Goal: Use online tool/utility: Use online tool/utility

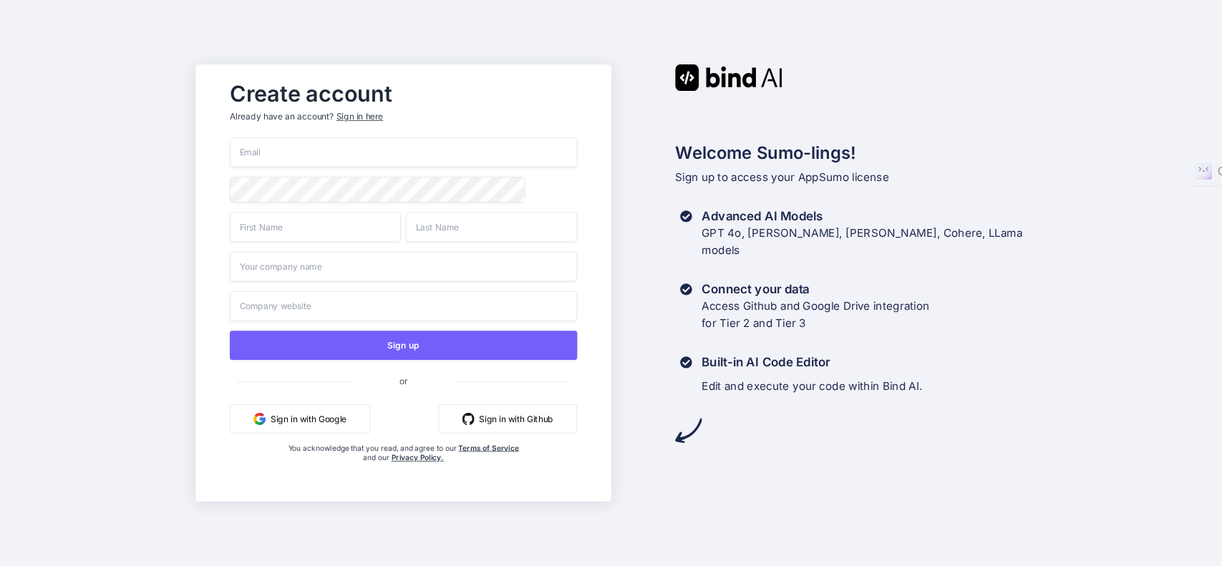
click at [890, 494] on div "Welcome Sumo-lings! Sign up to access your AppSumo license Advanced AI Models G…" at bounding box center [818, 282] width 415 height 437
click at [530, 150] on input "email" at bounding box center [403, 152] width 347 height 30
type input "maisietrang@gmail.com"
type input "Maisie"
type input "Trang"
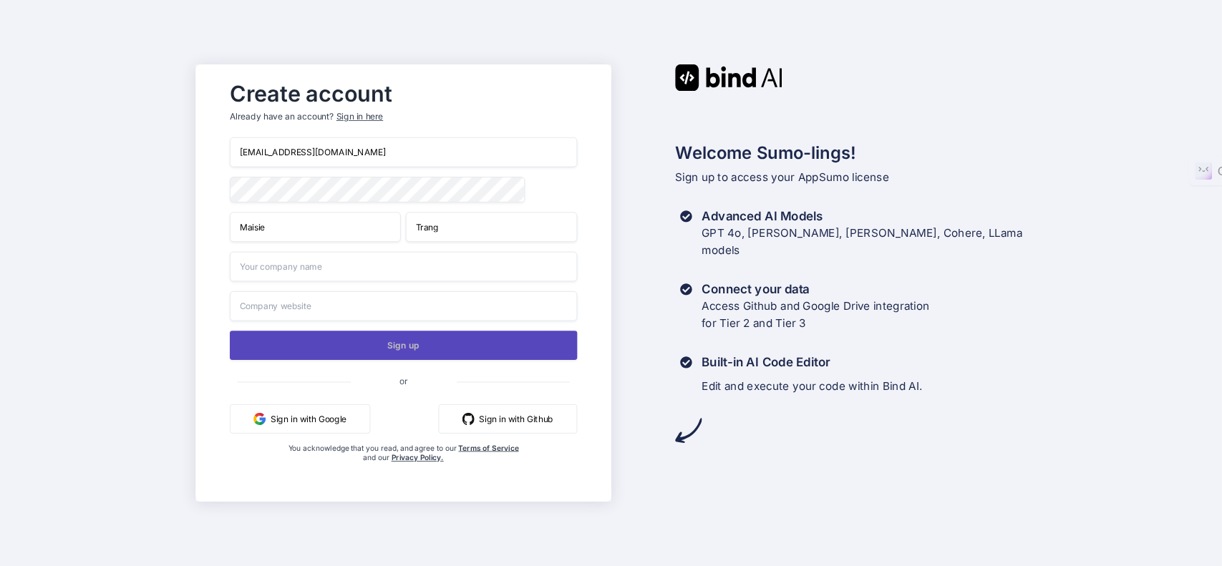
click at [284, 354] on button "Sign up" at bounding box center [403, 345] width 347 height 29
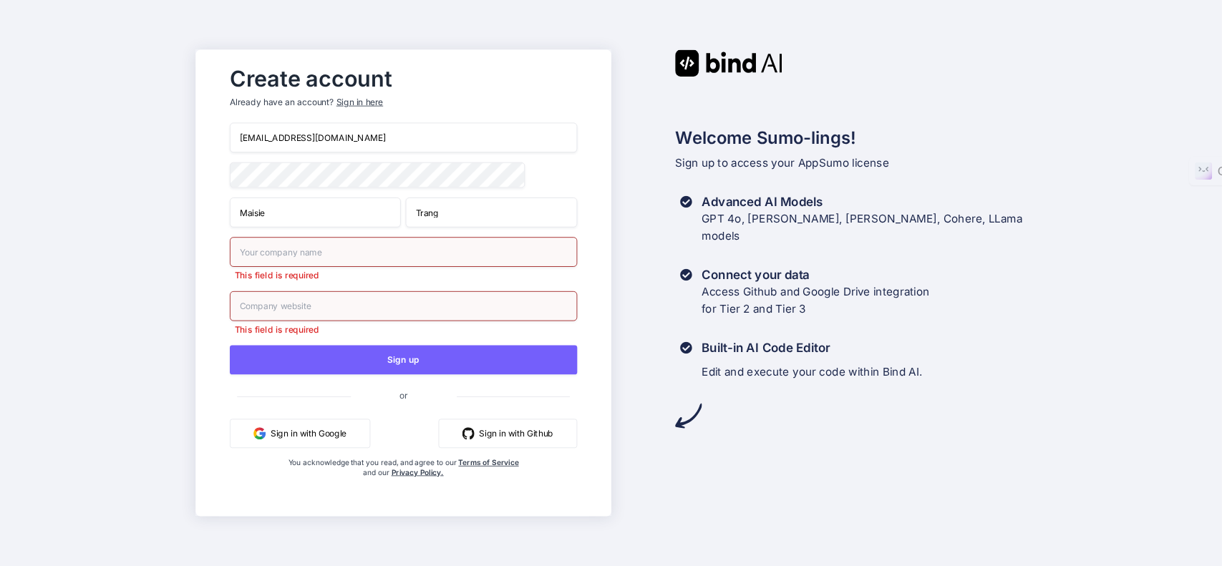
click at [275, 256] on input "text" at bounding box center [403, 252] width 347 height 30
type input "Media Mint Hub"
click at [254, 312] on input "text" at bounding box center [403, 306] width 347 height 30
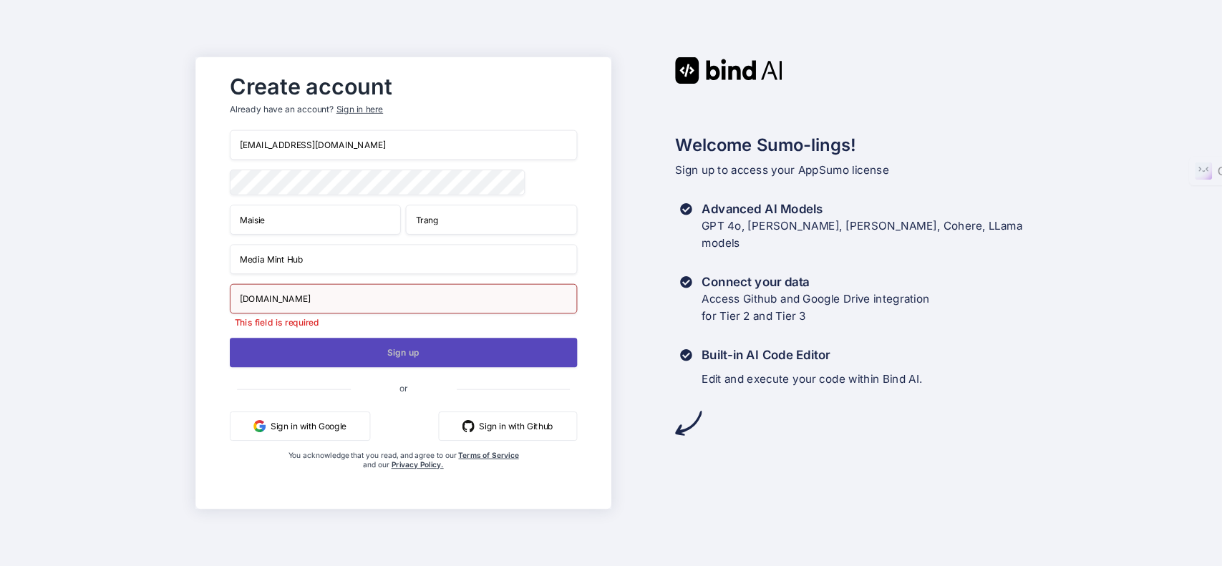
type input "maisietrang.com"
click at [538, 352] on button "Sign up" at bounding box center [403, 352] width 347 height 29
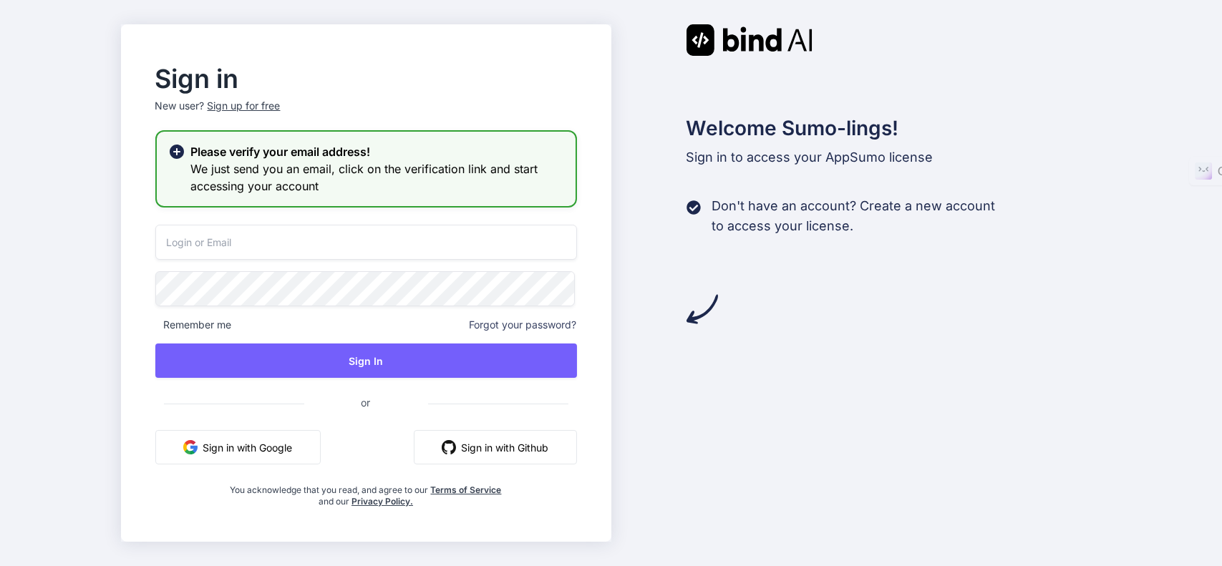
click at [396, 237] on input "email" at bounding box center [366, 242] width 422 height 35
type input "maisietrang@gmail.com"
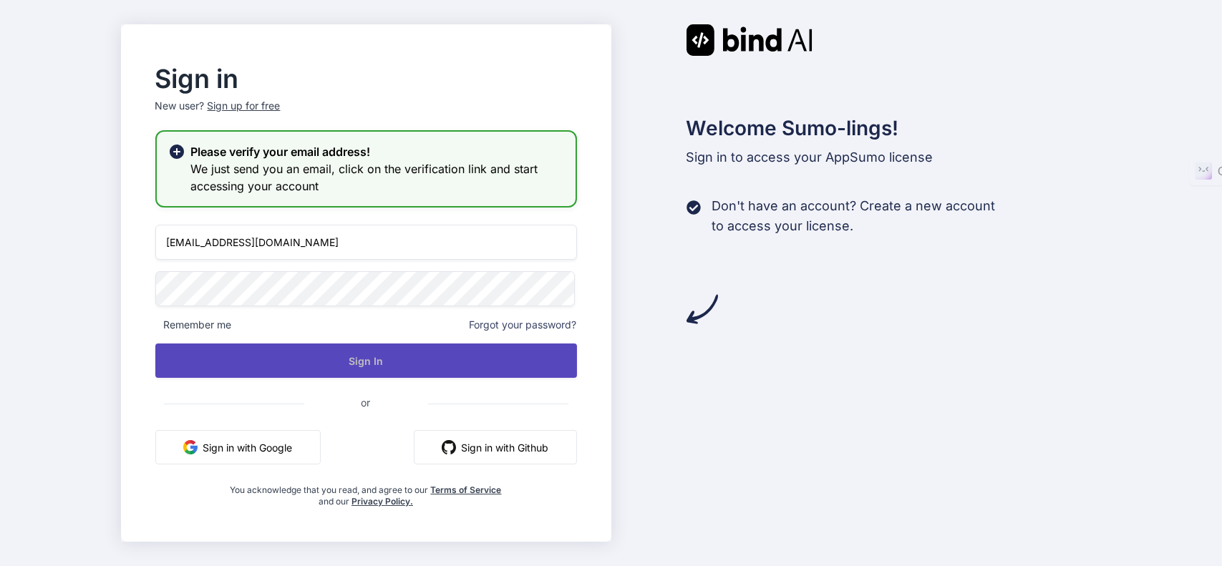
click at [307, 360] on button "Sign In" at bounding box center [366, 361] width 422 height 34
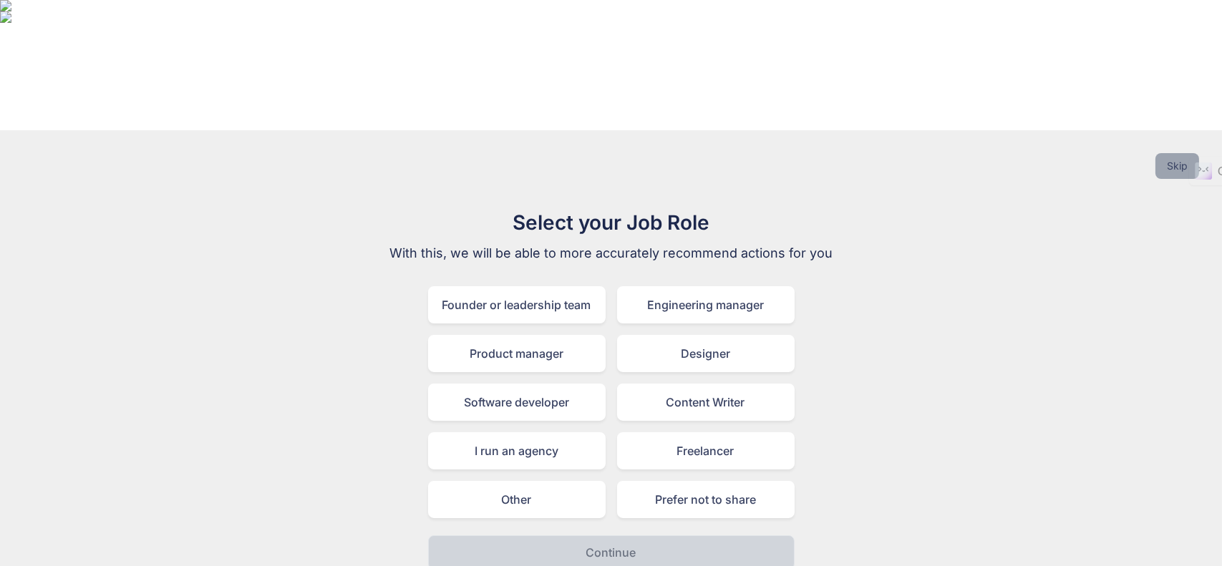
click at [1177, 153] on button "Skip" at bounding box center [1178, 166] width 44 height 26
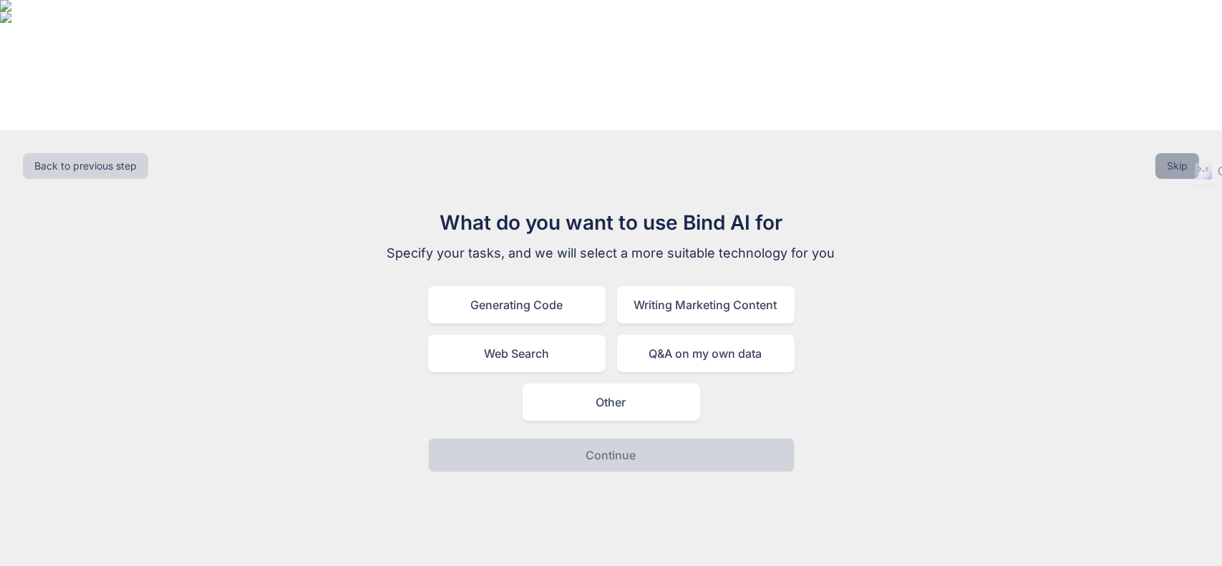
click at [1175, 153] on button "Skip" at bounding box center [1178, 166] width 44 height 26
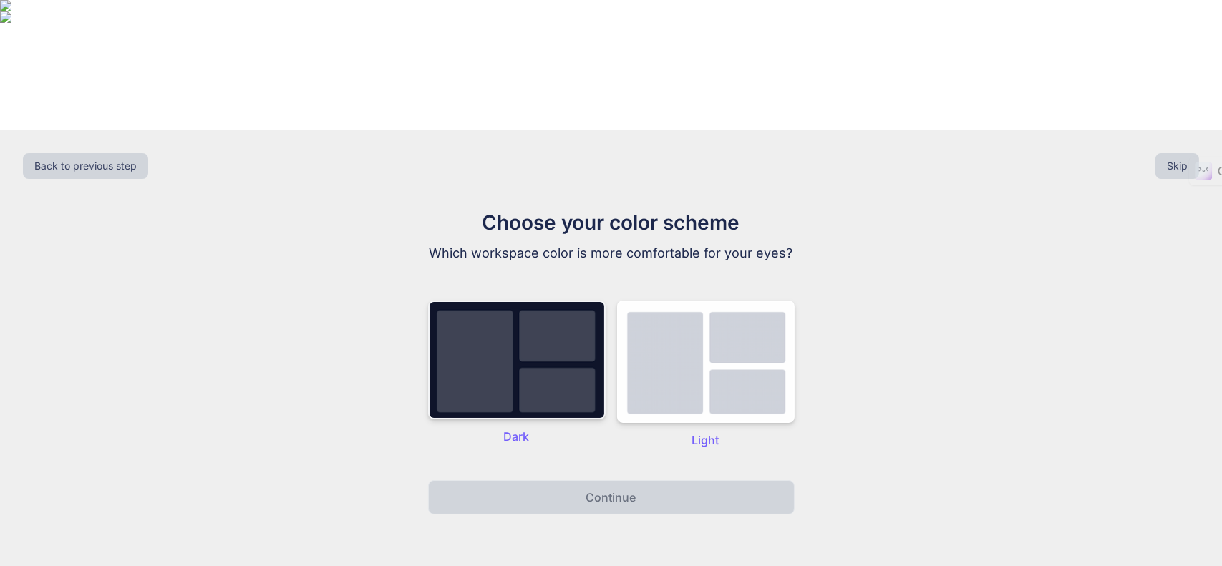
click at [551, 314] on img at bounding box center [517, 360] width 178 height 119
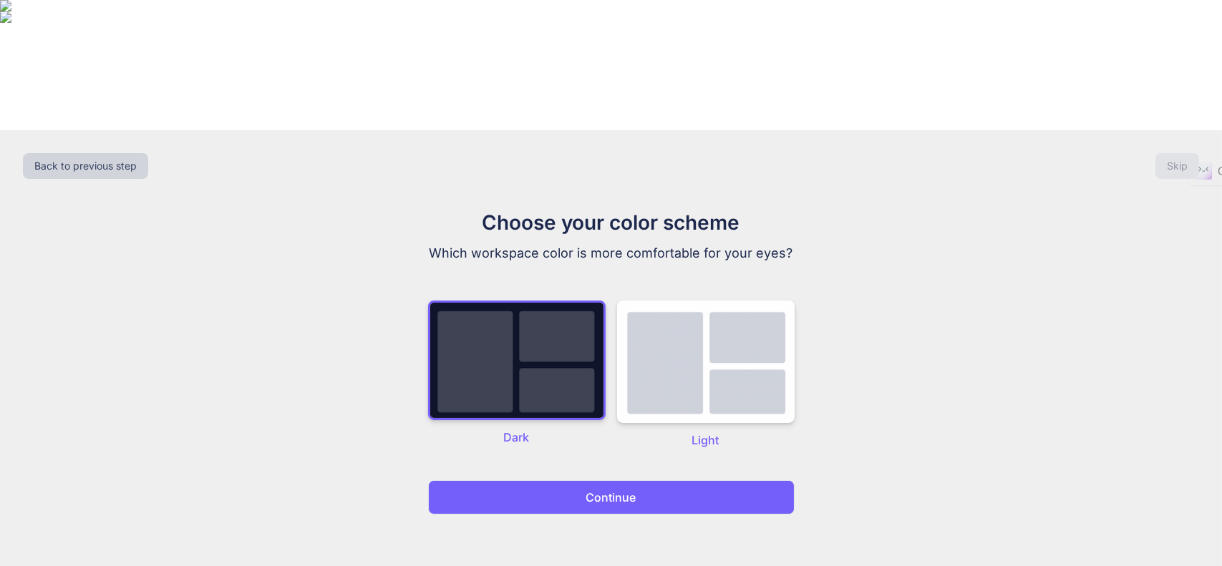
click at [680, 480] on button "Continue" at bounding box center [611, 497] width 367 height 34
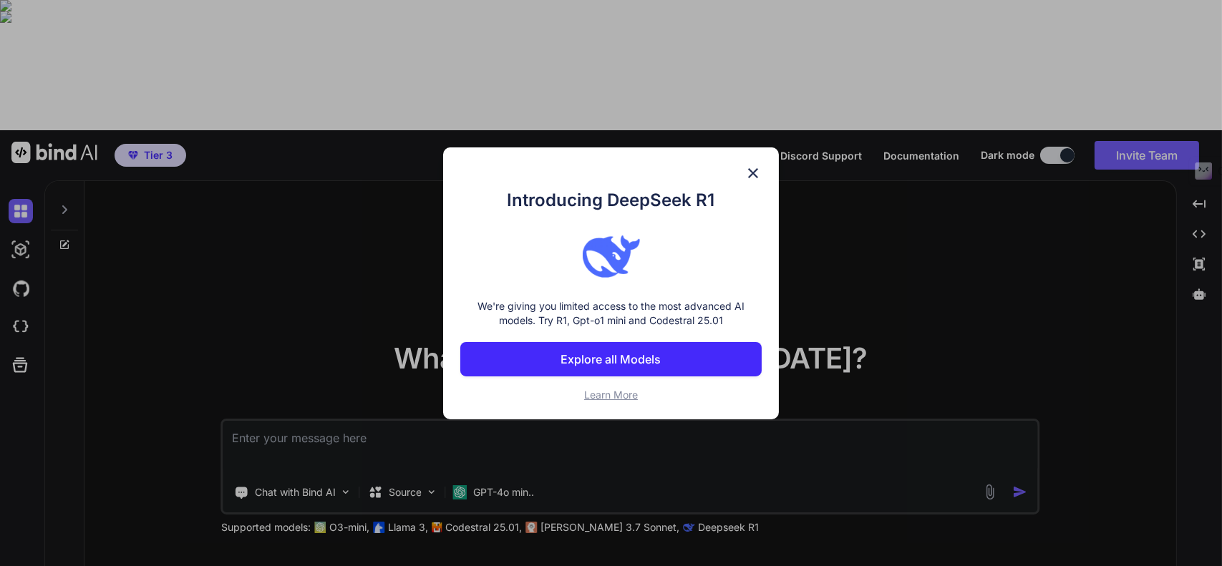
click at [739, 367] on button "Explore all Models" at bounding box center [610, 359] width 301 height 34
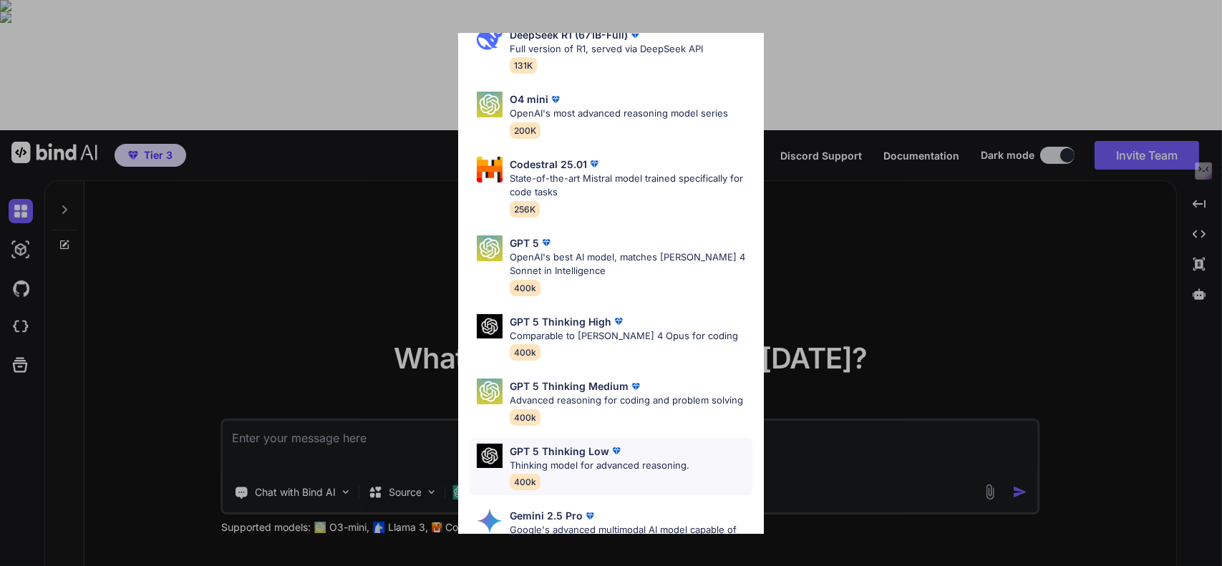
scroll to position [190, 0]
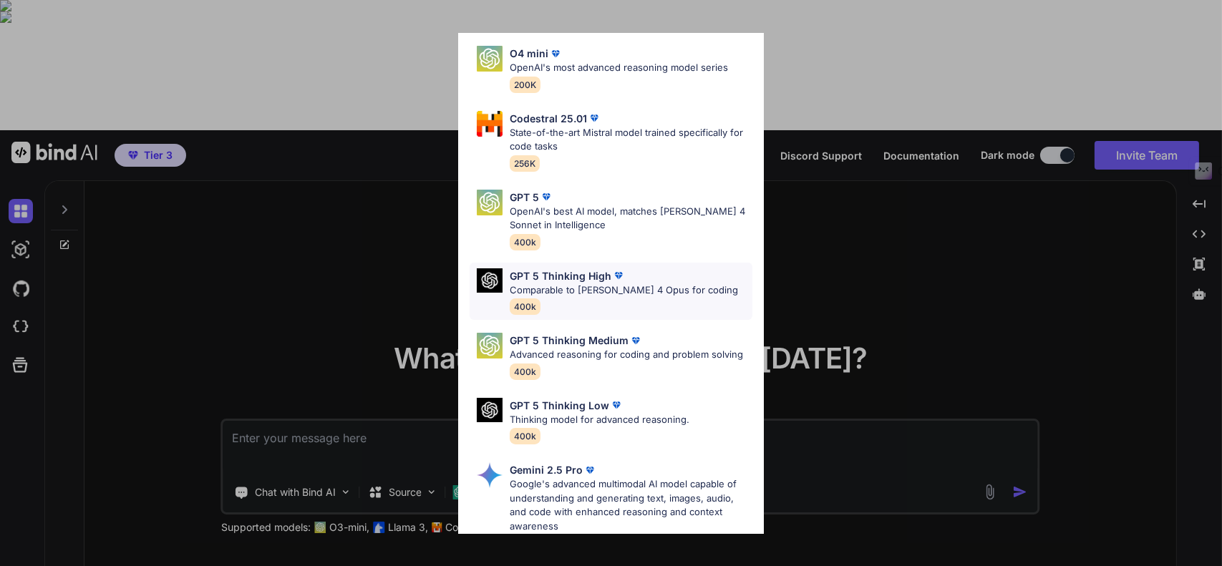
click at [674, 294] on p "Comparable to Claude 4 Opus for coding" at bounding box center [624, 291] width 228 height 14
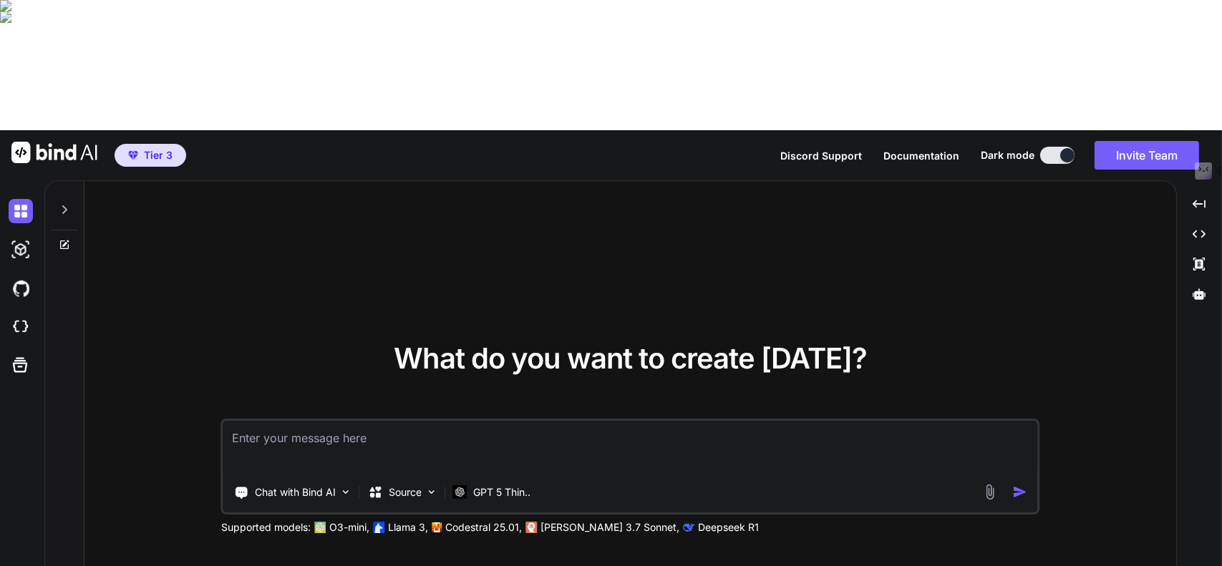
click at [352, 421] on textarea at bounding box center [630, 447] width 814 height 53
click at [493, 485] on p "GPT 5 Thin.." at bounding box center [501, 492] width 57 height 14
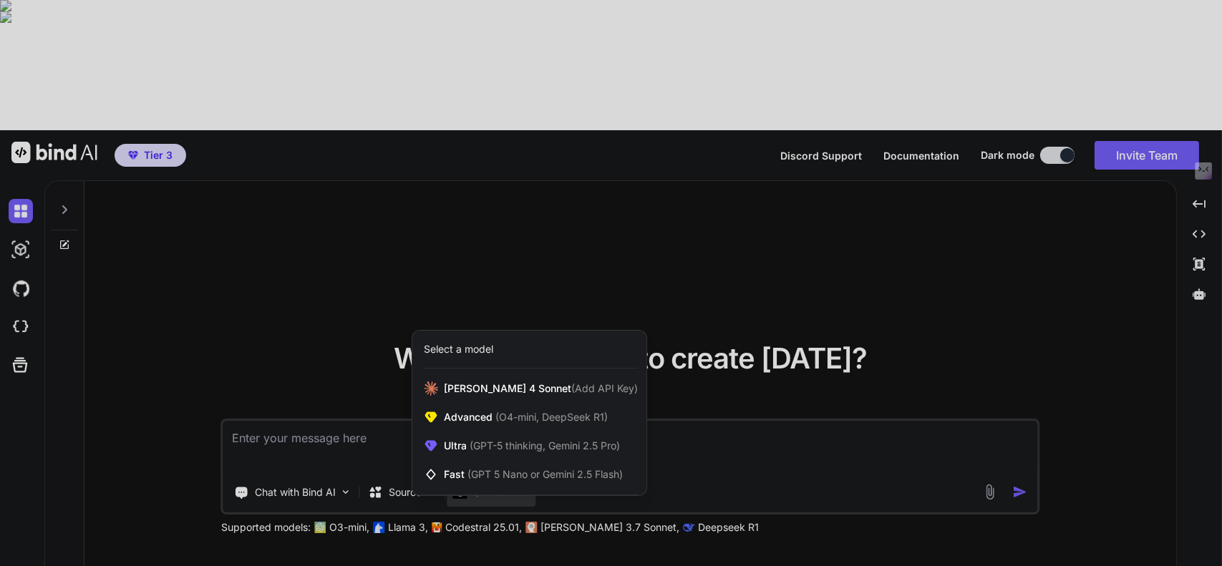
click at [696, 334] on div at bounding box center [611, 283] width 1222 height 566
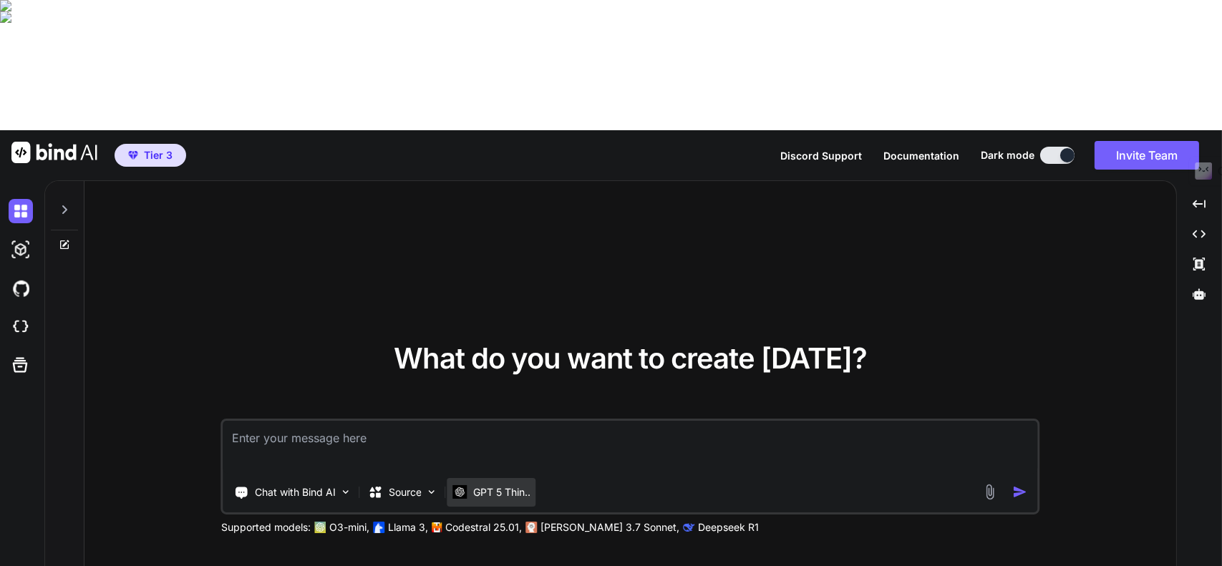
drag, startPoint x: 690, startPoint y: 322, endPoint x: 484, endPoint y: 370, distance: 211.2
click at [484, 419] on div "Chat with Bind AI Source GPT 5 Thin.." at bounding box center [630, 467] width 818 height 96
click at [331, 485] on p "Chat with Bind AI" at bounding box center [295, 492] width 81 height 14
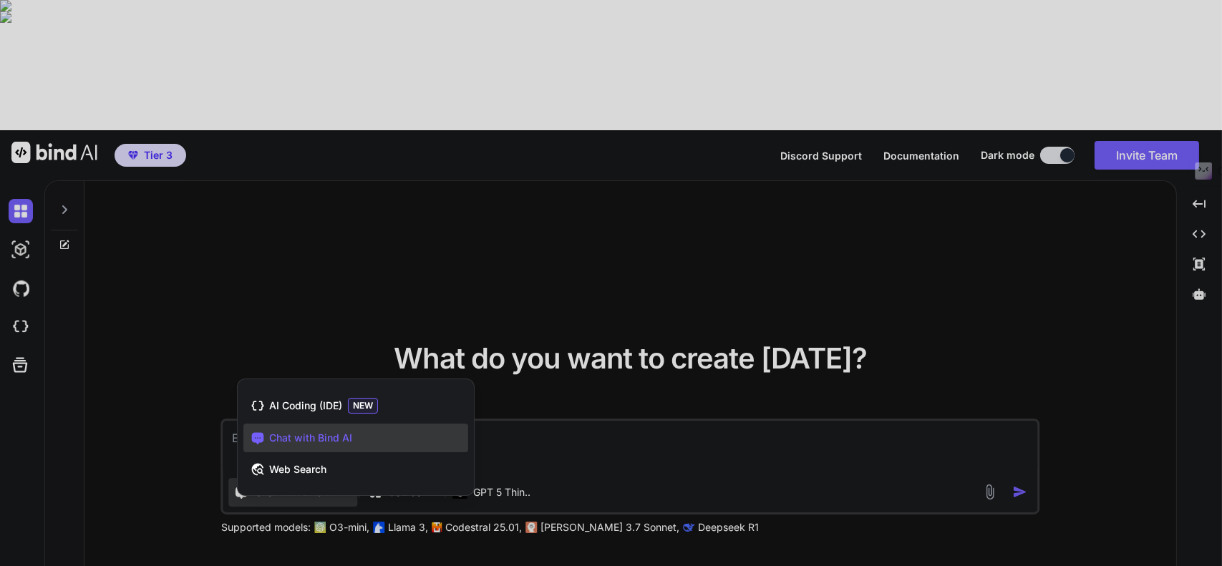
click at [582, 321] on div at bounding box center [611, 283] width 1222 height 566
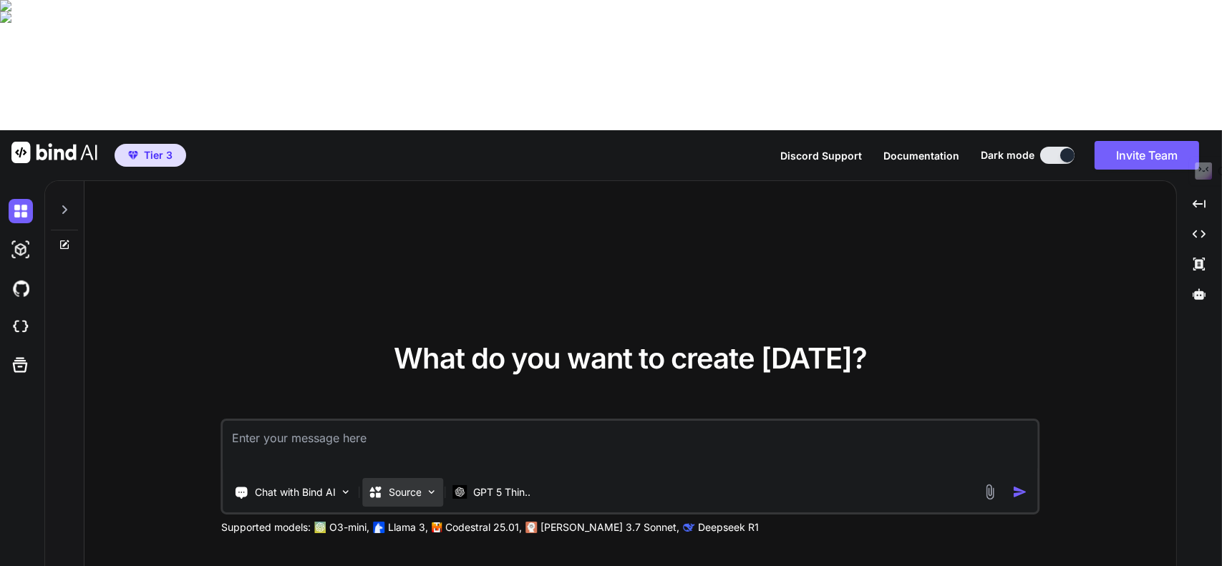
click at [410, 485] on p "Source" at bounding box center [405, 492] width 33 height 14
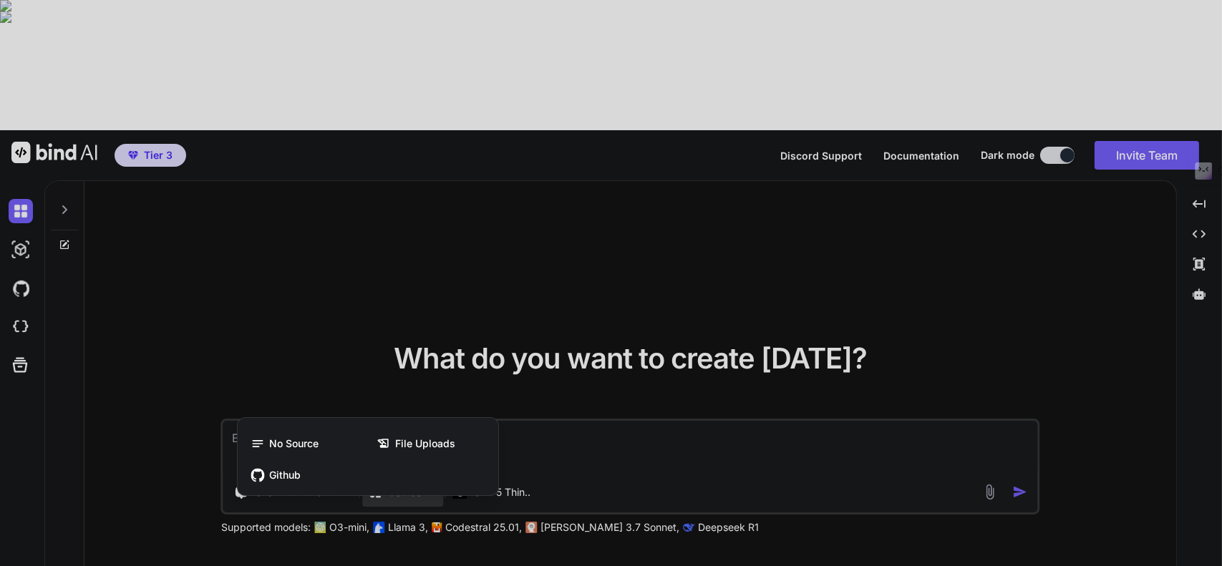
click at [581, 320] on div at bounding box center [611, 283] width 1222 height 566
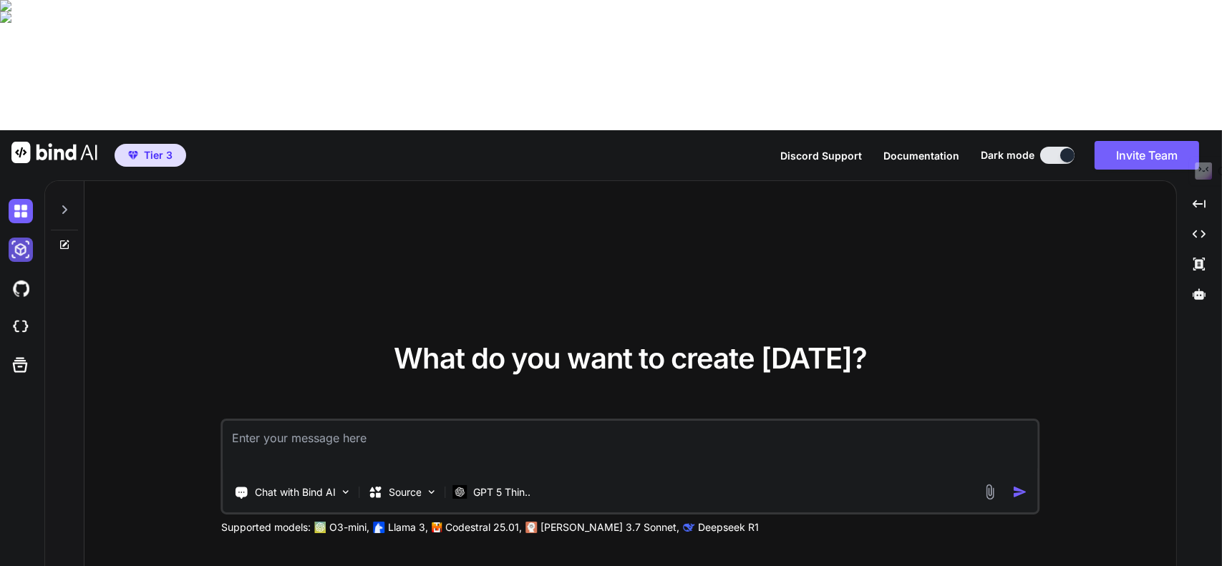
click at [19, 238] on img at bounding box center [21, 250] width 24 height 24
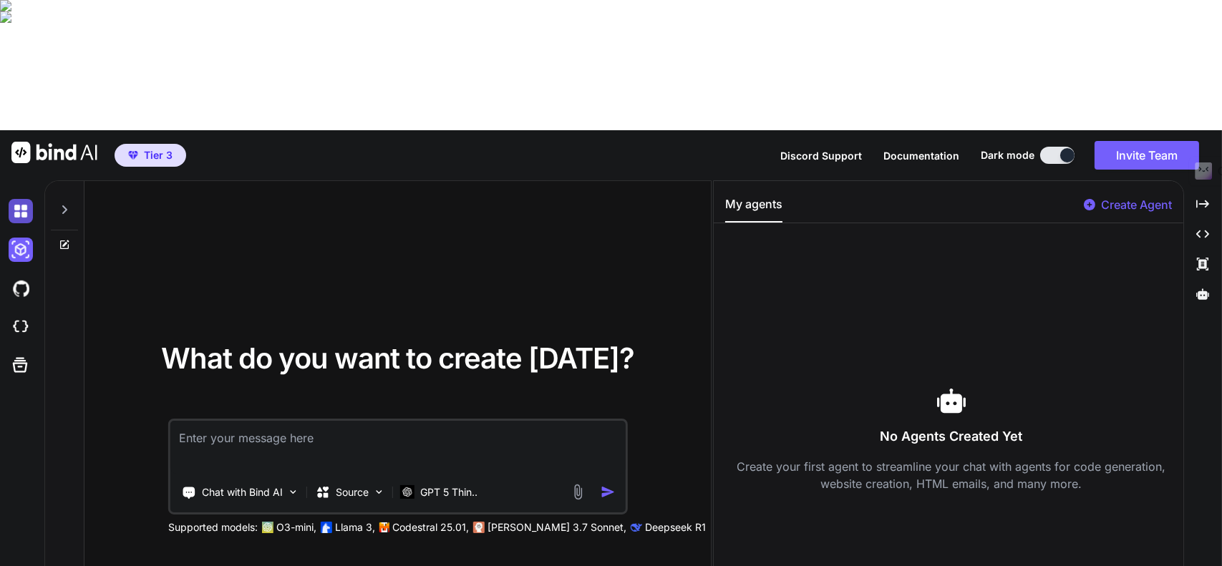
click at [24, 199] on img at bounding box center [21, 211] width 24 height 24
click at [17, 199] on img at bounding box center [21, 211] width 24 height 24
click at [11, 238] on img at bounding box center [21, 250] width 24 height 24
click at [18, 276] on img at bounding box center [21, 288] width 24 height 24
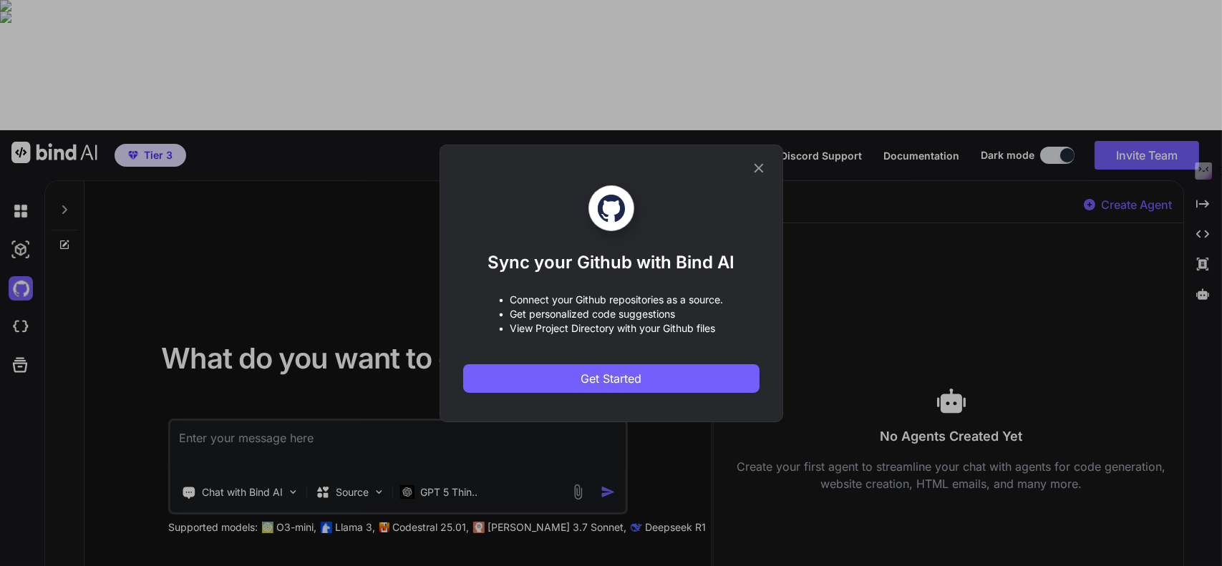
click at [760, 168] on icon at bounding box center [758, 167] width 9 height 9
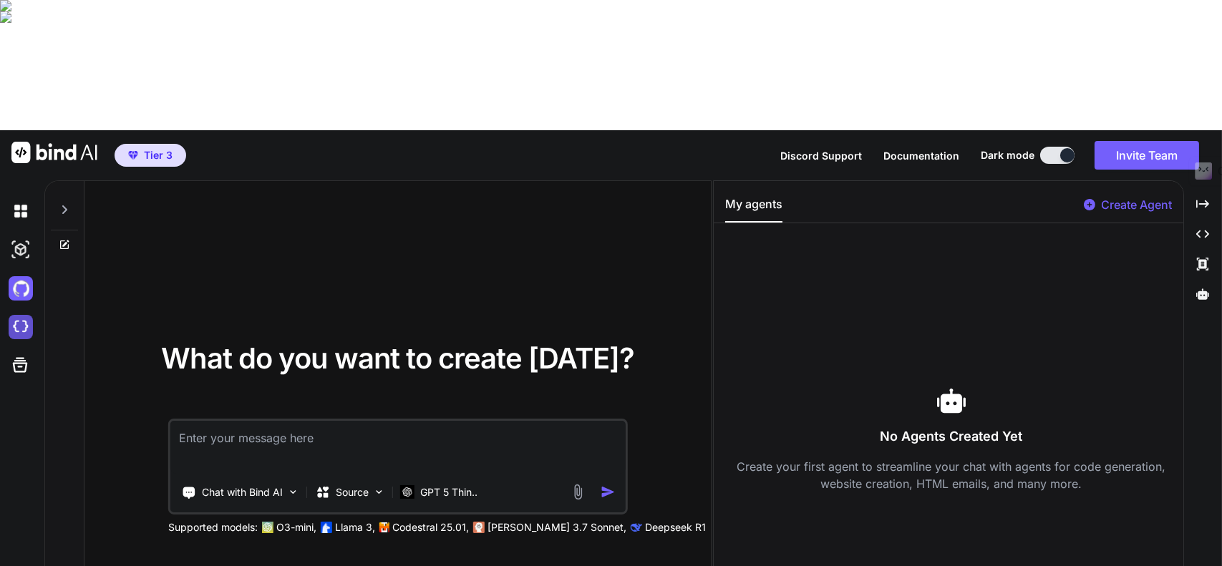
click at [15, 315] on img at bounding box center [21, 327] width 24 height 24
click at [26, 315] on img at bounding box center [21, 327] width 24 height 24
click at [329, 421] on textarea at bounding box center [397, 447] width 455 height 53
paste textarea "Create an app called "VO-Now" that revolutionizes voice over training by provid…"
type textarea "x"
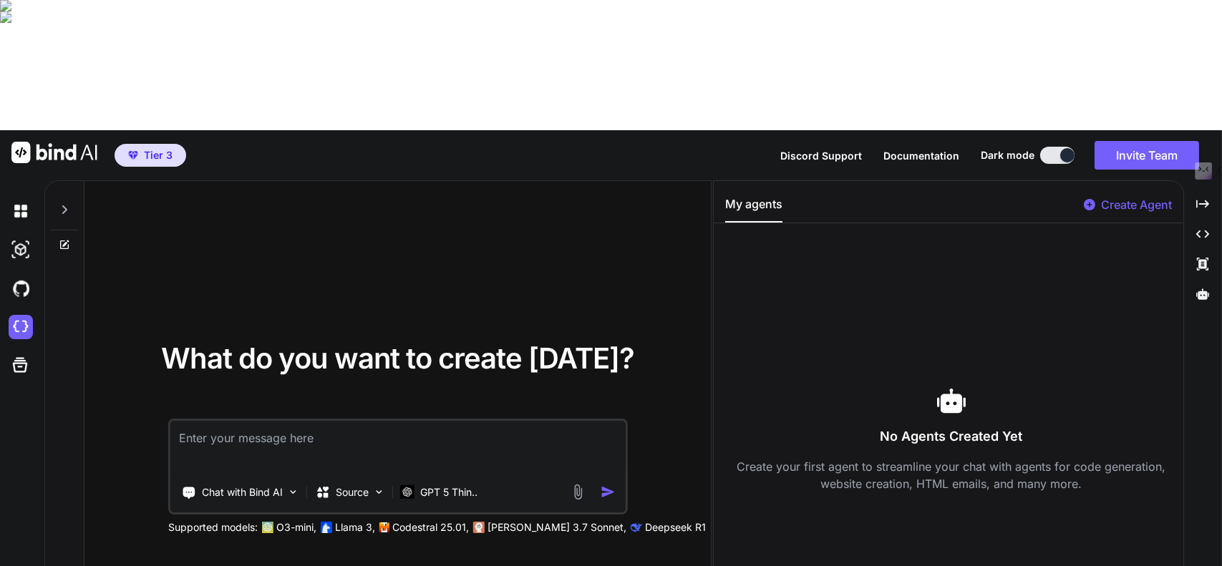
type textarea "Create an app called "VO-Now" that revolutionizes voice over training by provid…"
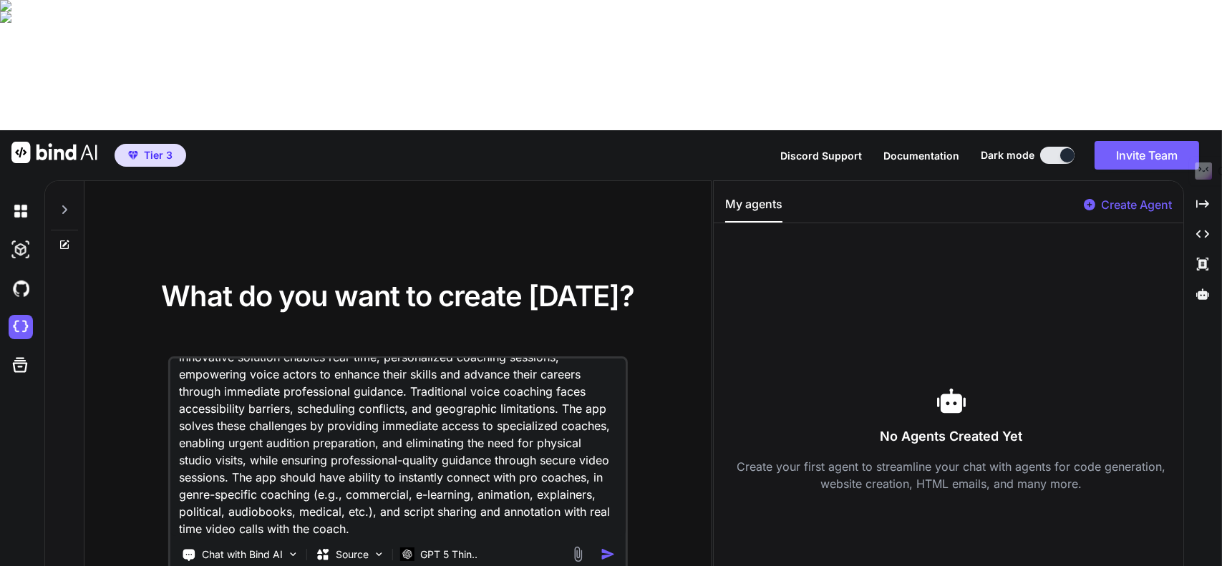
scroll to position [0, 0]
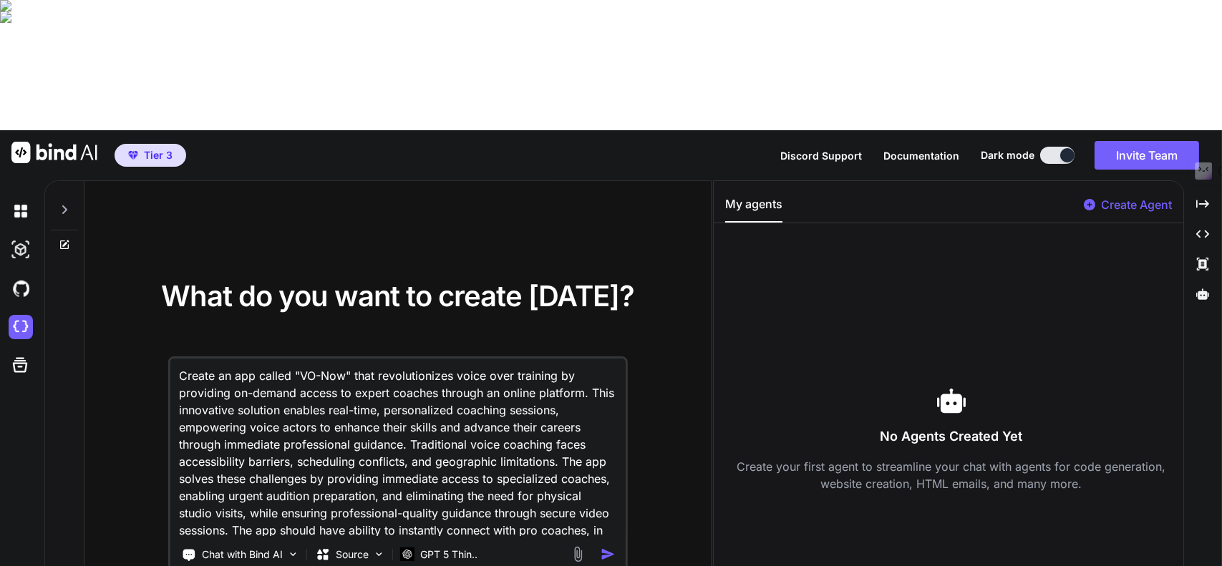
click at [229, 359] on textarea "Create an app called "VO-Now" that revolutionizes voice over training by provid…" at bounding box center [397, 448] width 455 height 178
type textarea "x"
type textarea "Create a app called "VO-Now" that revolutionizes voice over training by providi…"
type textarea "x"
type textarea "Create a app called "VO-Now" that revolutionizes voice over training by providi…"
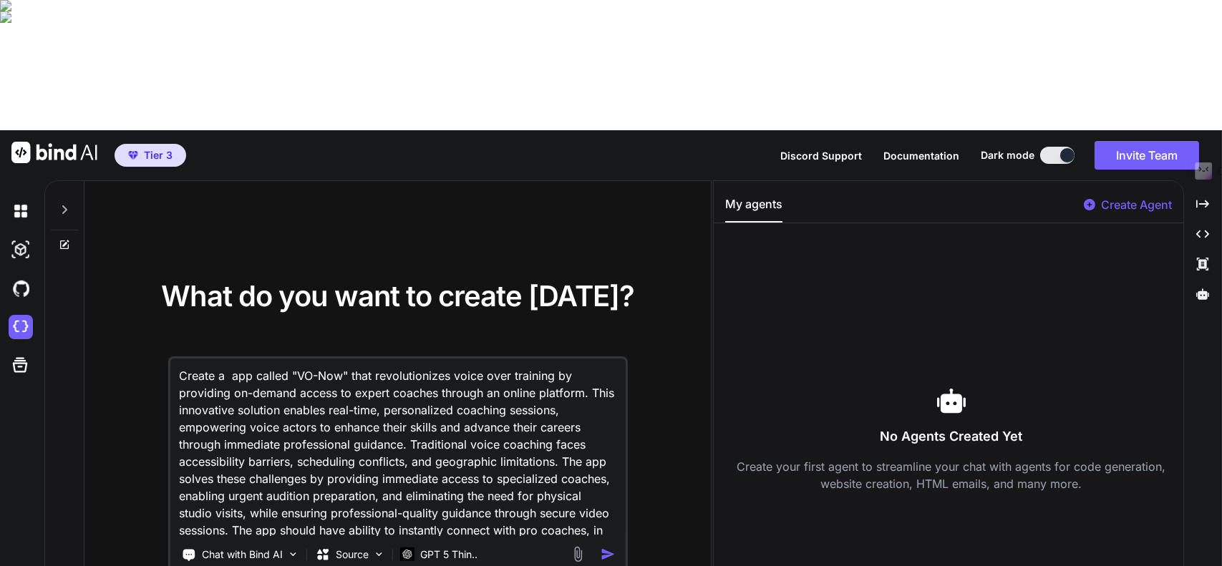
type textarea "x"
type textarea "Create a w app called "VO-Now" that revolutionizes voice over training by provi…"
type textarea "x"
type textarea "Create a we app called "VO-Now" that revolutionizes voice over training by prov…"
type textarea "x"
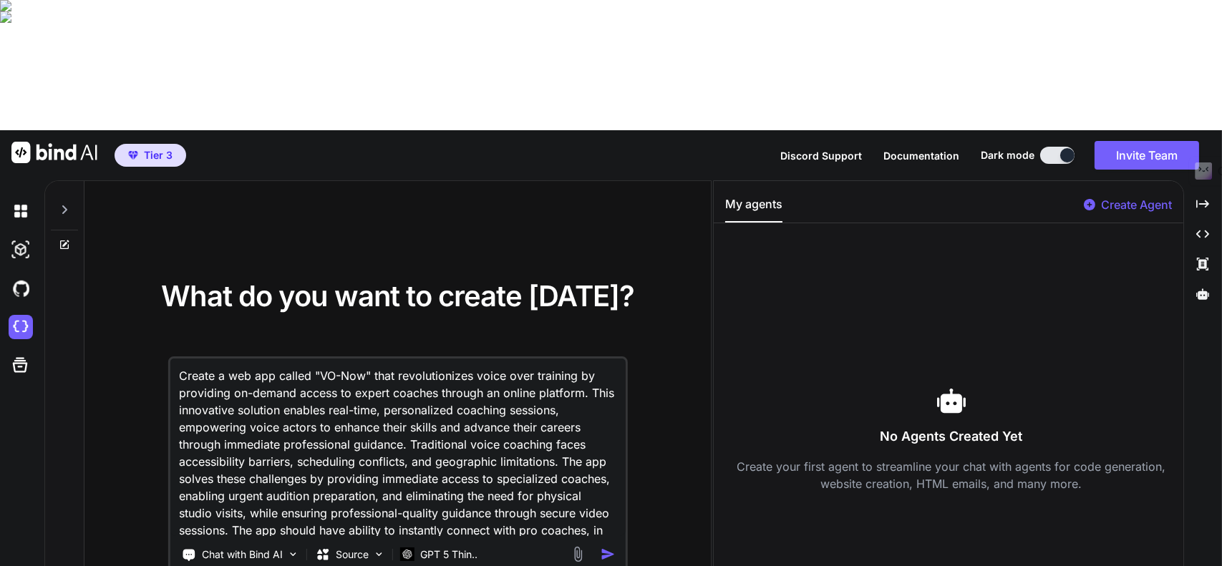
type textarea "Create a web app called "VO-Now" that revolutionizes voice over training by pro…"
click at [871, 494] on div "No Agents Created Yet Create your first agent to streamline your chat with agen…" at bounding box center [951, 439] width 453 height 409
click at [871, 499] on div "No Agents Created Yet Create your first agent to streamline your chat with agen…" at bounding box center [951, 439] width 453 height 409
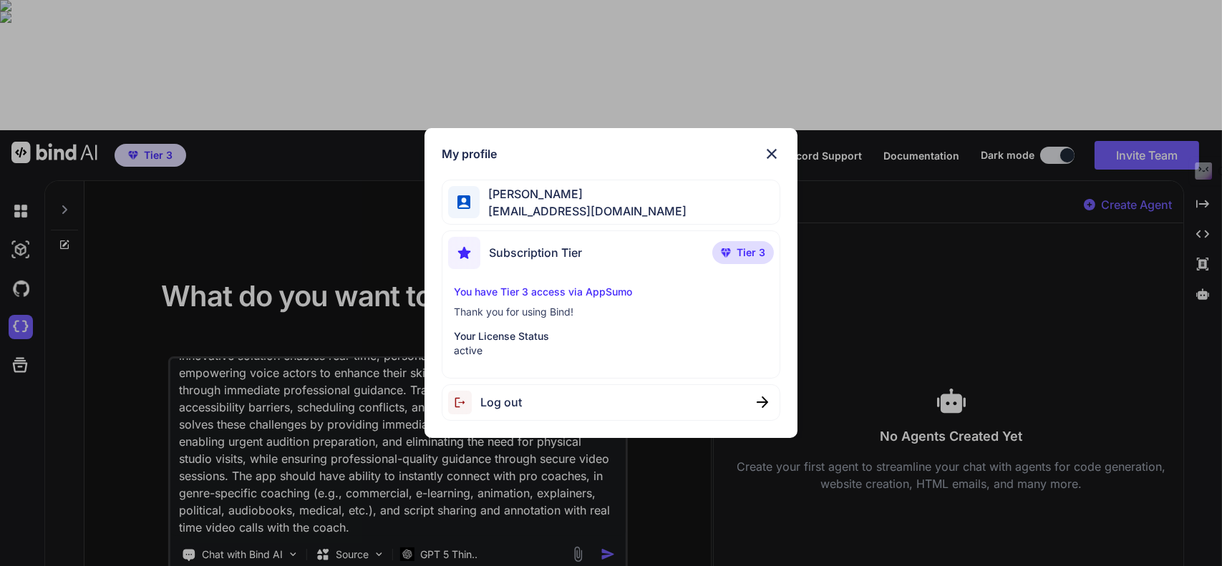
click at [777, 149] on img at bounding box center [771, 153] width 17 height 17
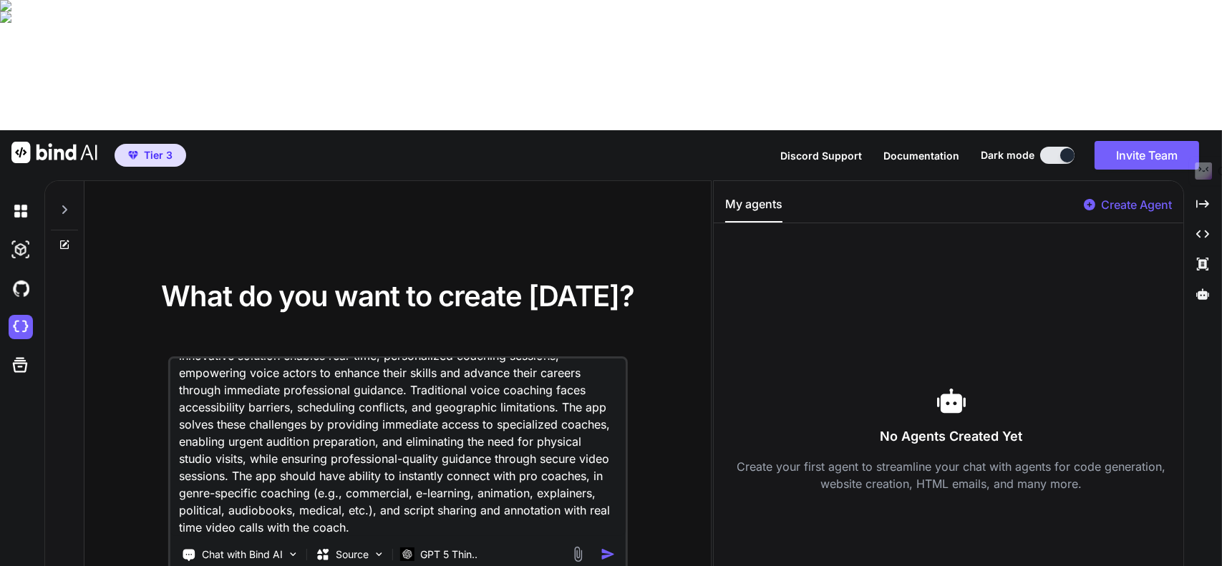
click at [610, 547] on img "button" at bounding box center [608, 554] width 15 height 15
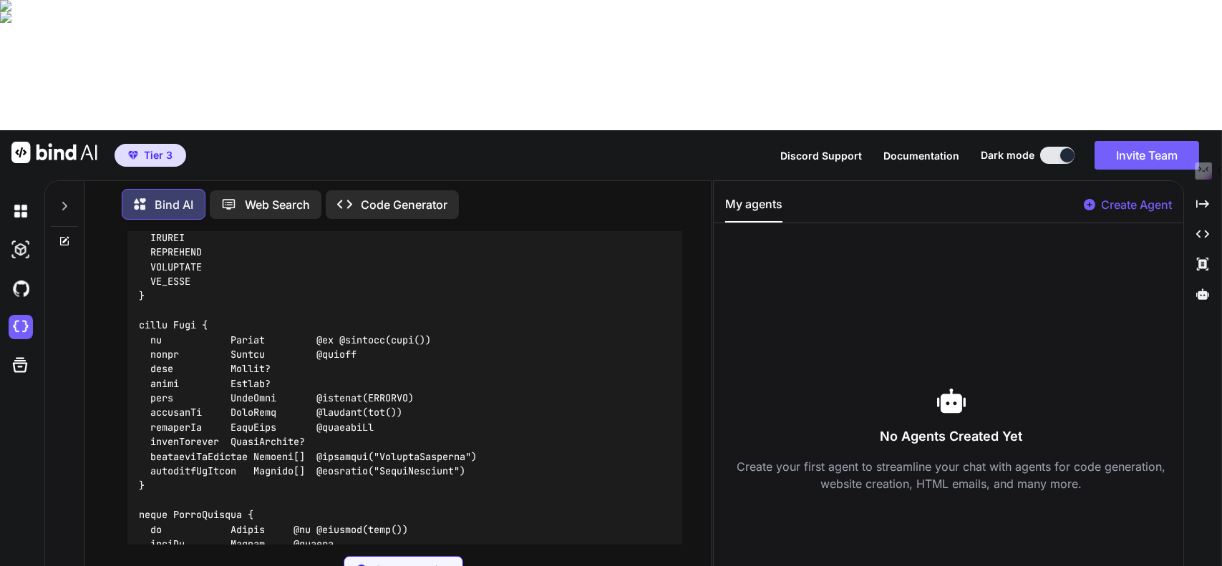
scroll to position [1239, 0]
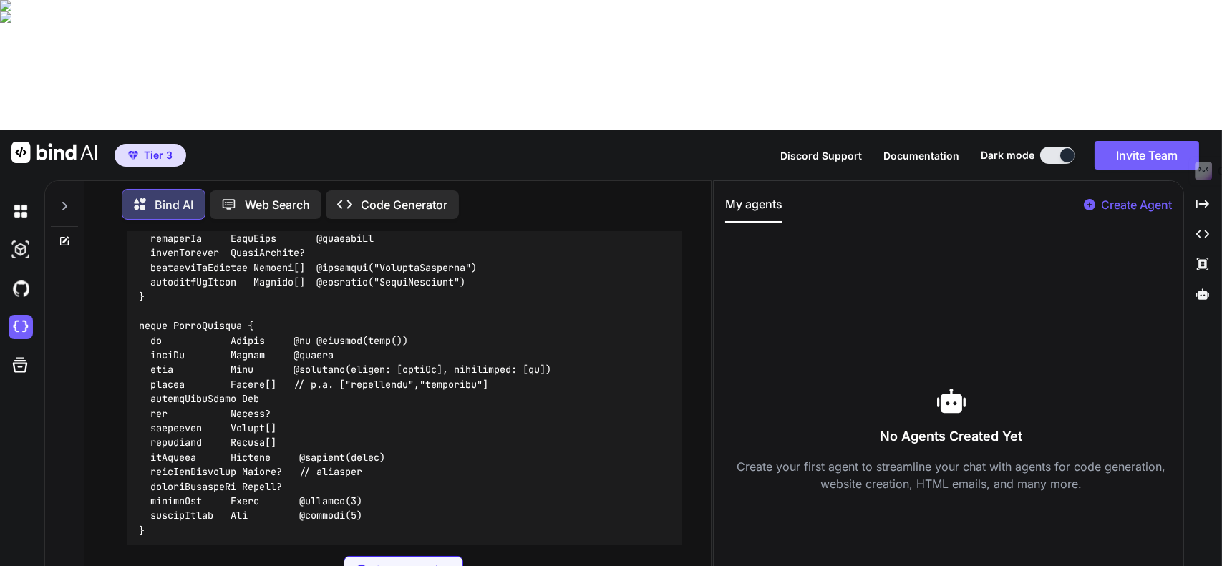
click at [418, 196] on p "Code Generator" at bounding box center [404, 204] width 87 height 17
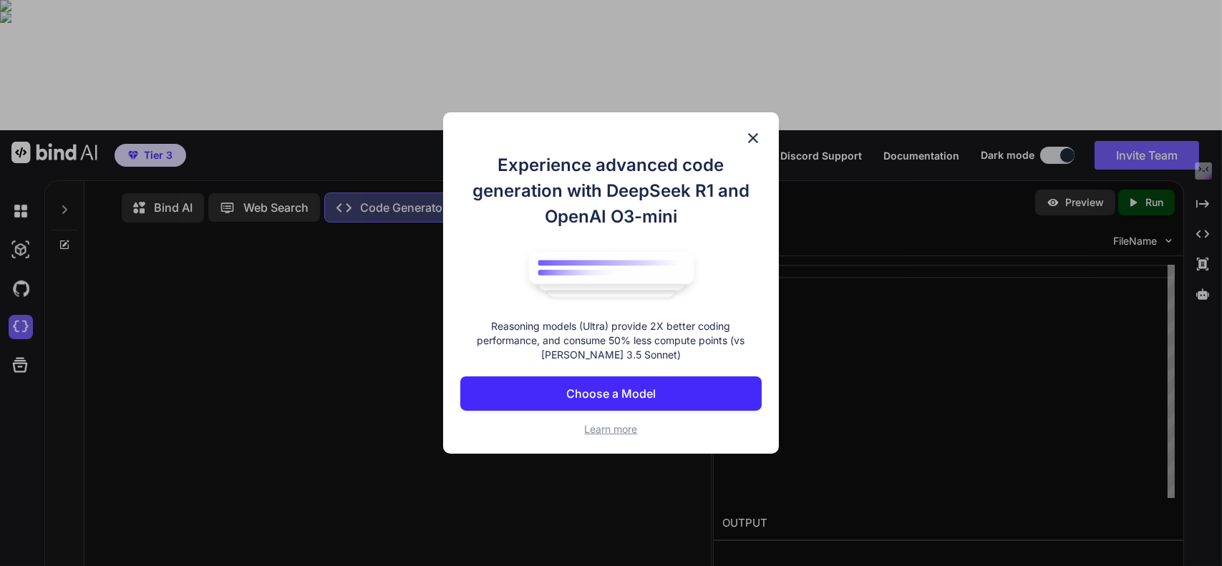
click at [627, 392] on p "Choose a Model" at bounding box center [611, 393] width 90 height 17
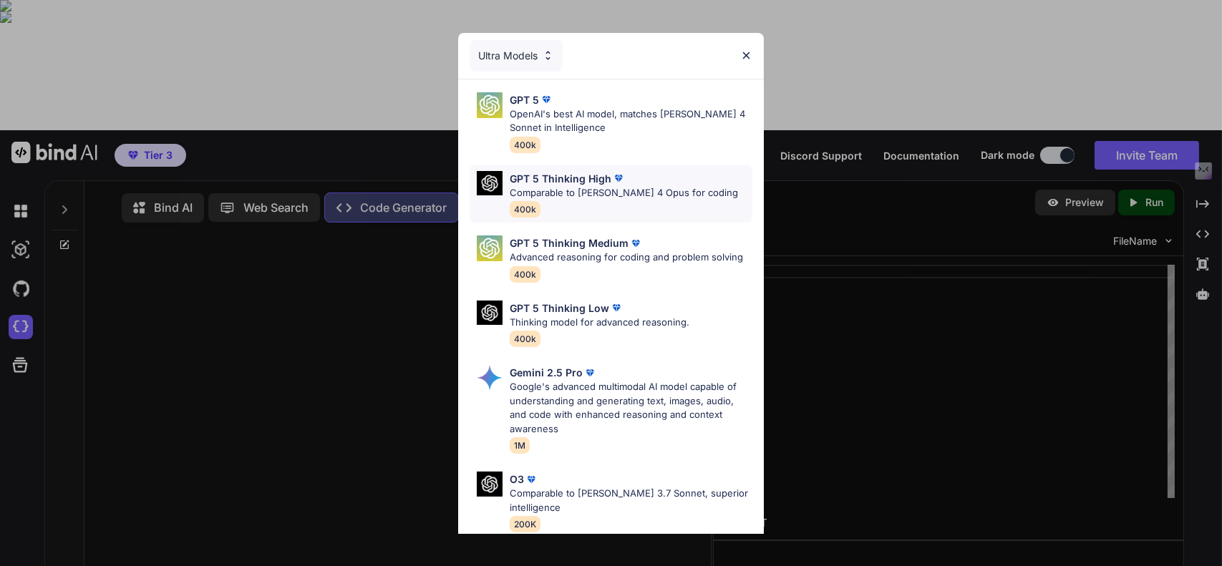
click at [663, 196] on p "Comparable to Claude 4 Opus for coding" at bounding box center [624, 193] width 228 height 14
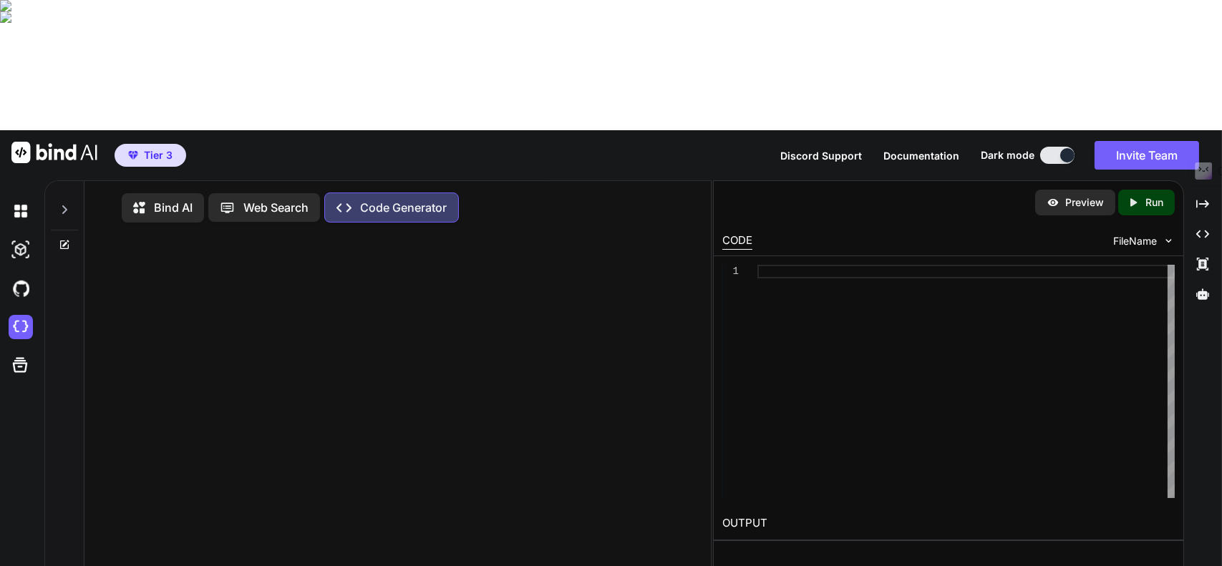
paste textarea "Create an app called "VO-Now" that revolutionizes voice over training by provid…"
type textarea "x"
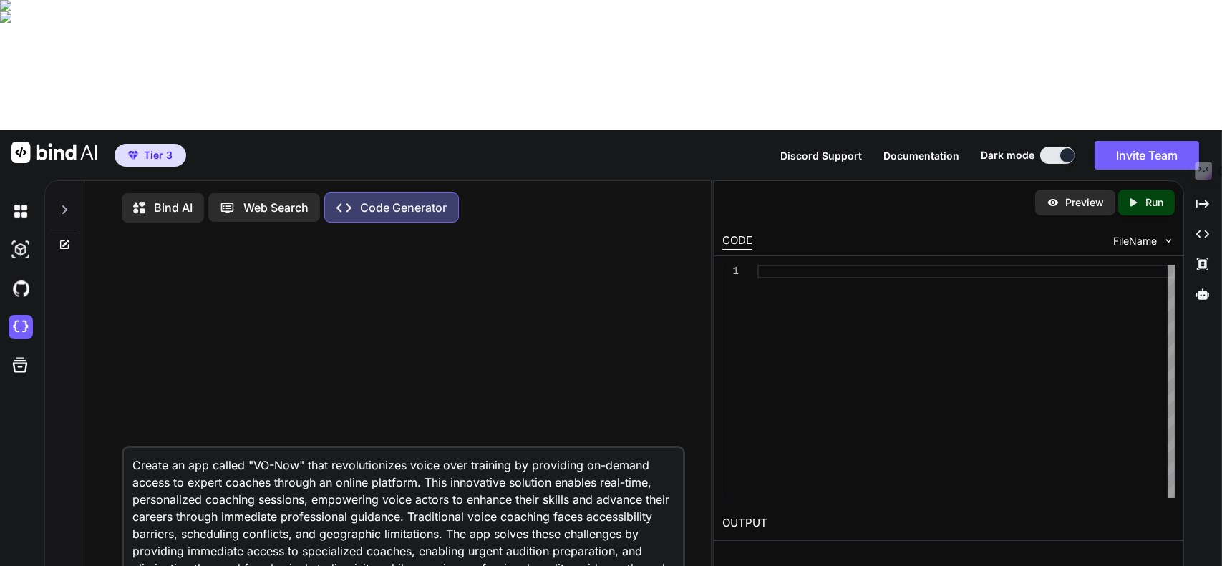
scroll to position [20, 0]
type textarea "Create an app called "VO-Now" that revolutionizes voice over training by provid…"
type textarea "x"
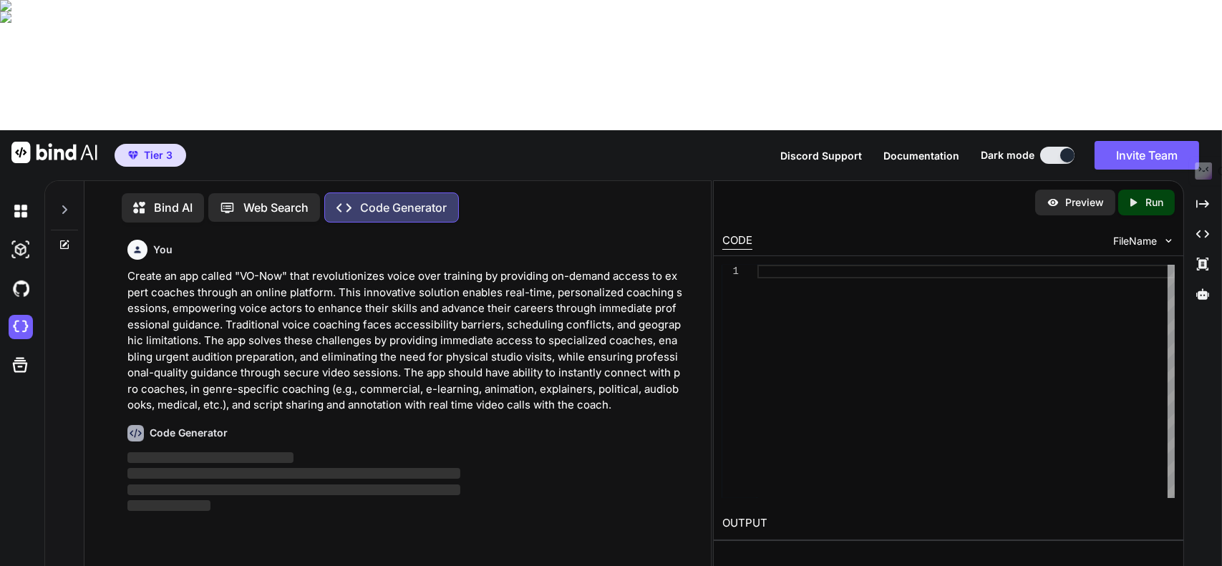
scroll to position [6, 0]
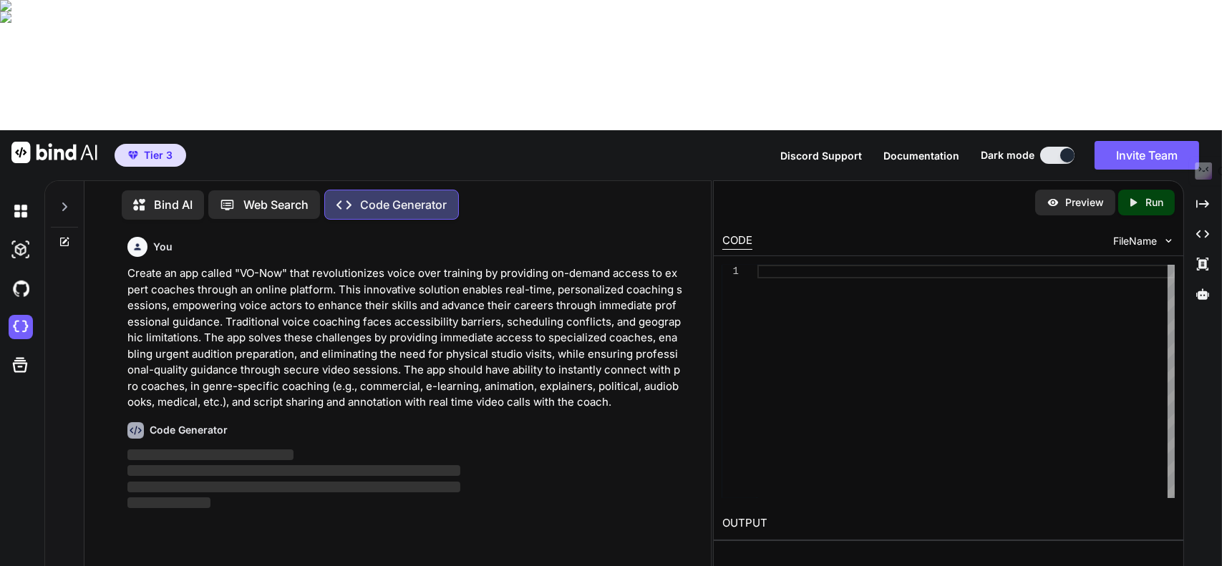
click at [63, 203] on icon at bounding box center [64, 207] width 5 height 9
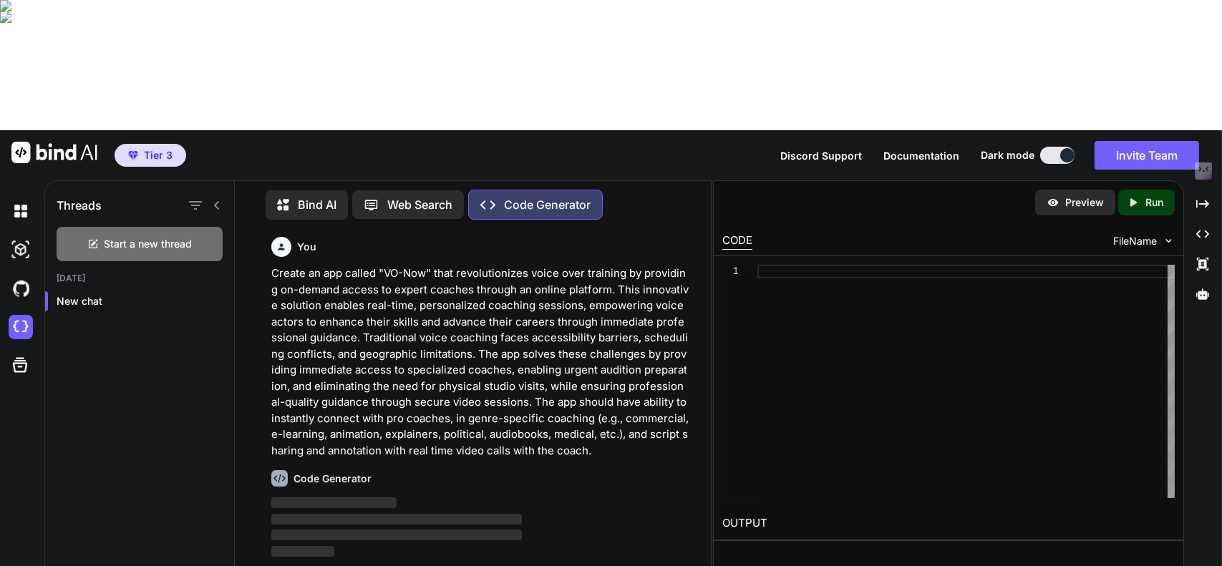
click at [215, 200] on icon at bounding box center [216, 205] width 11 height 11
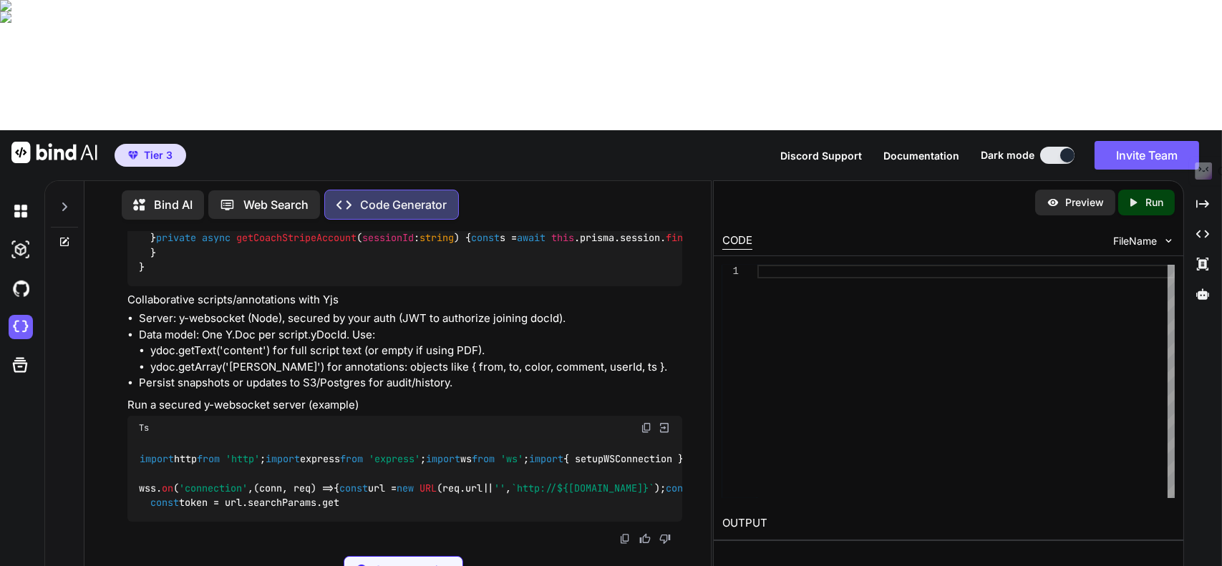
scroll to position [2945, 0]
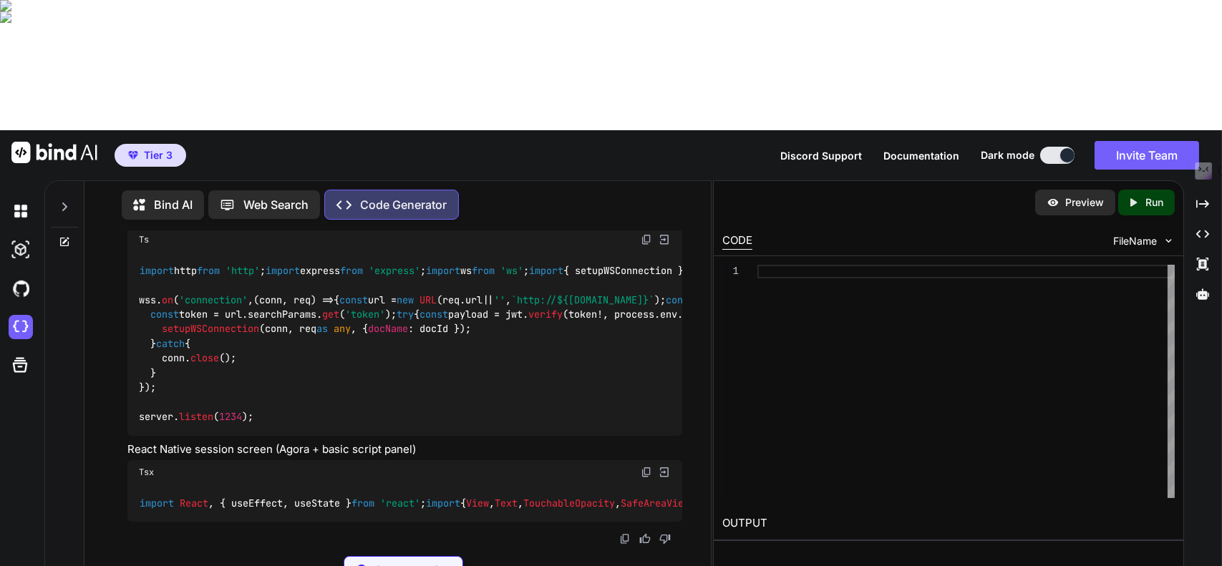
click at [178, 196] on p "Bind AI" at bounding box center [173, 204] width 39 height 17
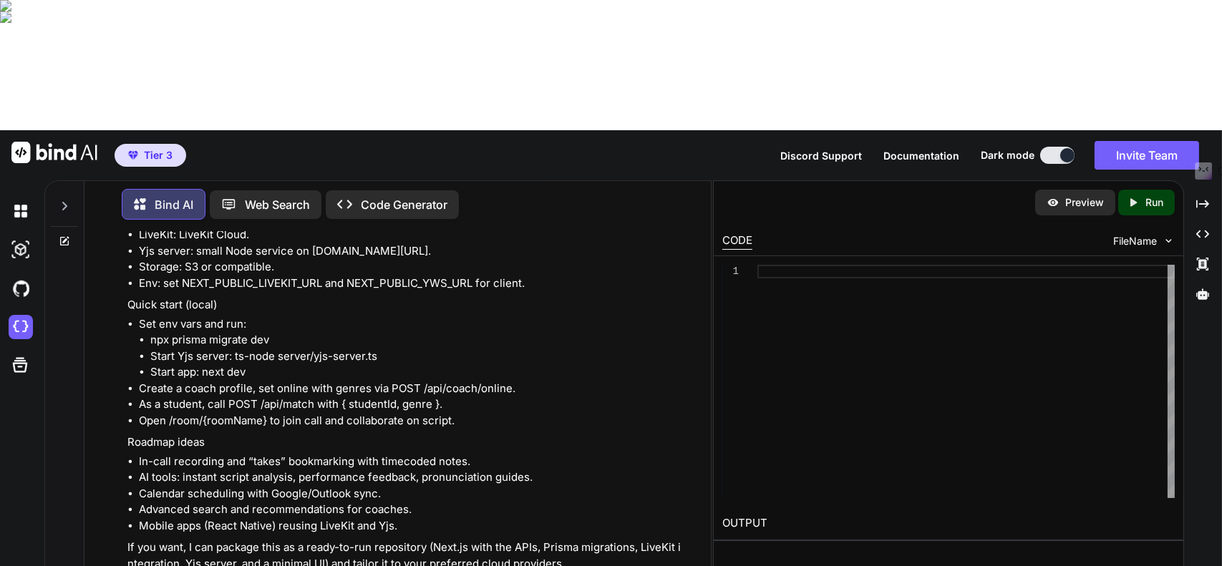
scroll to position [7051, 0]
click at [431, 196] on p "Code Generator" at bounding box center [404, 204] width 87 height 17
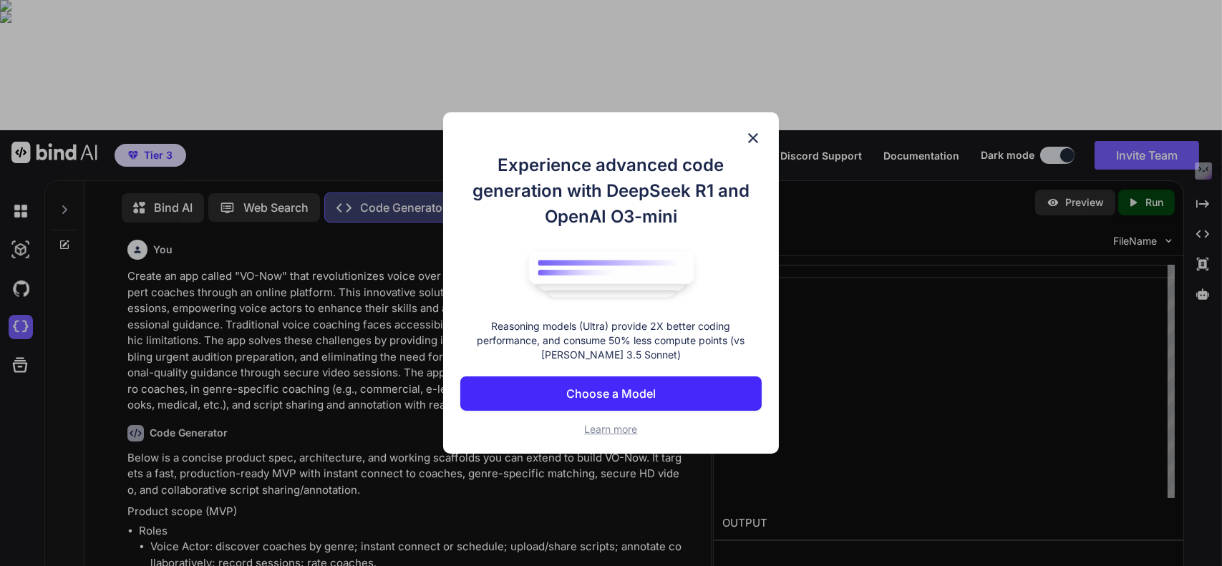
scroll to position [6, 0]
click at [754, 135] on img at bounding box center [753, 138] width 17 height 17
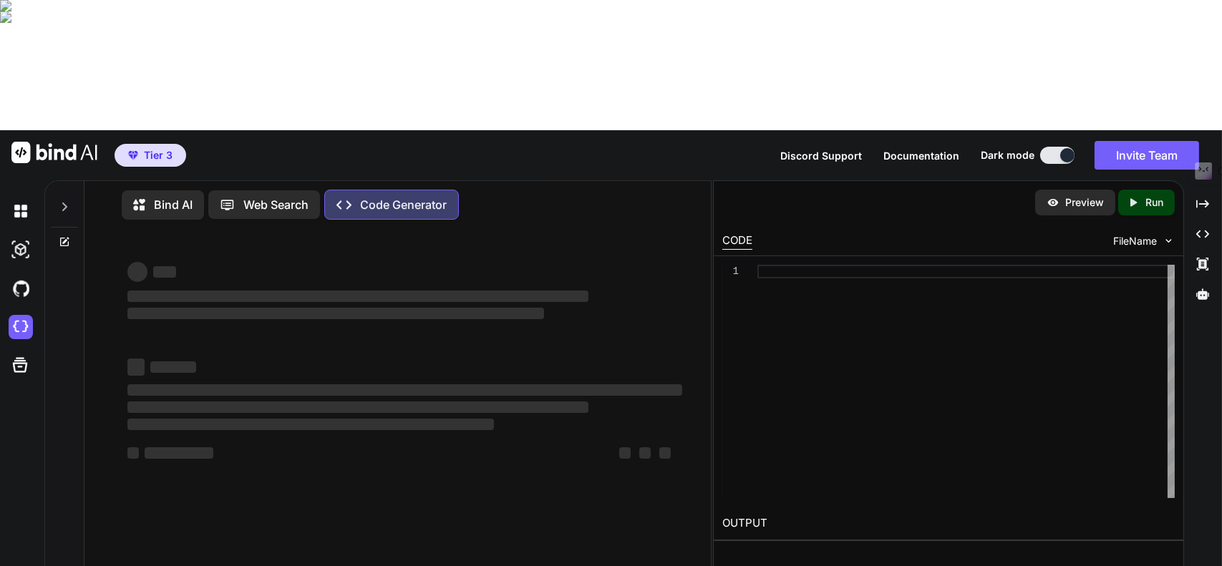
click at [167, 190] on div "Bind AI" at bounding box center [163, 204] width 82 height 29
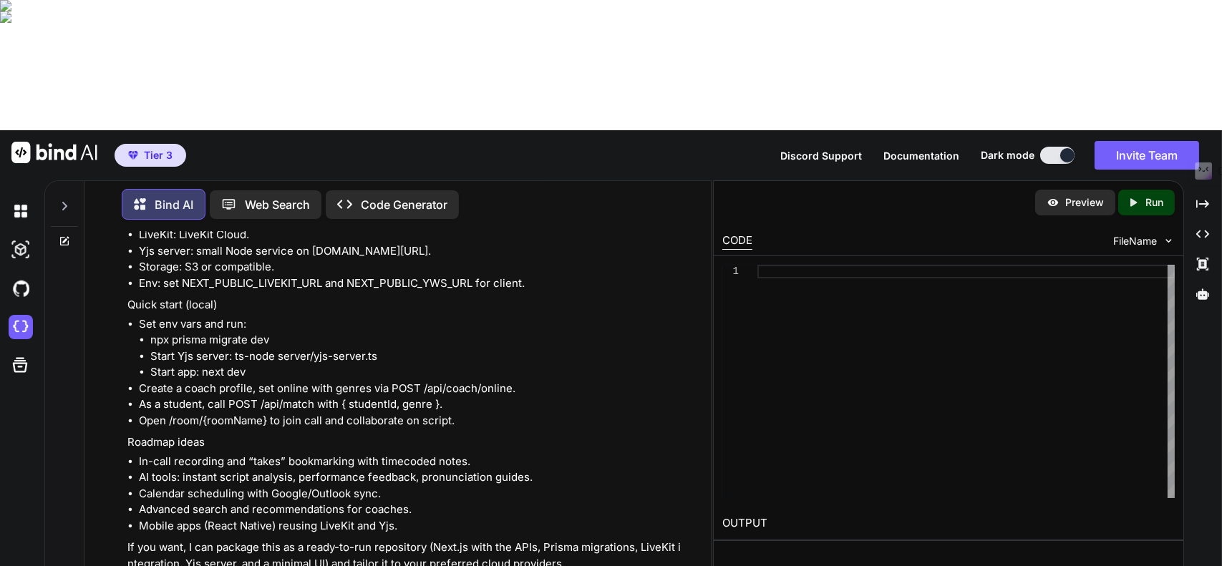
scroll to position [7051, 0]
click at [380, 196] on p "Code Generator" at bounding box center [404, 204] width 87 height 17
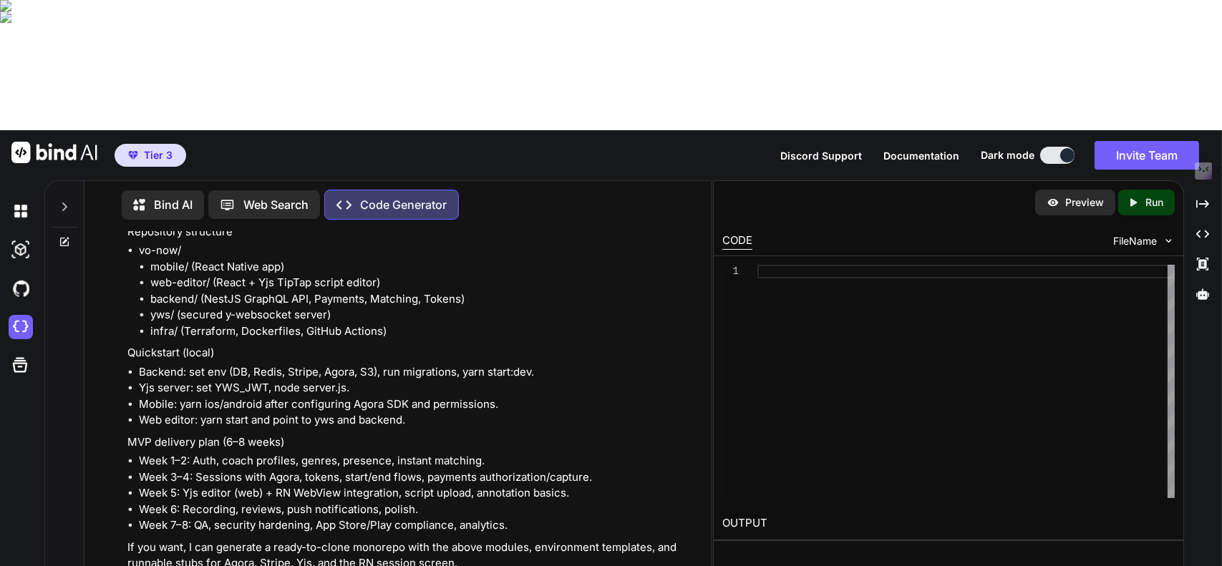
scroll to position [6261, 0]
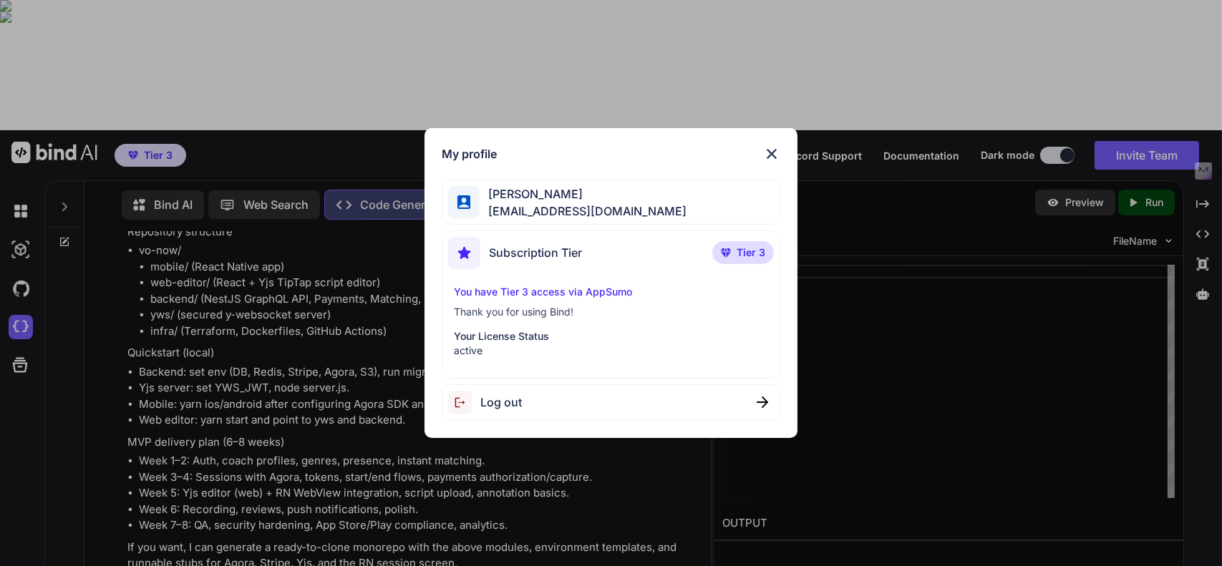
click at [548, 291] on p "You have Tier 3 access via AppSumo" at bounding box center [611, 292] width 315 height 14
click at [576, 289] on p "You have Tier 3 access via AppSumo" at bounding box center [611, 292] width 315 height 14
click at [754, 252] on span "Tier 3" at bounding box center [751, 253] width 29 height 14
click at [776, 152] on img at bounding box center [771, 153] width 17 height 17
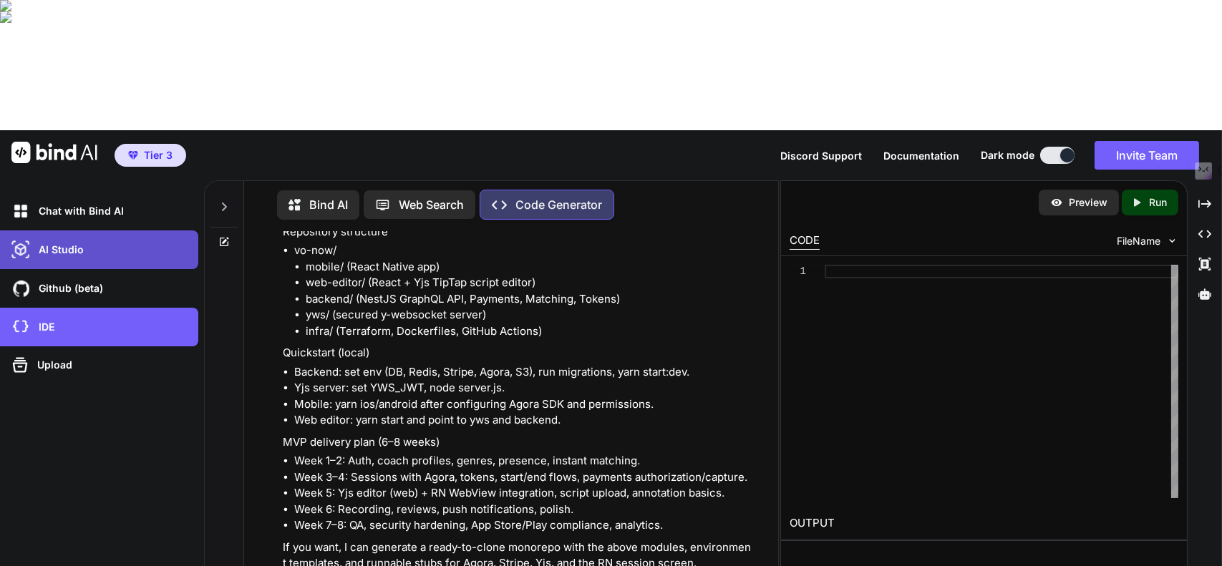
click at [71, 243] on p "AI Studio" at bounding box center [58, 250] width 51 height 14
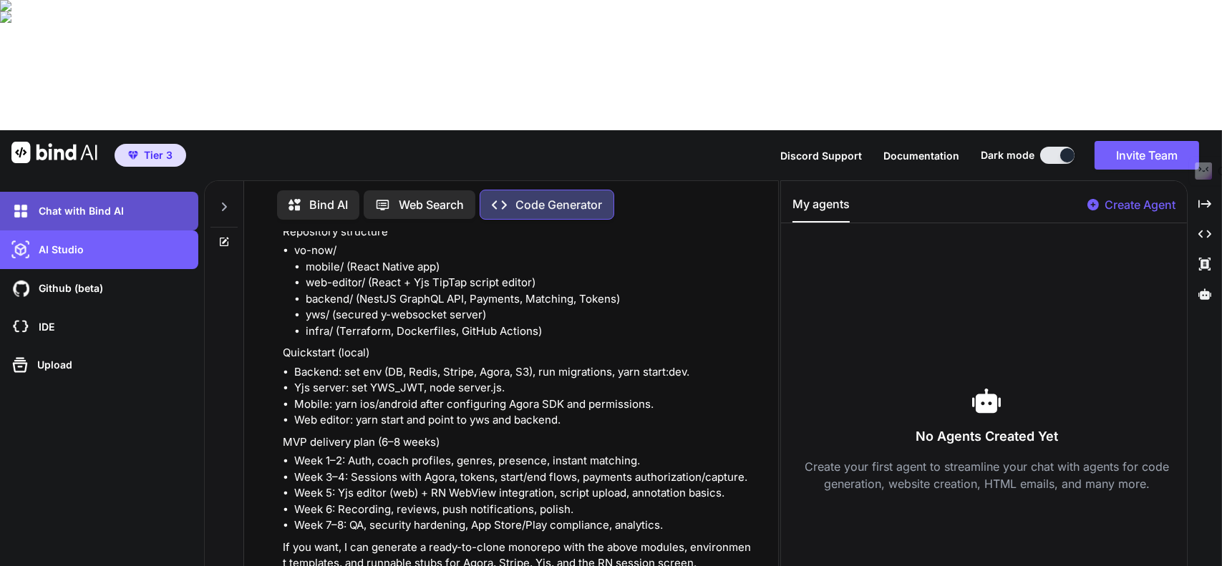
click at [122, 199] on div "Chat with Bind AI" at bounding box center [104, 211] width 190 height 24
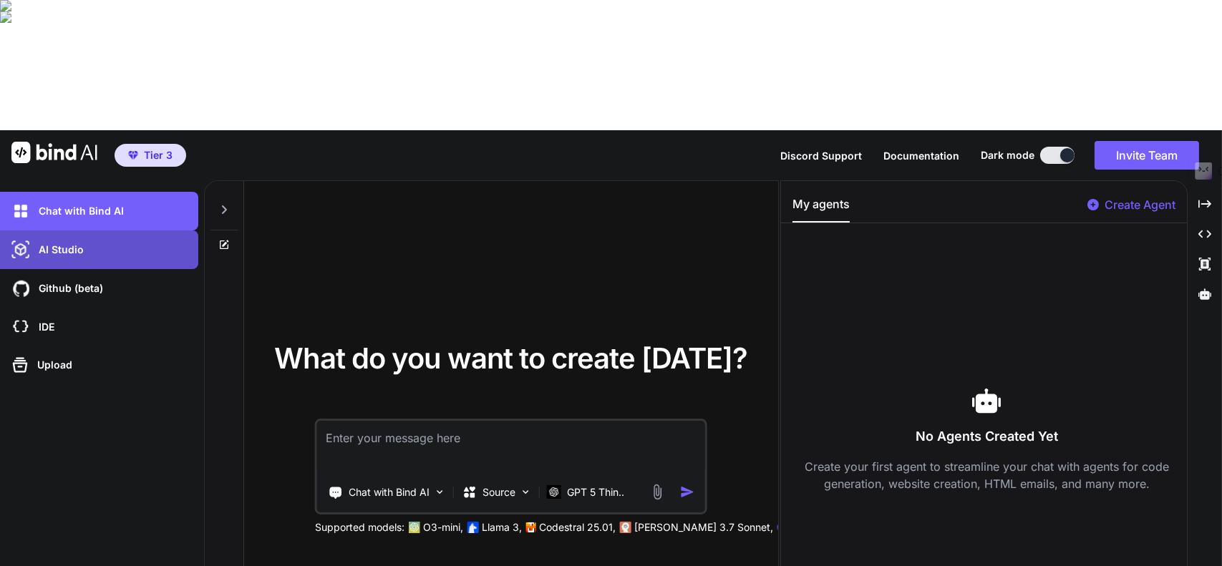
click at [120, 231] on div "AI Studio" at bounding box center [99, 250] width 198 height 39
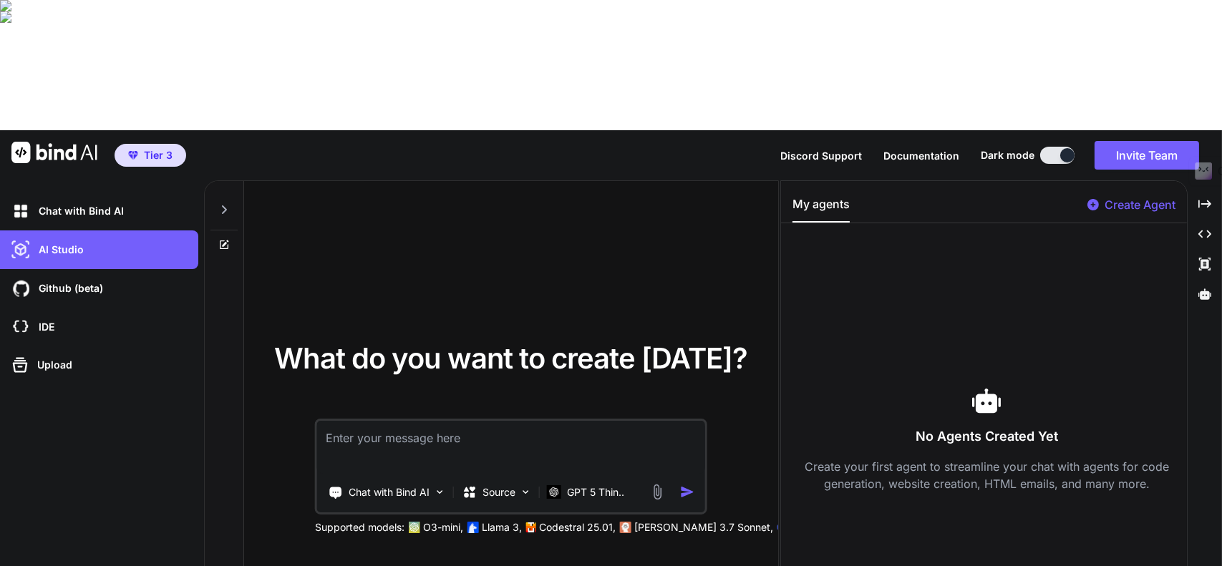
click at [223, 239] on icon at bounding box center [223, 244] width 11 height 11
click at [227, 204] on icon at bounding box center [223, 209] width 11 height 11
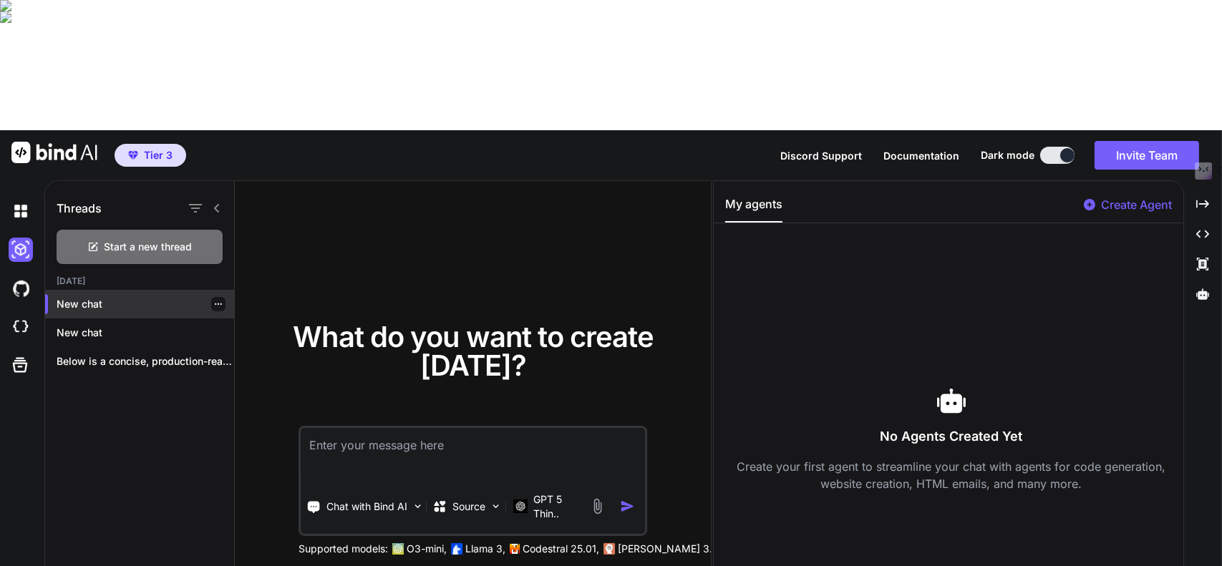
click at [216, 300] on icon "button" at bounding box center [218, 304] width 9 height 9
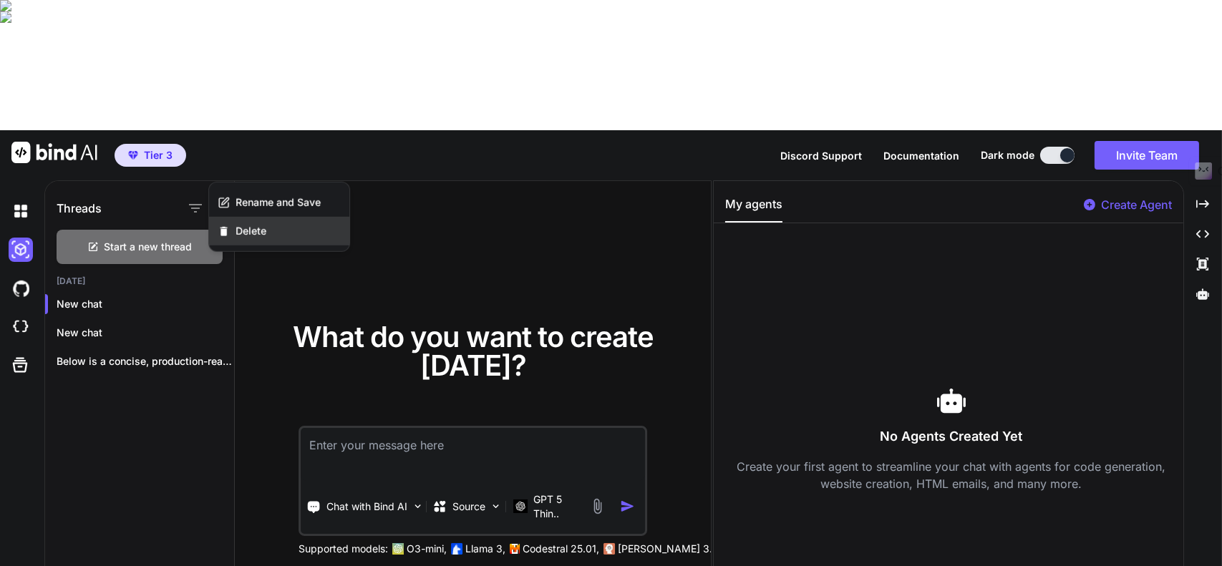
click at [246, 223] on div "Delete" at bounding box center [279, 231] width 140 height 29
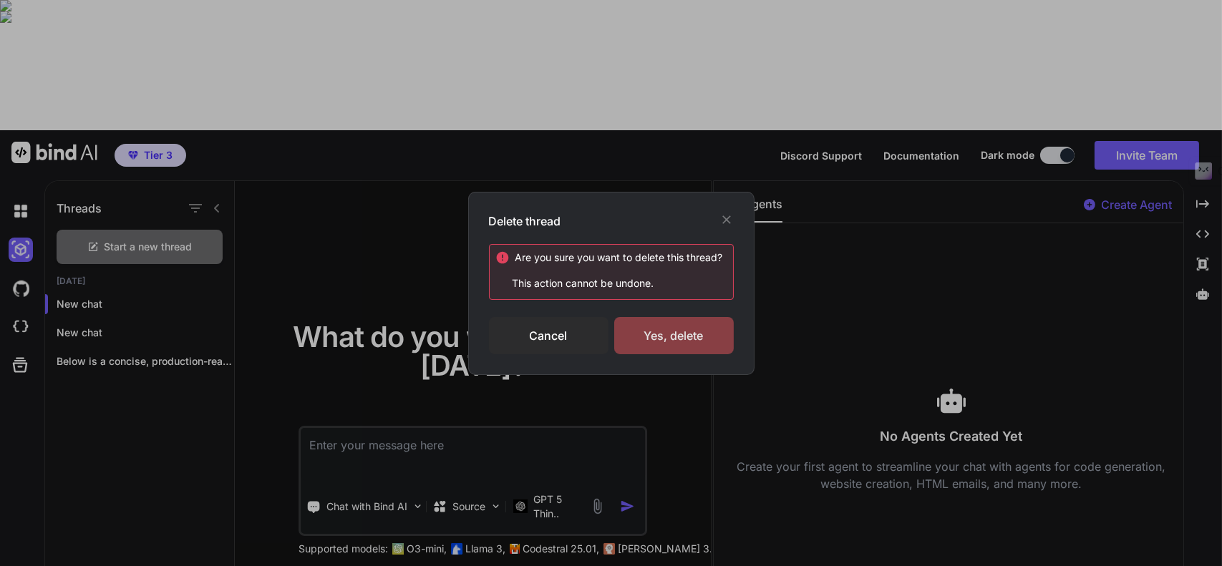
click at [667, 334] on div "Yes, delete" at bounding box center [674, 335] width 120 height 37
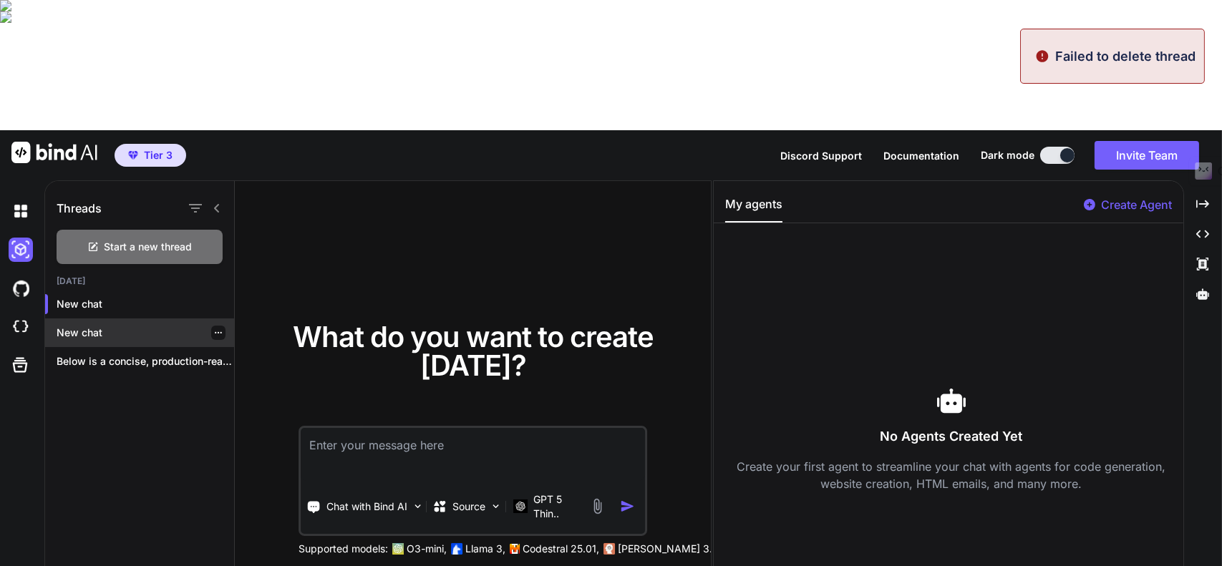
click at [214, 329] on icon "button" at bounding box center [218, 333] width 9 height 9
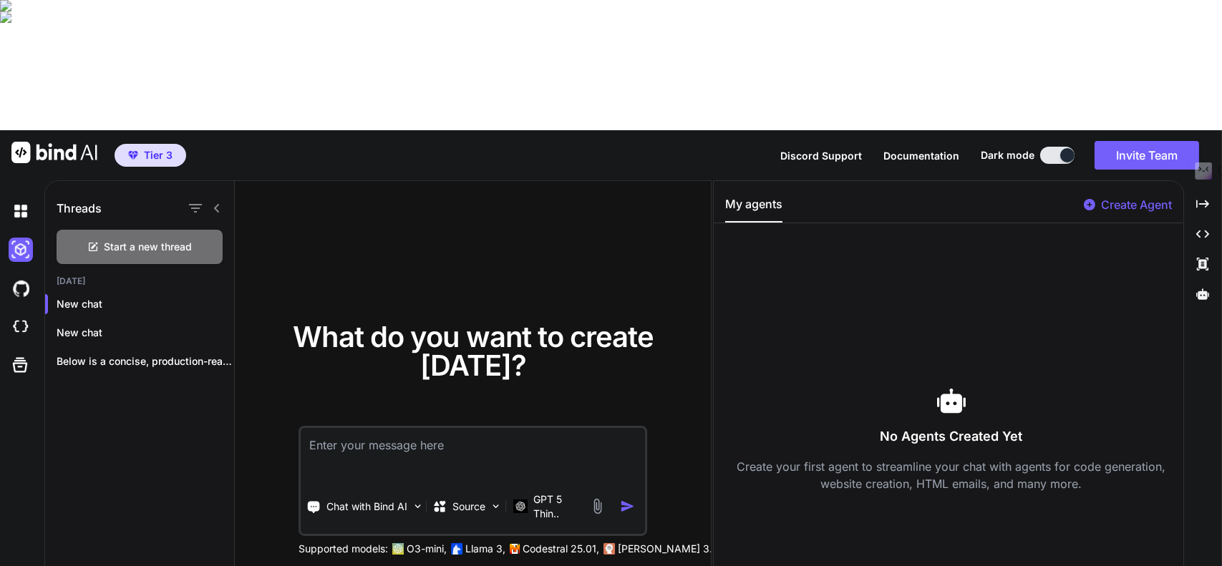
click at [159, 298] on div "Threads Start a new thread Today New chat New chat Below is a concise, producti…" at bounding box center [140, 439] width 190 height 516
drag, startPoint x: 92, startPoint y: 170, endPoint x: 90, endPoint y: 197, distance: 26.6
click at [90, 290] on div "New chat New chat Below is a concise, production-ready blueprint plus..." at bounding box center [139, 333] width 189 height 86
click at [90, 326] on p "New chat" at bounding box center [146, 333] width 178 height 14
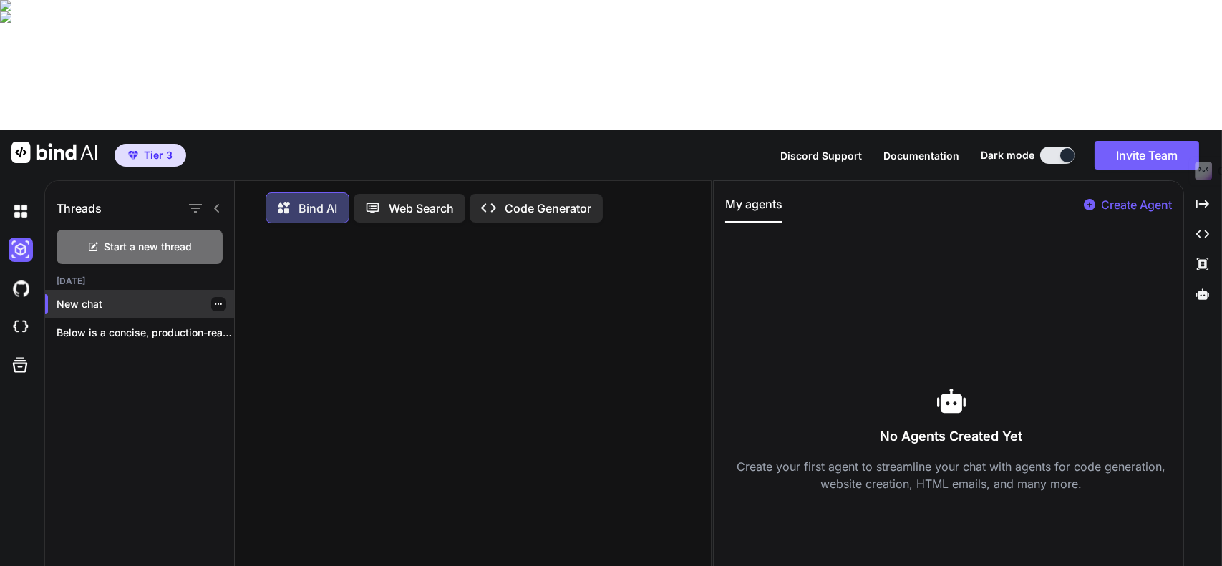
click at [214, 300] on icon "button" at bounding box center [218, 304] width 9 height 9
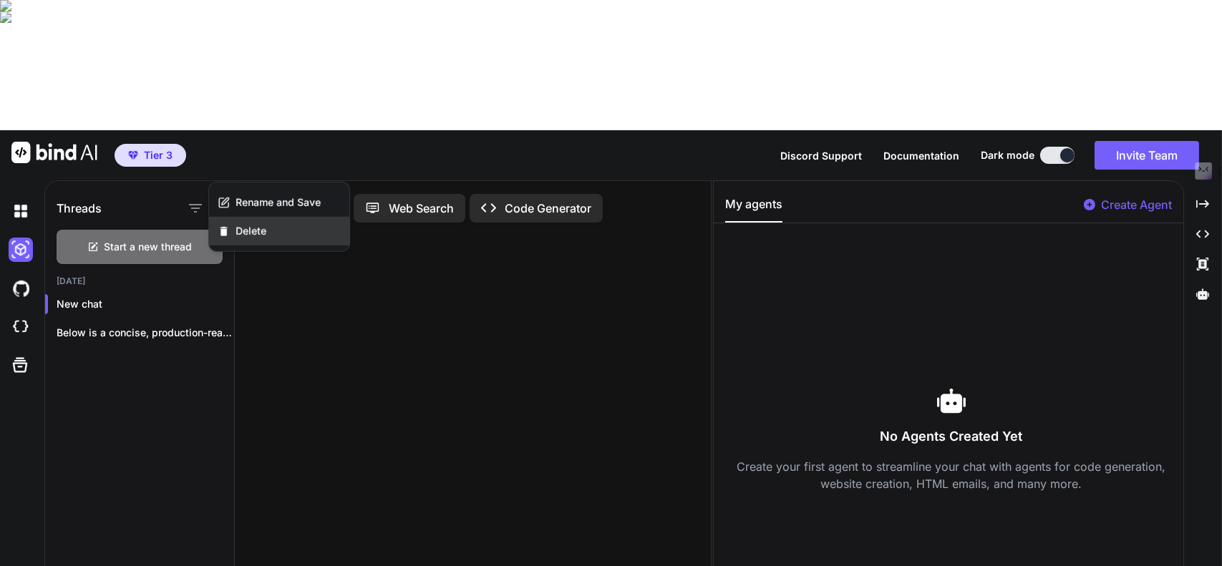
click at [251, 230] on span "Delete" at bounding box center [251, 231] width 31 height 14
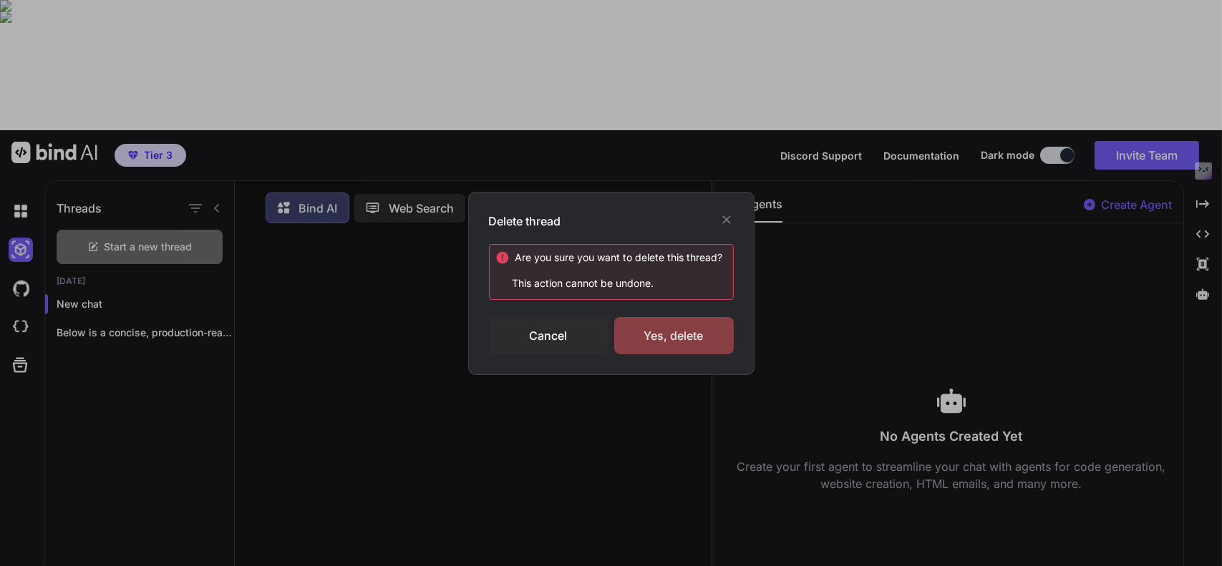
click at [659, 333] on div "Yes, delete" at bounding box center [674, 335] width 120 height 37
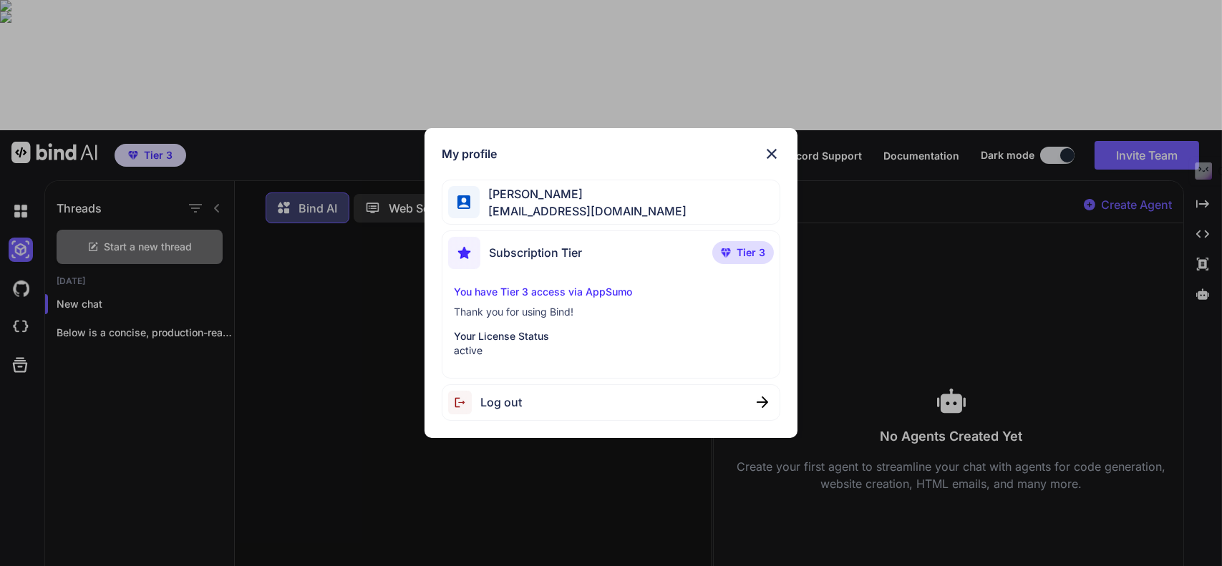
click at [670, 195] on div "Maisie Trang maisietrang@gmail.com" at bounding box center [611, 202] width 339 height 45
click at [614, 259] on div "Subscription Tier Tier 3" at bounding box center [611, 256] width 327 height 38
click at [773, 150] on img at bounding box center [771, 153] width 17 height 17
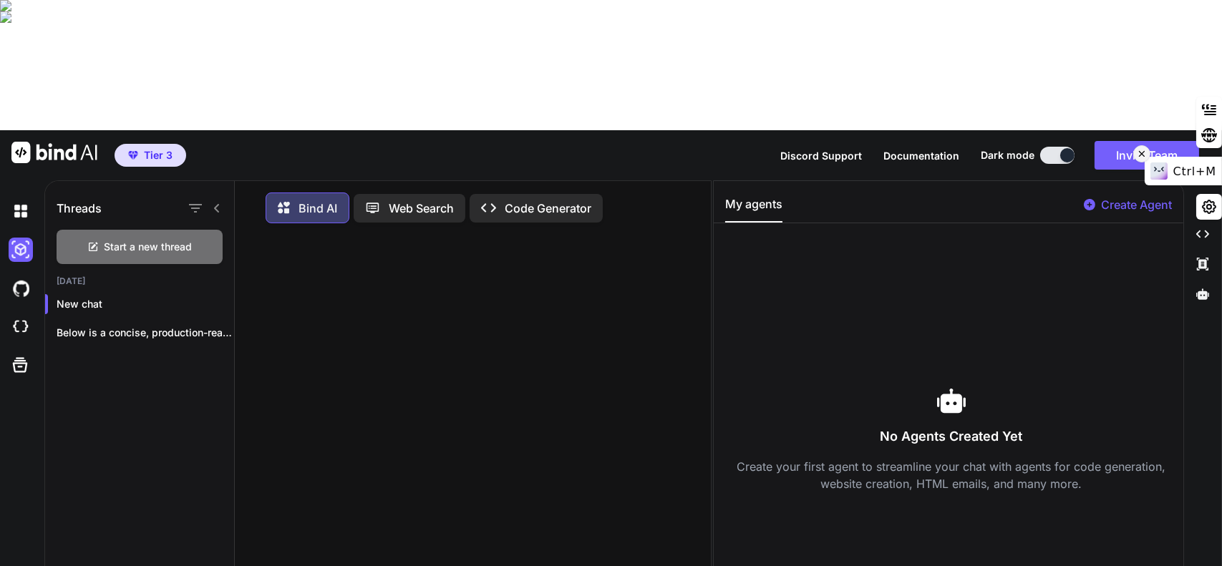
click at [1147, 146] on icon at bounding box center [1142, 153] width 10 height 17
click at [1206, 231] on icon at bounding box center [1202, 235] width 13 height 8
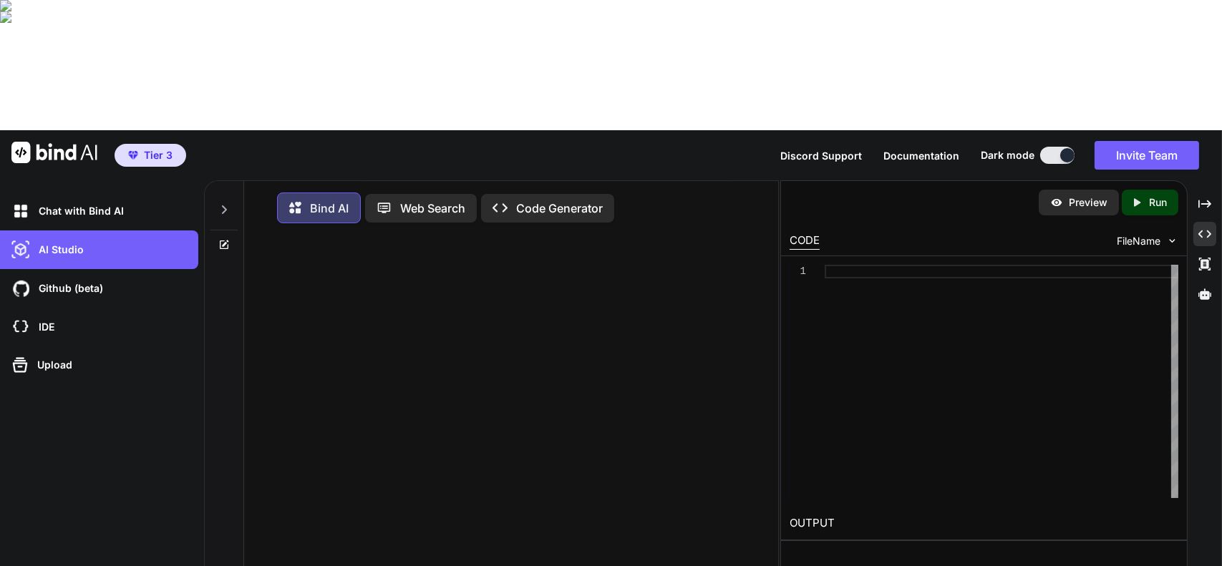
click at [54, 142] on img at bounding box center [54, 152] width 86 height 21
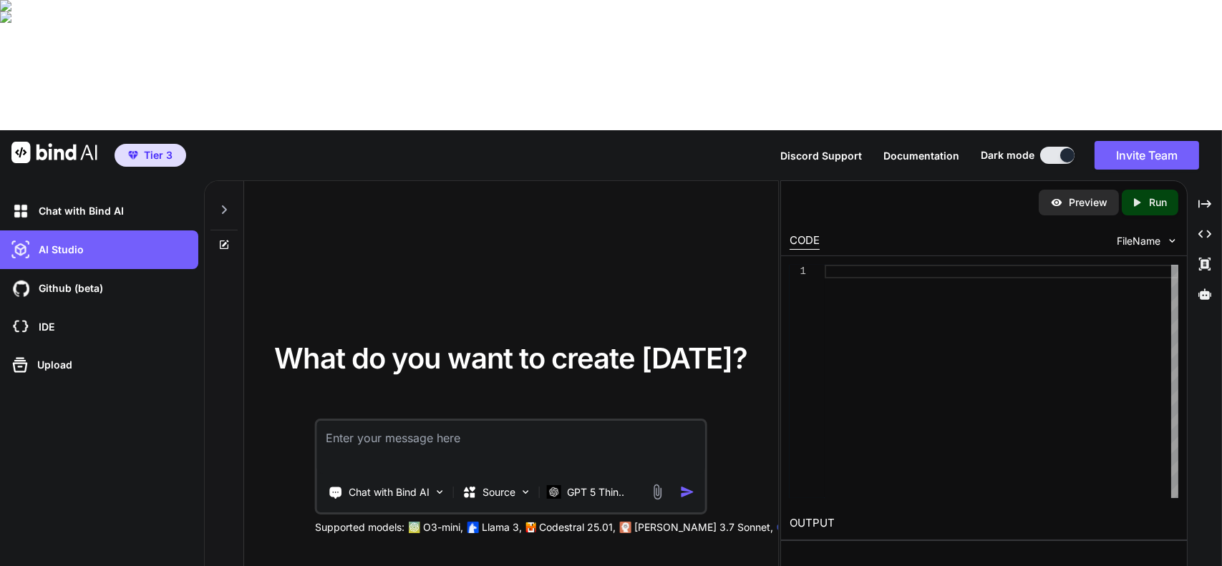
type textarea "x"
click at [925, 150] on span "Documentation" at bounding box center [922, 156] width 76 height 12
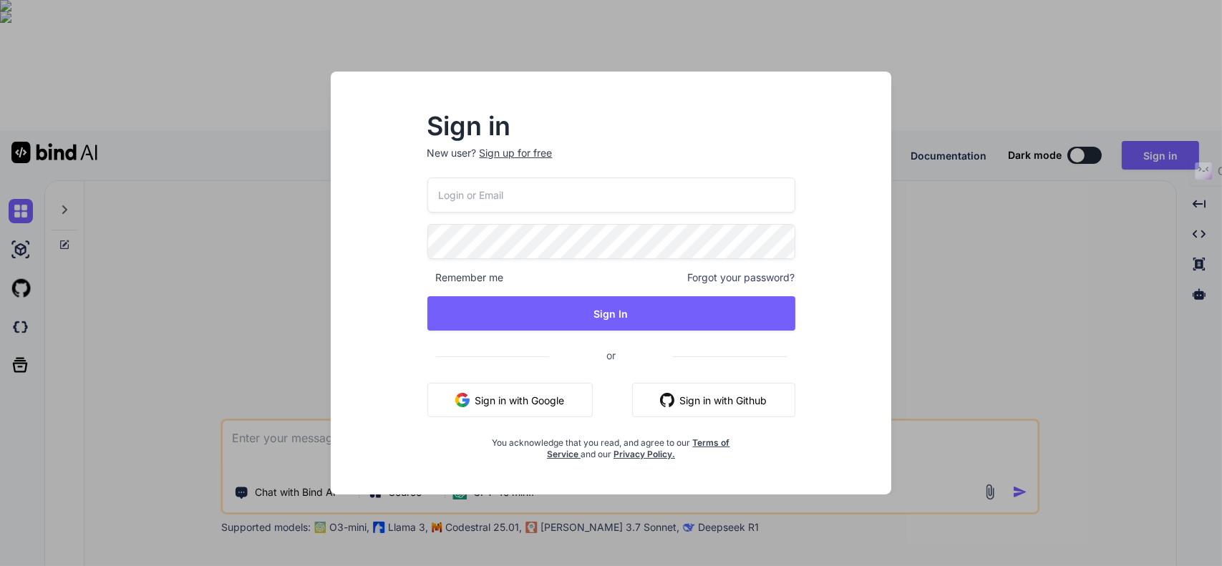
type textarea "x"
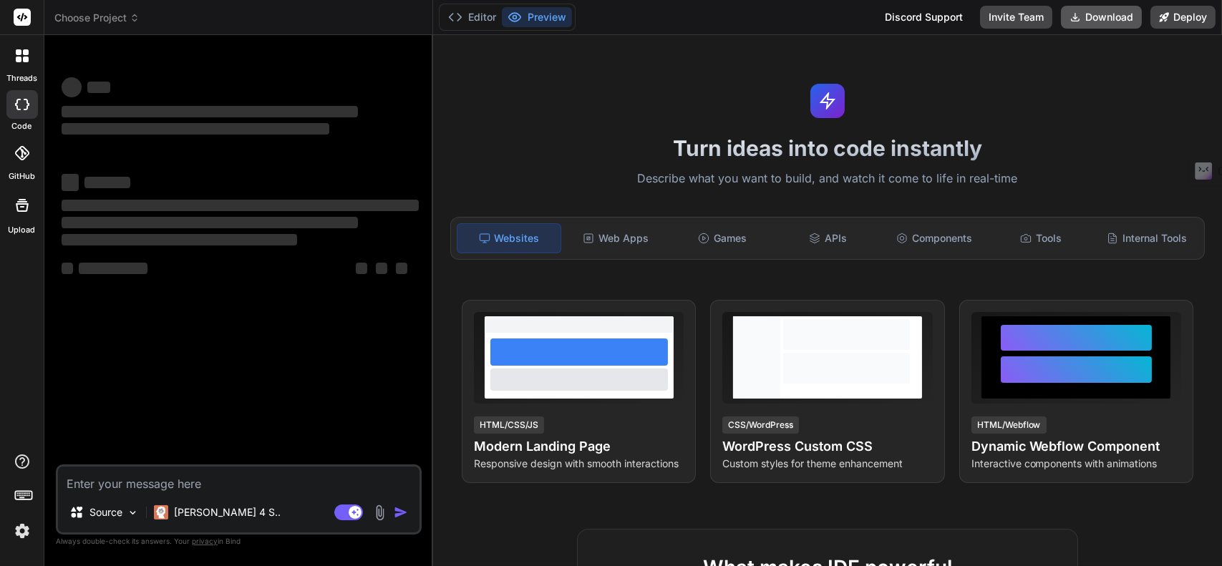
type textarea "x"
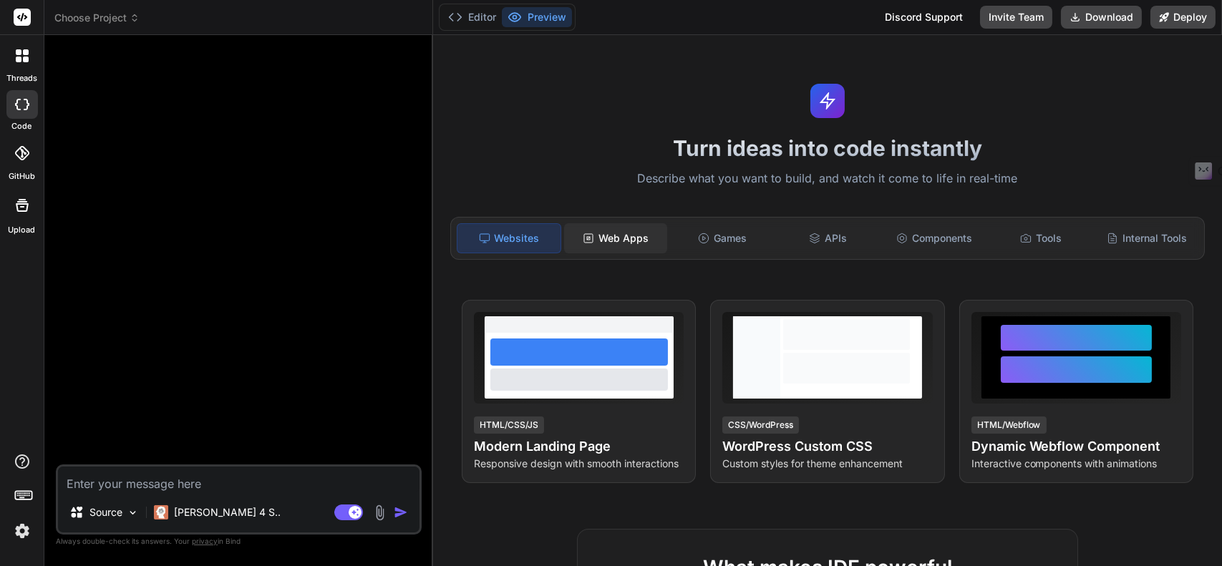
click at [634, 243] on div "Web Apps" at bounding box center [615, 238] width 103 height 30
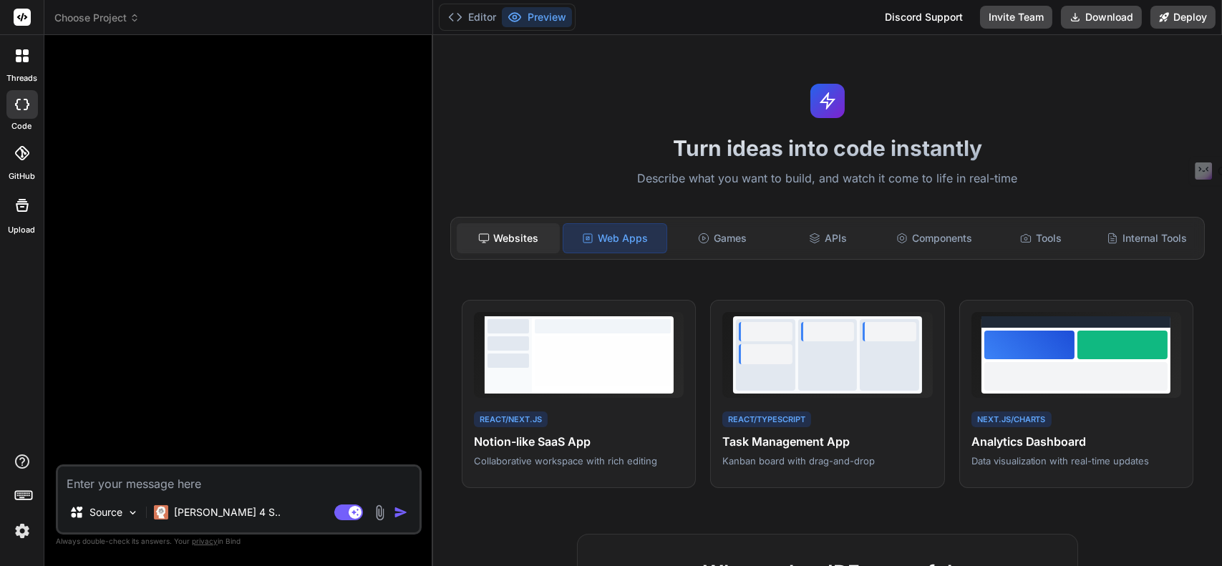
click at [505, 243] on div "Websites" at bounding box center [508, 238] width 103 height 30
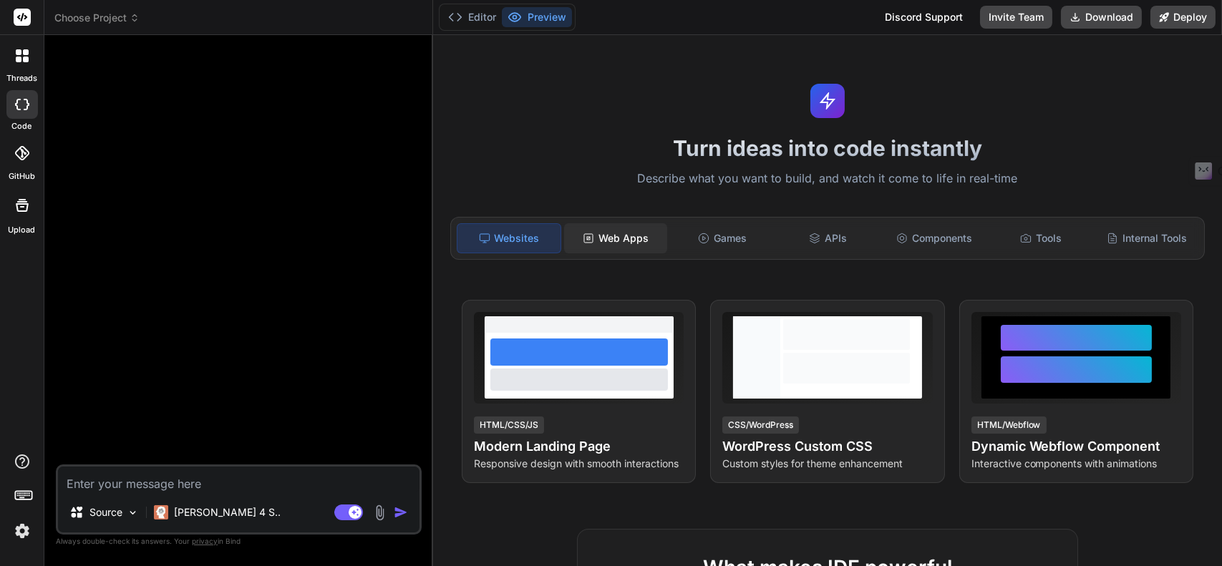
click at [616, 246] on div "Web Apps" at bounding box center [615, 238] width 103 height 30
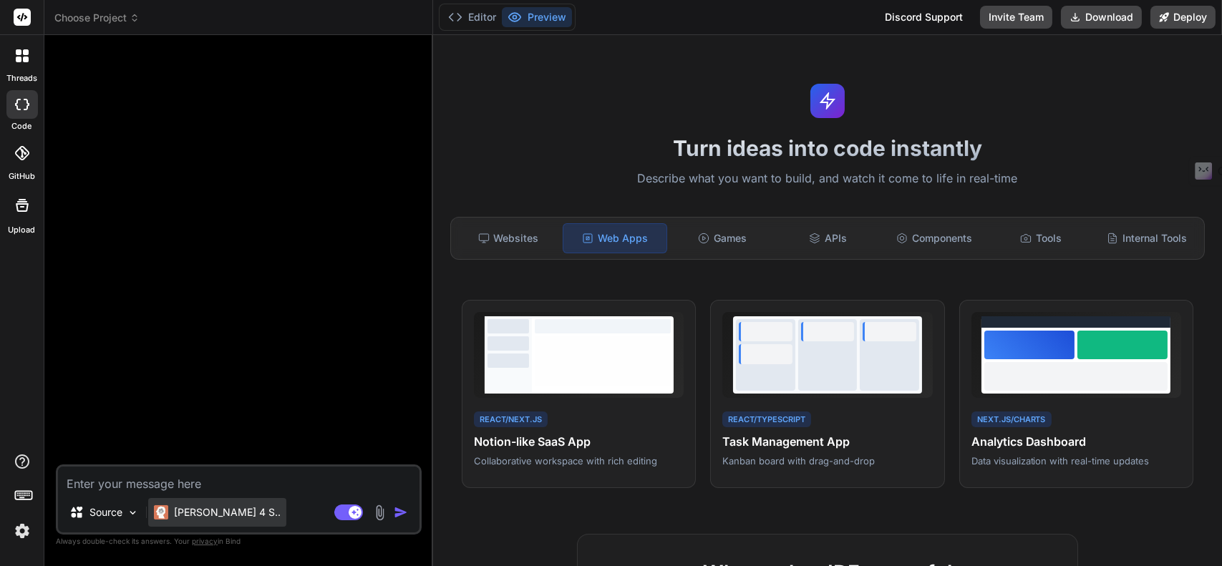
click at [191, 518] on p "[PERSON_NAME] 4 S.." at bounding box center [227, 513] width 107 height 14
type textarea "x"
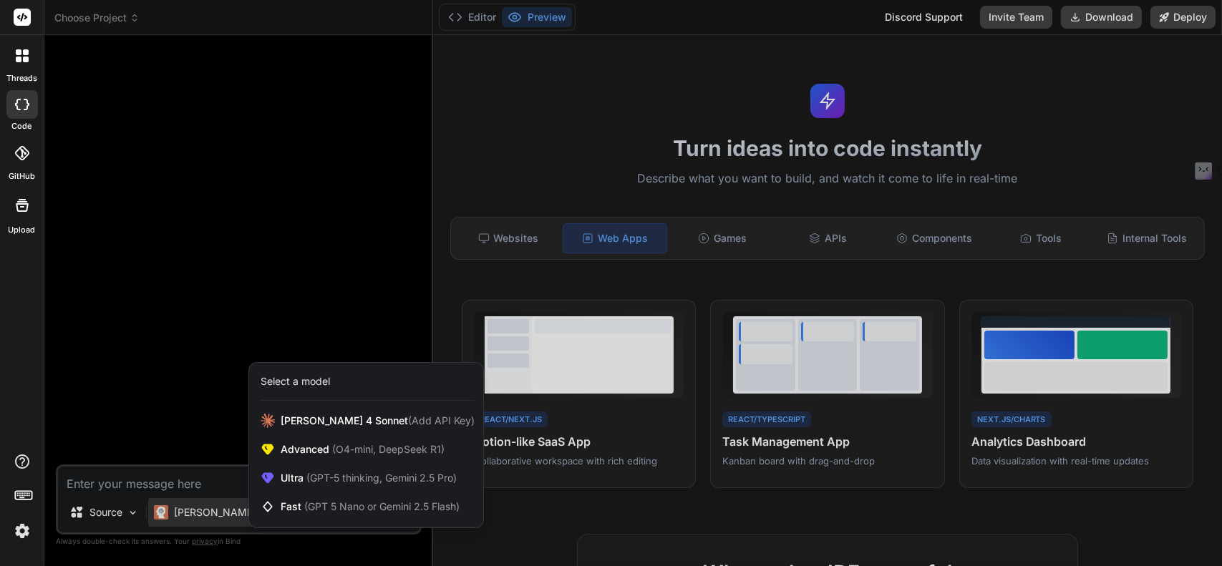
click at [337, 383] on div "Select a model" at bounding box center [368, 381] width 214 height 14
click at [169, 490] on div at bounding box center [611, 283] width 1222 height 566
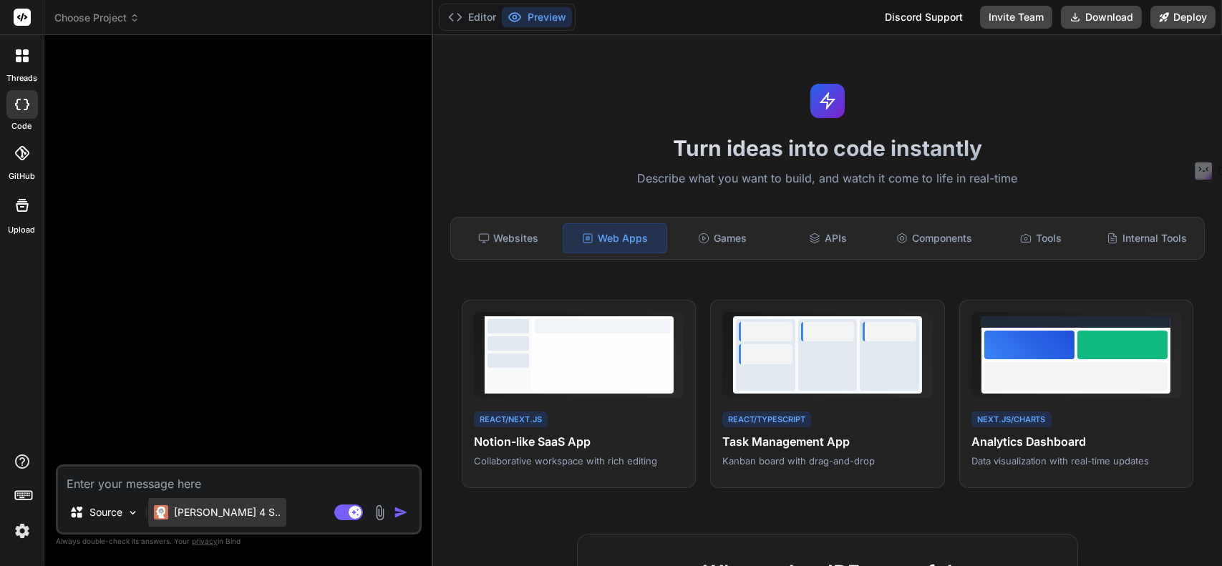
click at [214, 517] on p "Claude 4 S.." at bounding box center [227, 513] width 107 height 14
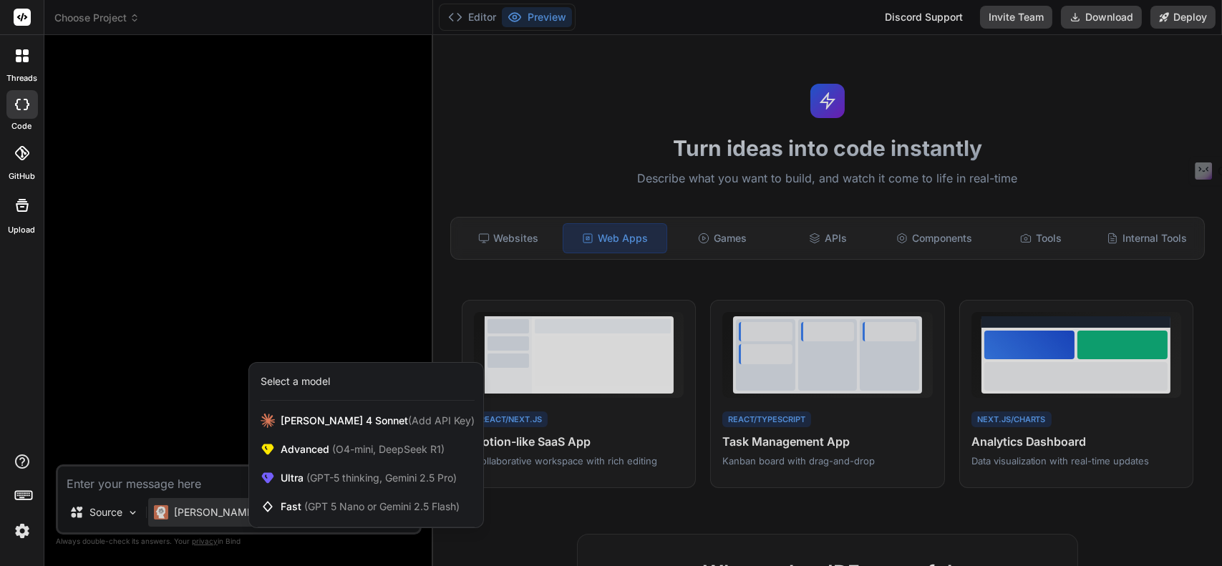
click at [179, 487] on div at bounding box center [611, 283] width 1222 height 566
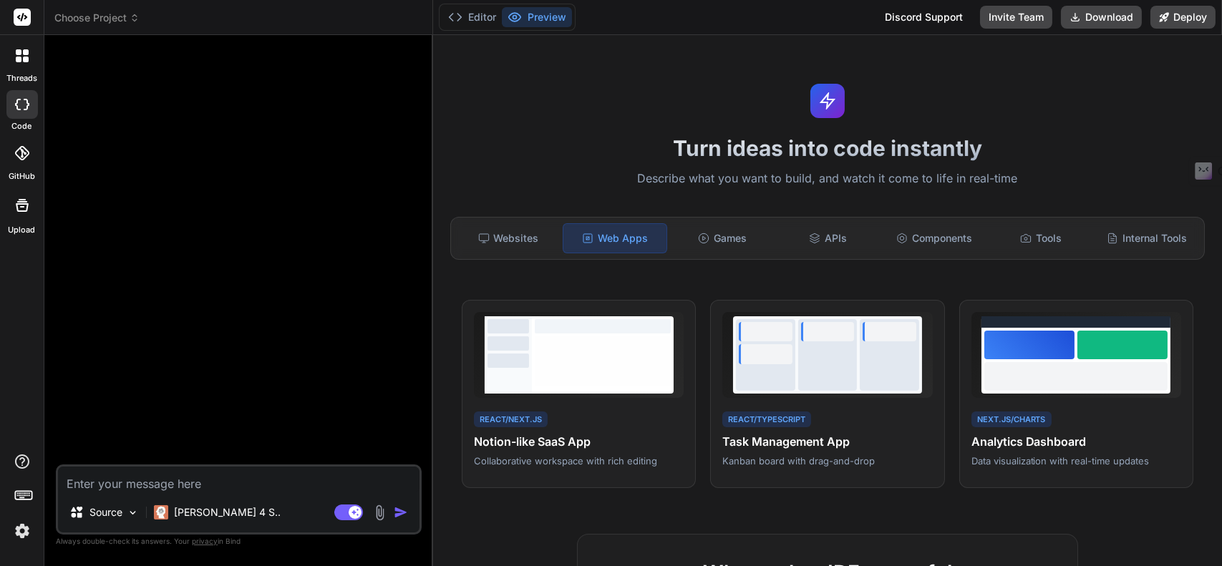
click at [26, 59] on icon at bounding box center [26, 60] width 6 height 6
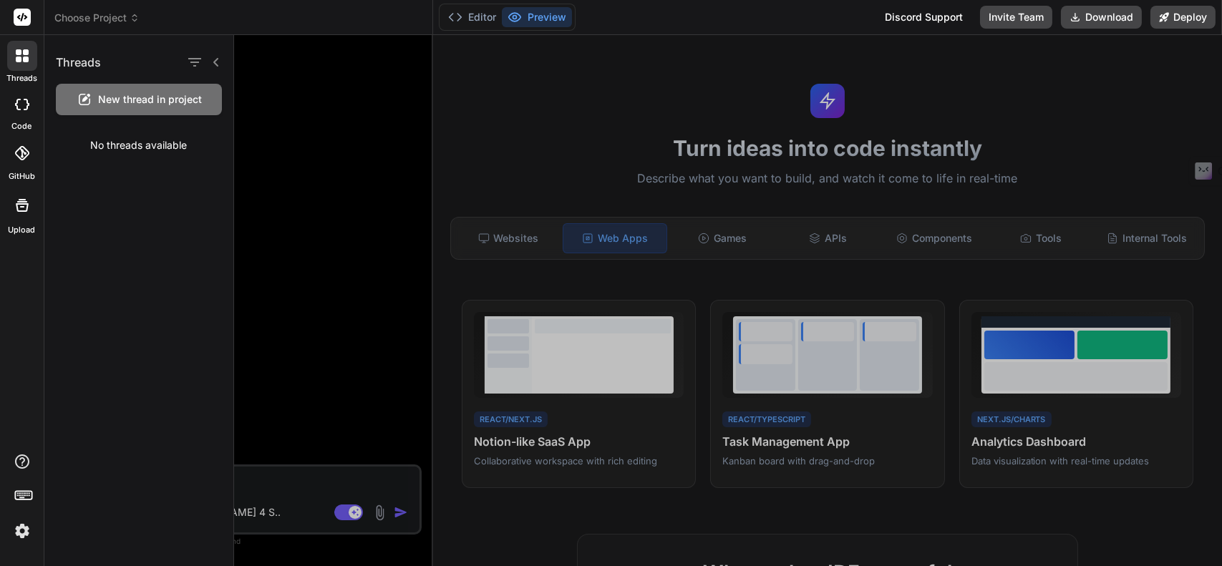
click at [24, 112] on div at bounding box center [22, 104] width 32 height 29
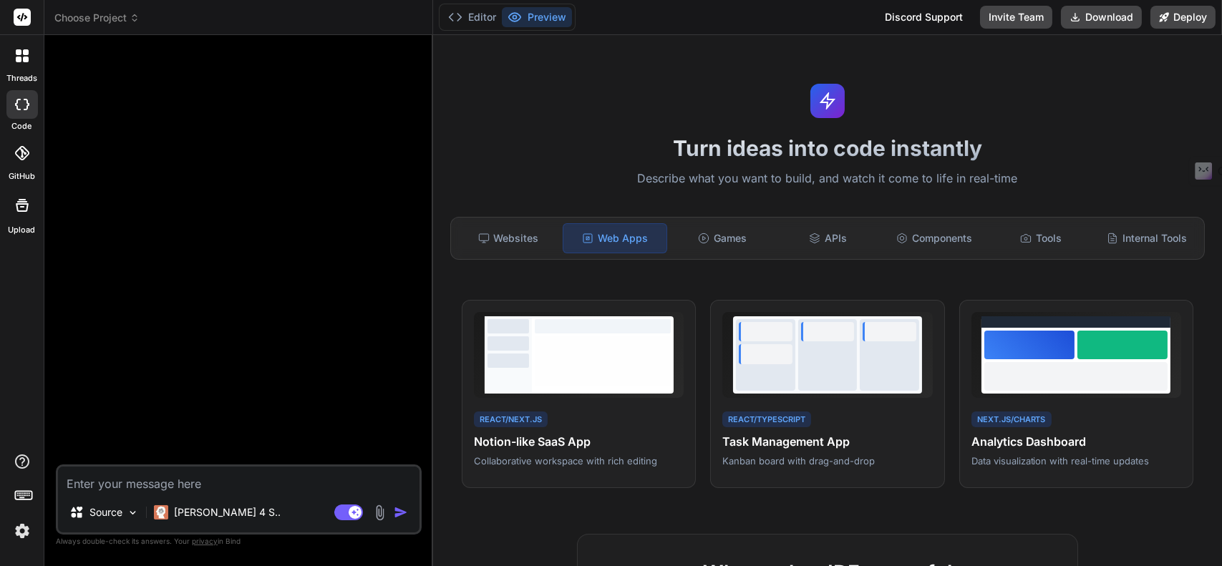
type textarea "x"
click at [155, 487] on textarea at bounding box center [239, 480] width 362 height 26
paste textarea "Create an app called "VO-Now" that revolutionizes voice over training by provid…"
type textarea "Create an app called "VO-Now" that revolutionizes voice over training by provid…"
type textarea "x"
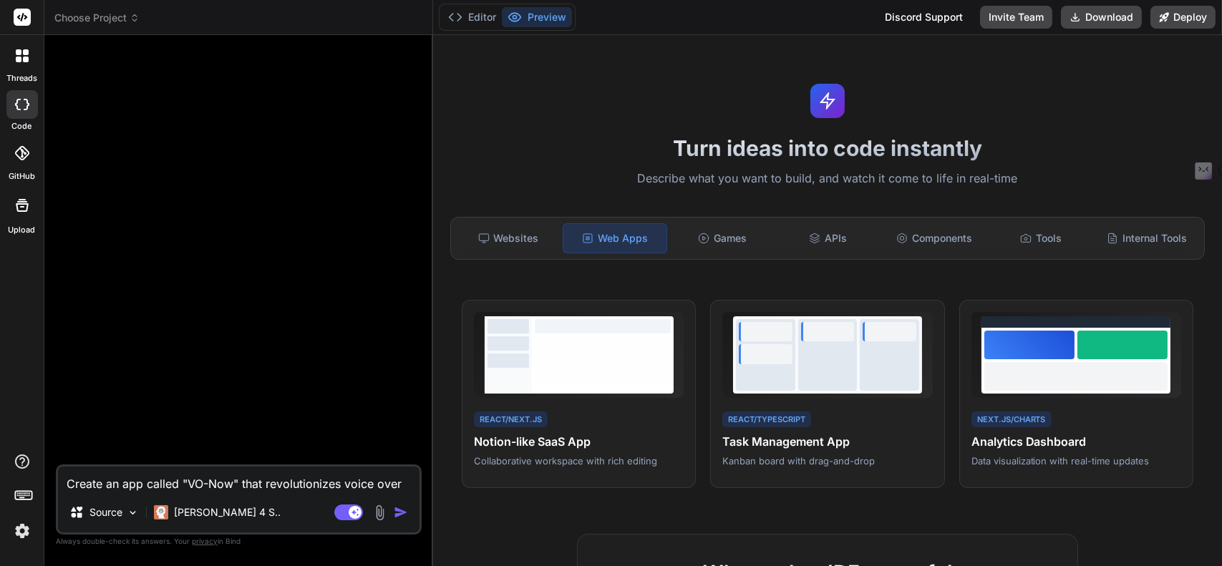
scroll to position [121, 0]
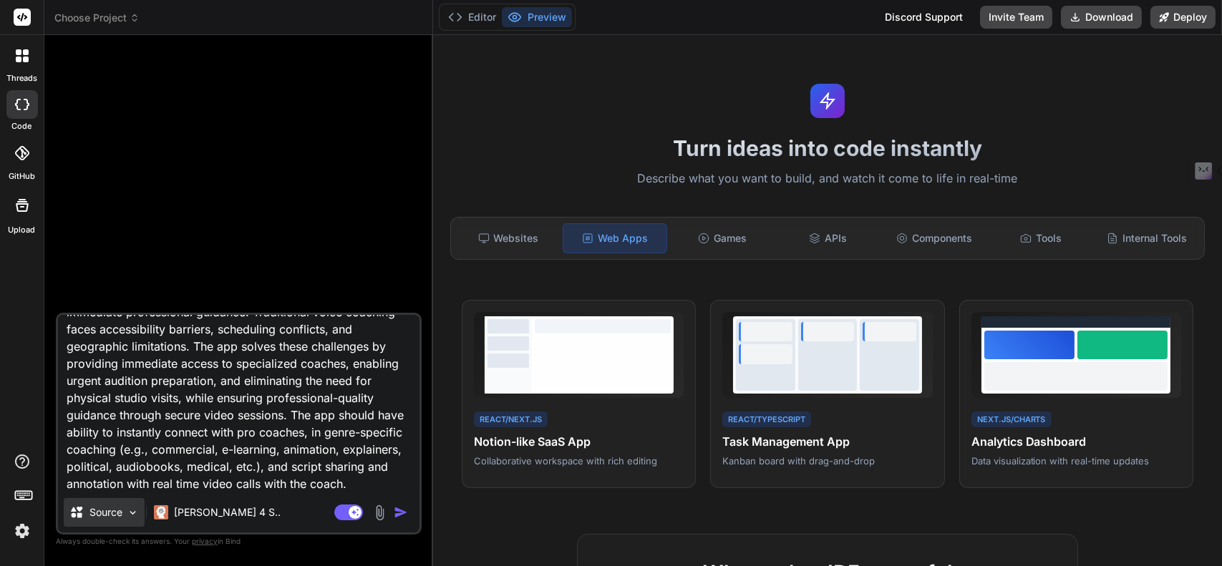
type textarea "Create an app called "VO-Now" that revolutionizes voice over training by provid…"
click at [113, 515] on p "Source" at bounding box center [106, 513] width 33 height 14
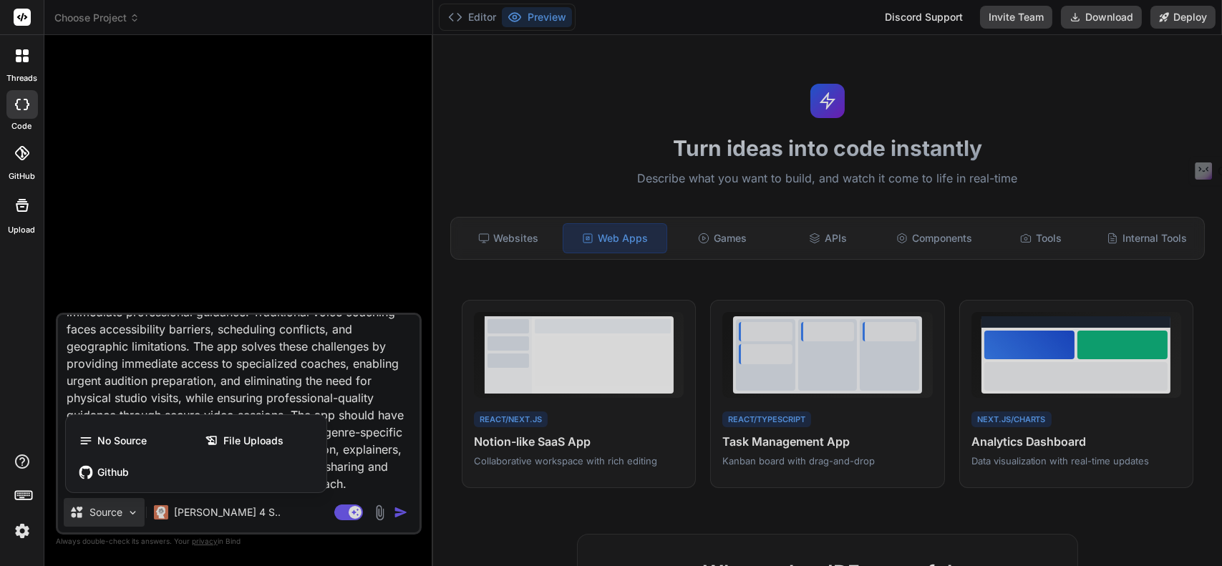
click at [277, 525] on div at bounding box center [611, 283] width 1222 height 566
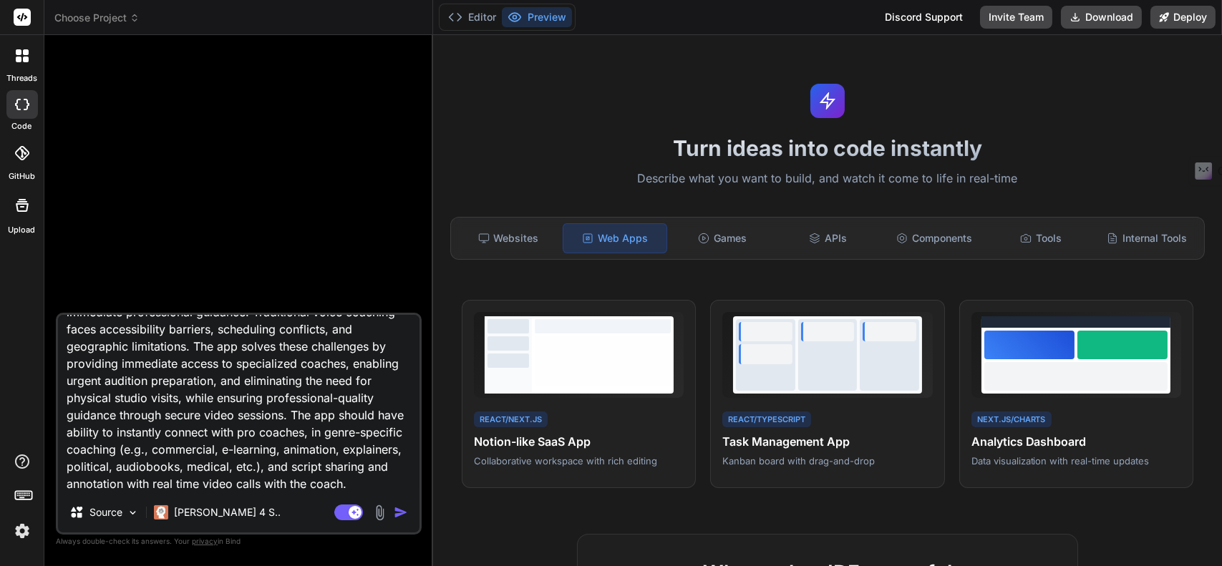
click at [404, 515] on img "button" at bounding box center [401, 513] width 14 height 14
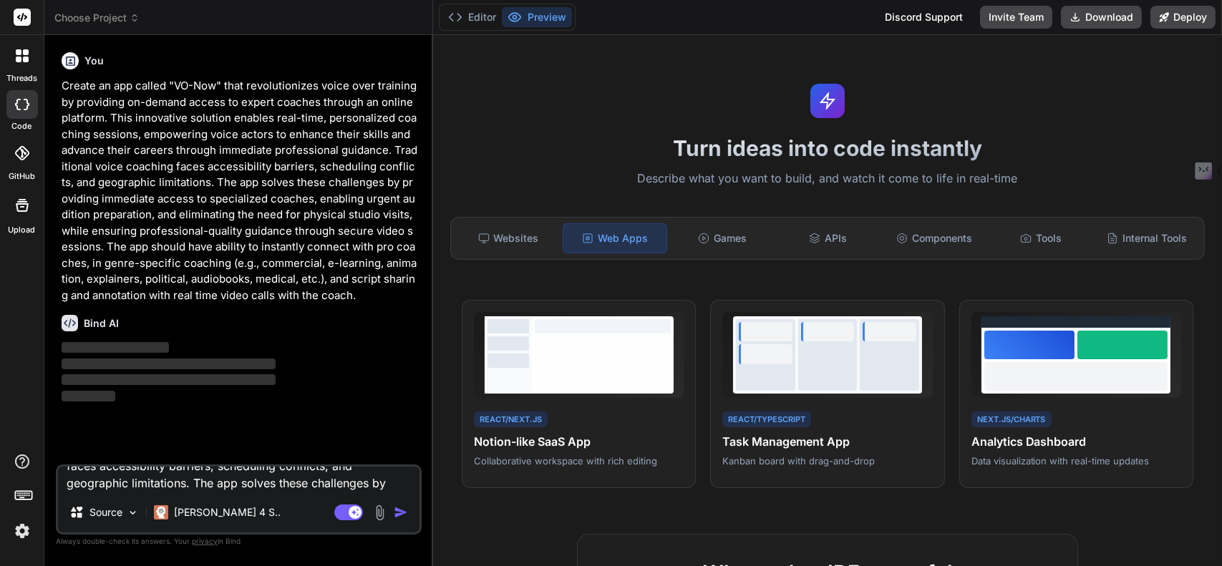
scroll to position [0, 0]
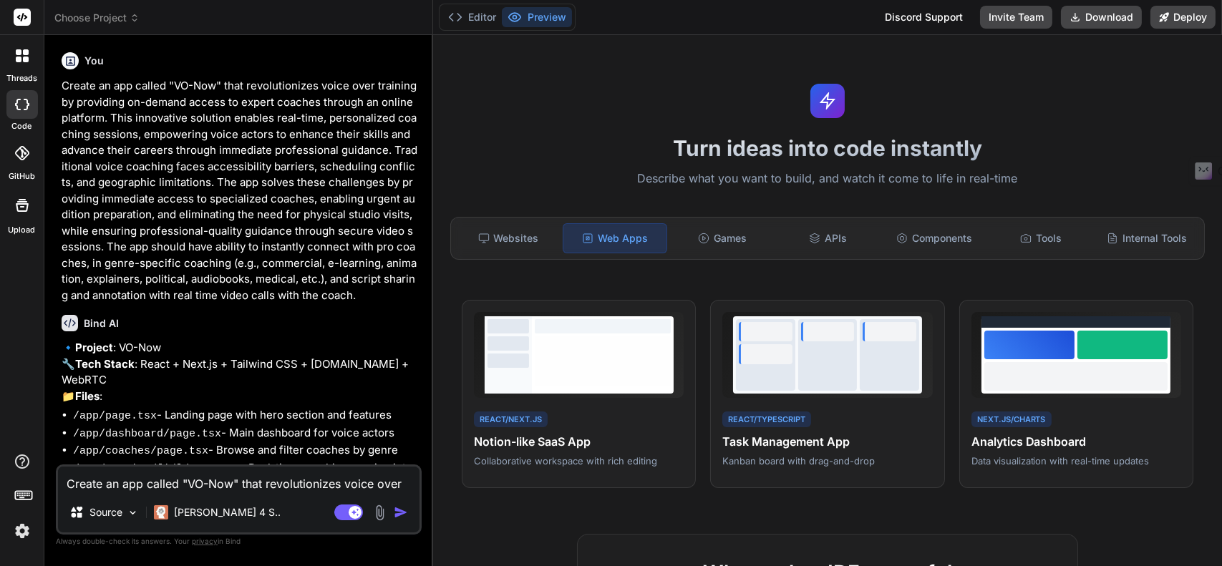
type textarea "x"
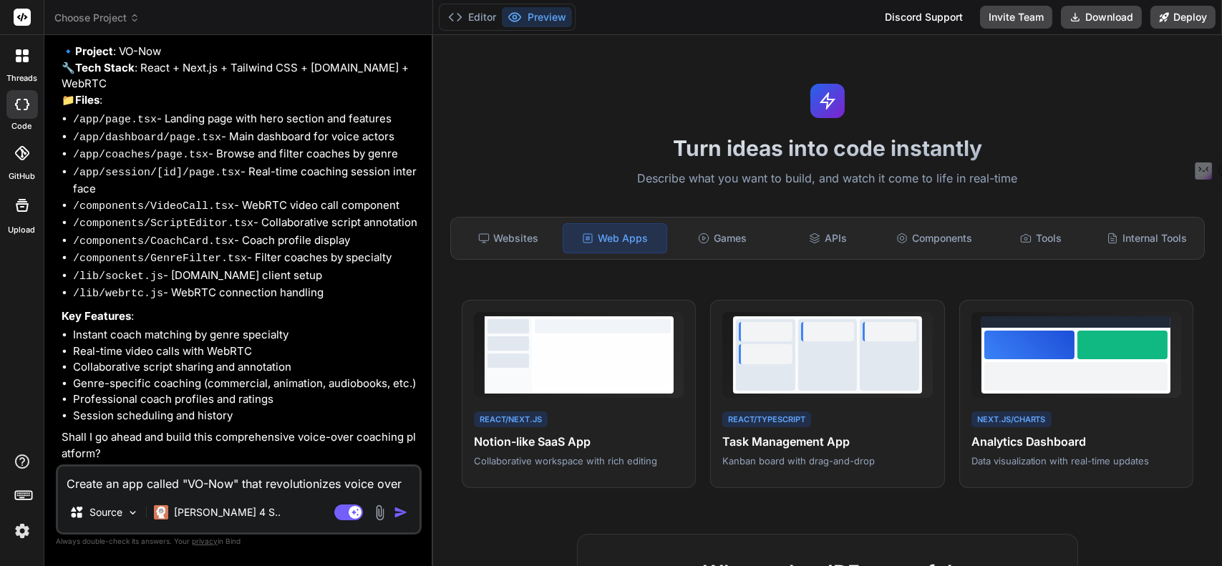
scroll to position [301, 0]
click at [216, 479] on textarea "Create an app called "VO-Now" that revolutionizes voice over training by provid…" at bounding box center [239, 480] width 362 height 26
type textarea "Y"
type textarea "x"
type textarea "Ye"
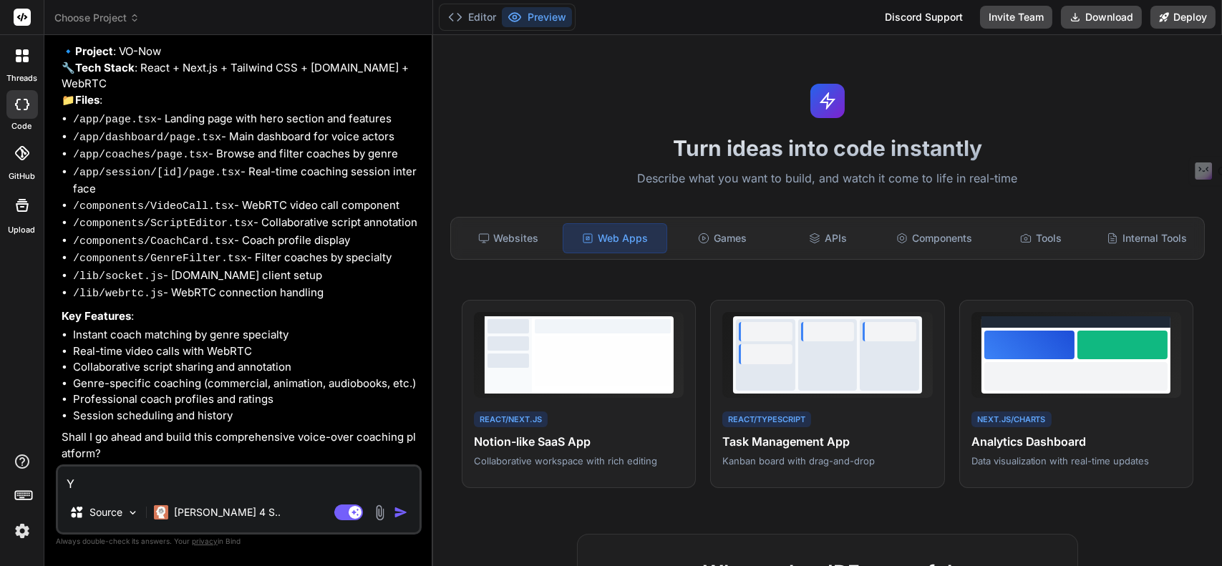
type textarea "x"
type textarea "Yes"
type textarea "x"
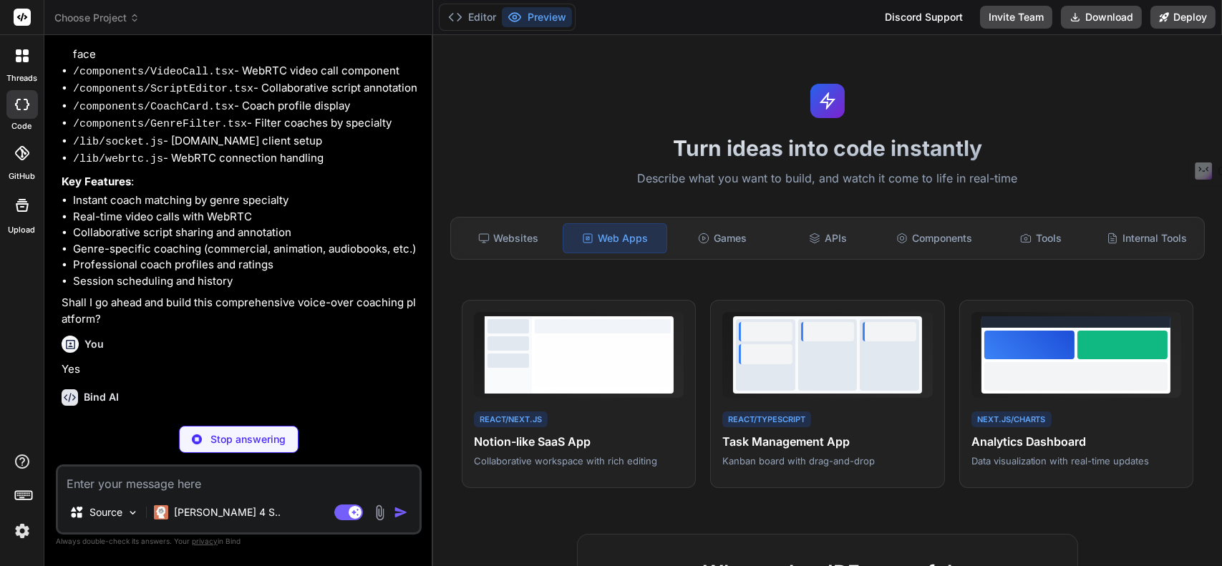
scroll to position [449, 0]
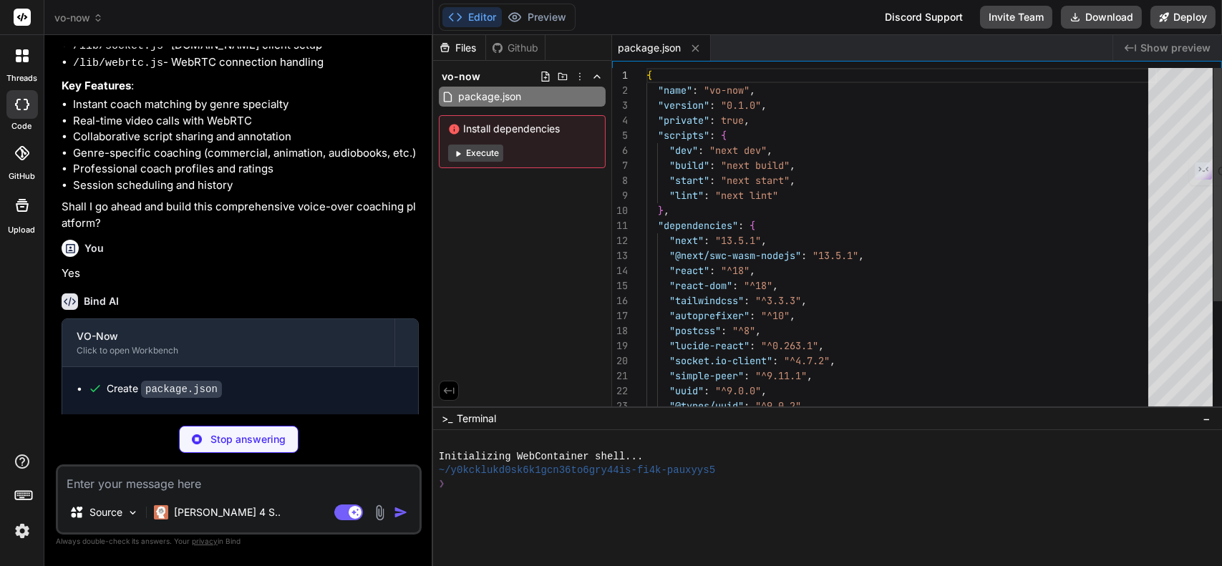
type textarea "x"
type textarea "module.exports = nextConfig"
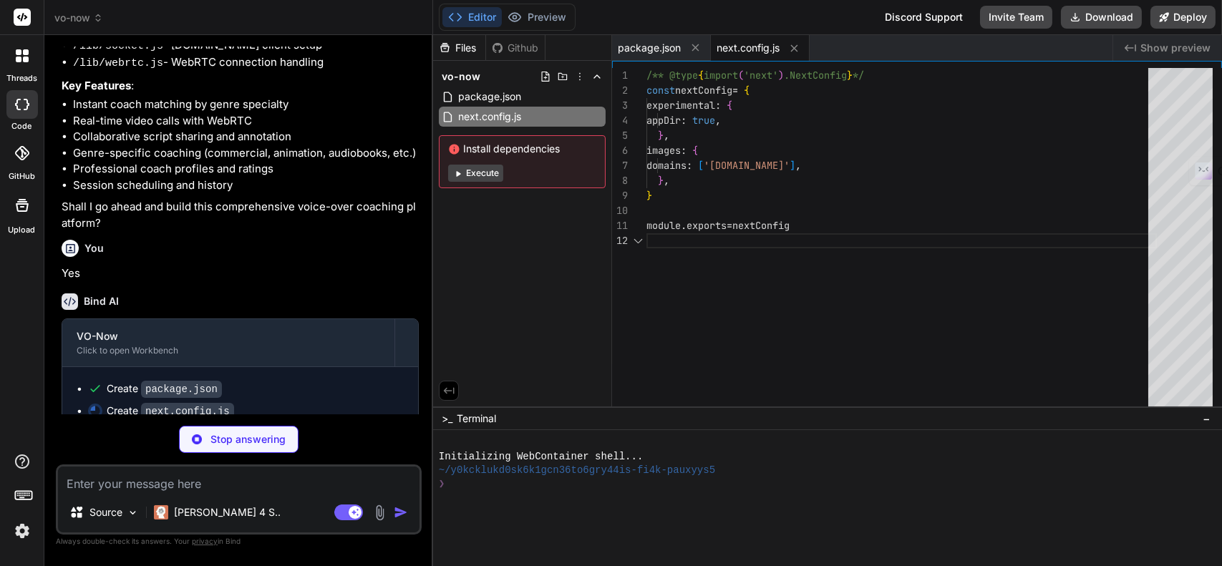
scroll to position [571, 0]
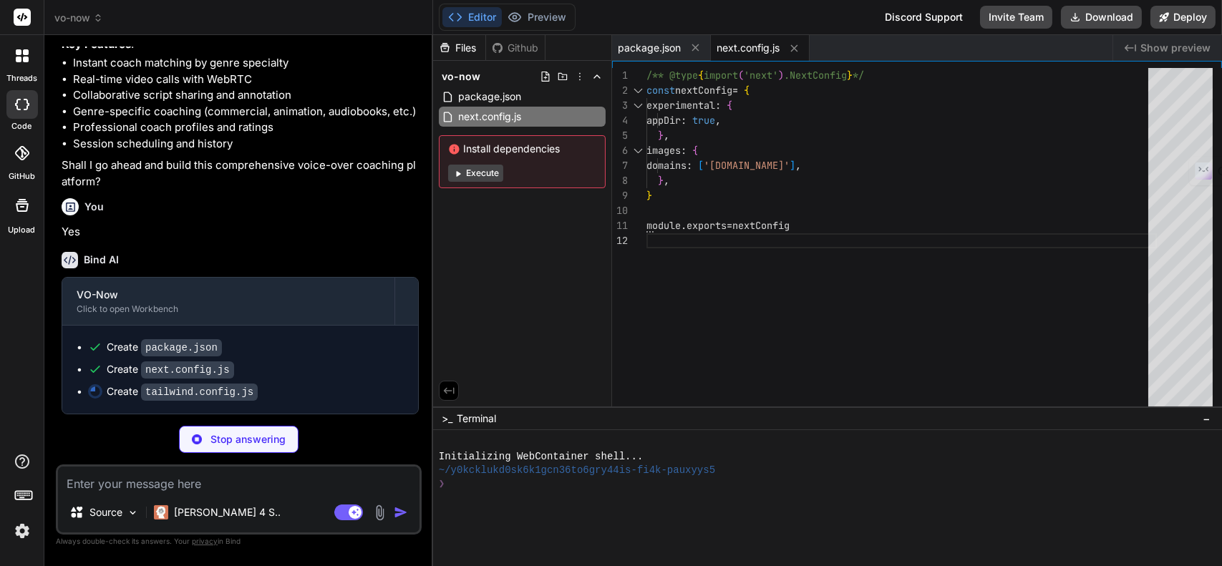
type textarea "x"
type textarea "'vo-blue': '#3B82F6', 'vo-purple': '#8B5CF6', 'vo-green': '#10B981', }, }, }, p…"
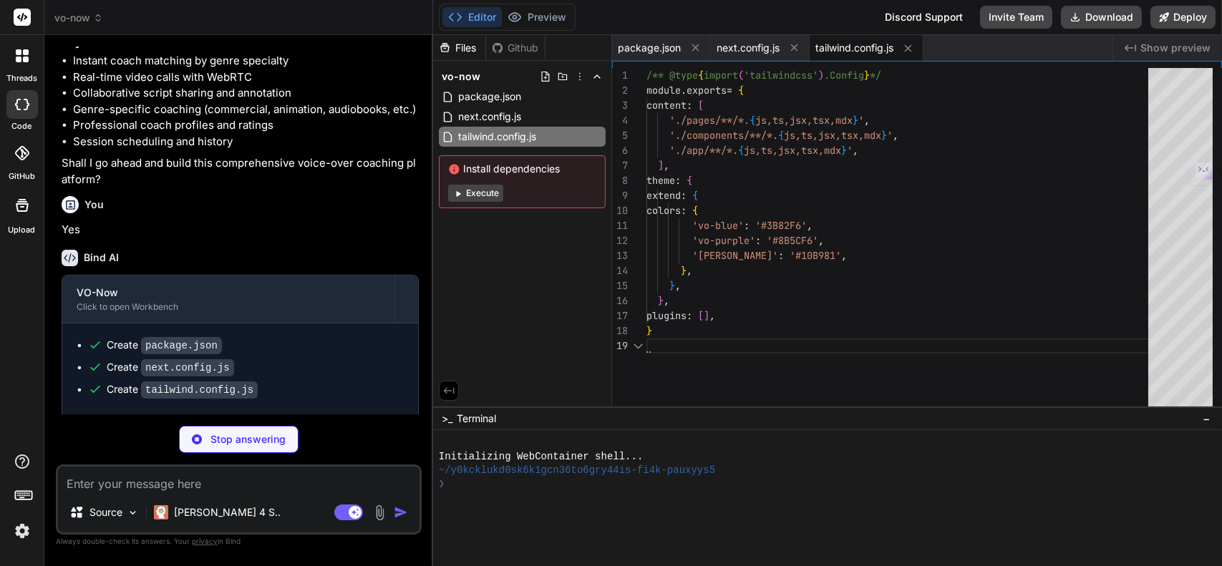
type textarea "x"
type textarea "module.exports = { plugins: { tailwindcss: {}, autoprefixer: {}, }, }"
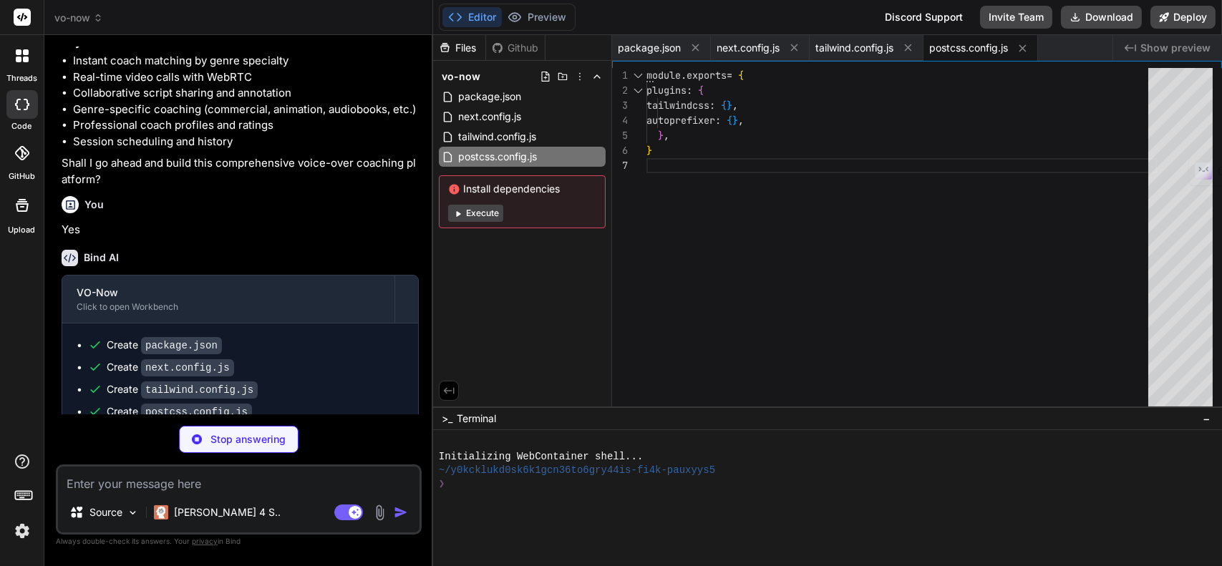
type textarea "x"
type textarea ""baseUrl": ".", "paths": { "@/*": ["./*"] } }, "include": ["next-env.d.ts", "**…"
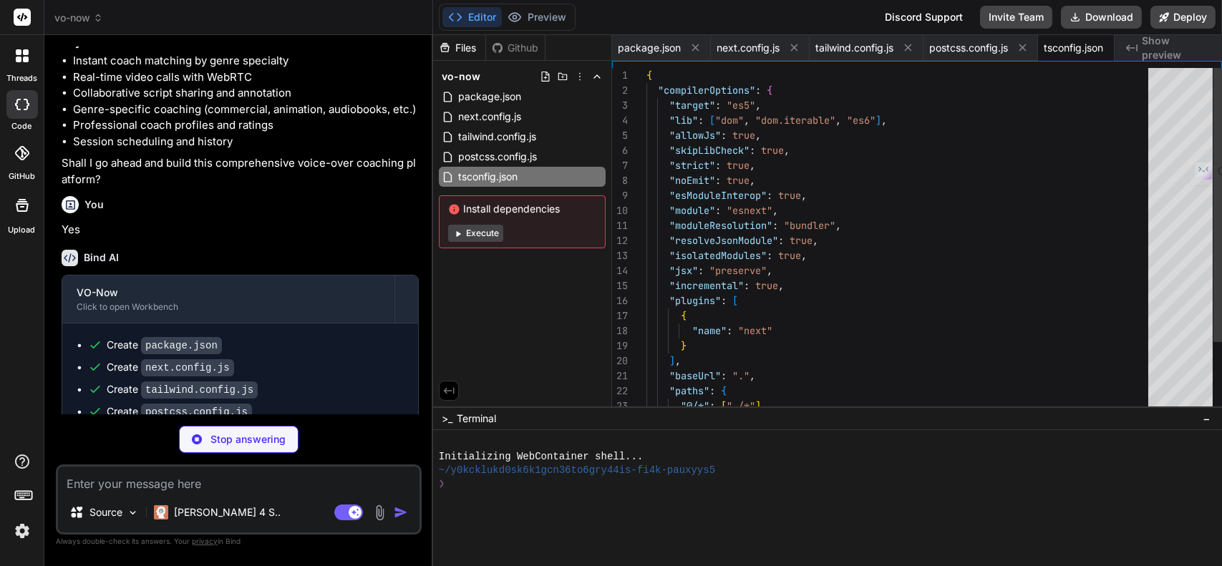
scroll to position [0, 24]
type textarea "x"
type textarea ".card { @apply bg-white rounded-xl shadow-lg p-6 border border-gray-100; } .gra…"
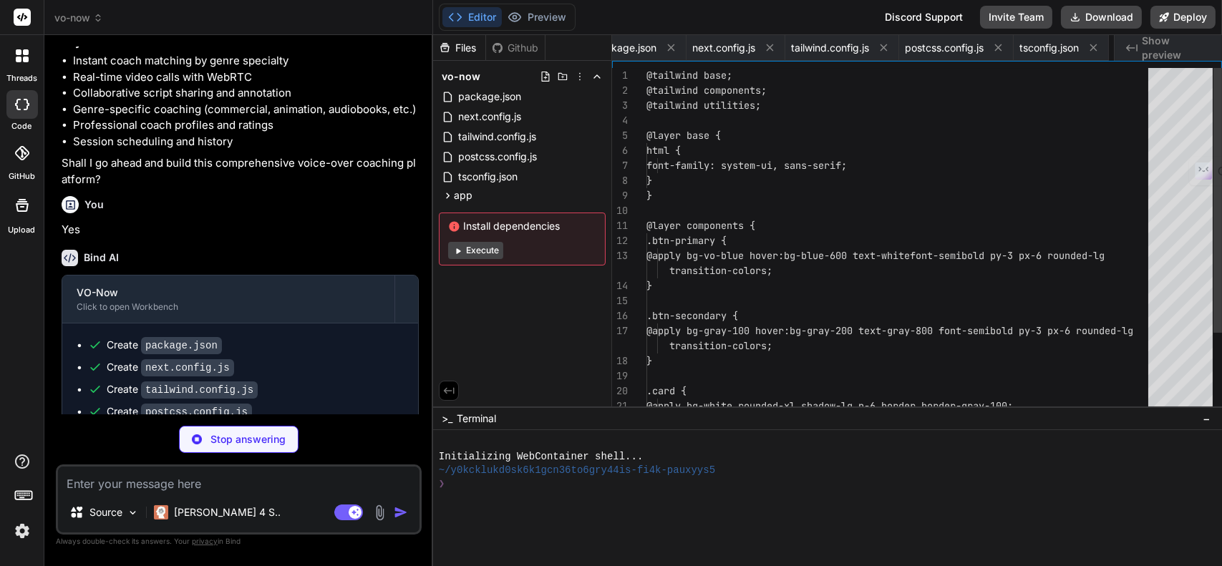
scroll to position [0, 114]
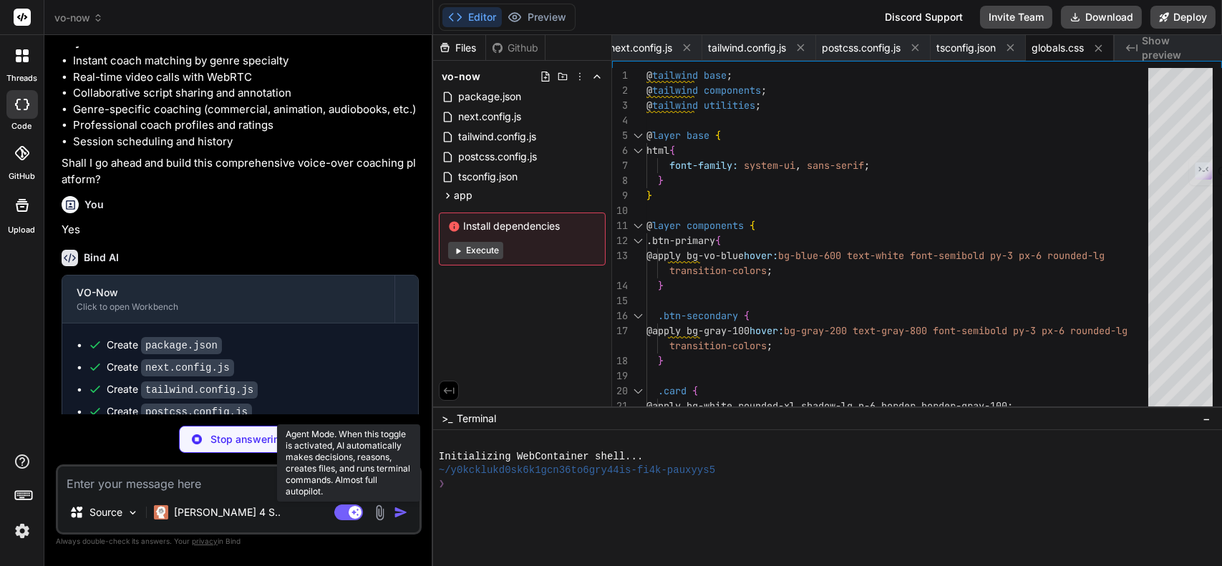
type textarea "x"
type textarea ") }"
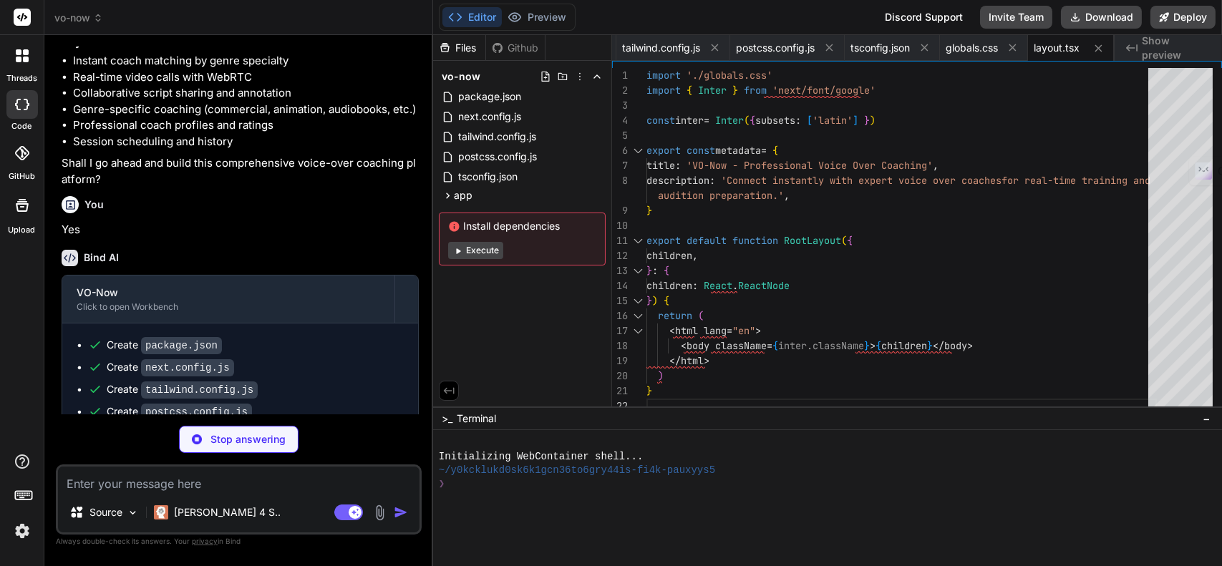
scroll to position [680, 0]
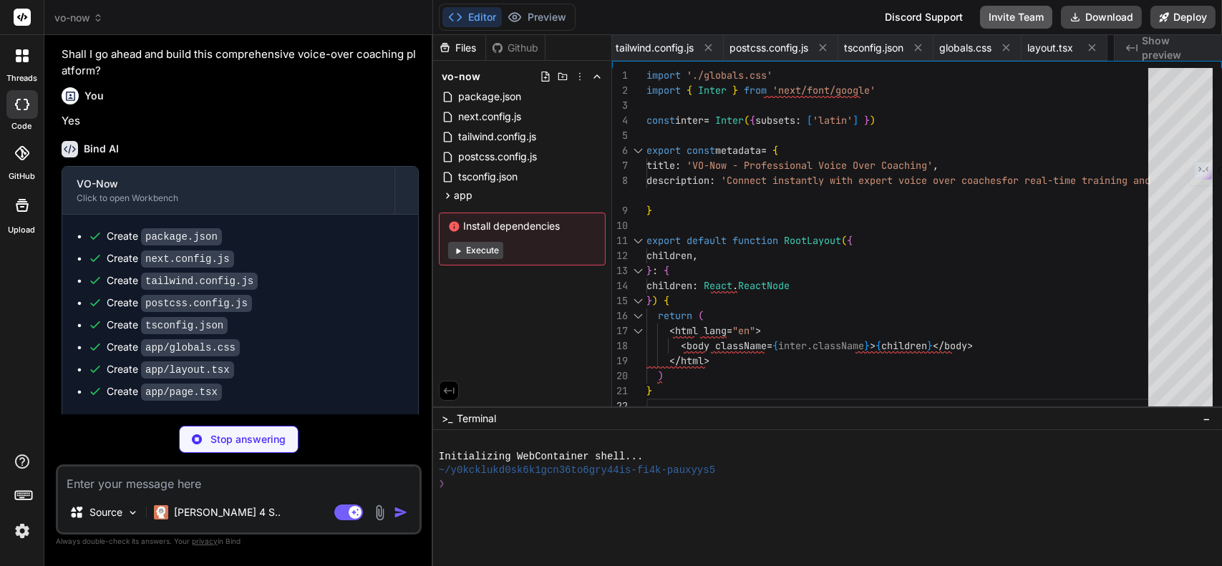
type textarea "x"
type textarea "</div> ) }"
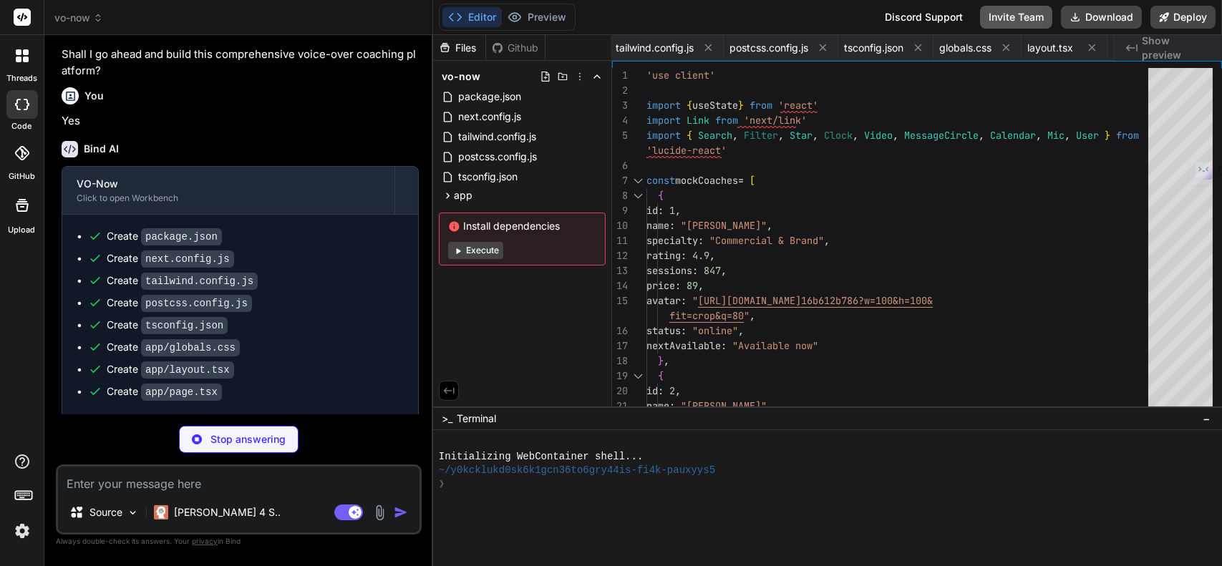
scroll to position [0, 372]
type textarea "x"
type textarea "</div> </div> ) }"
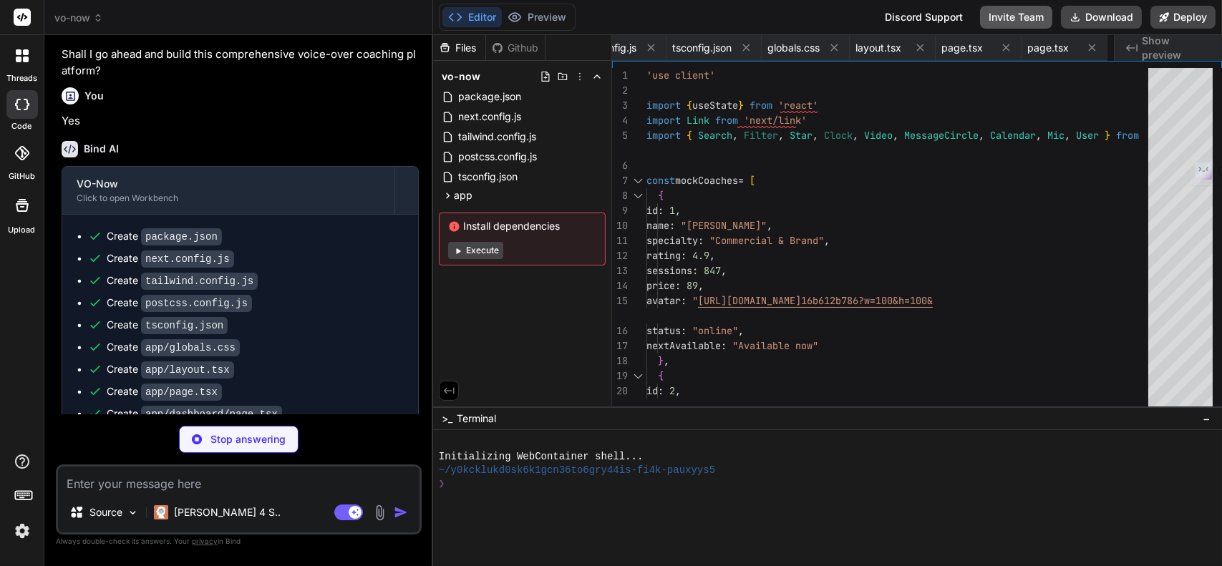
type textarea "x"
type textarea "</div> </div> )} </div> </div> </div> </div> ) }"
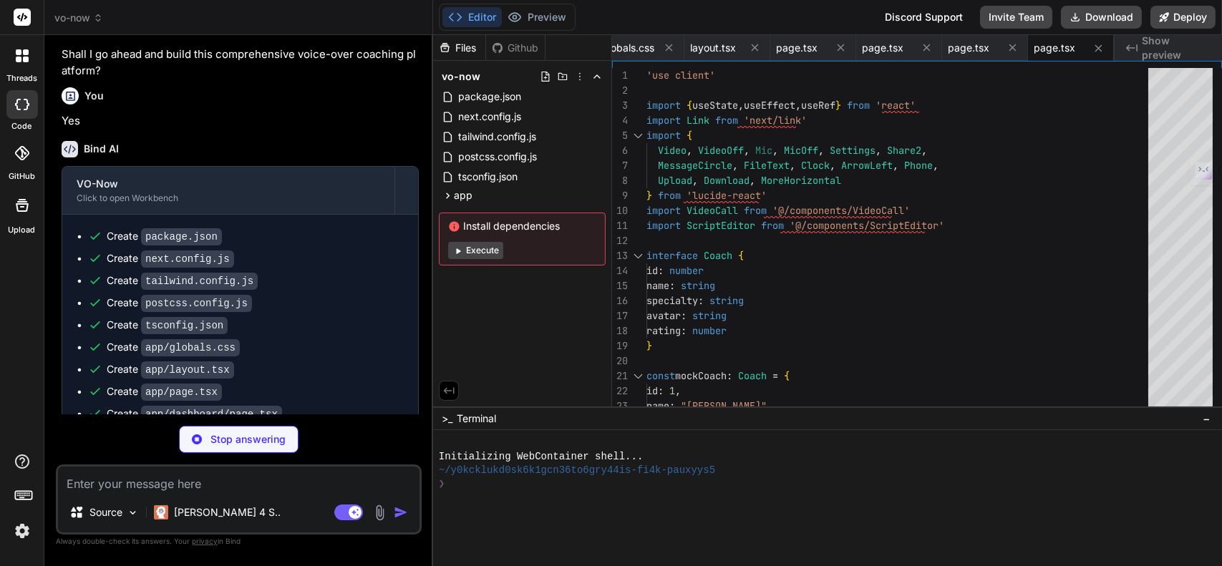
scroll to position [767, 0]
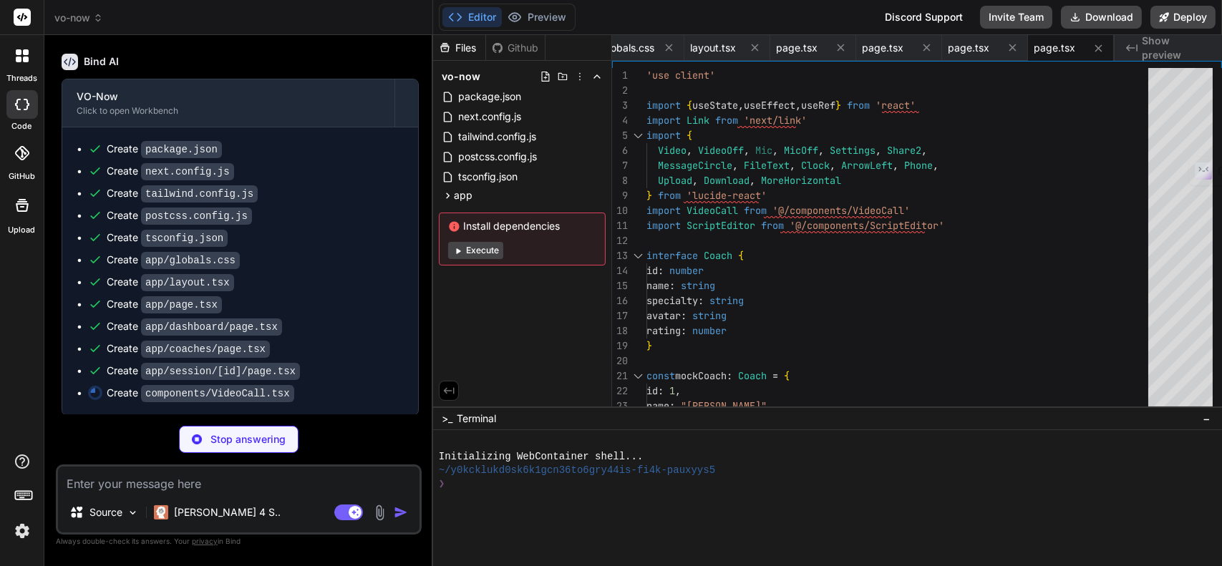
type textarea "x"
type textarea "</div> </div> ) }"
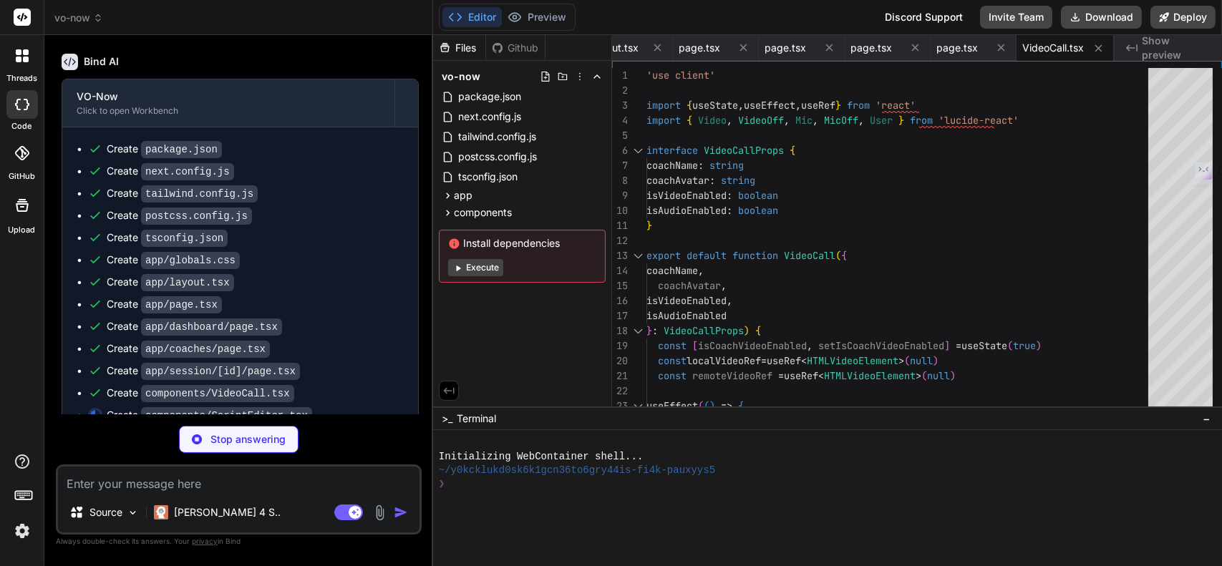
scroll to position [788, 0]
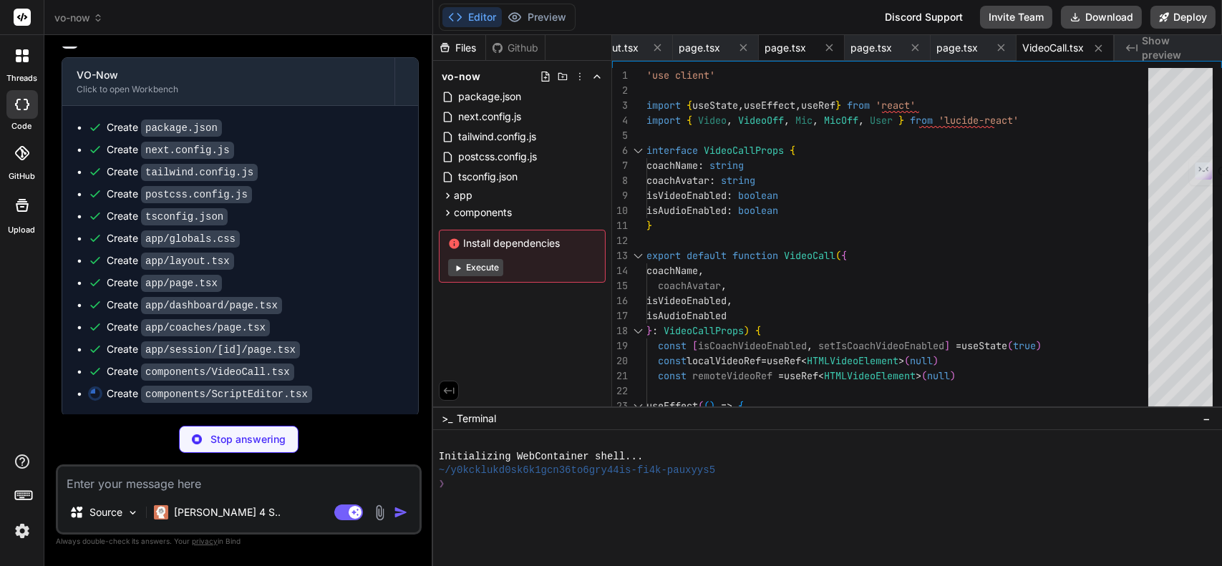
type textarea "x"
type textarea "</div> ) }"
type textarea "x"
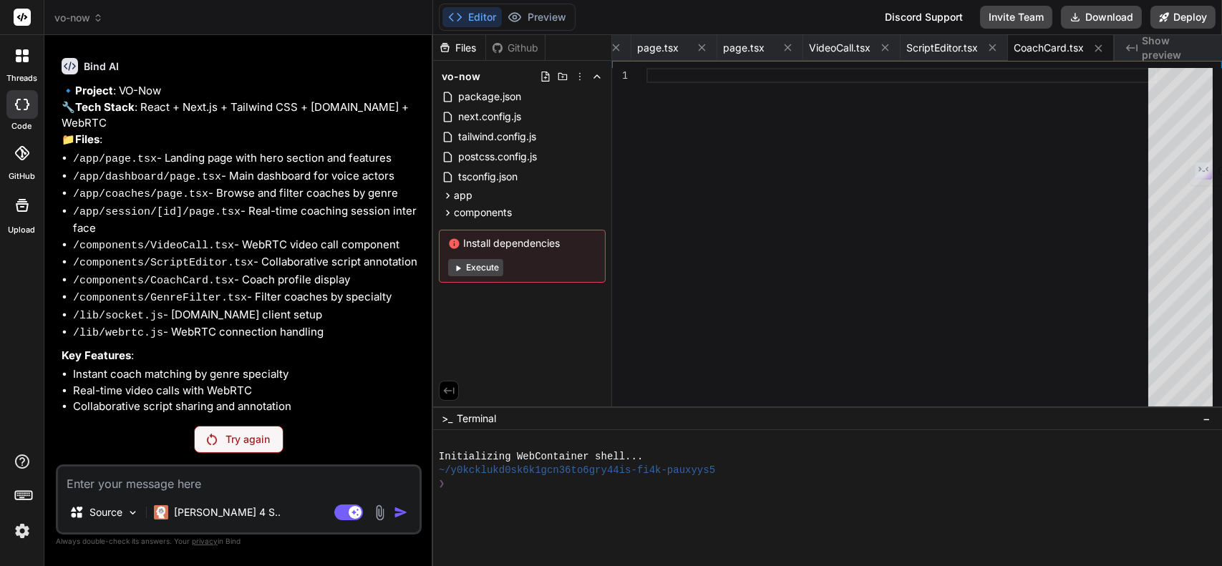
scroll to position [398, 0]
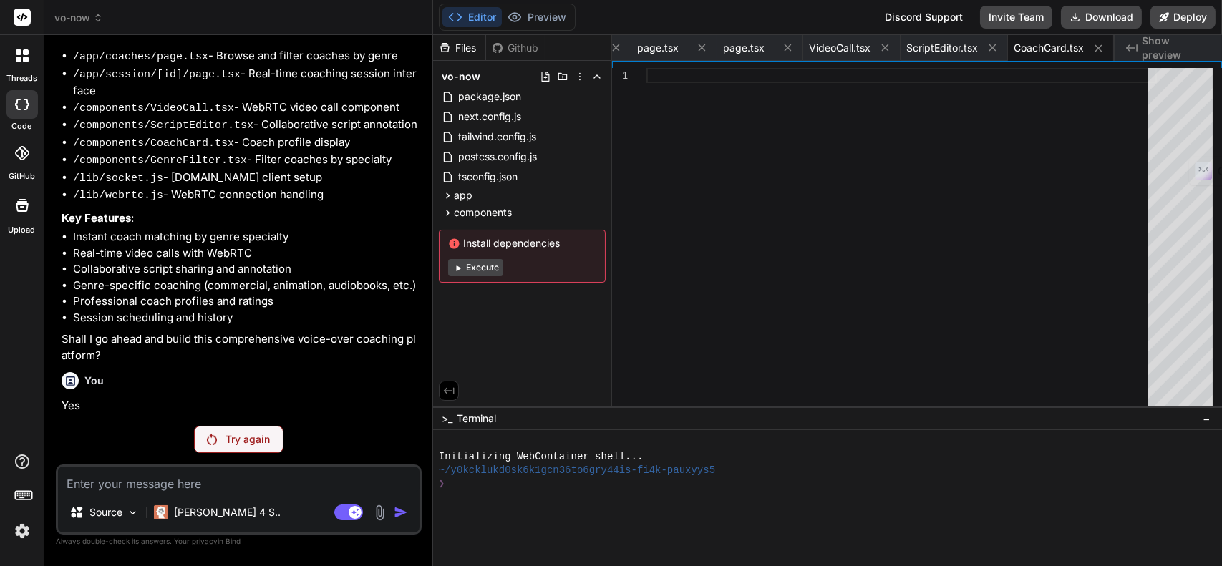
click at [252, 438] on p "Try again" at bounding box center [248, 439] width 44 height 14
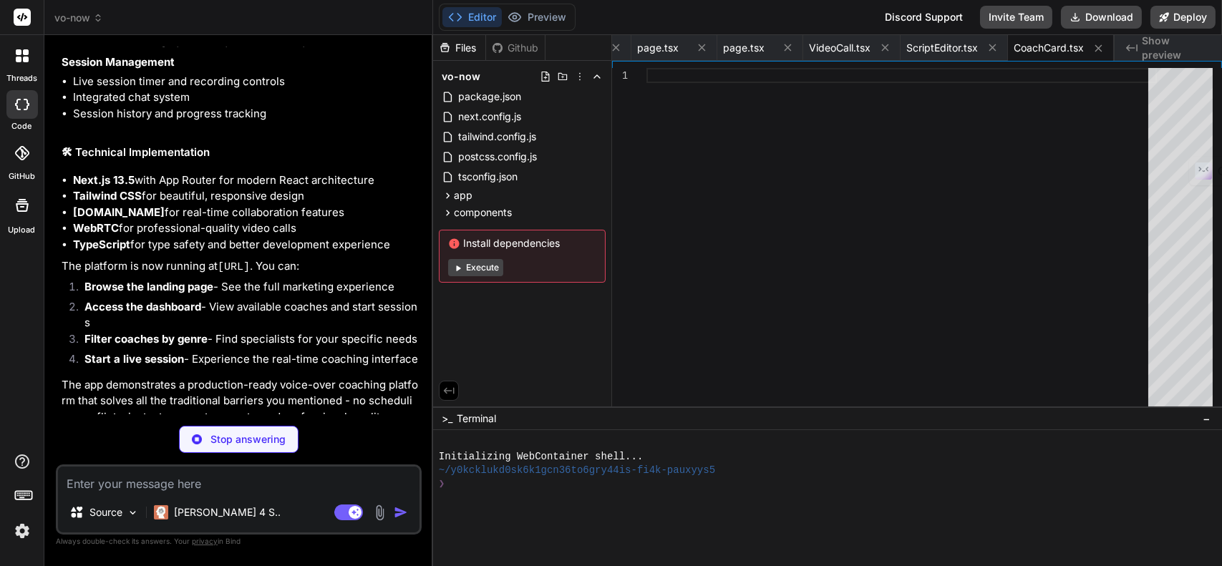
scroll to position [1180, 0]
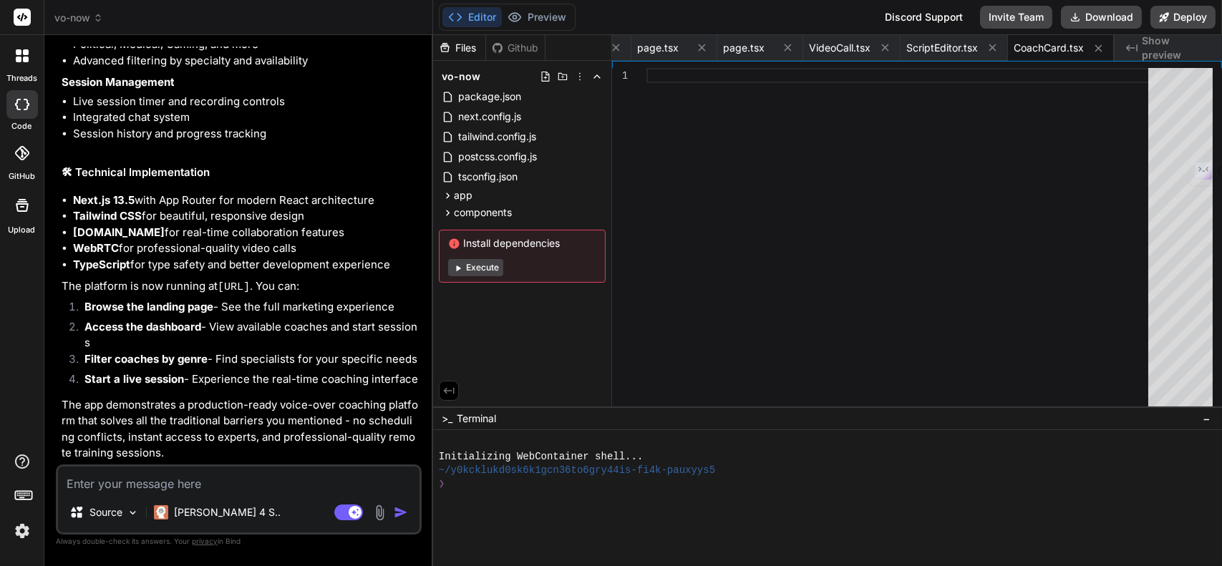
click at [1157, 42] on span "Show preview" at bounding box center [1176, 48] width 69 height 29
click at [488, 267] on button "Execute" at bounding box center [475, 267] width 55 height 17
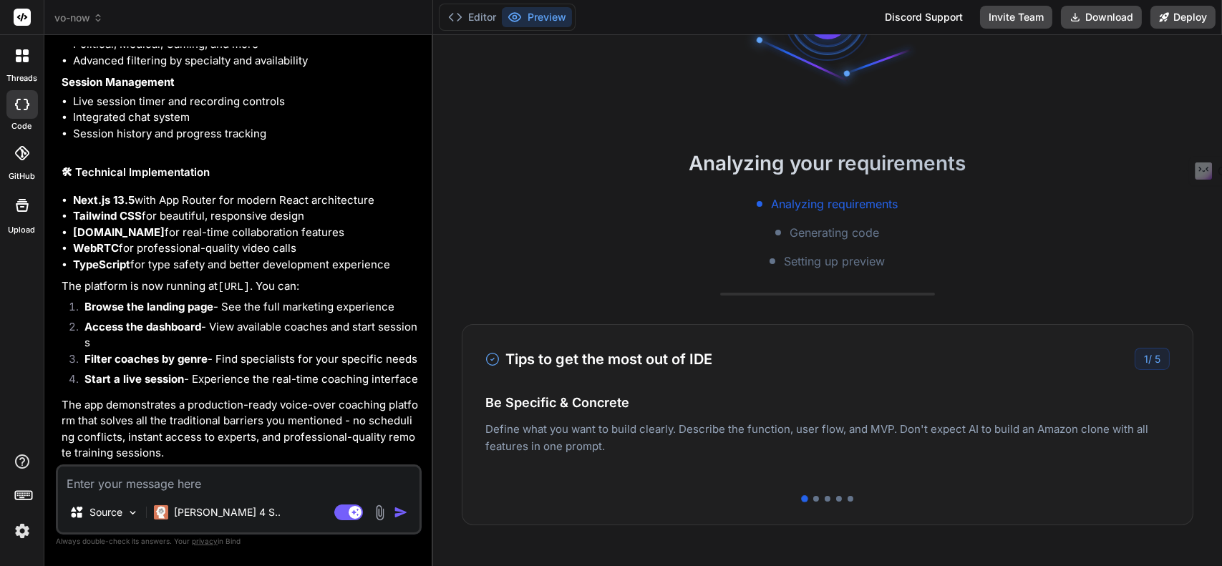
scroll to position [140, 0]
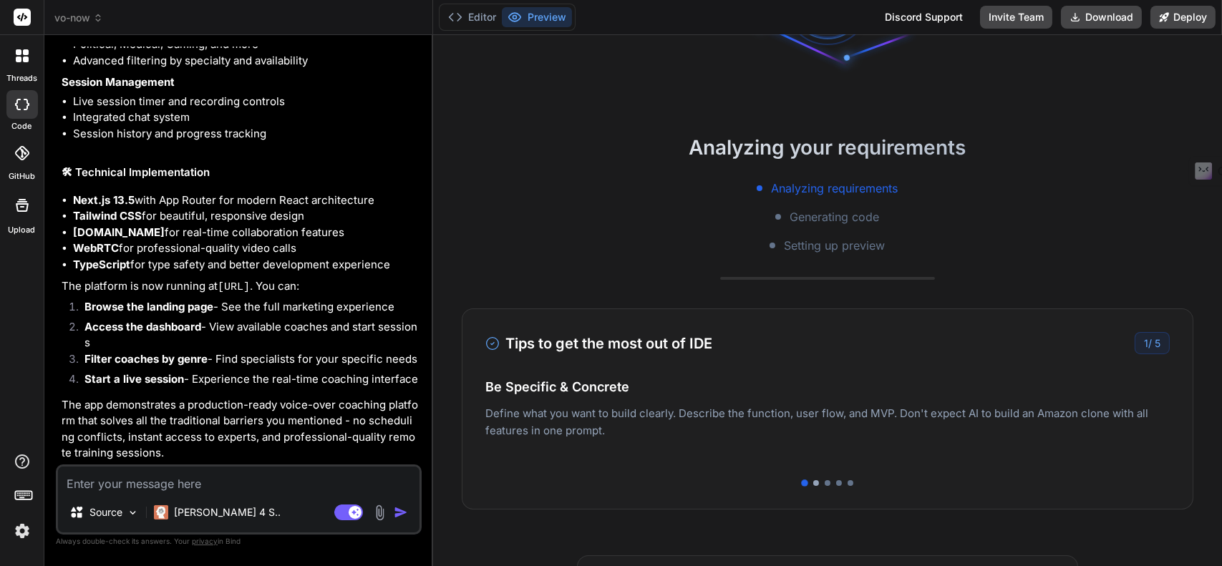
click at [813, 484] on div at bounding box center [816, 483] width 6 height 6
click at [825, 483] on div at bounding box center [828, 483] width 6 height 6
click at [836, 485] on div at bounding box center [839, 483] width 6 height 6
click at [848, 484] on div at bounding box center [851, 483] width 6 height 6
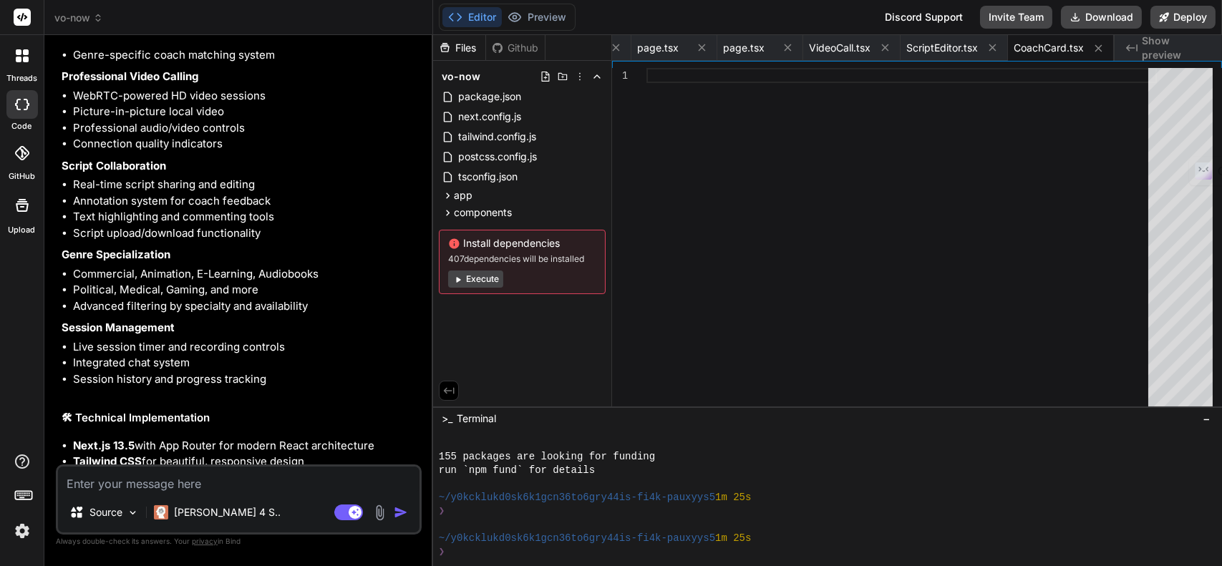
scroll to position [1180, 0]
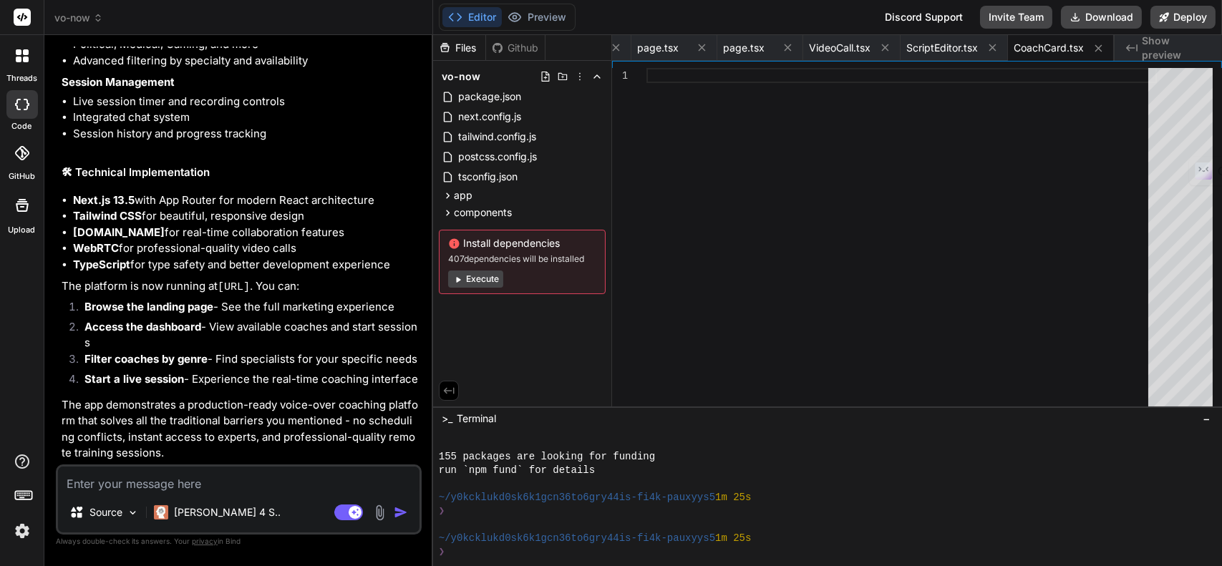
click at [480, 283] on button "Execute" at bounding box center [475, 279] width 55 height 17
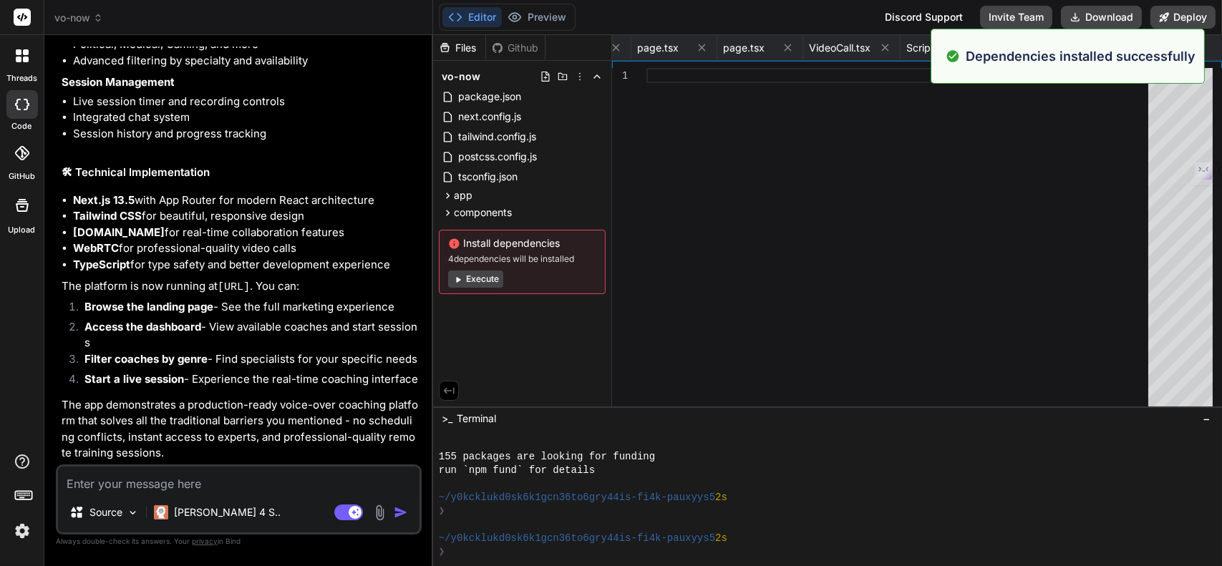
scroll to position [451, 0]
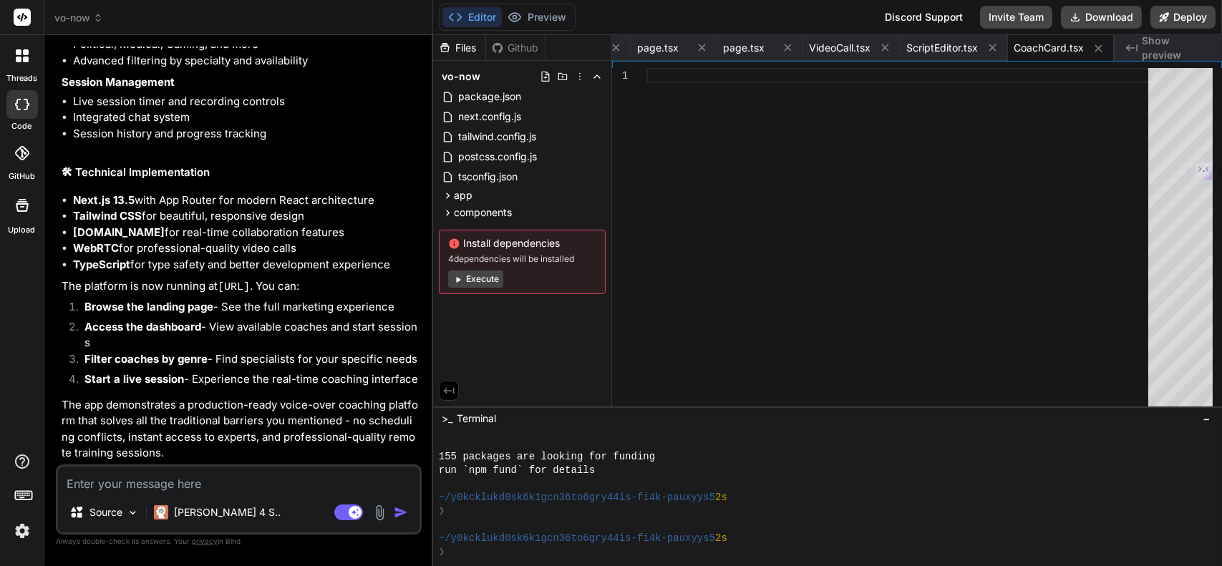
click at [478, 280] on button "Execute" at bounding box center [475, 279] width 55 height 17
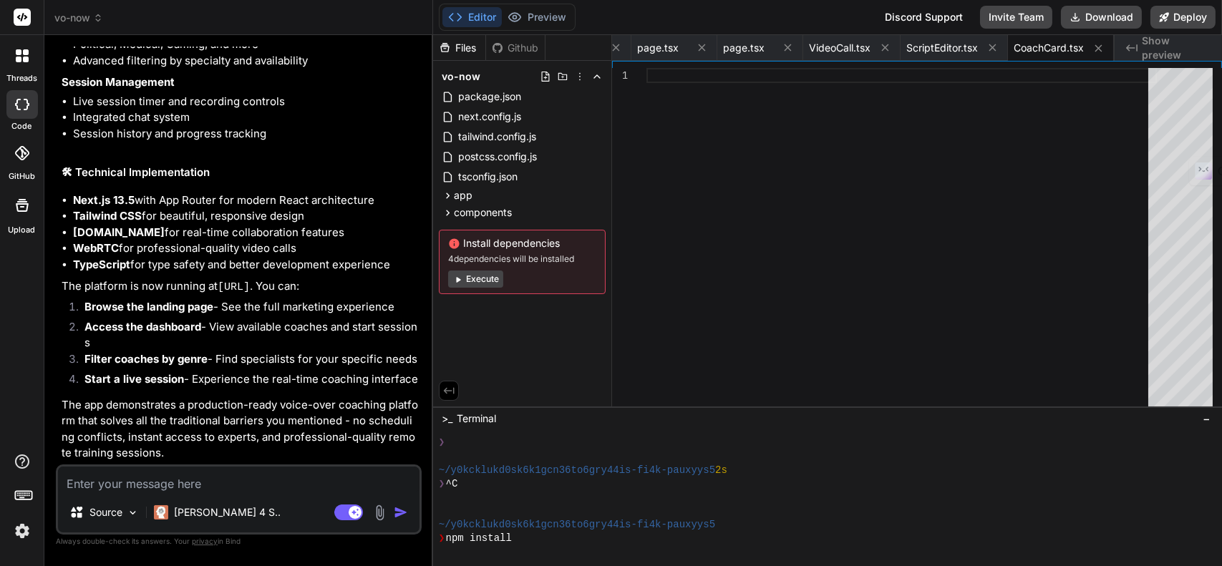
scroll to position [657, 0]
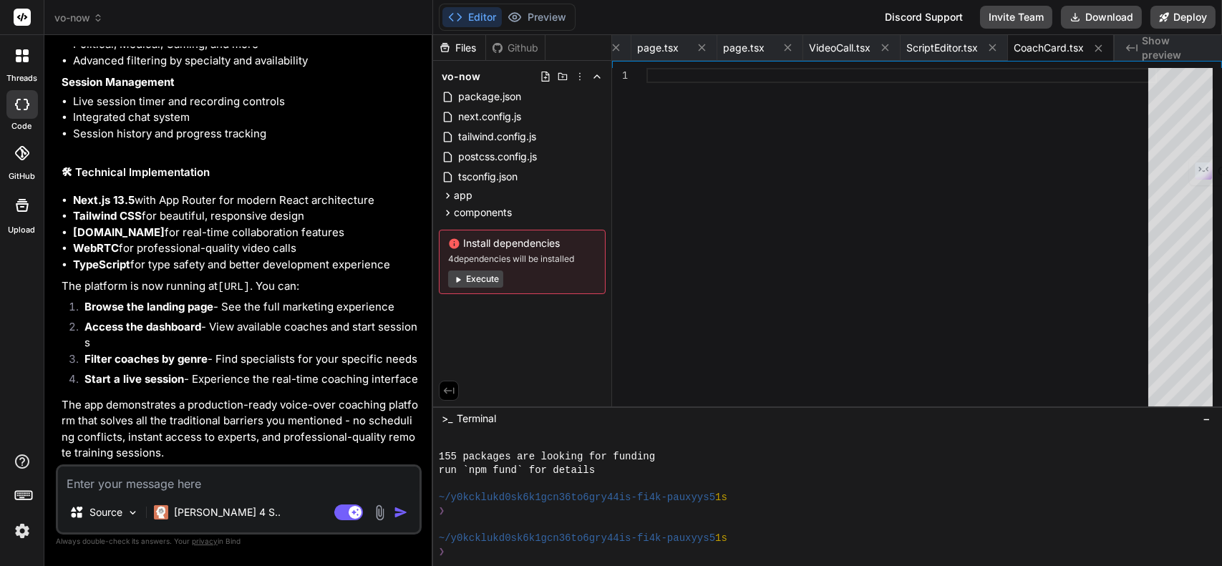
click at [485, 283] on button "Execute" at bounding box center [475, 279] width 55 height 17
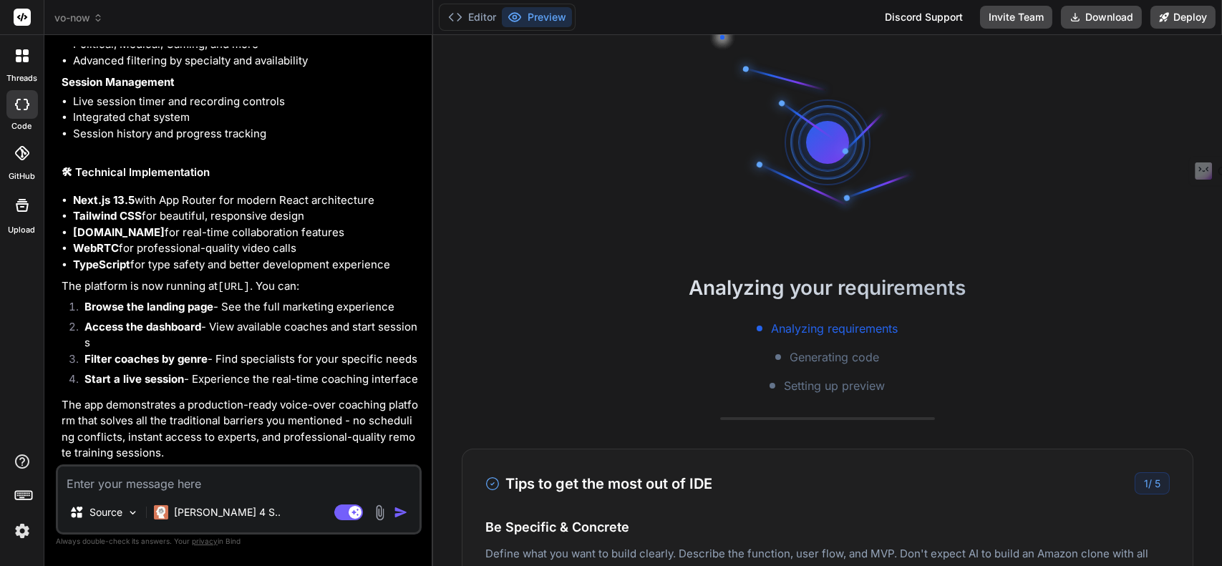
scroll to position [862, 0]
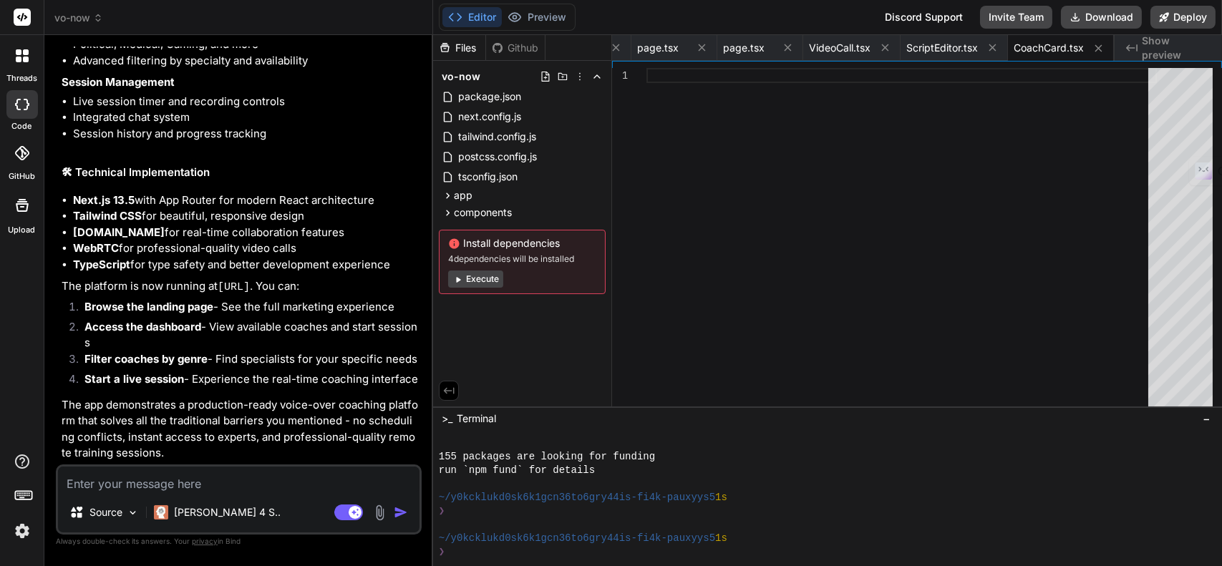
click at [1164, 51] on span "Show preview" at bounding box center [1176, 48] width 69 height 29
click at [934, 23] on div "Discord Support" at bounding box center [923, 17] width 95 height 23
click at [205, 516] on p "[PERSON_NAME] 4 S.." at bounding box center [227, 513] width 107 height 14
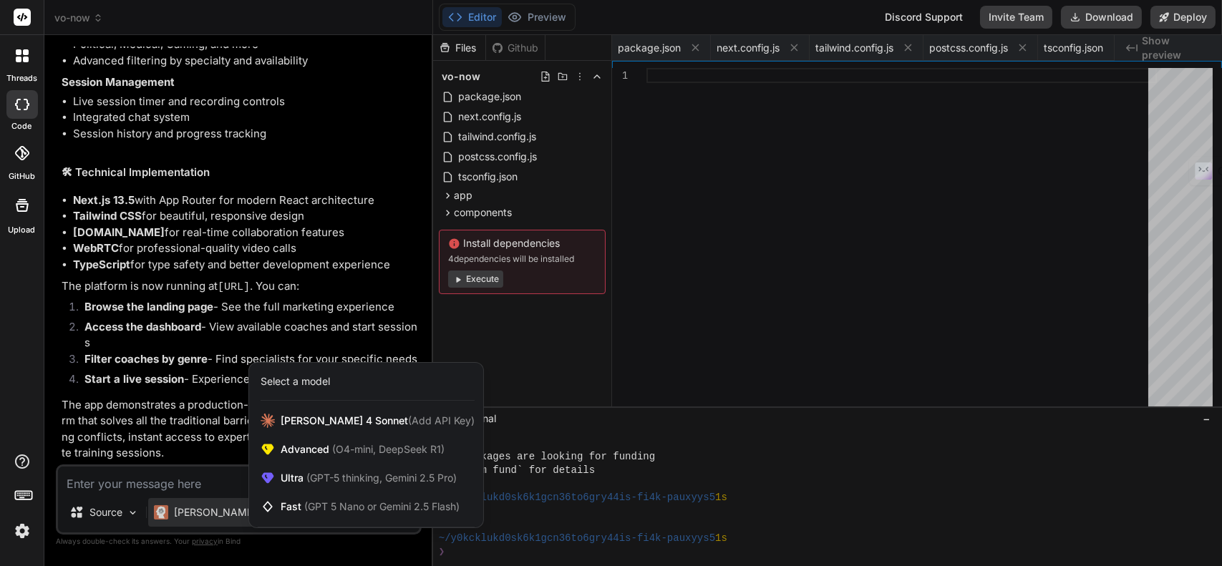
click at [207, 476] on div at bounding box center [611, 283] width 1222 height 566
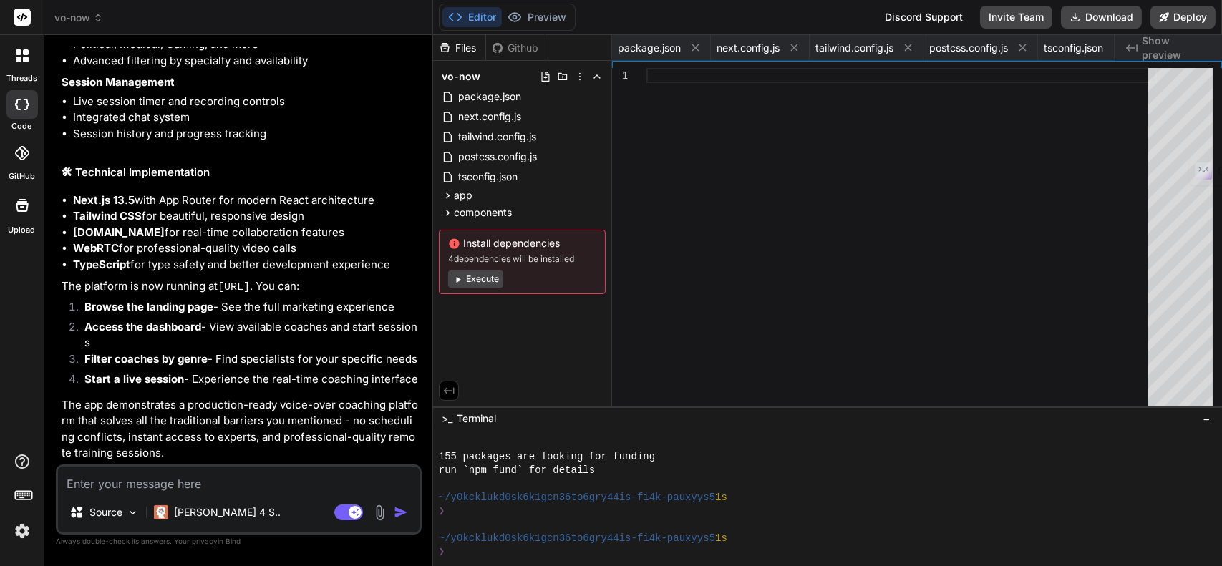
click at [470, 277] on button "Execute" at bounding box center [475, 279] width 55 height 17
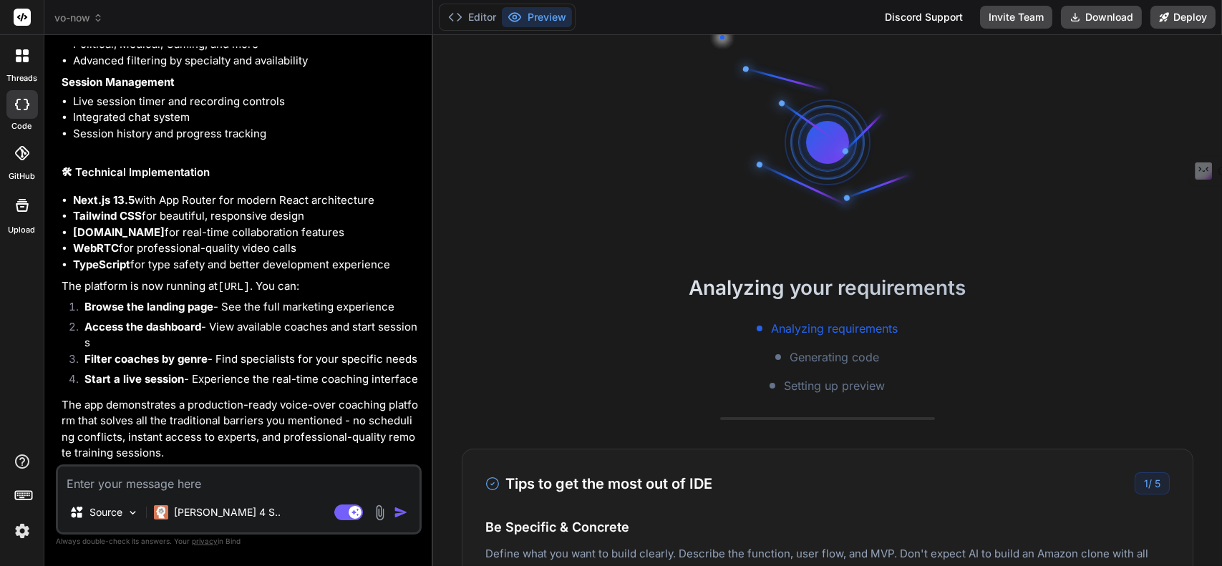
scroll to position [1026, 0]
type textarea "x"
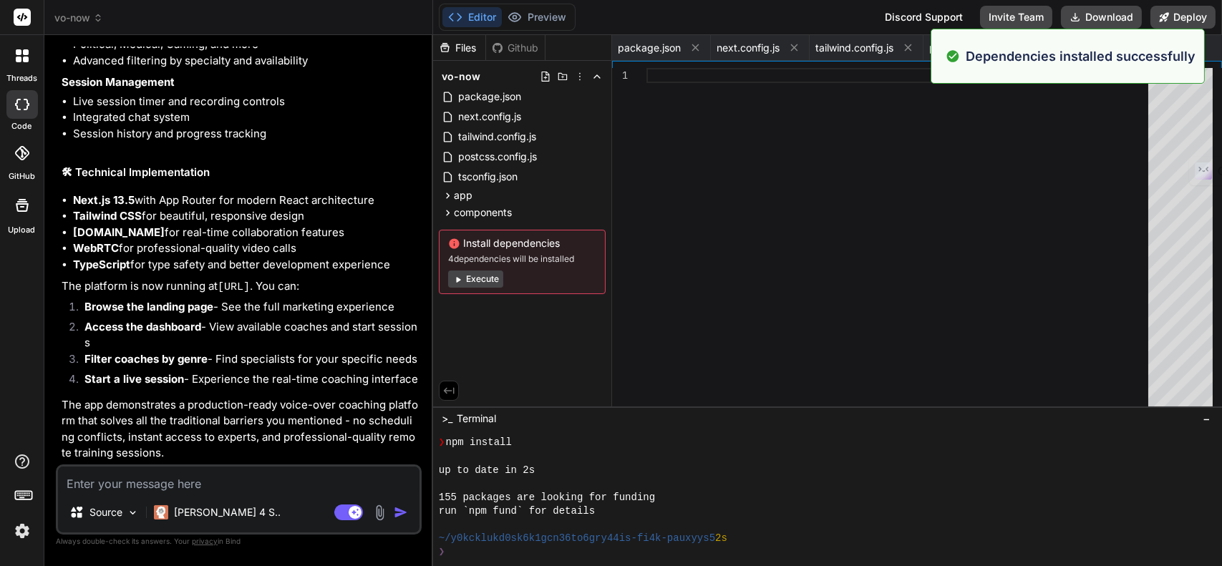
scroll to position [1067, 0]
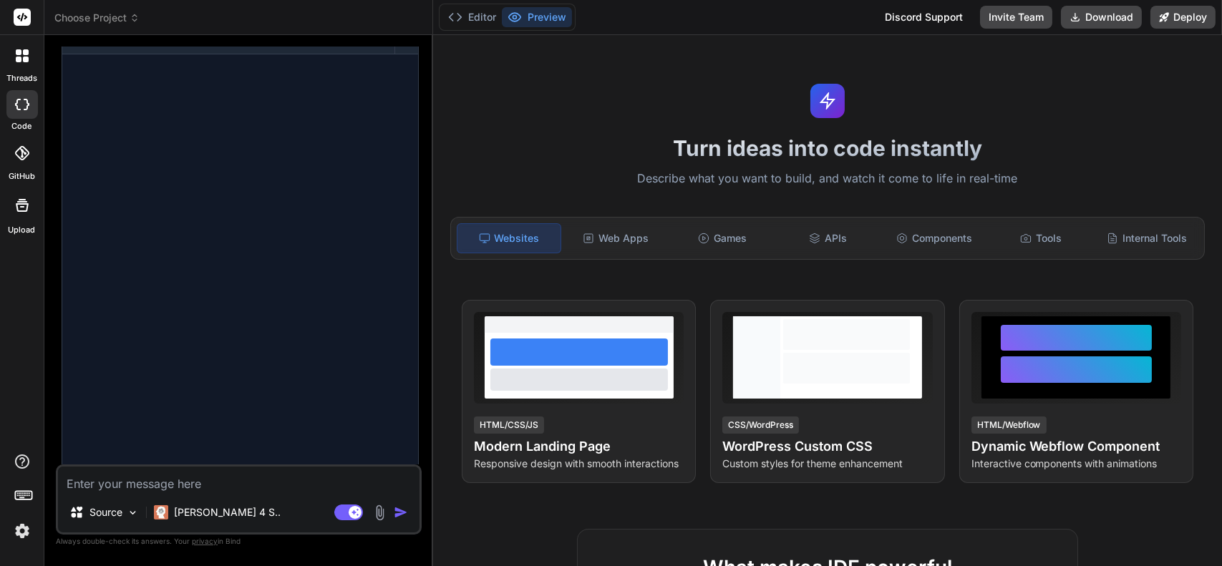
scroll to position [852, 0]
type textarea "x"
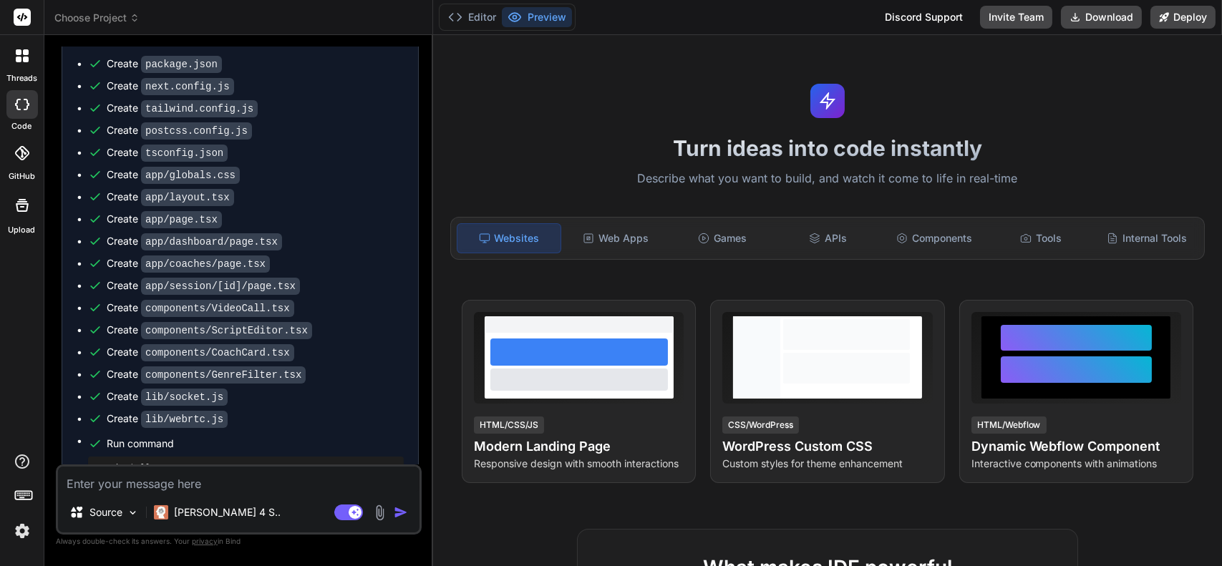
click at [549, 18] on button "Preview" at bounding box center [537, 17] width 70 height 20
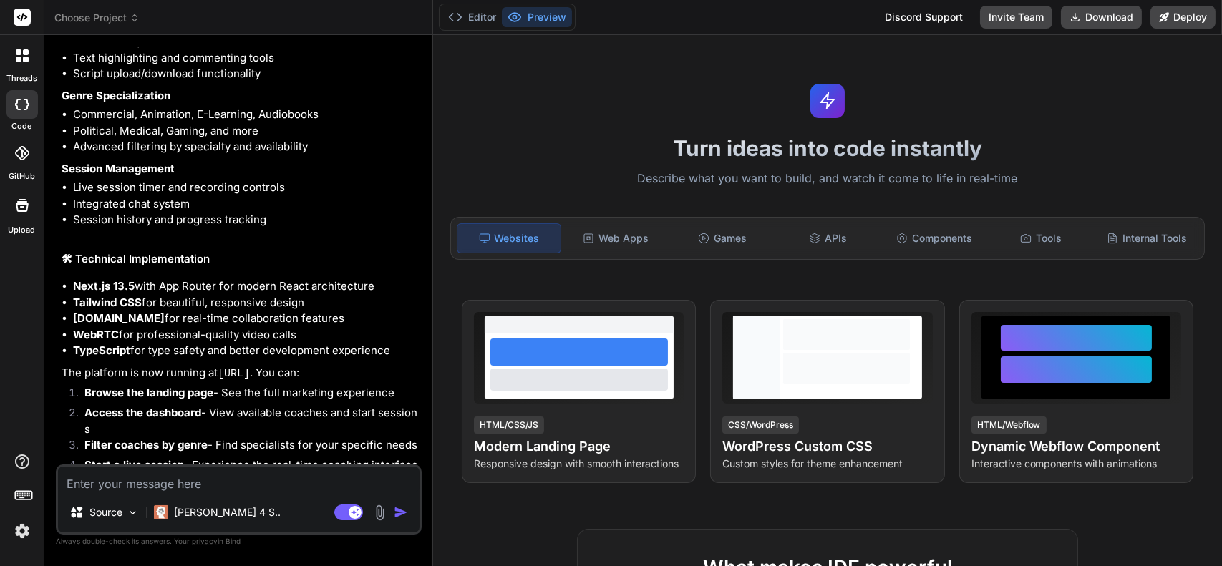
scroll to position [1812, 0]
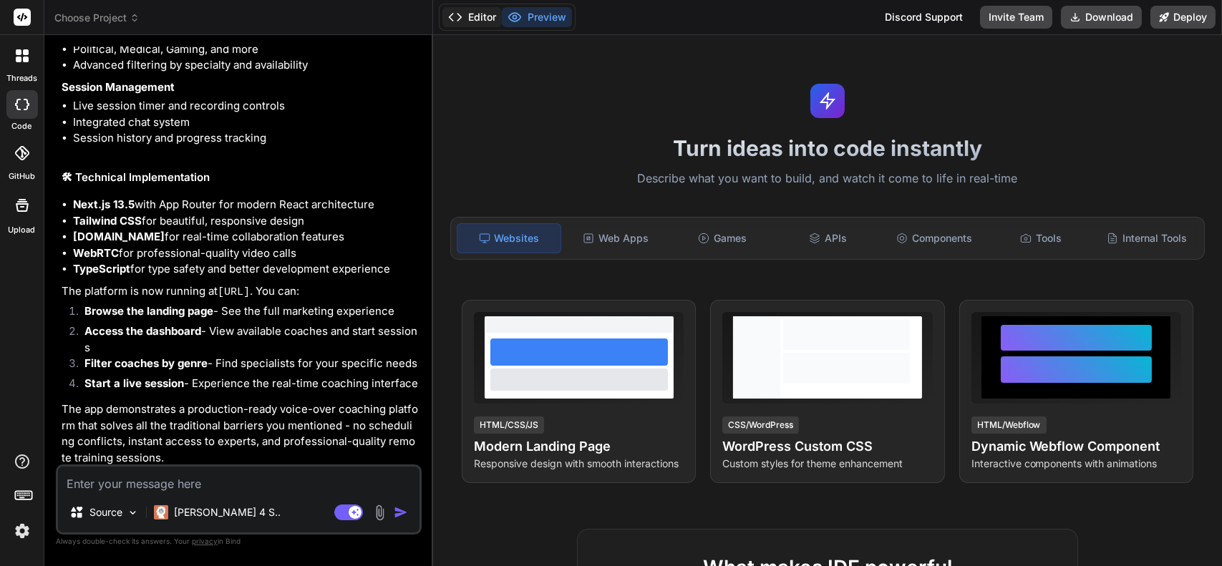
click at [473, 19] on button "Editor" at bounding box center [472, 17] width 59 height 20
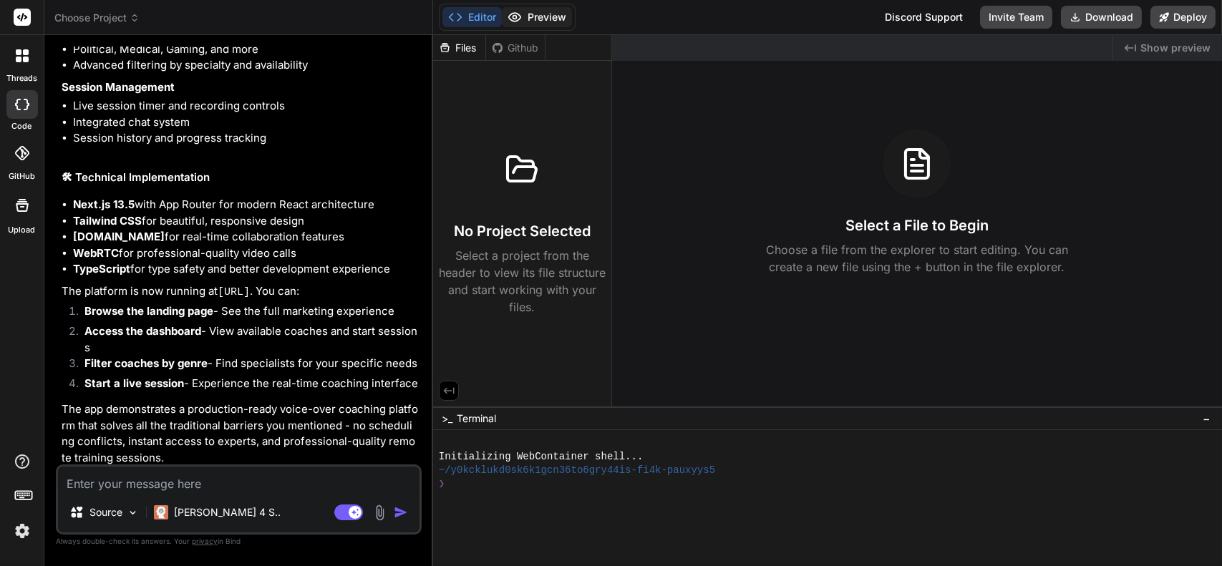
click at [530, 11] on button "Preview" at bounding box center [537, 17] width 70 height 20
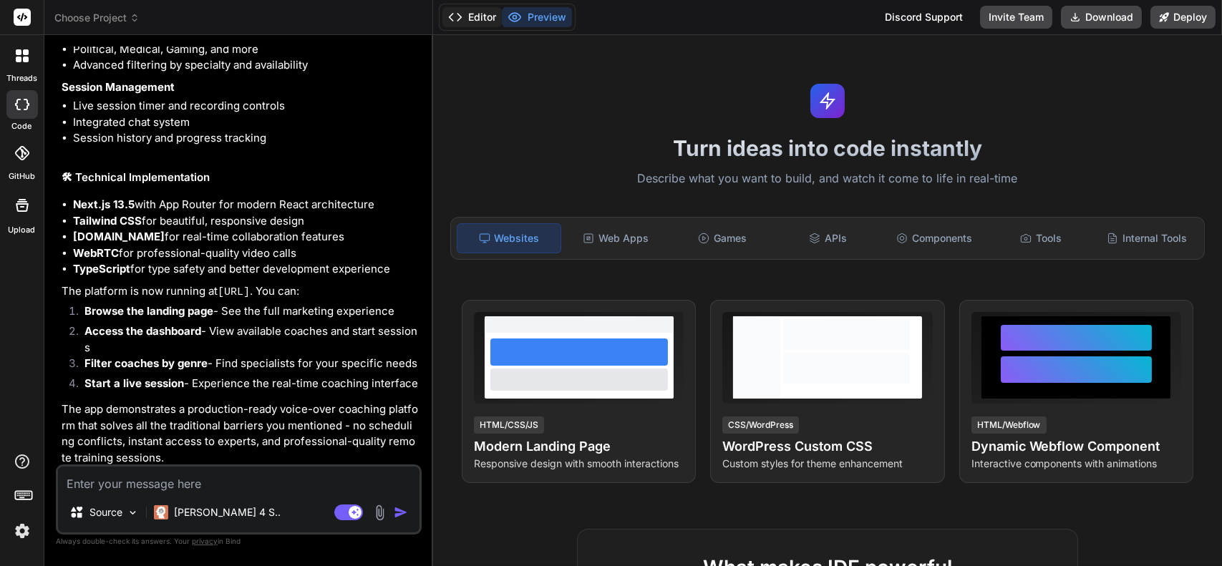
click at [476, 18] on button "Editor" at bounding box center [472, 17] width 59 height 20
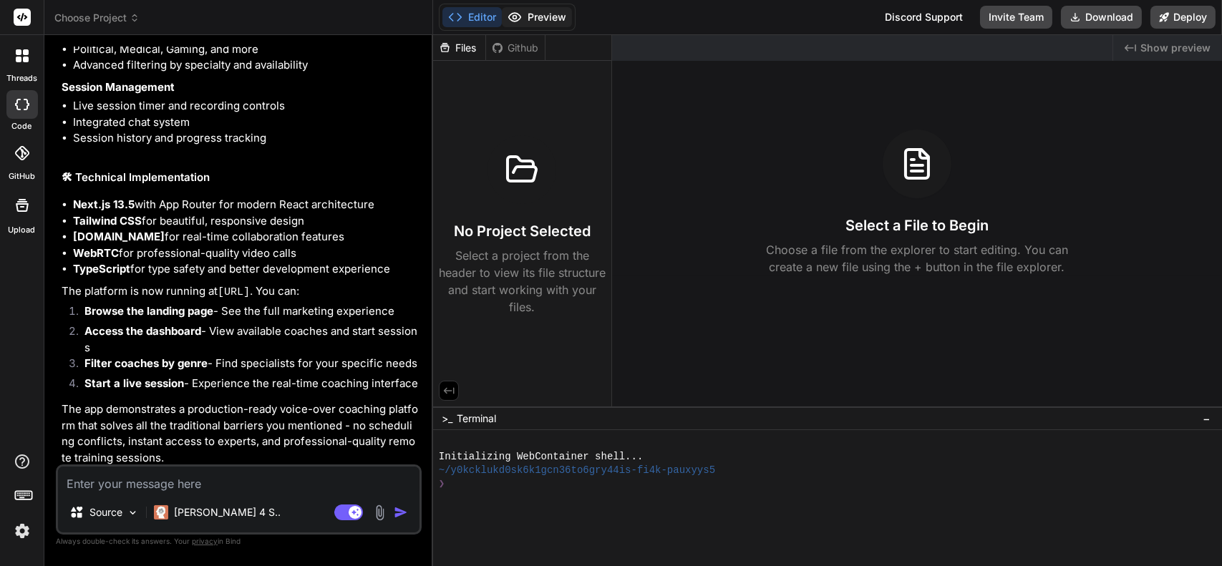
click at [543, 18] on button "Preview" at bounding box center [537, 17] width 70 height 20
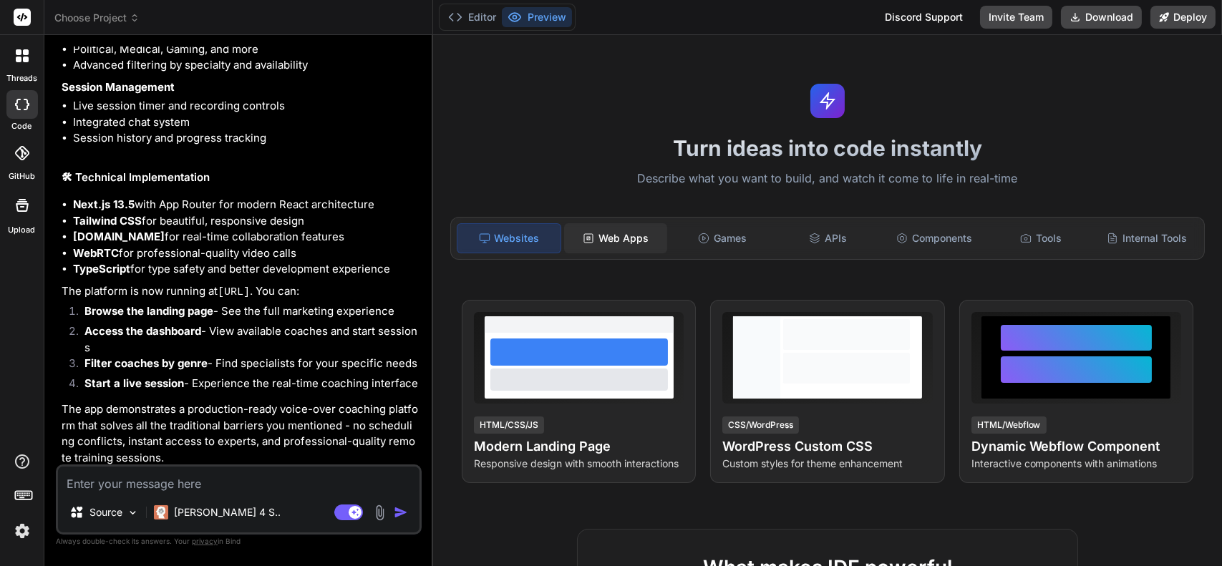
click at [624, 234] on div "Web Apps" at bounding box center [615, 238] width 103 height 30
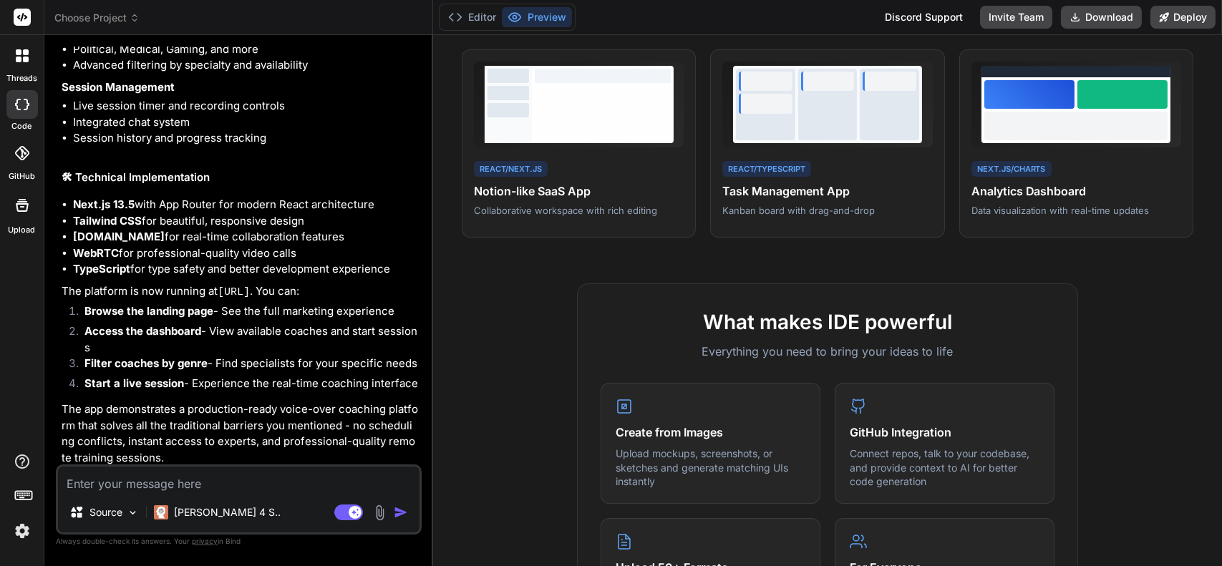
scroll to position [0, 0]
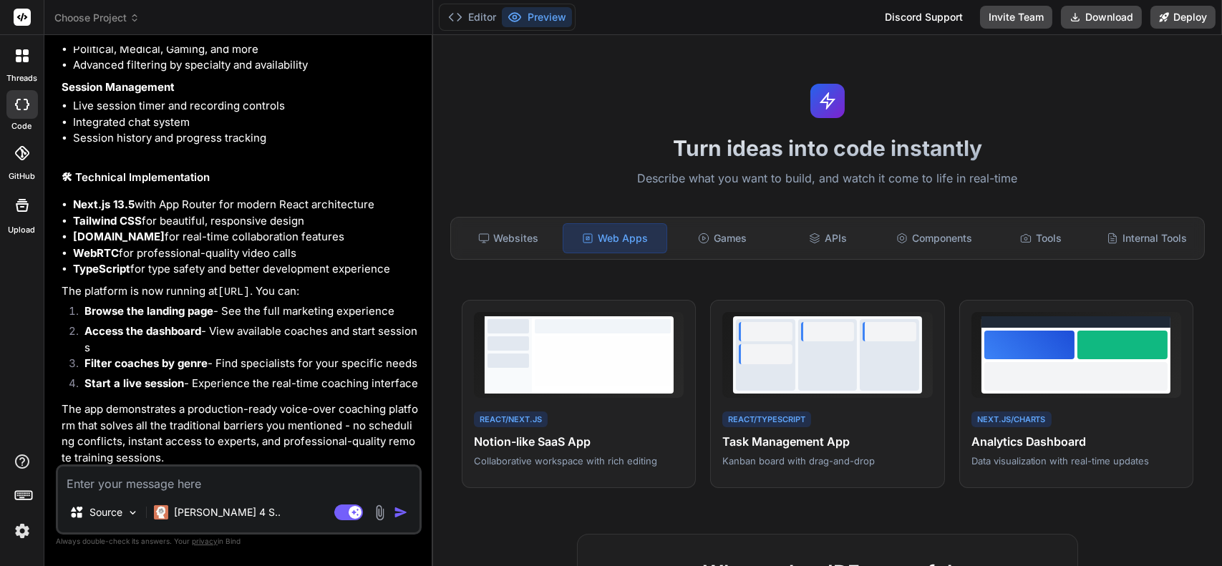
click at [194, 481] on textarea at bounding box center [239, 480] width 362 height 26
click at [462, 10] on icon at bounding box center [455, 17] width 14 height 14
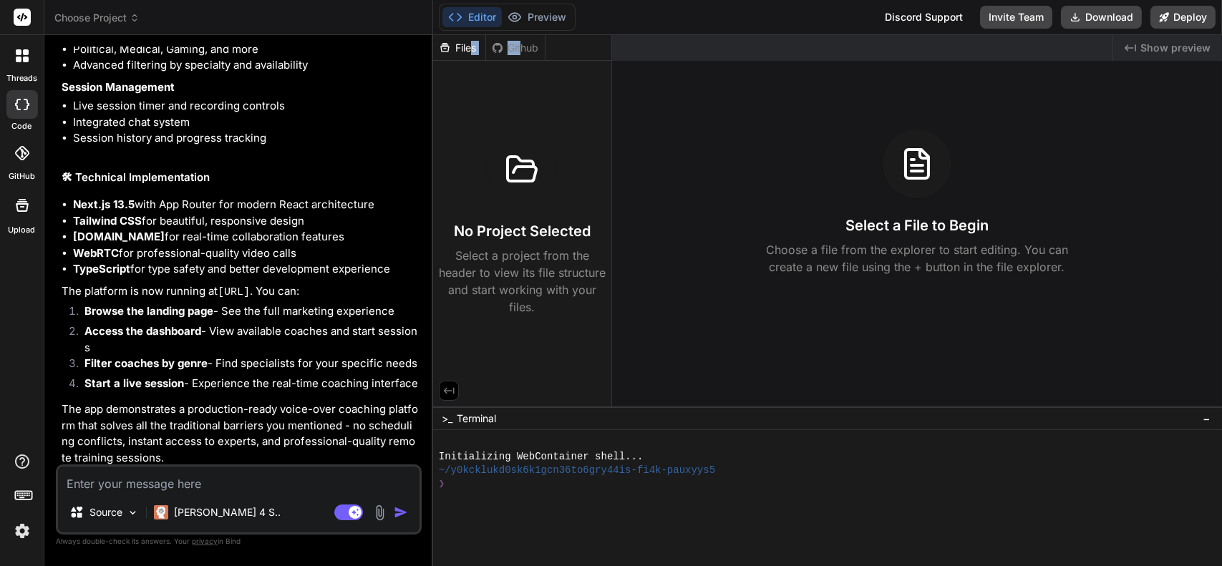
drag, startPoint x: 471, startPoint y: 49, endPoint x: 521, endPoint y: 44, distance: 50.3
click at [521, 44] on div "Files Github" at bounding box center [489, 48] width 112 height 26
click at [521, 44] on div "Github" at bounding box center [515, 48] width 59 height 14
click at [462, 46] on div "Files" at bounding box center [459, 48] width 52 height 14
click at [211, 480] on textarea at bounding box center [239, 480] width 362 height 26
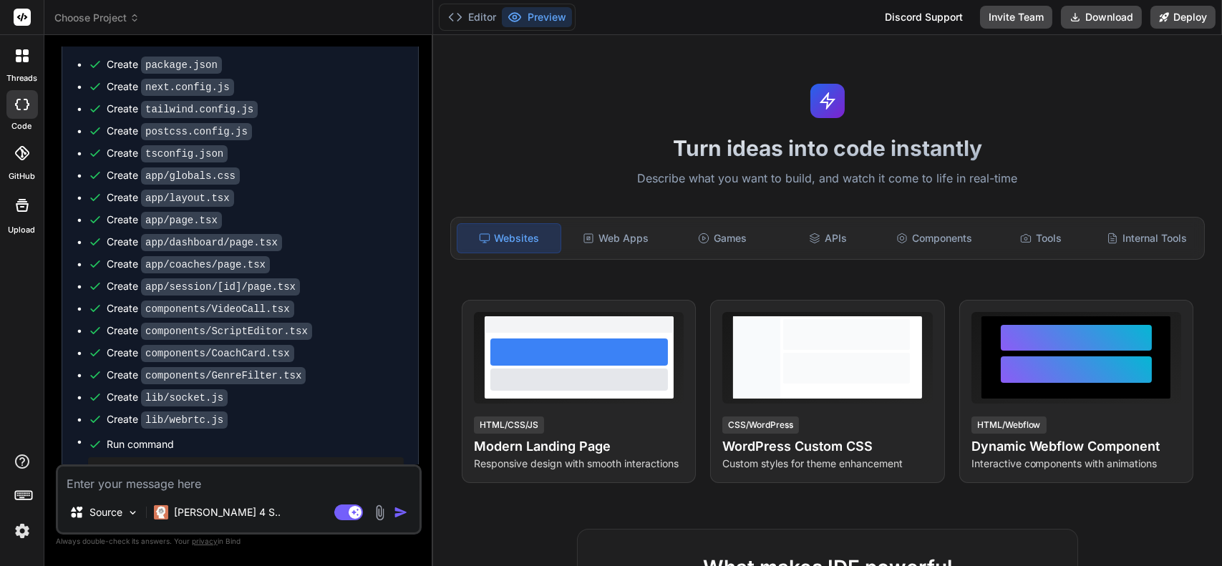
scroll to position [852, 0]
click at [247, 477] on textarea at bounding box center [239, 480] width 362 height 26
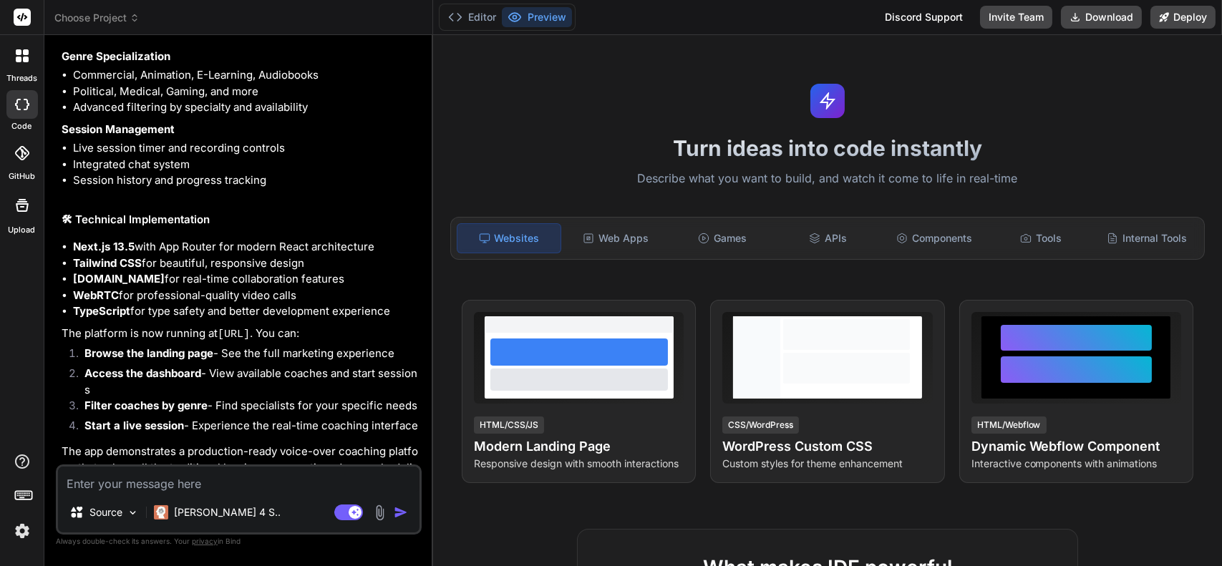
scroll to position [1812, 0]
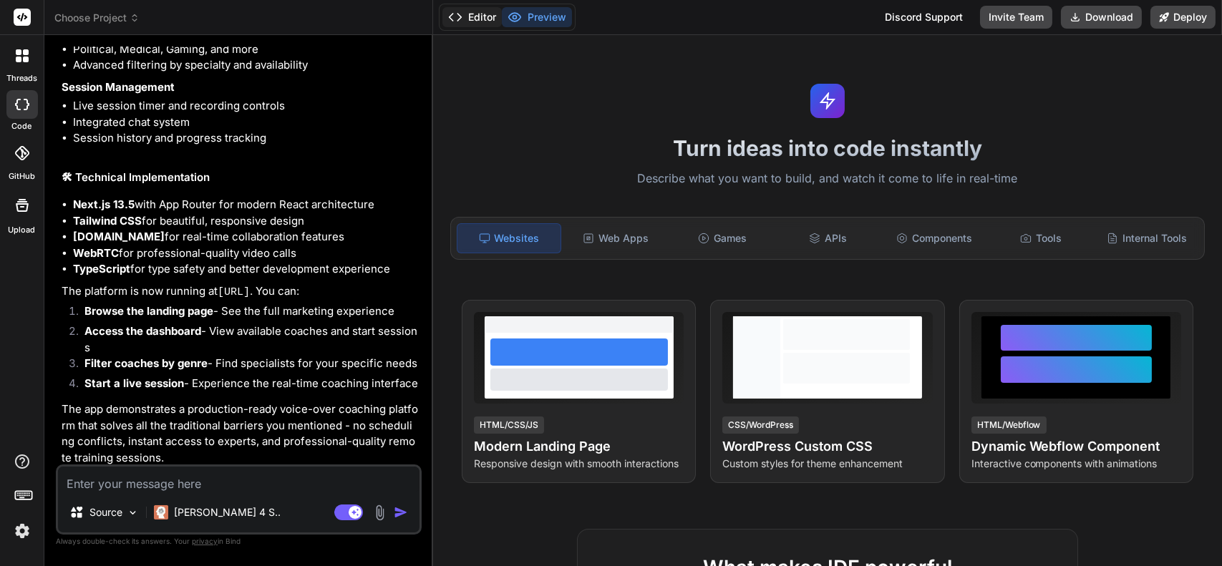
click at [471, 24] on button "Editor" at bounding box center [472, 17] width 59 height 20
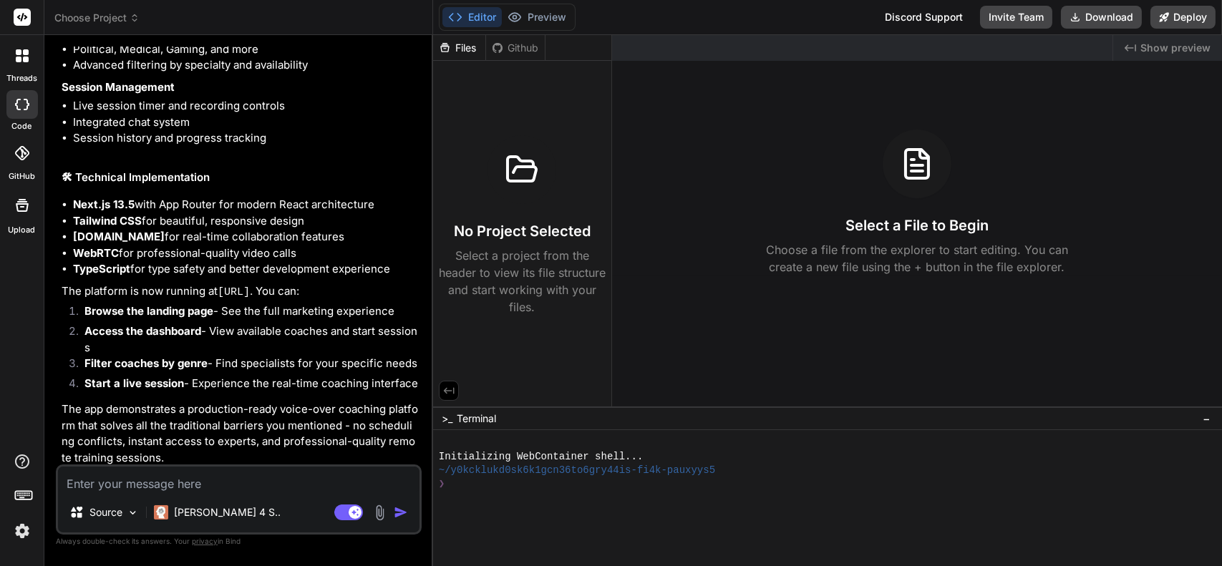
click at [248, 480] on textarea at bounding box center [239, 480] width 362 height 26
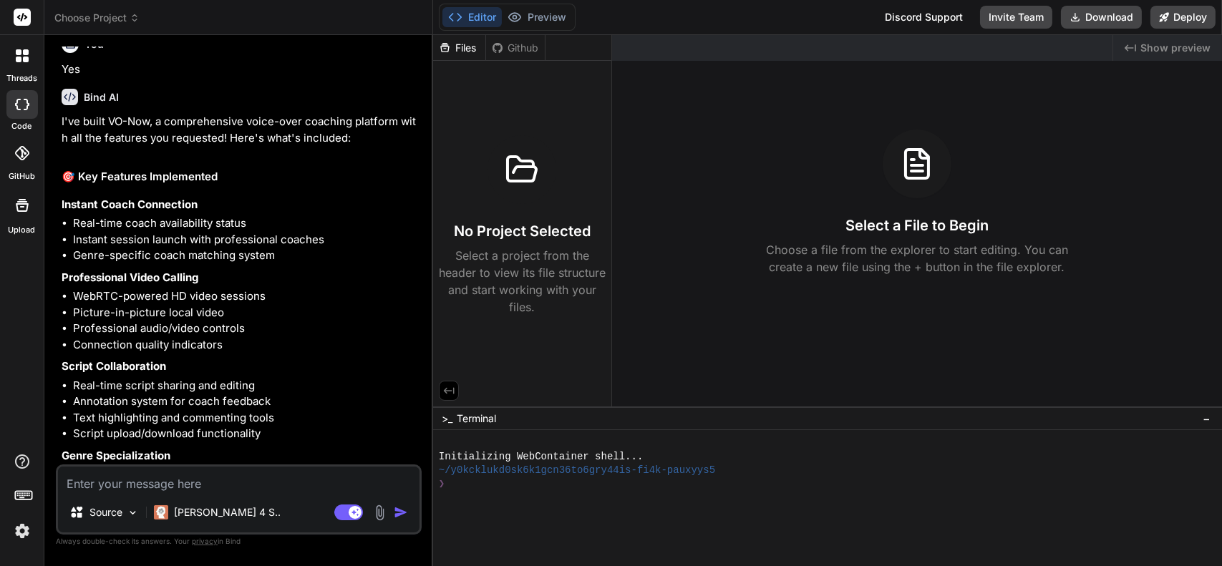
scroll to position [1357, 0]
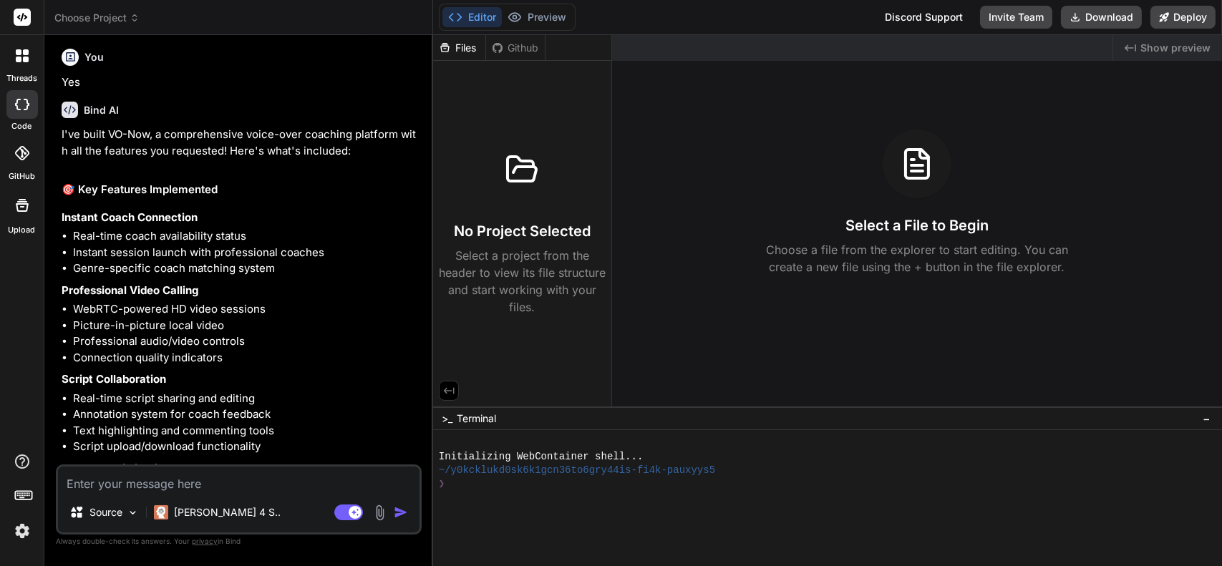
click at [92, 18] on span "Choose Project" at bounding box center [96, 18] width 85 height 14
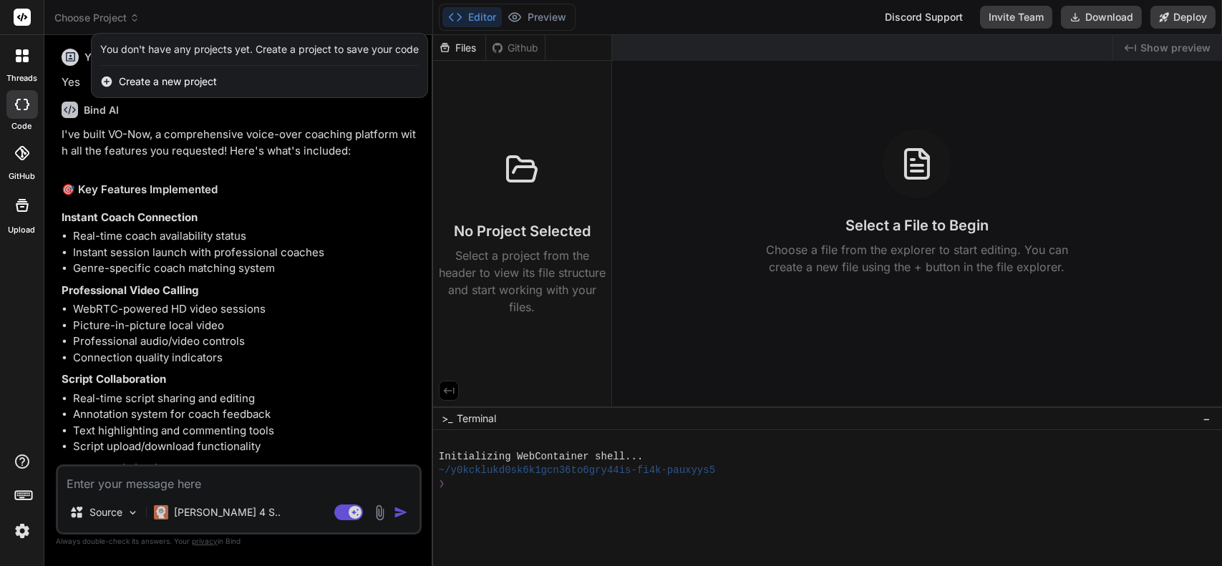
click at [95, 215] on div at bounding box center [611, 283] width 1222 height 566
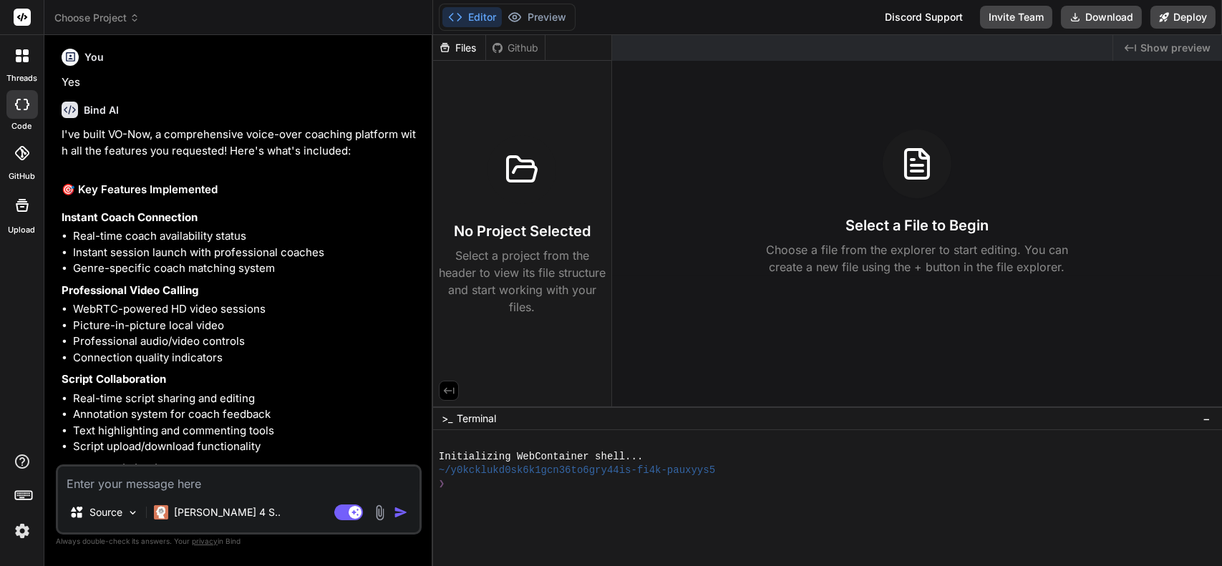
click at [22, 61] on icon at bounding box center [22, 55] width 13 height 13
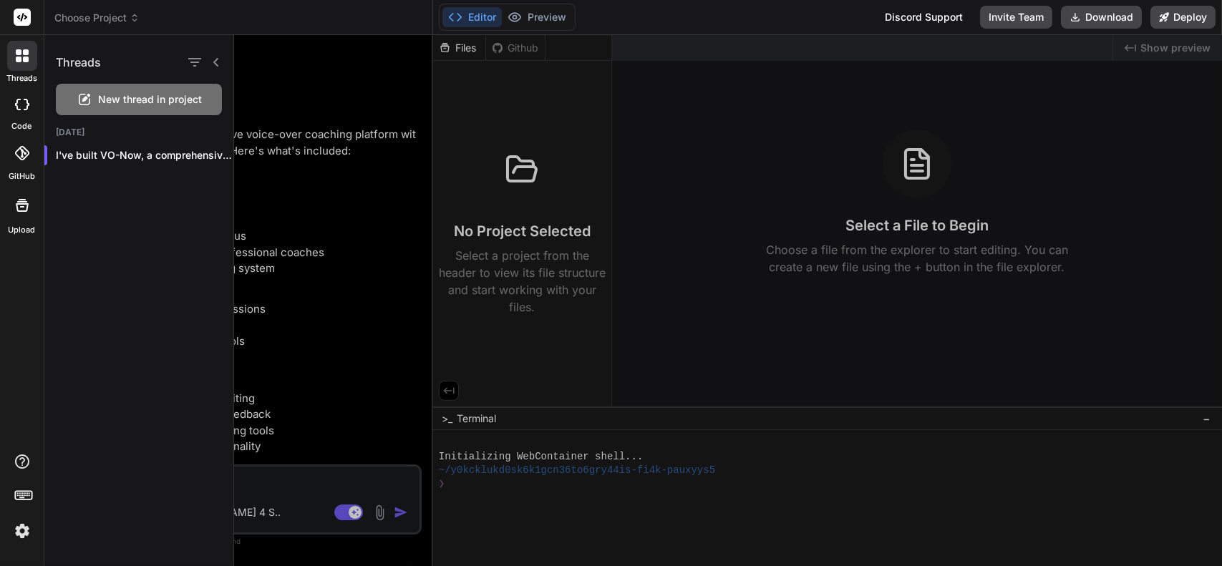
click at [26, 106] on icon at bounding box center [22, 104] width 14 height 11
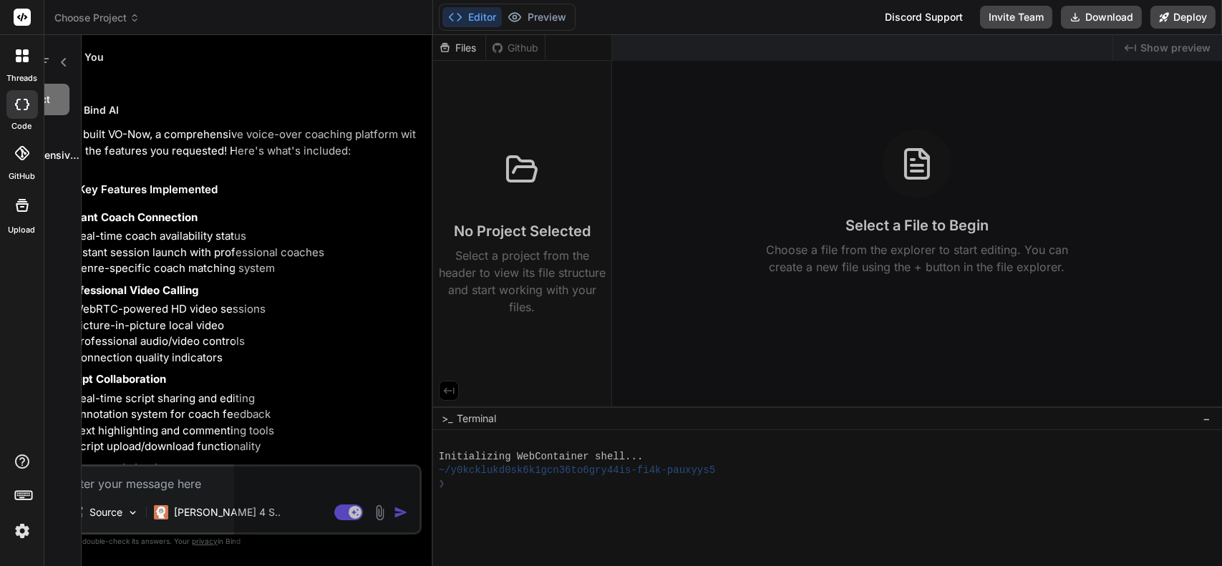
type textarea "x"
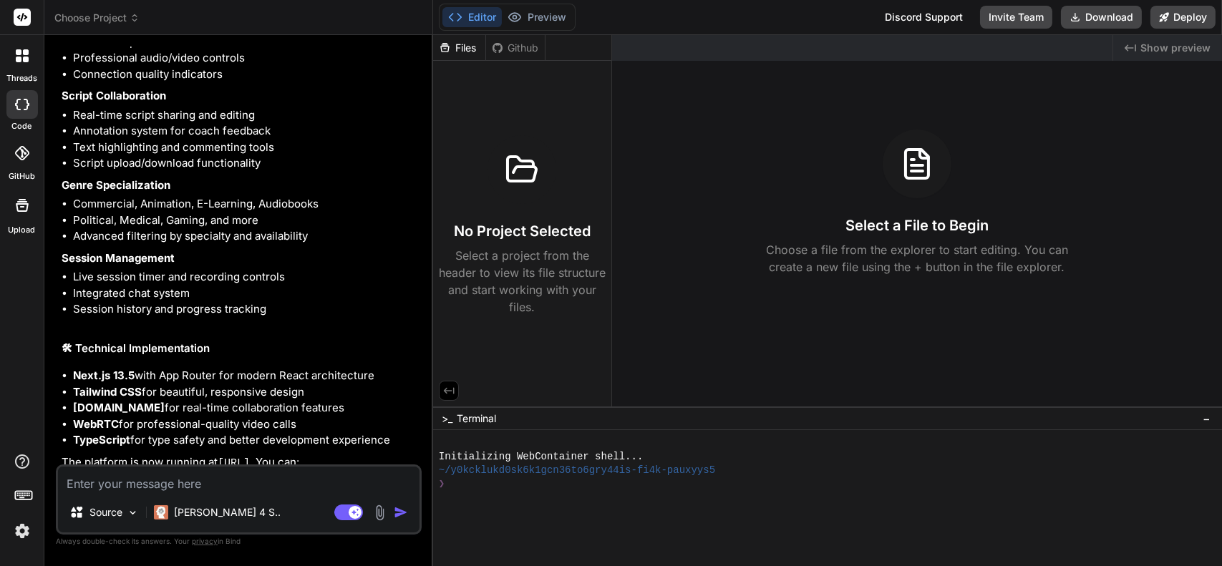
scroll to position [1812, 0]
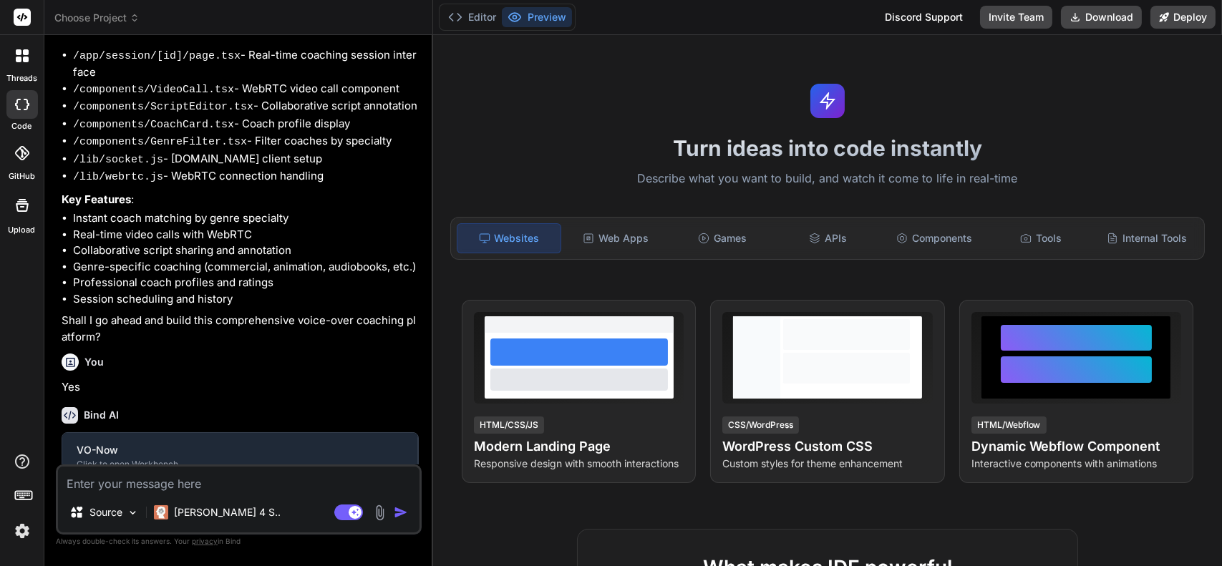
type textarea "x"
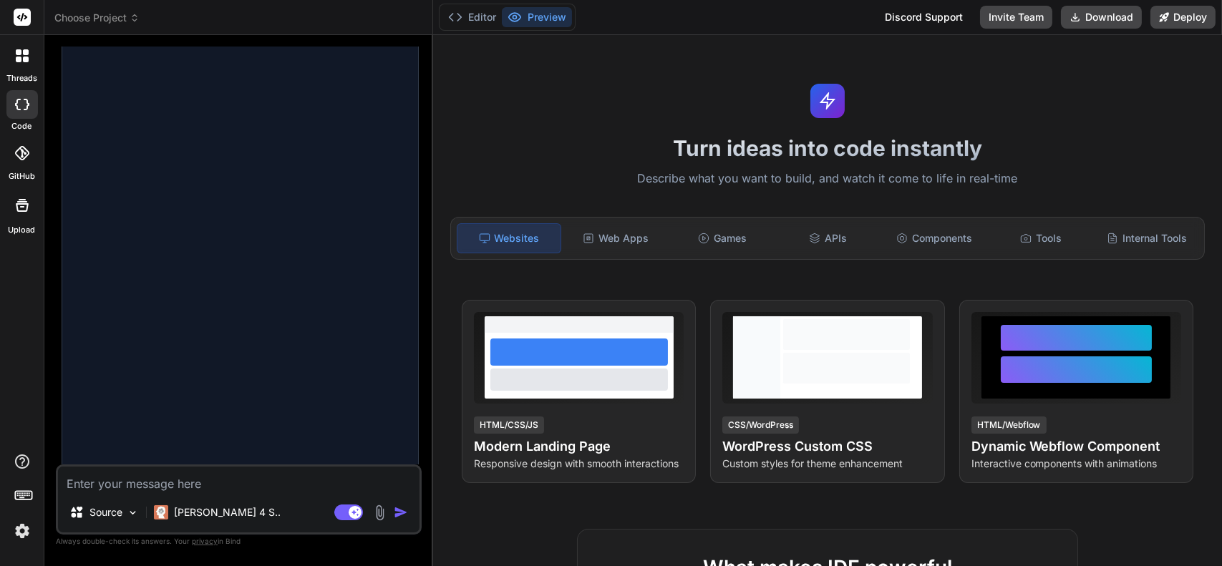
scroll to position [852, 0]
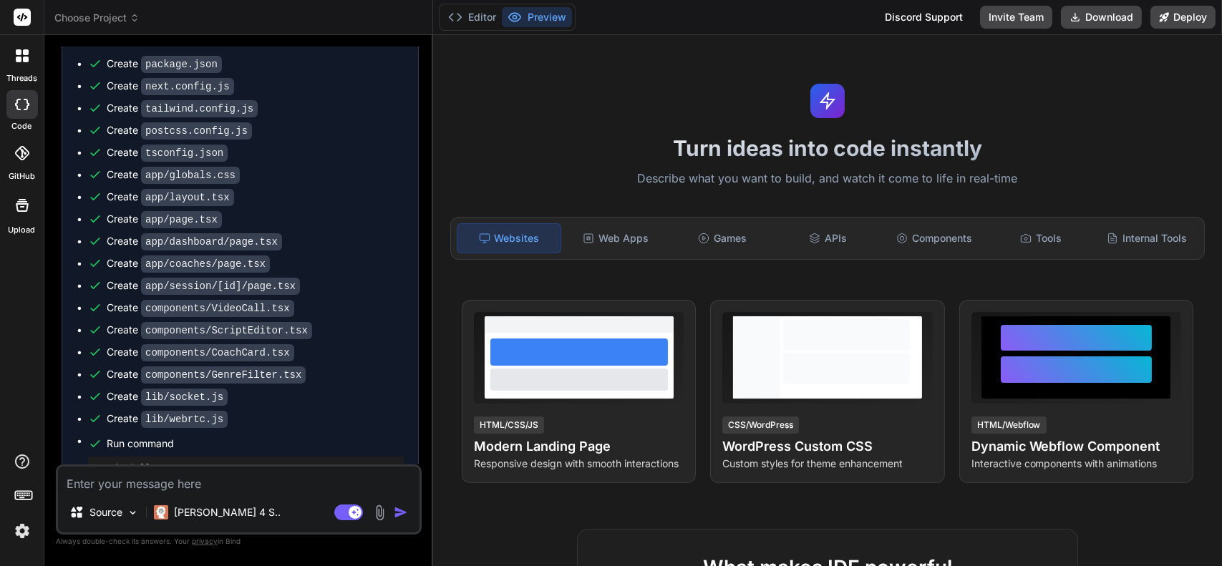
click at [124, 16] on span "Choose Project" at bounding box center [96, 18] width 85 height 14
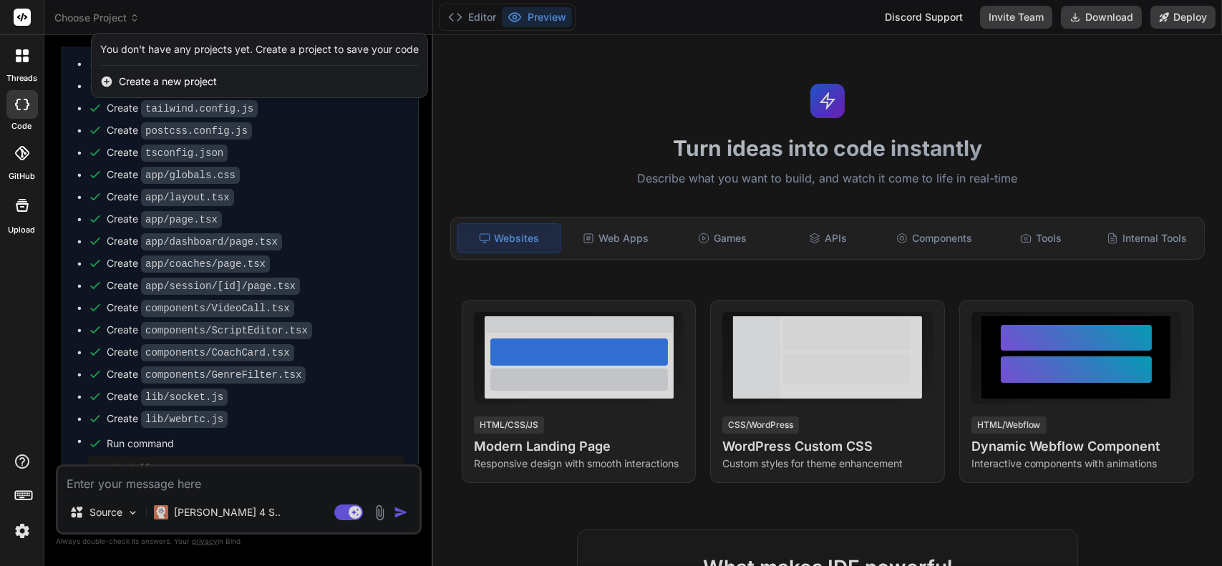
click at [281, 479] on div at bounding box center [611, 283] width 1222 height 566
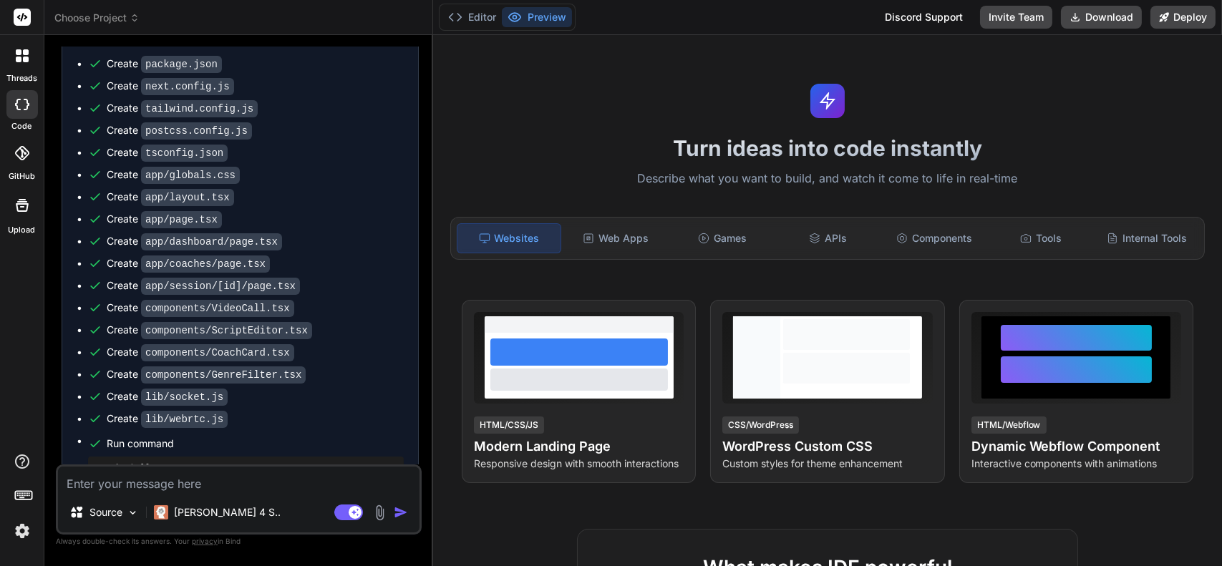
click at [246, 488] on textarea at bounding box center [239, 480] width 362 height 26
click at [127, 14] on span "Choose Project" at bounding box center [96, 18] width 85 height 14
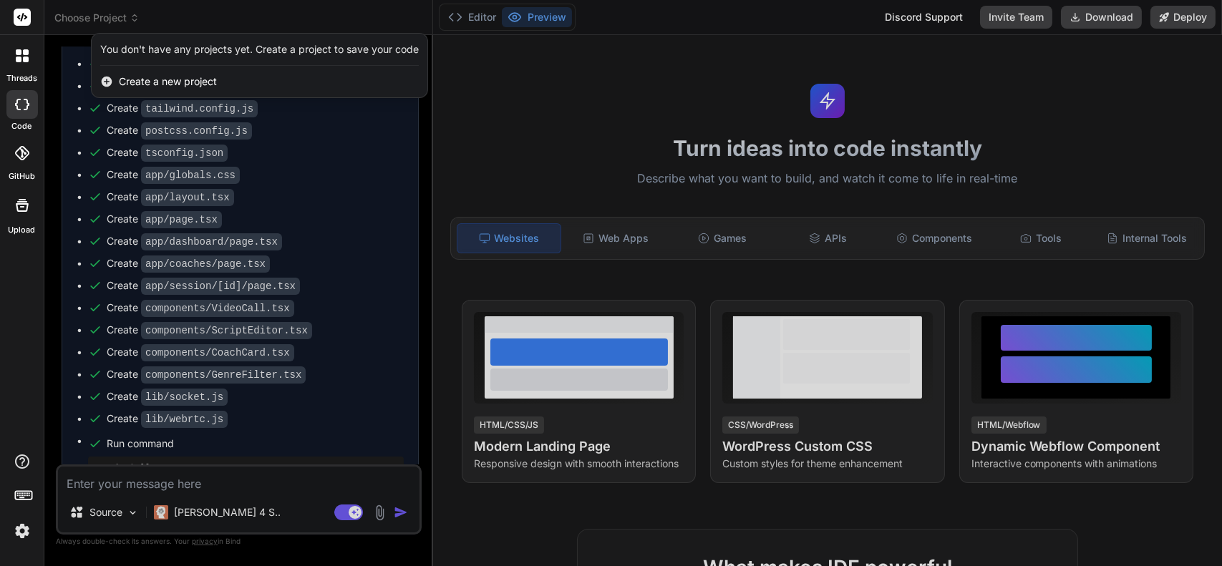
drag, startPoint x: 210, startPoint y: 475, endPoint x: 183, endPoint y: 485, distance: 28.6
click at [183, 485] on div at bounding box center [611, 283] width 1222 height 566
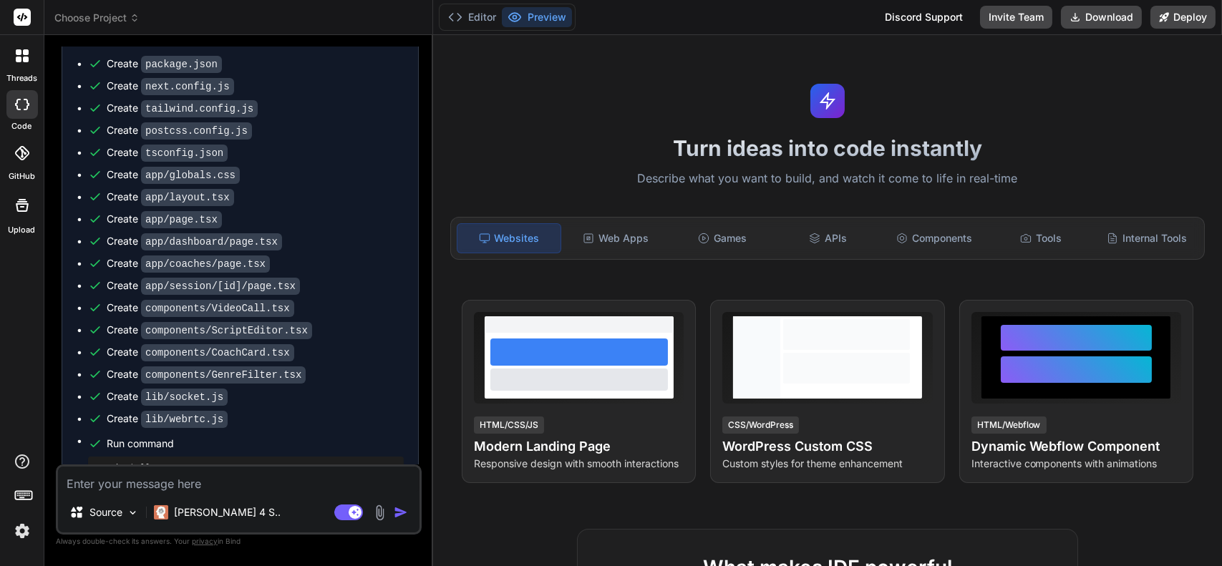
click at [183, 485] on textarea at bounding box center [239, 480] width 362 height 26
type textarea "W"
type textarea "x"
type textarea "Wh"
type textarea "x"
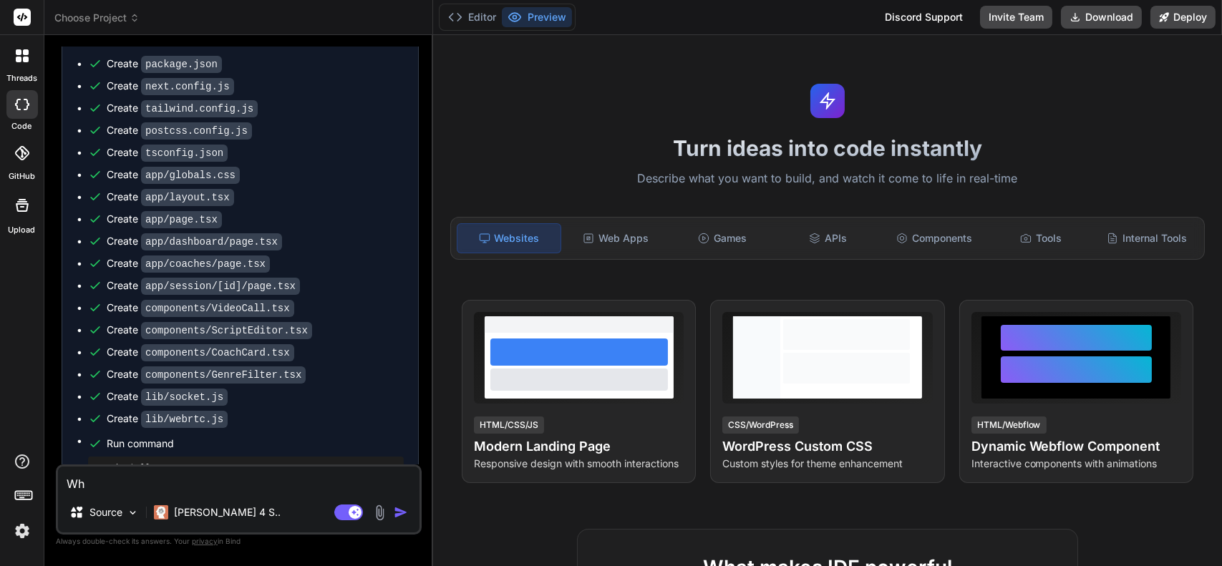
type textarea "Whe"
type textarea "x"
type textarea "Wher"
type textarea "x"
type textarea "Where"
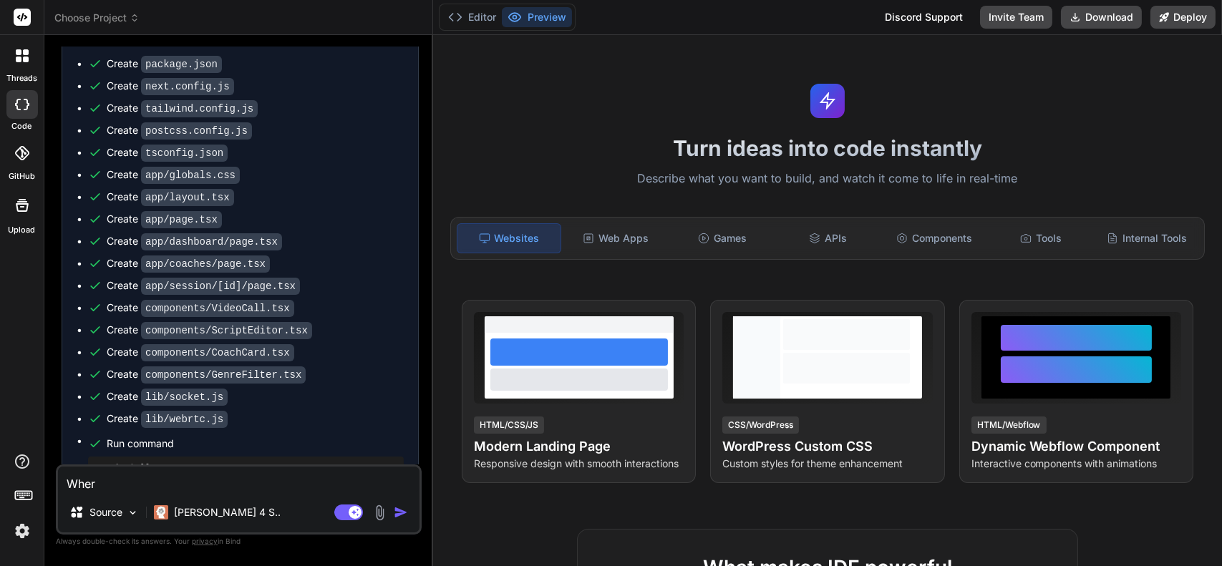
type textarea "x"
type textarea "Where"
type textarea "x"
type textarea "Where i"
type textarea "x"
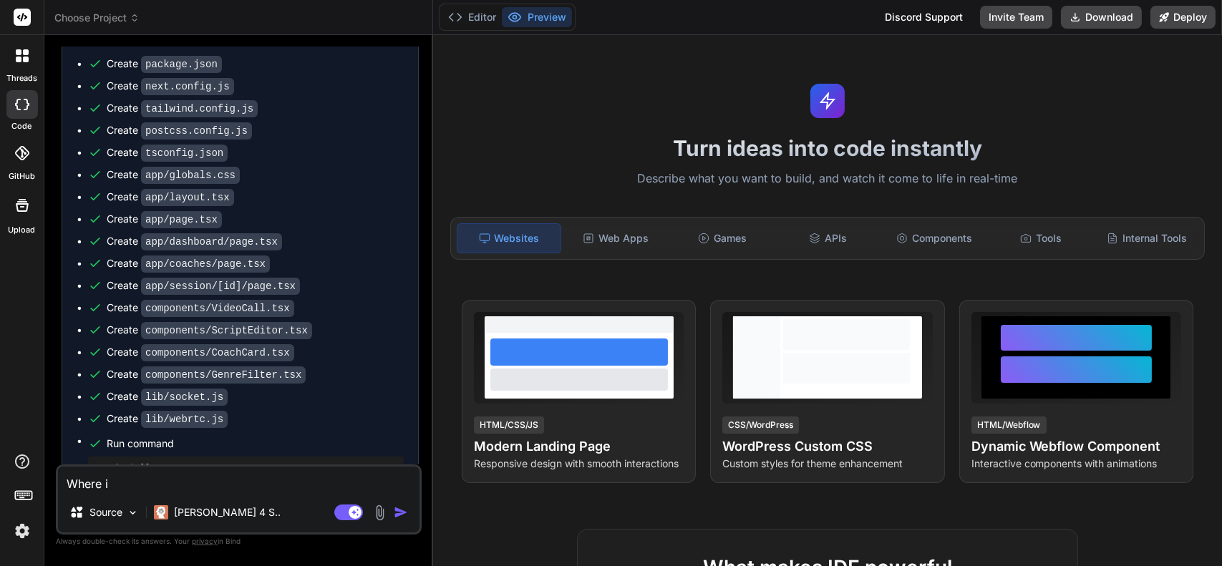
type textarea "Where is"
type textarea "x"
type textarea "Where is"
type textarea "x"
type textarea "Where is t"
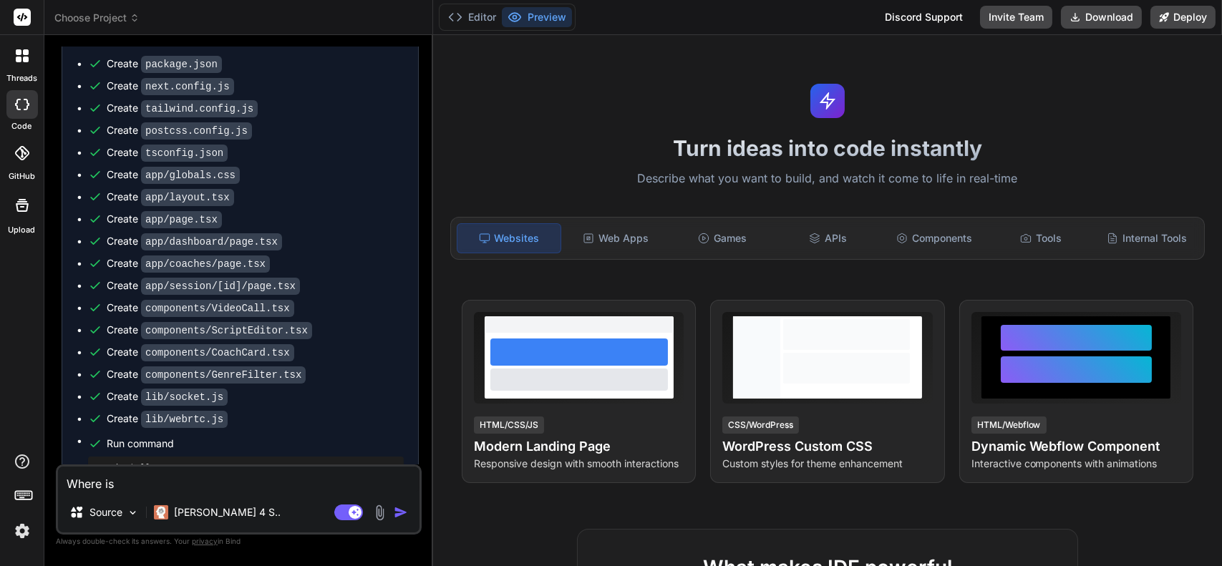
type textarea "x"
type textarea "Where is th"
type textarea "x"
type textarea "Where is the"
type textarea "x"
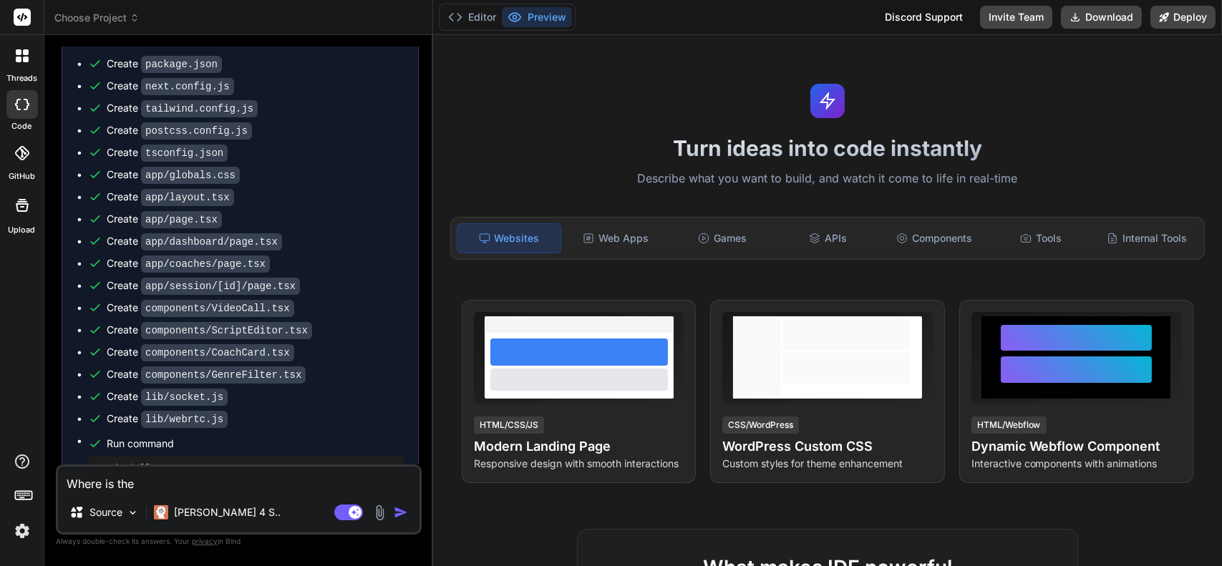
type textarea "Where is the"
type textarea "x"
type textarea "Where is the c"
type textarea "x"
type textarea "Where is the co"
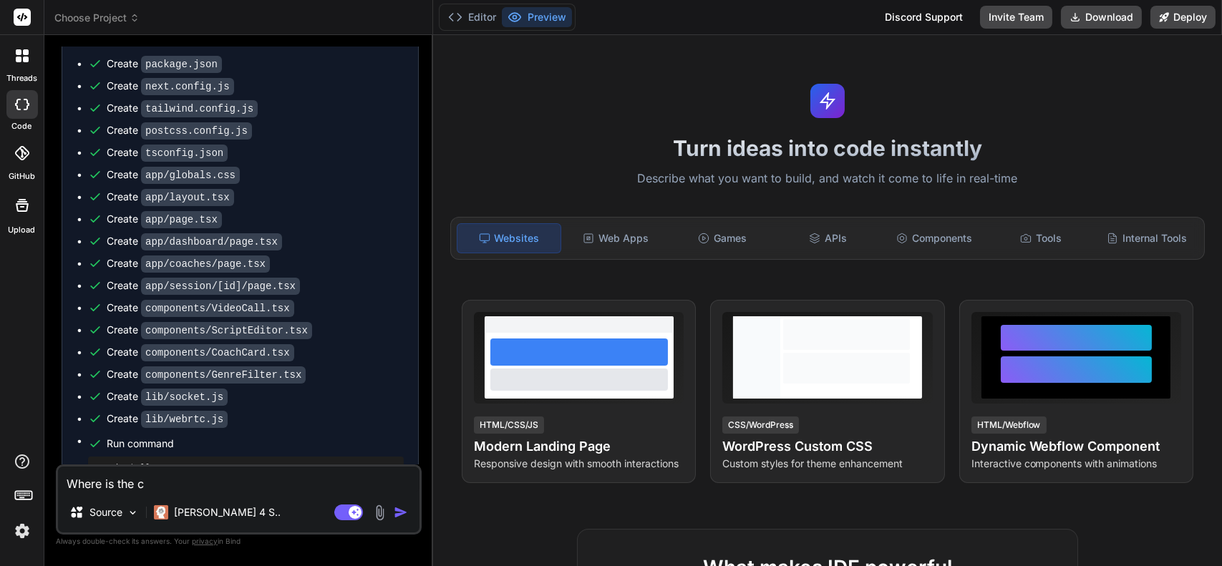
type textarea "x"
type textarea "Where is the cod"
type textarea "x"
type textarea "Where is the code"
type textarea "x"
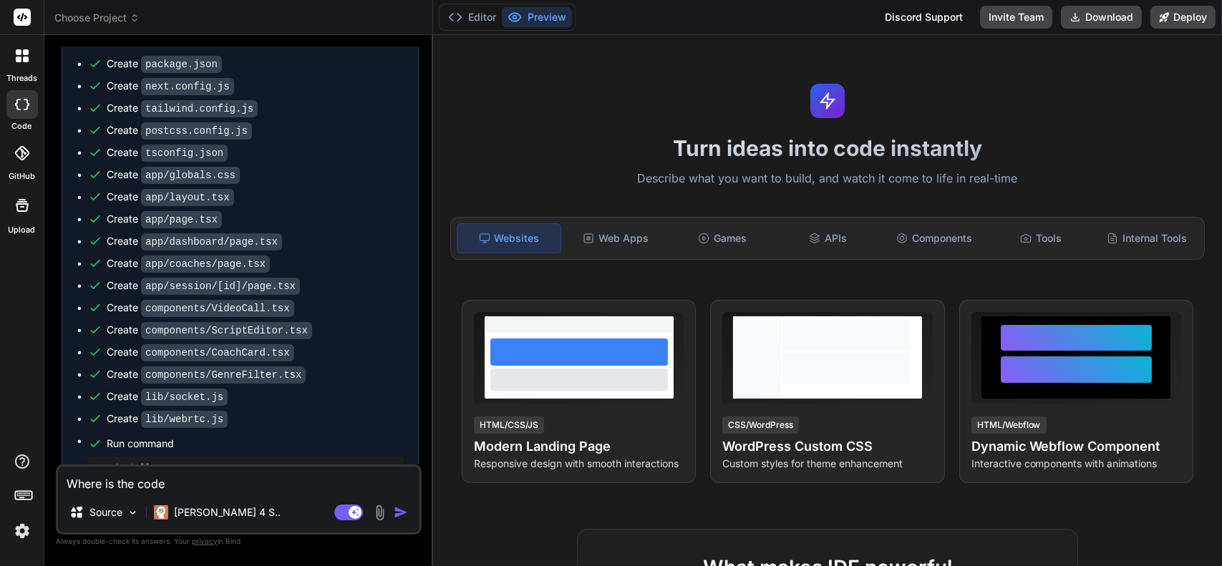
type textarea "Where is the code?"
type textarea "x"
type textarea "Where is the code?"
type textarea "x"
type textarea "Where is the code? I"
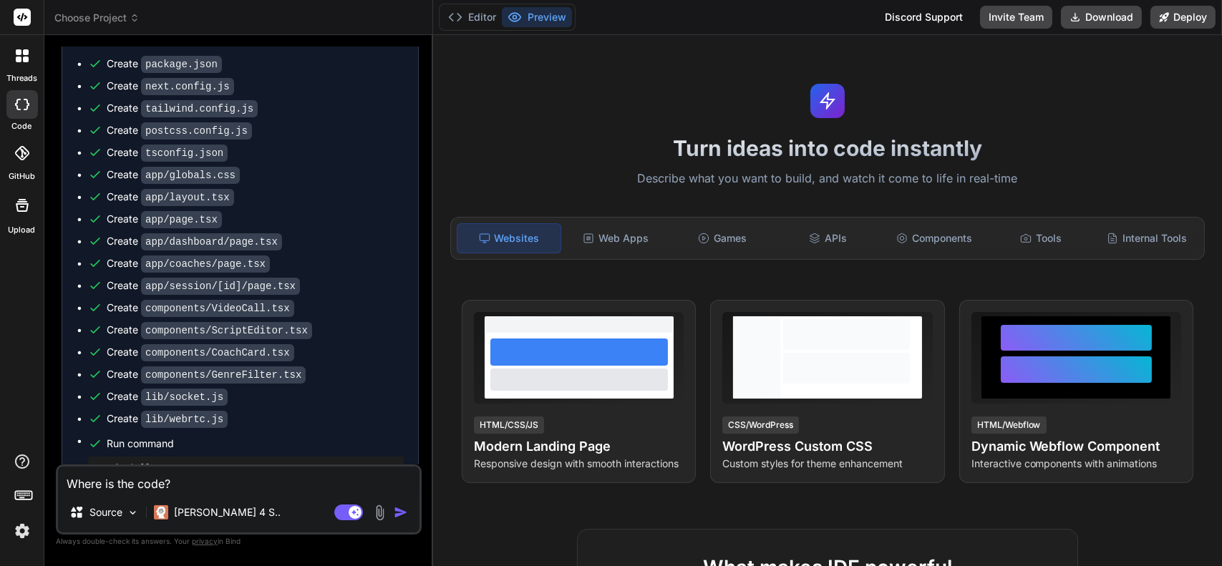
type textarea "x"
type textarea "Where is the code? I"
type textarea "x"
type textarea "Where is the code? I d"
type textarea "x"
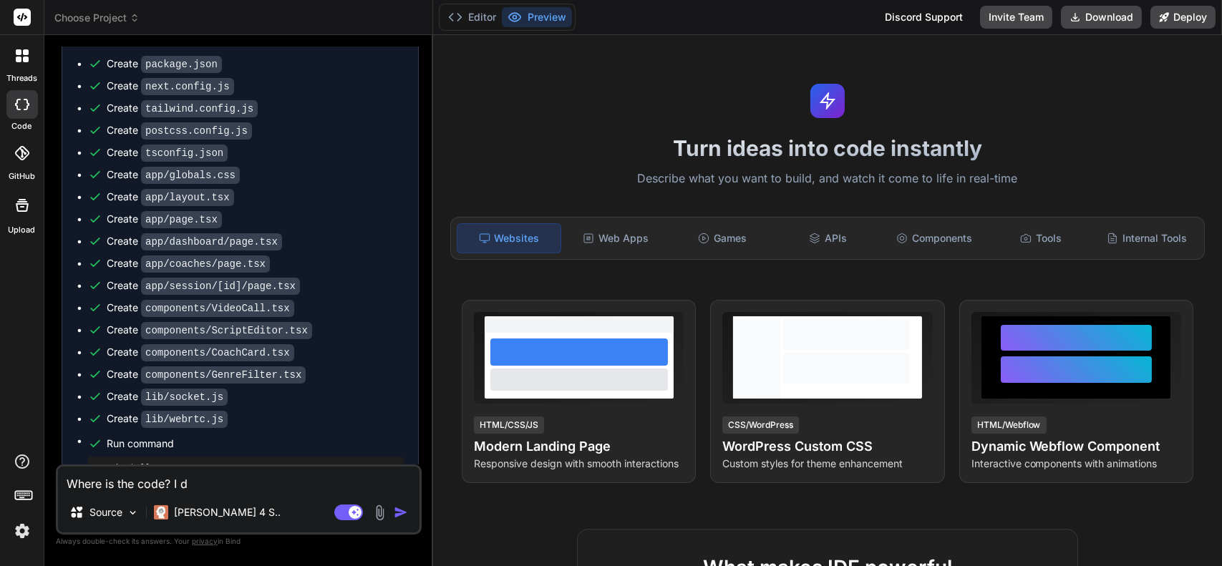
type textarea "Where is the code? I do"
type textarea "x"
type textarea "Where is the code? I don"
type textarea "x"
type textarea "Where is the code? I don'"
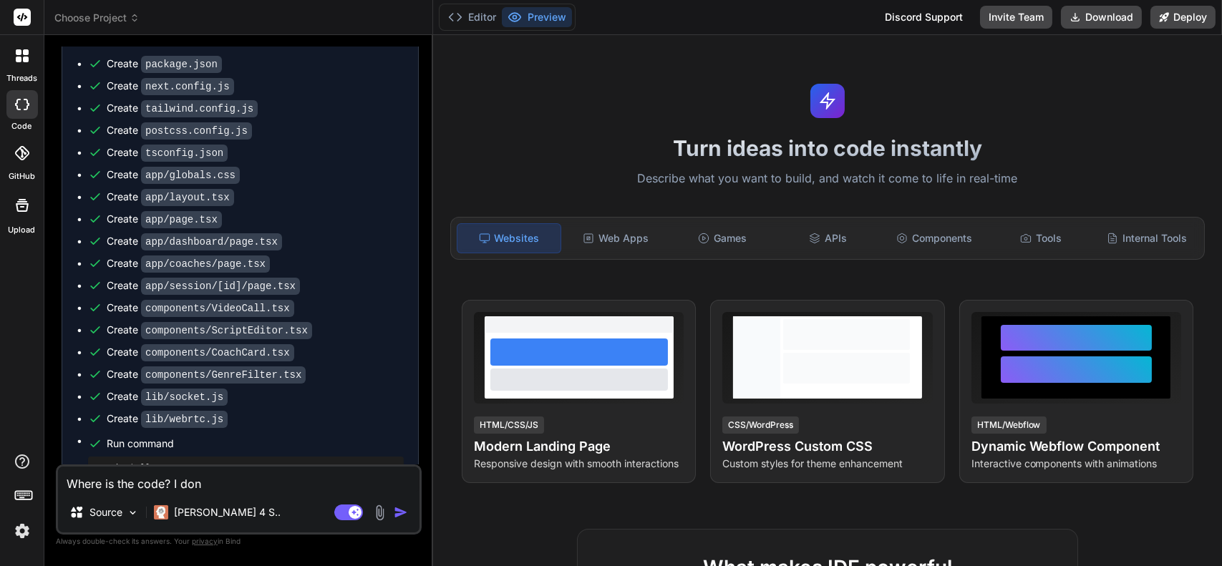
type textarea "x"
type textarea "Where is the code? I don't"
type textarea "x"
type textarea "Where is the code? I don't"
type textarea "x"
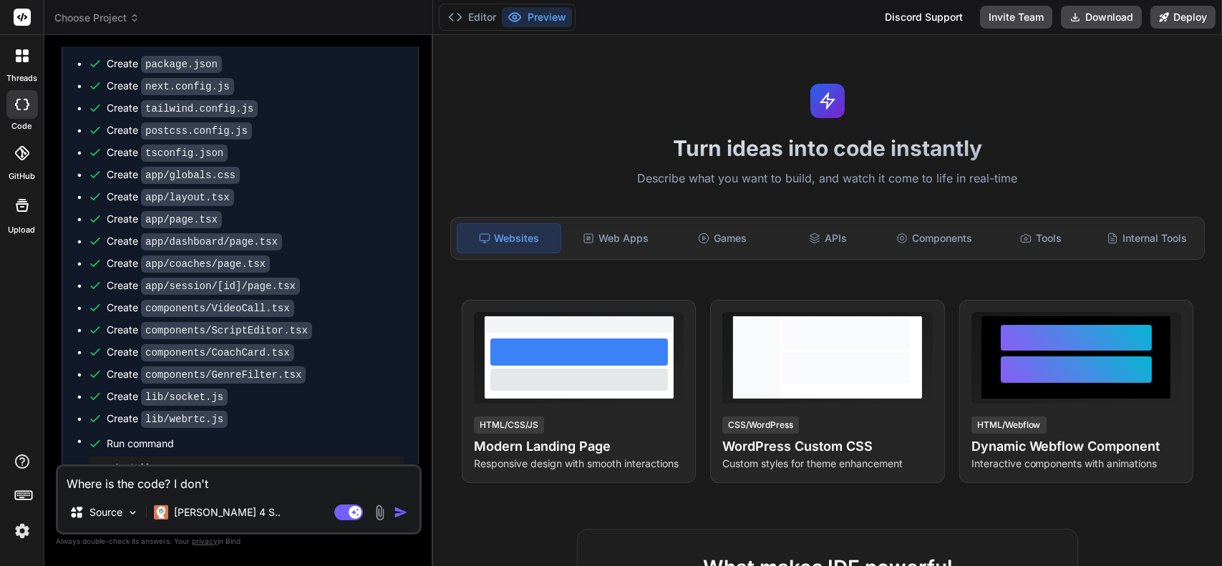
type textarea "Where is the code? I don't s"
type textarea "x"
type textarea "Where is the code? I don't se"
type textarea "x"
type textarea "Where is the code? I don't see"
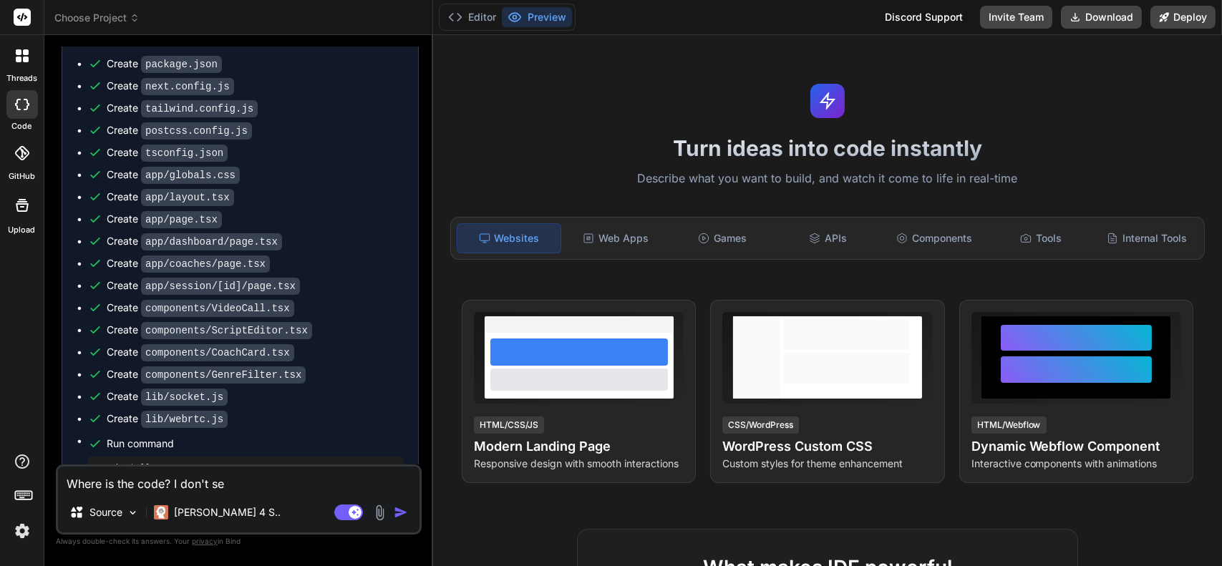
type textarea "x"
type textarea "Where is the code? I don't see"
type textarea "x"
type textarea "Where is the code? I don't see a"
type textarea "x"
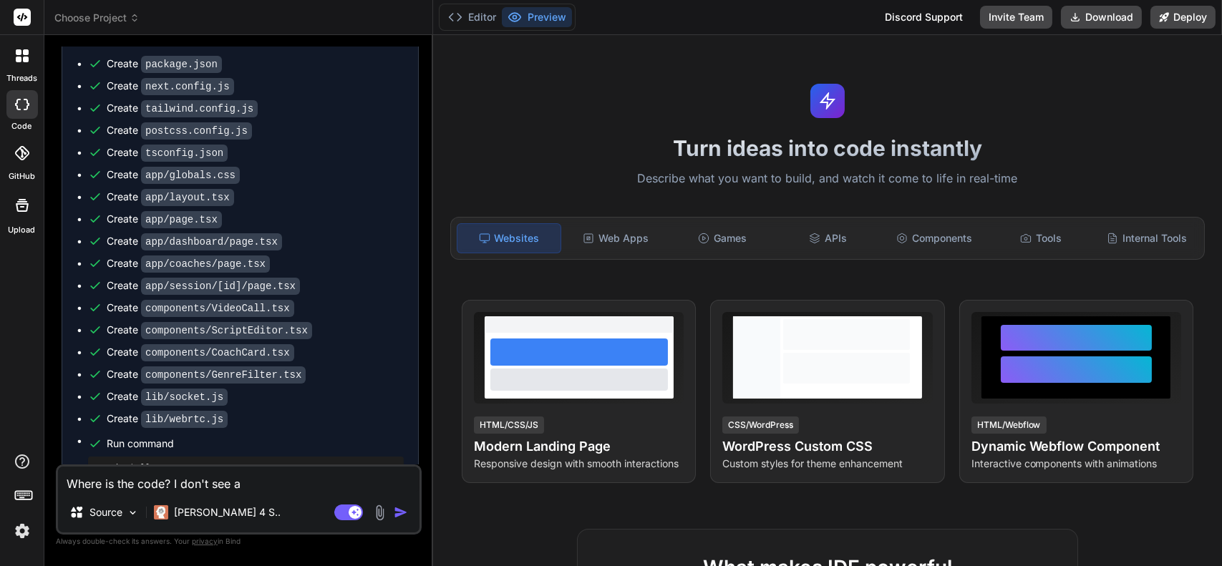
type textarea "Where is the code? I don't see an"
type textarea "x"
type textarea "Where is the code? I don't see any"
type textarea "x"
type textarea "Where is the code? I don't see anyt"
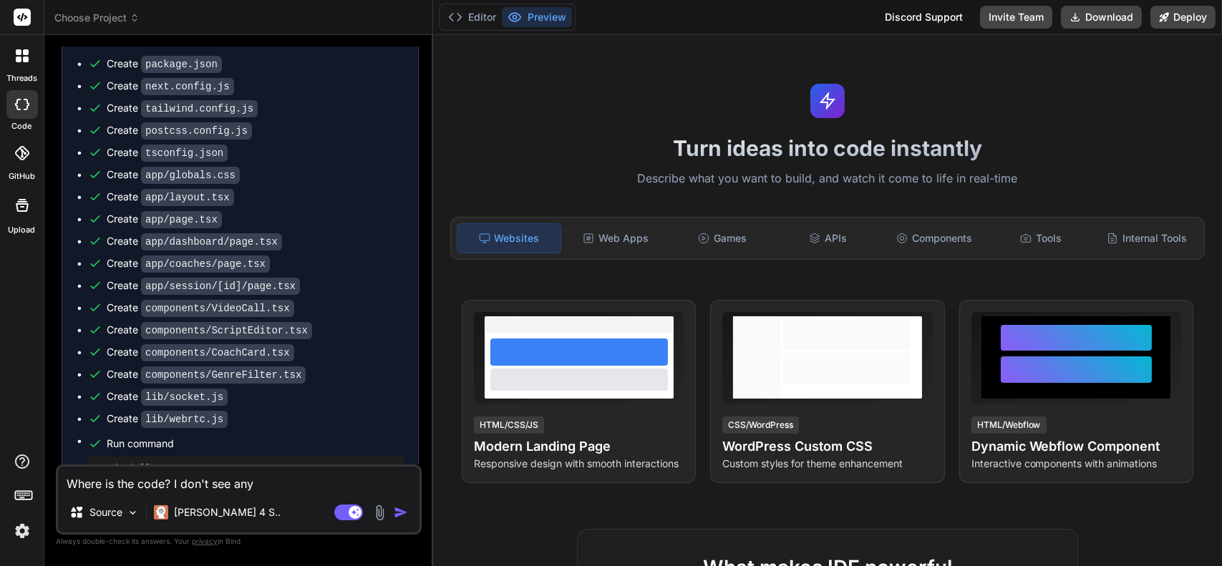
type textarea "x"
type textarea "Where is the code? I don't see anyth"
type textarea "x"
type textarea "Where is the code? I don't see anythi"
type textarea "x"
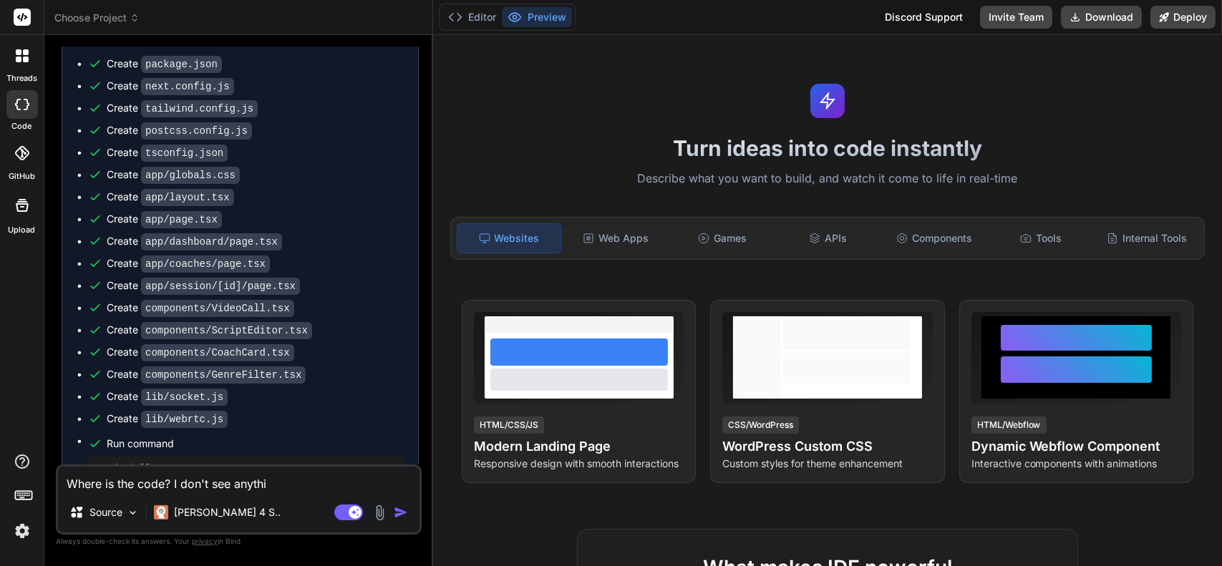
type textarea "Where is the code? I don't see anythin"
type textarea "x"
type textarea "Where is the code? I don't see anything"
type textarea "x"
type textarea "Where is the code? I don't see anything"
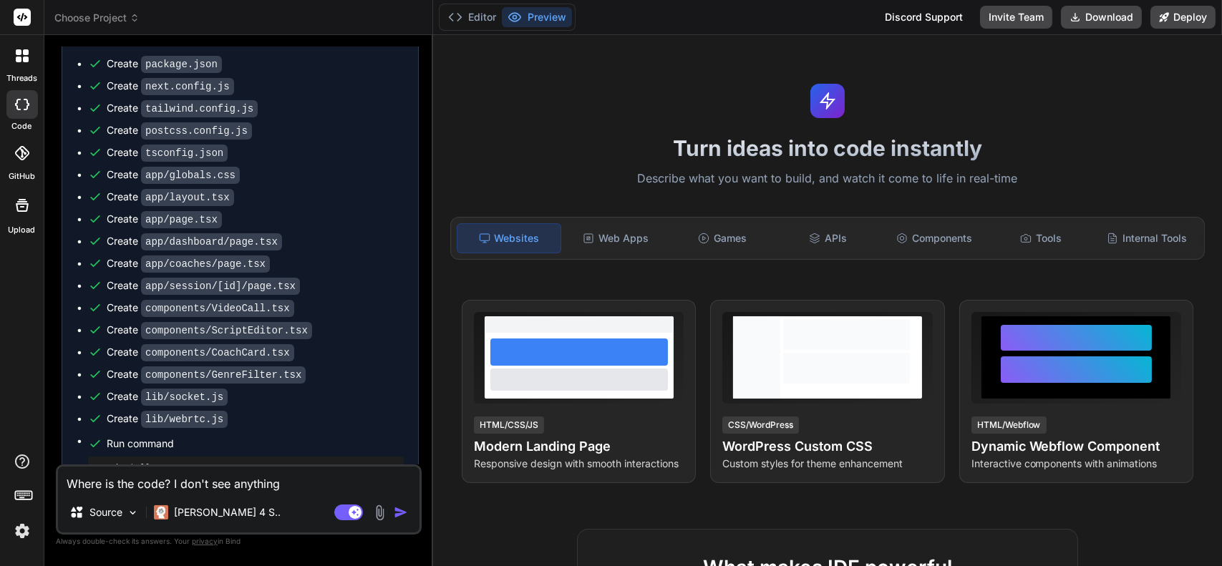
type textarea "x"
type textarea "Where is the code? I don't see anything i"
type textarea "x"
type textarea "Where is the code? I don't see anything in"
type textarea "x"
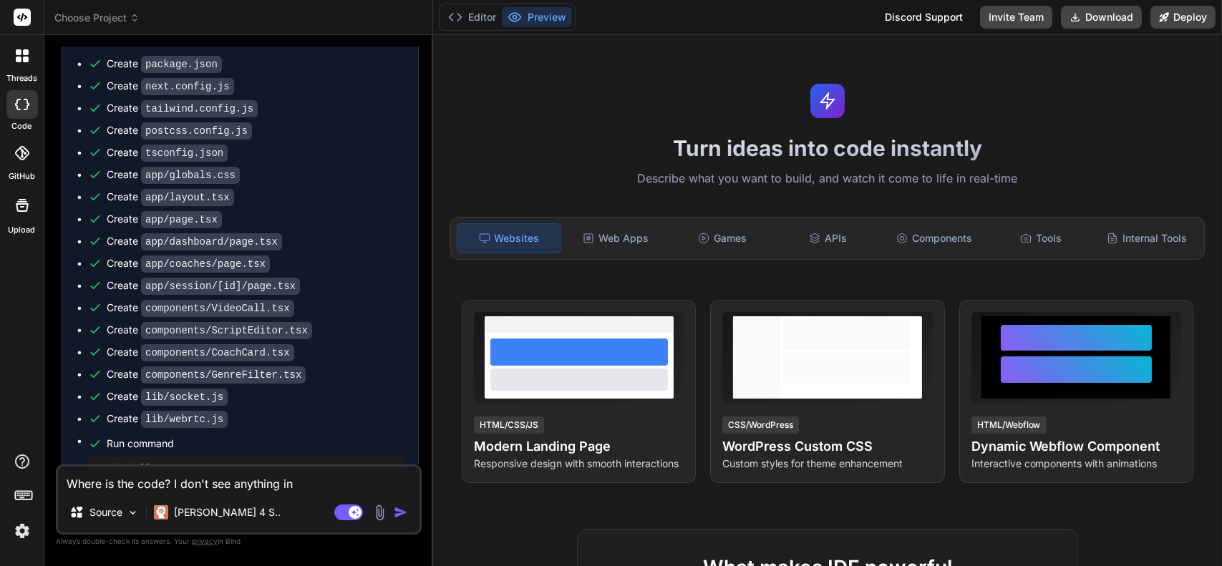
type textarea "Where is the code? I don't see anything in"
type textarea "x"
type textarea "Where is the code? I don't see anything in t"
type textarea "x"
type textarea "Where is the code? I don't see anything in th"
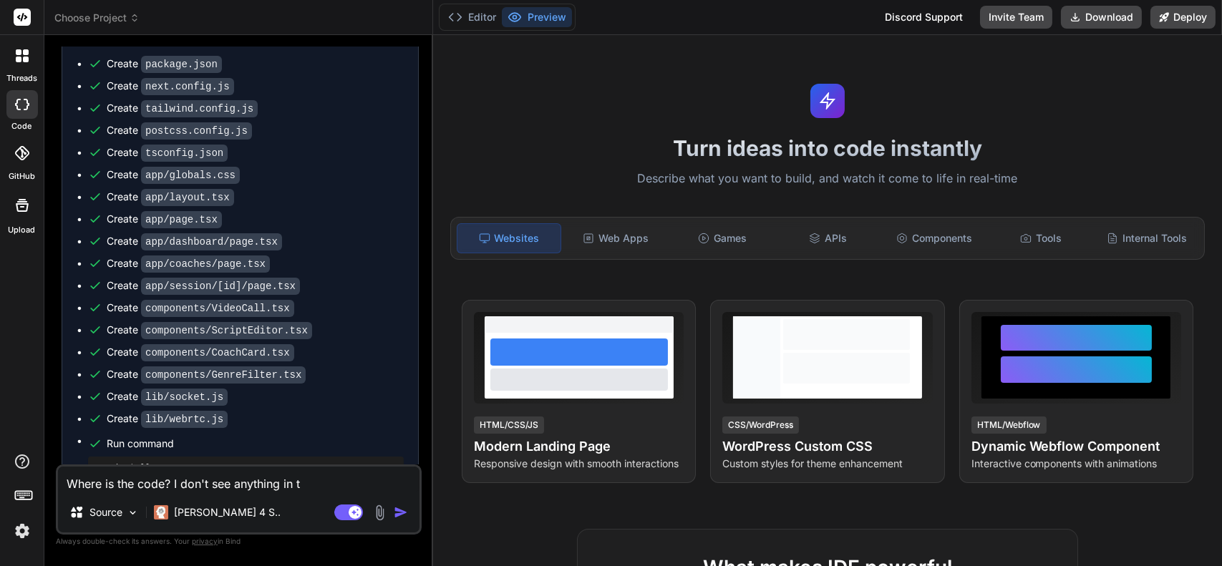
type textarea "x"
type textarea "Where is the code? I don't see anything in the"
type textarea "x"
type textarea "Where is the code? I don't see anything in the"
type textarea "x"
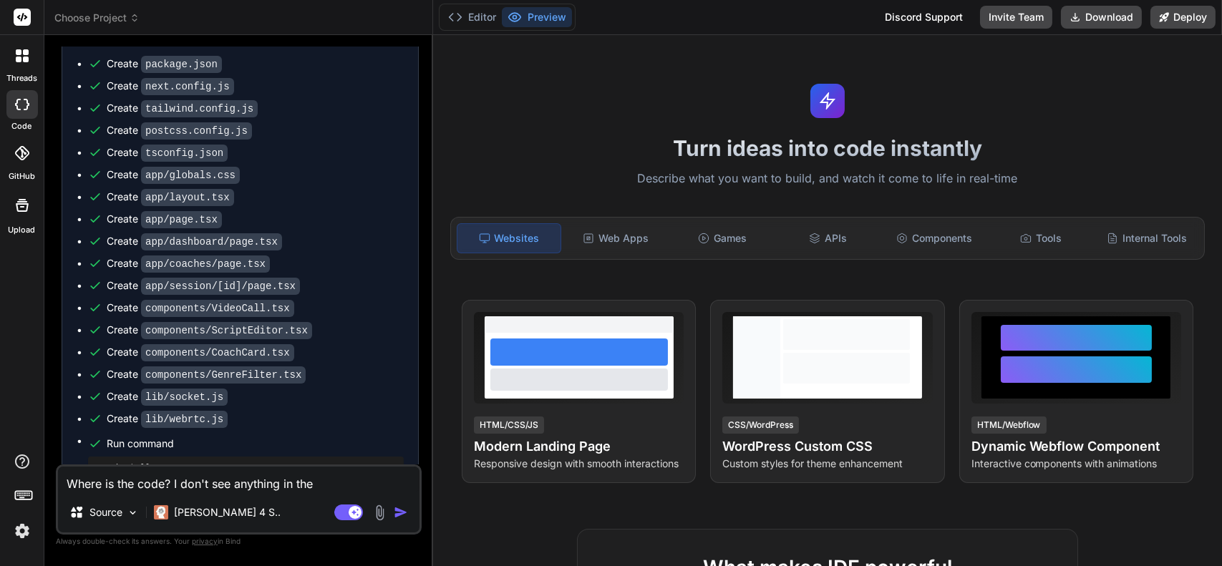
type textarea "Where is the code? I don't see anything in the f"
type textarea "x"
type textarea "Where is the code? I don't see anything in the fi"
type textarea "x"
type textarea "Where is the code? I don't see anything in the fil"
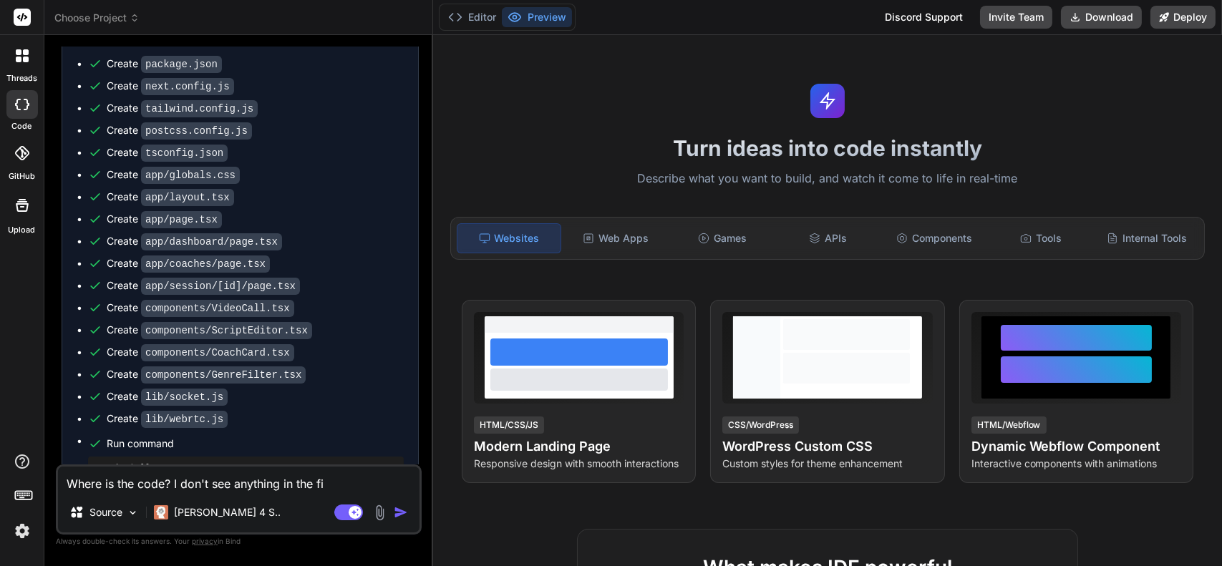
type textarea "x"
type textarea "Where is the code? I don't see anything in the file"
type textarea "x"
type textarea "Where is the code? I don't see anything in the files"
type textarea "x"
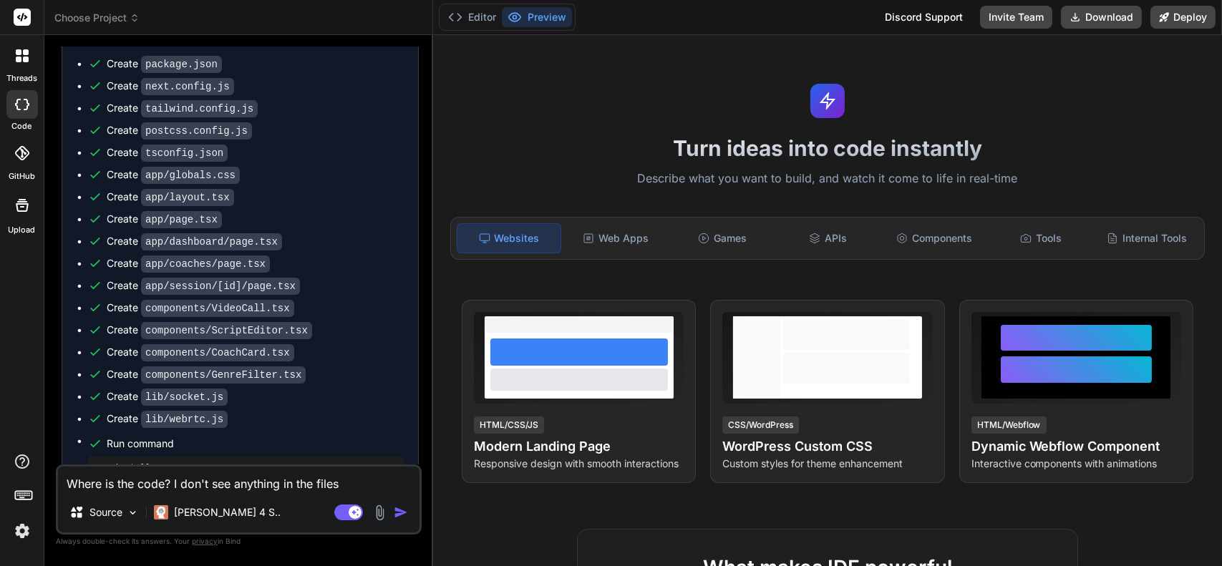
type textarea "Where is the code? I don't see anything in the files"
type textarea "x"
type textarea "Where is the code? I don't see anything in the files n"
type textarea "x"
type textarea "Where is the code? I don't see anything in the files no"
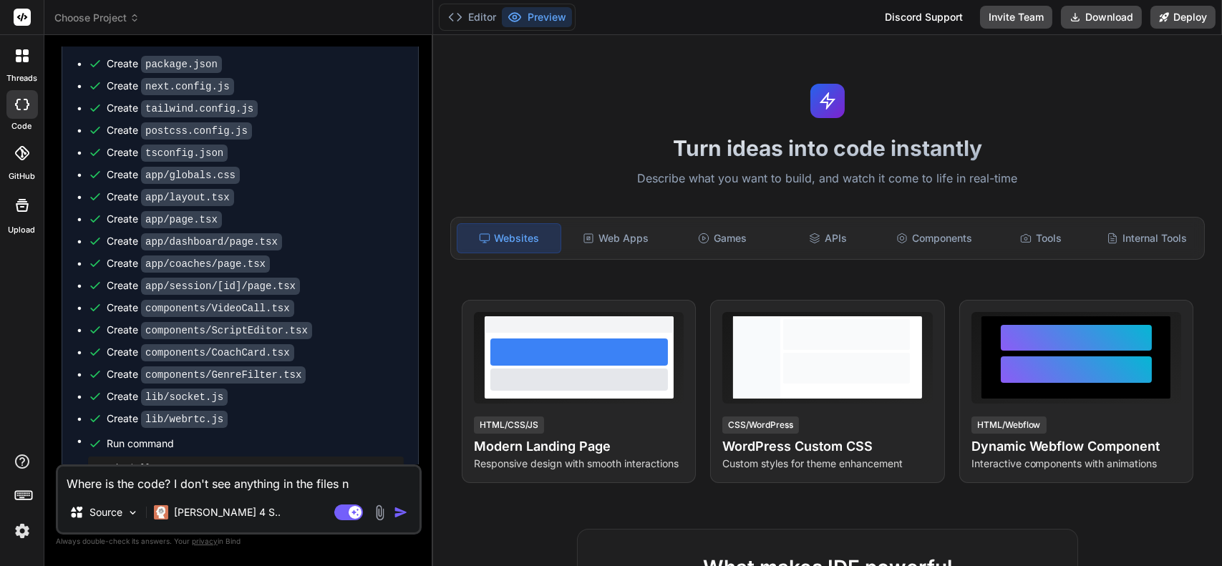
type textarea "x"
type textarea "Where is the code? I don't see anything in the files now"
type textarea "x"
type textarea "Where is the code? I don't see anything in the files now."
type textarea "x"
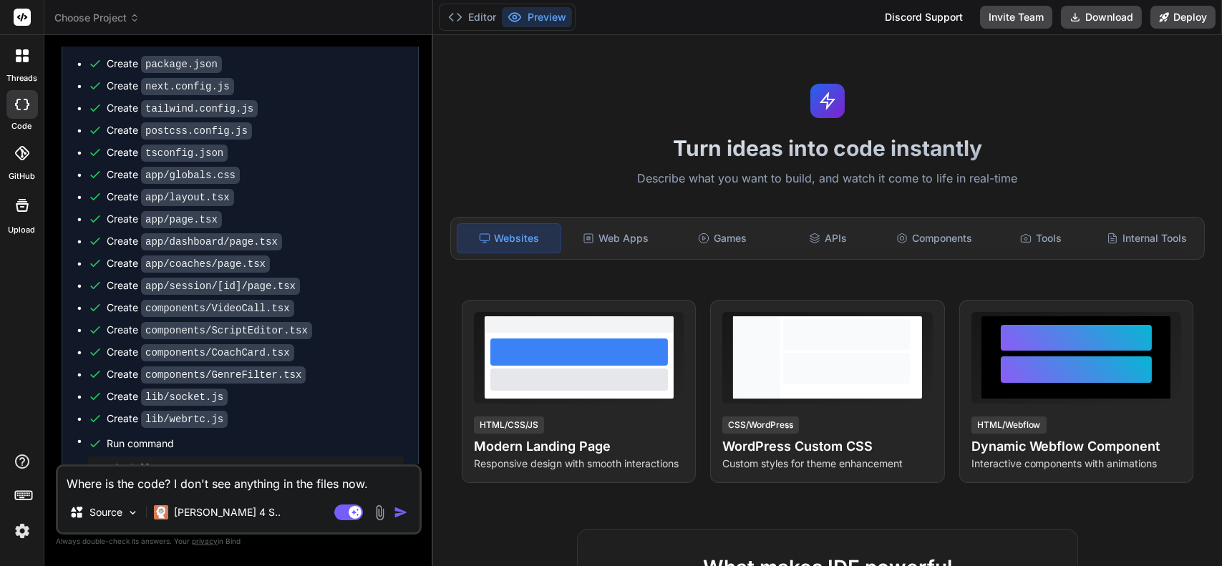
type textarea "Where is the code? I don't see anything in the files now."
type textarea "x"
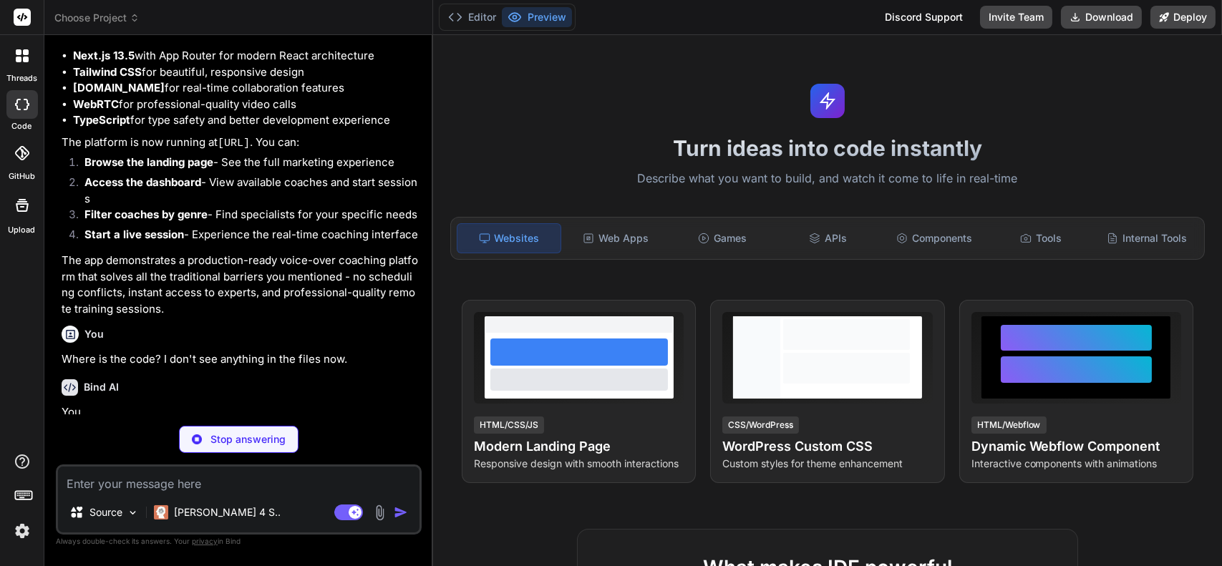
scroll to position [1961, 0]
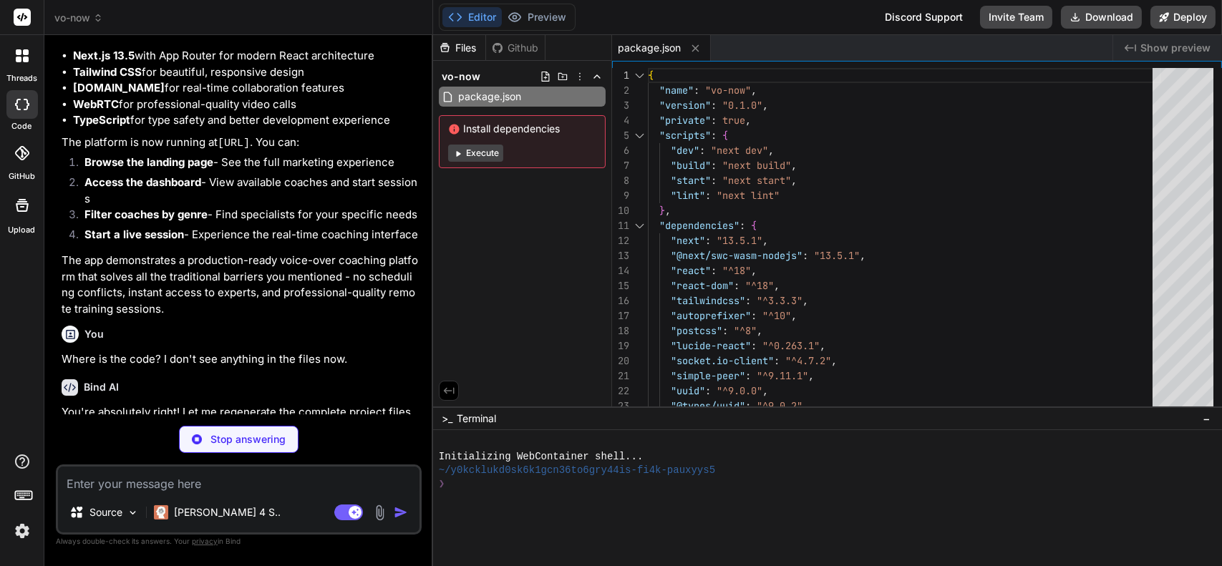
type textarea "x"
type textarea "module.exports = nextConfig"
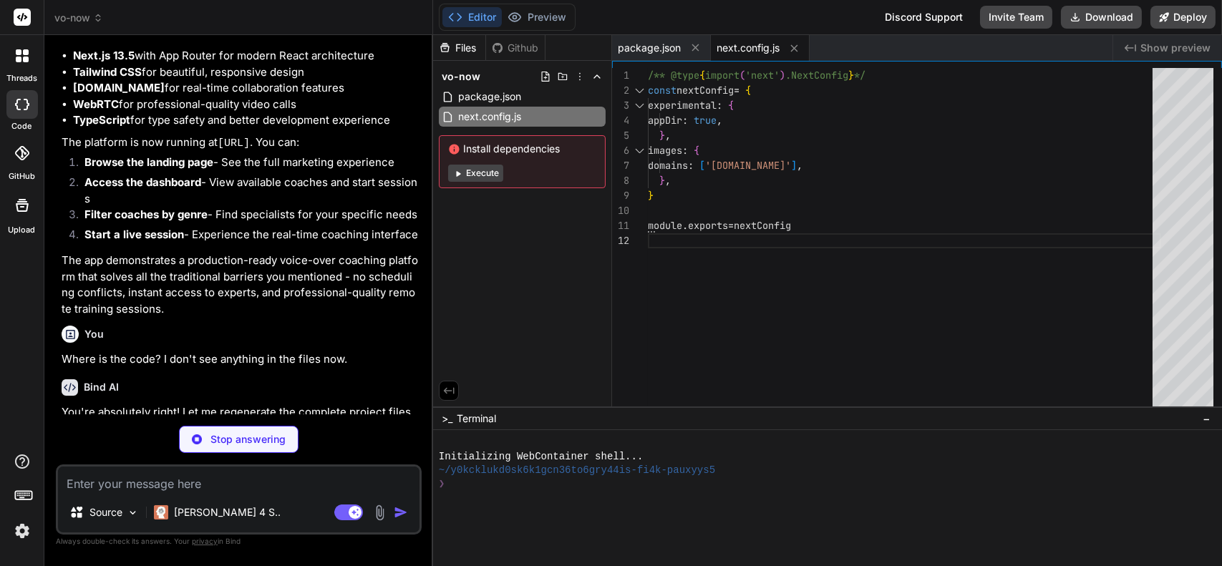
type textarea "x"
type textarea "'vo-blue': '#3B82F6', 'vo-purple': '#8B5CF6', 'vo-green': '#10B981', }, }, }, p…"
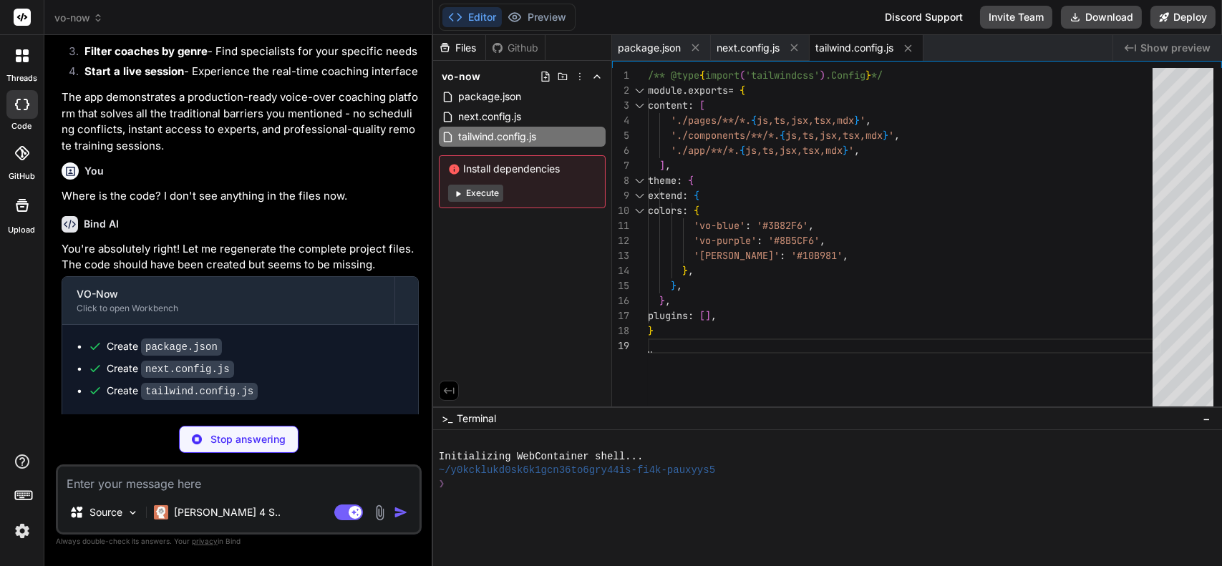
type textarea "x"
type textarea "module.exports = { plugins: { tailwindcss: {}, autoprefixer: {}, }, }"
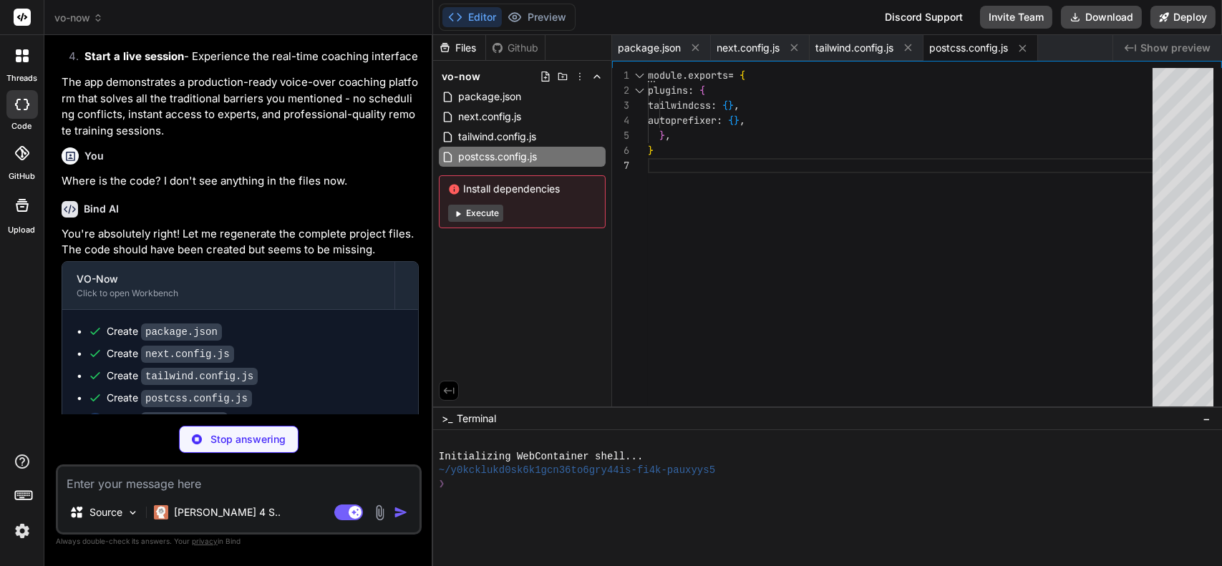
scroll to position [2161, 0]
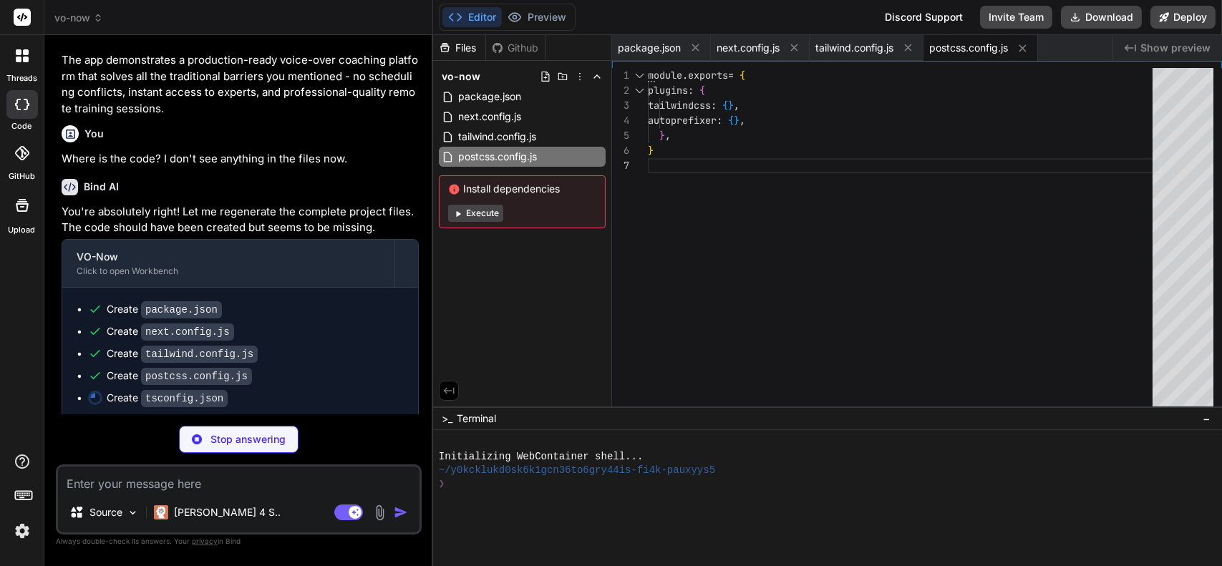
type textarea "x"
type textarea ""baseUrl": ".", "paths": { "@/*": ["./*"] } }, "include": ["next-env.d.ts", "**…"
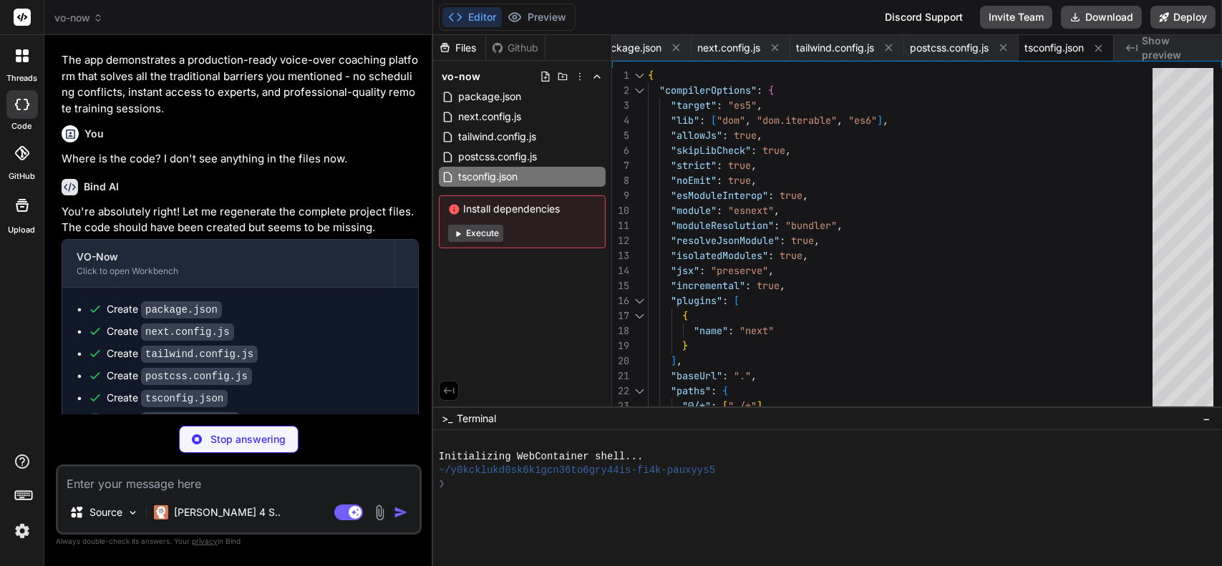
scroll to position [2182, 0]
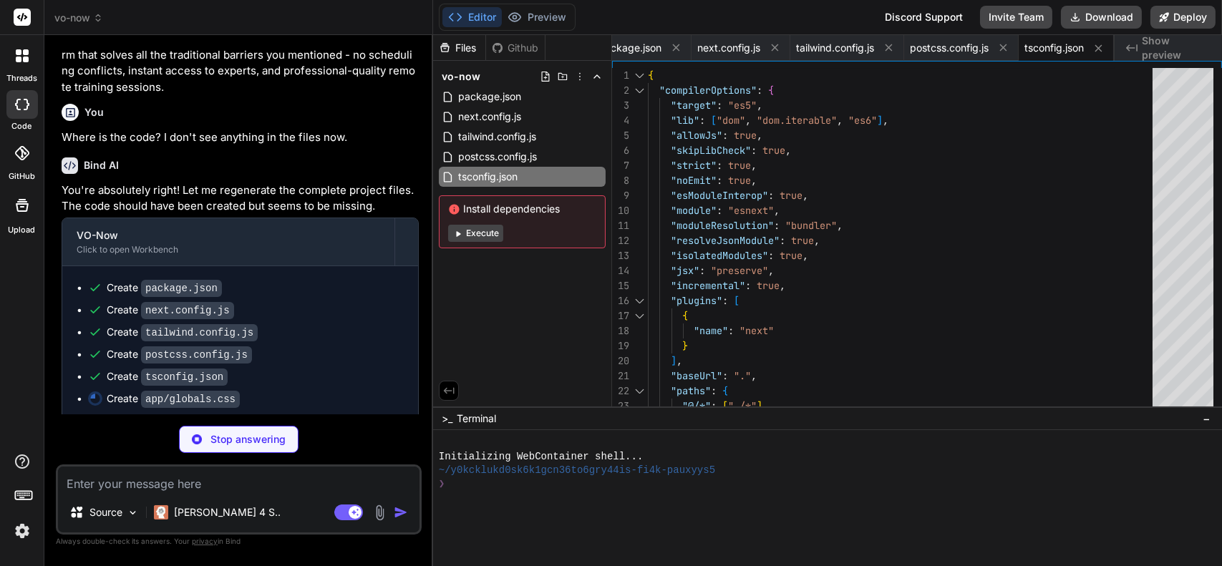
type textarea "x"
type textarea ".card { @apply bg-white rounded-xl shadow-lg p-6 border border-gray-100; } .gra…"
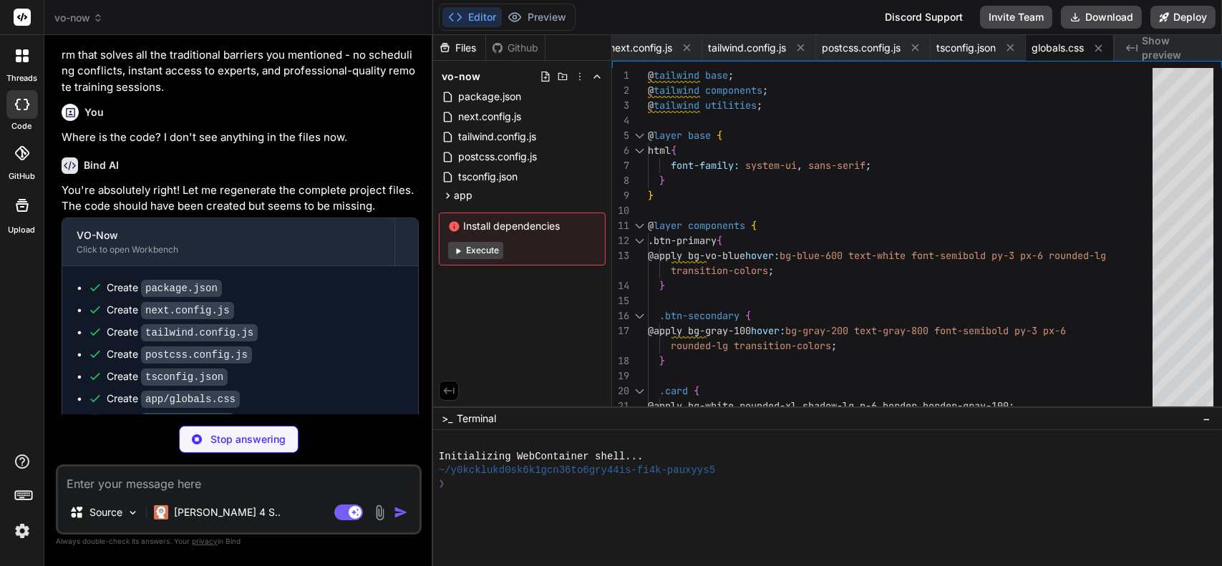
scroll to position [2205, 0]
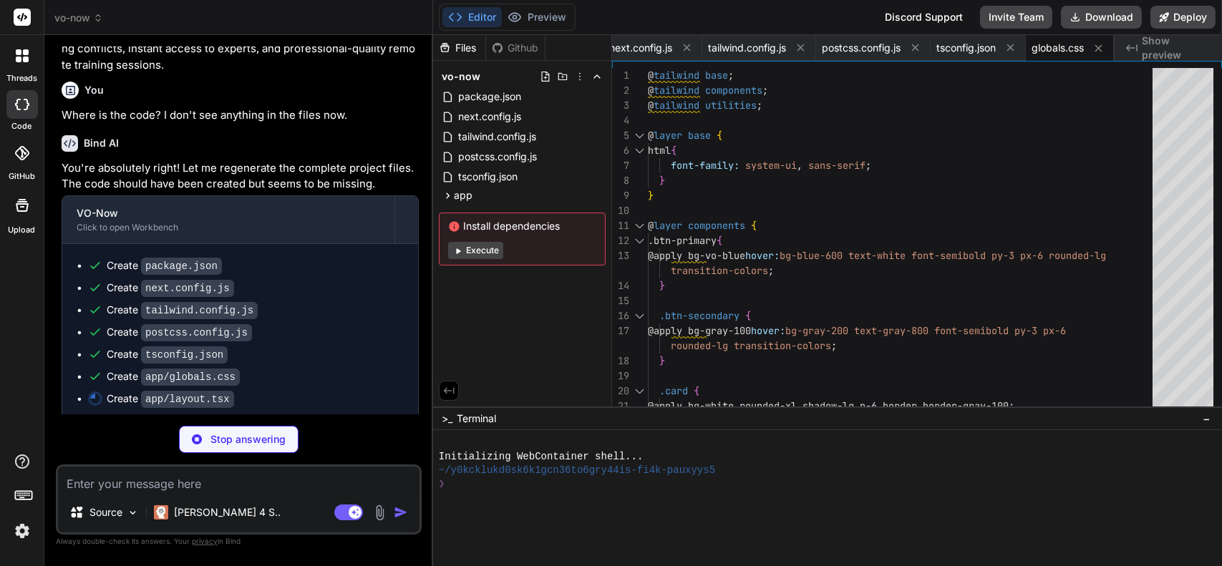
type textarea "x"
type textarea ") }"
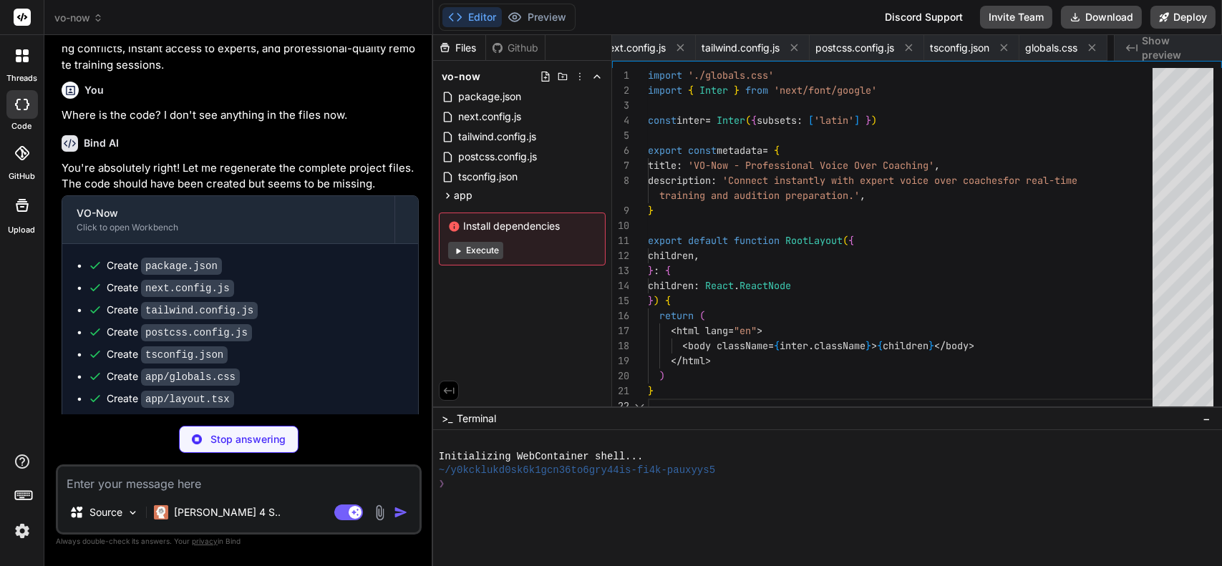
scroll to position [0, 200]
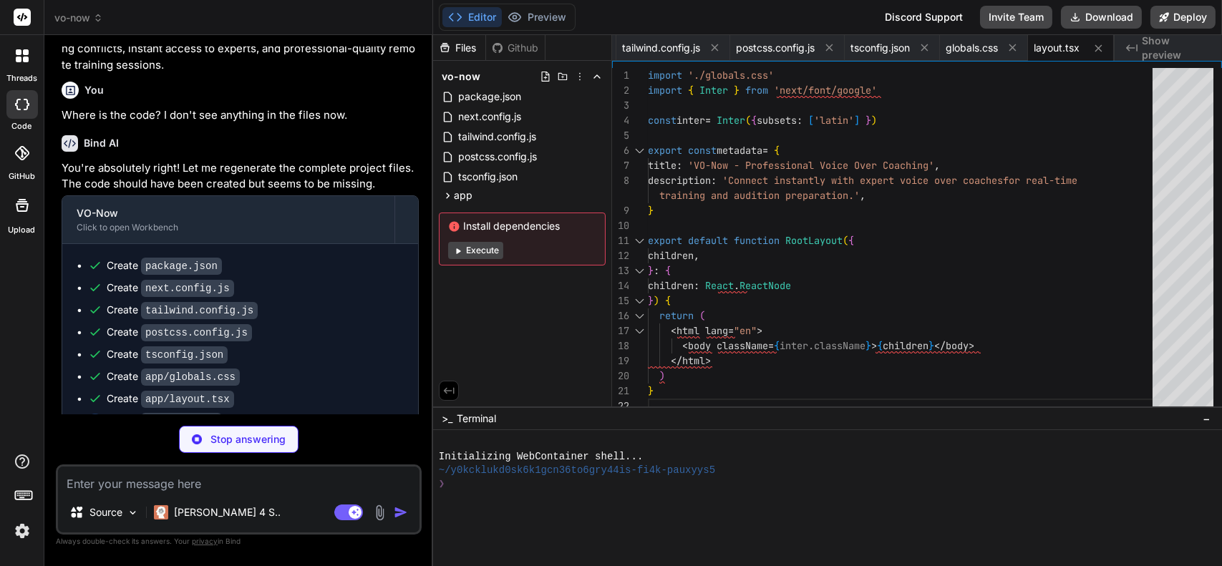
type textarea "x"
type textarea "</div> ) }"
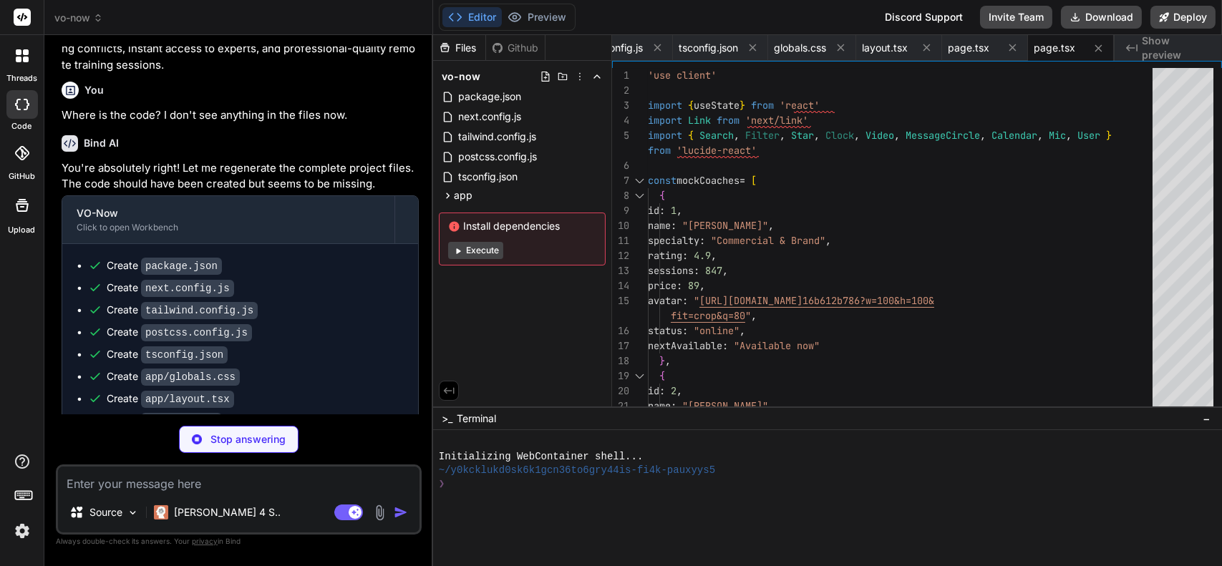
scroll to position [2270, 0]
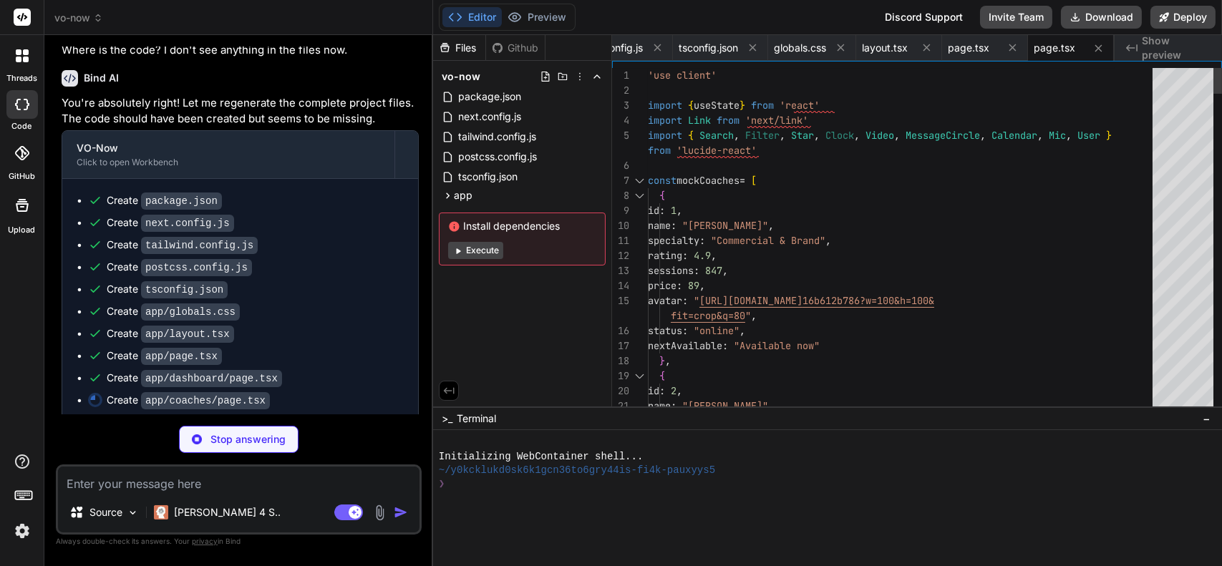
type textarea "x"
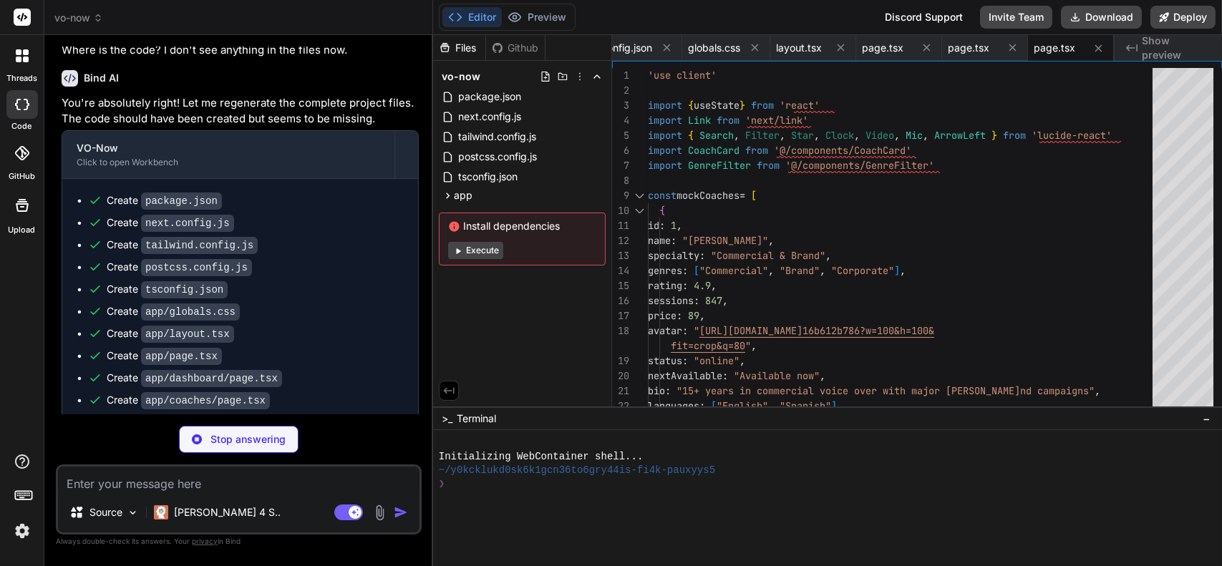
type textarea "x"
type textarea "</div> </div> )} </div> </div> </div> </div> ) }"
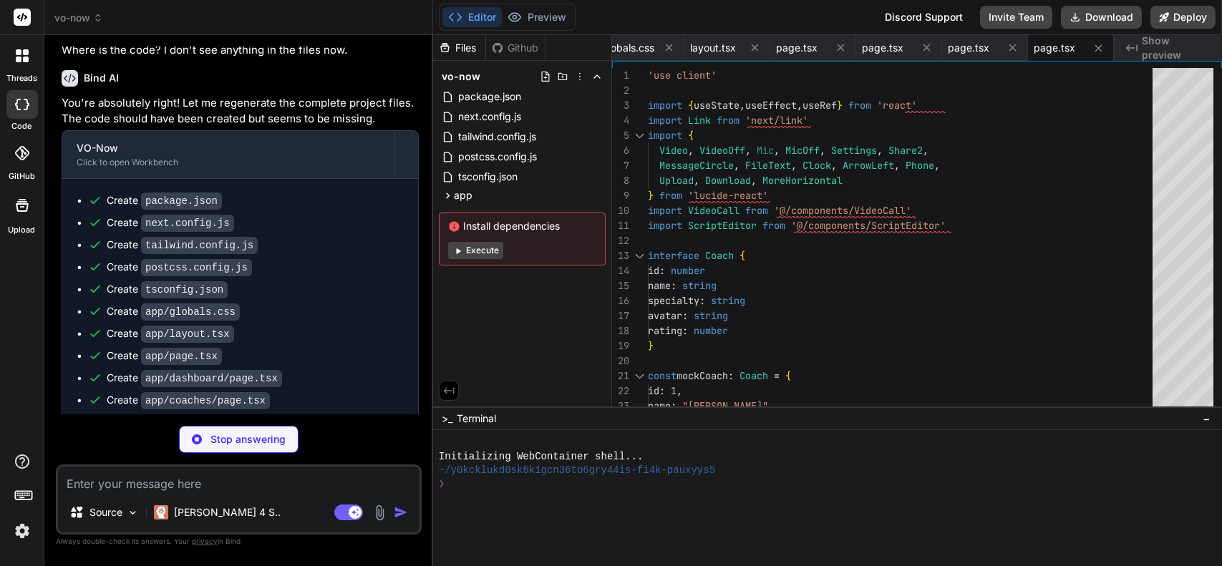
scroll to position [2314, 0]
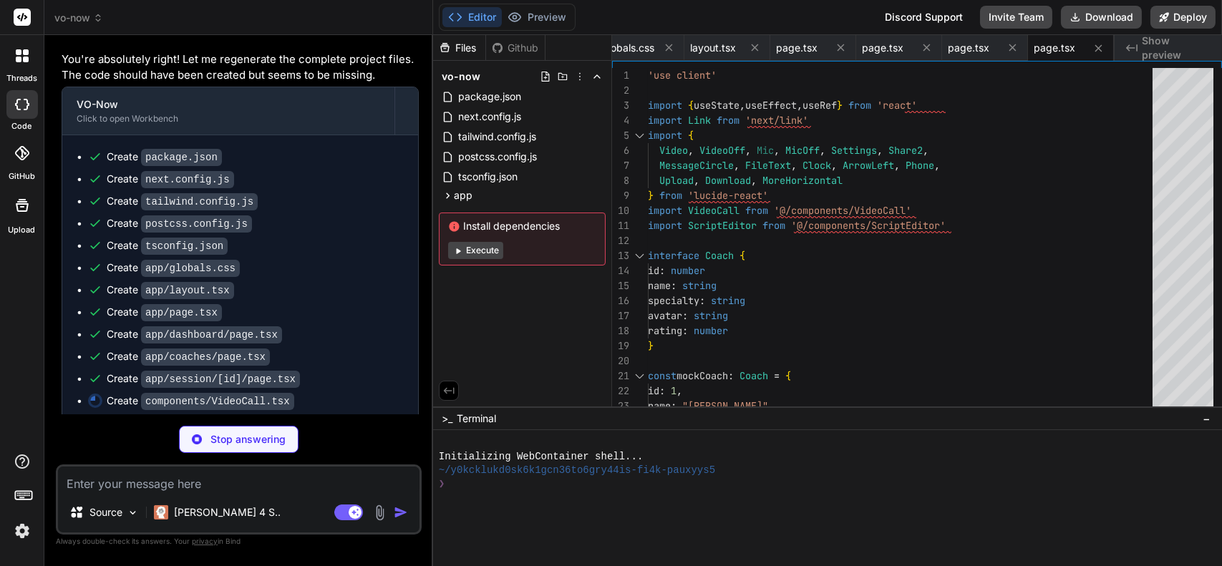
type textarea "x"
type textarea "</div> </div> ) }"
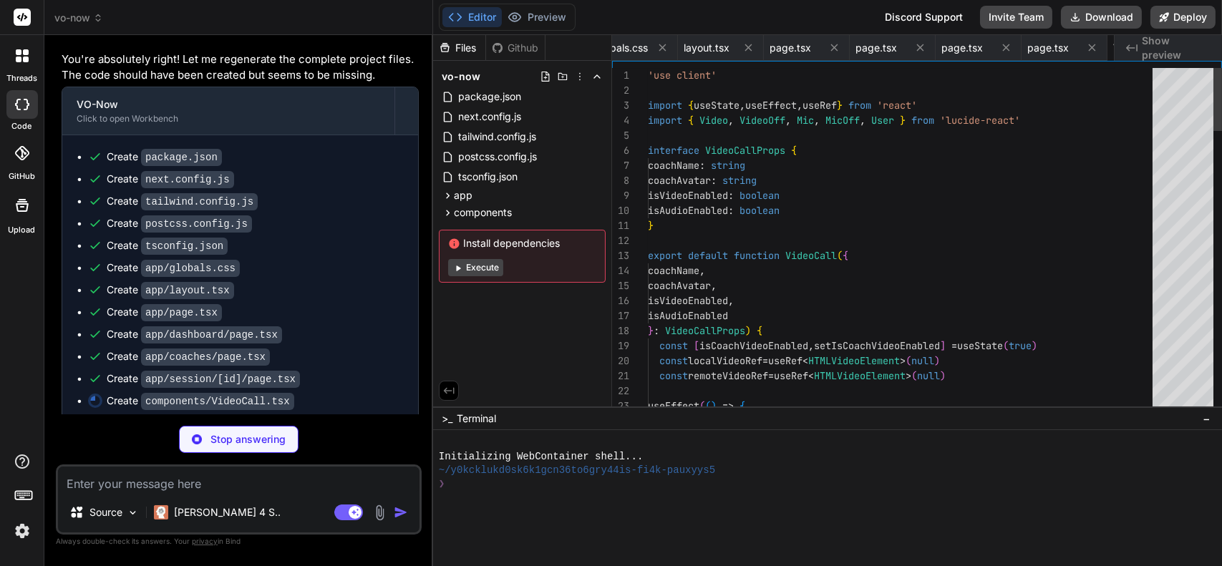
scroll to position [0, 641]
type textarea "x"
type textarea ") }"
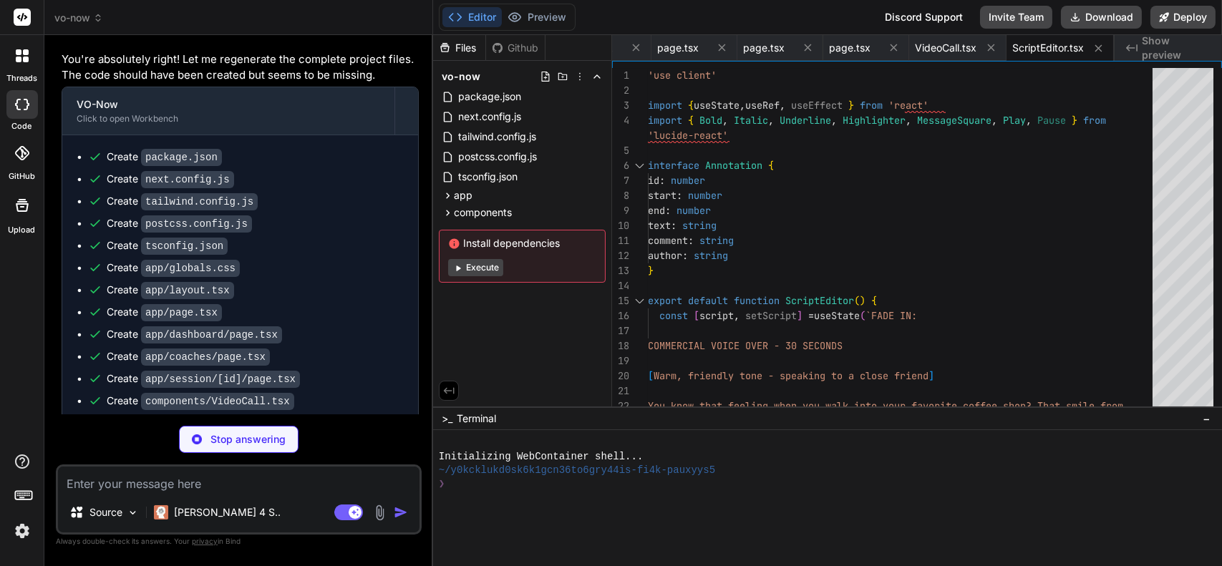
scroll to position [2357, 0]
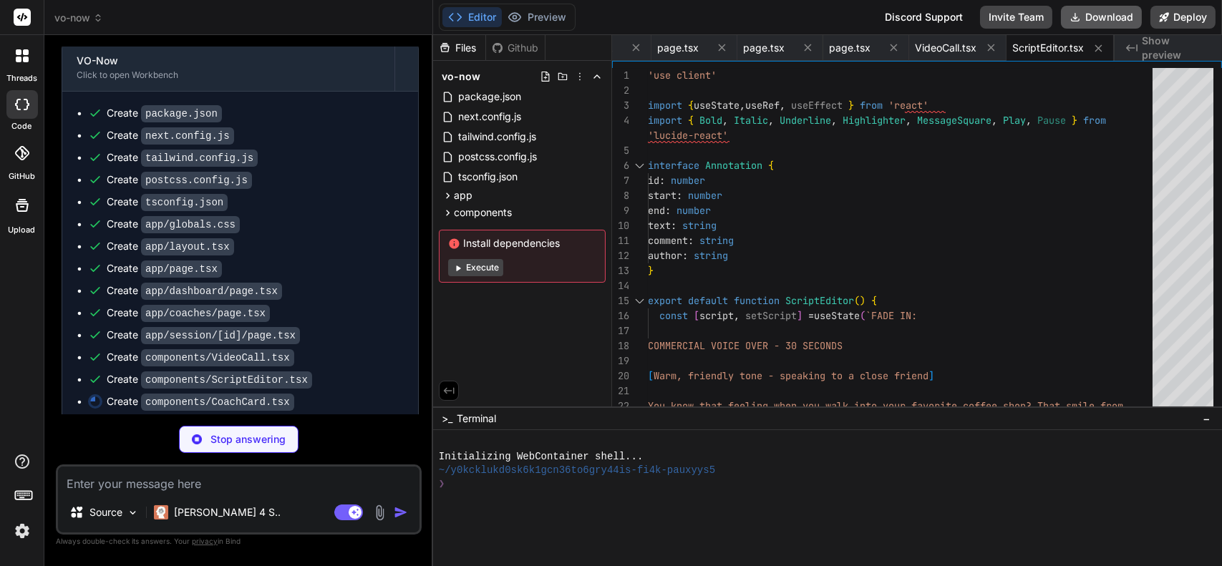
type textarea "x"
type textarea "</div> </div> ) }"
type textarea "x"
type textarea "}"
type textarea "x"
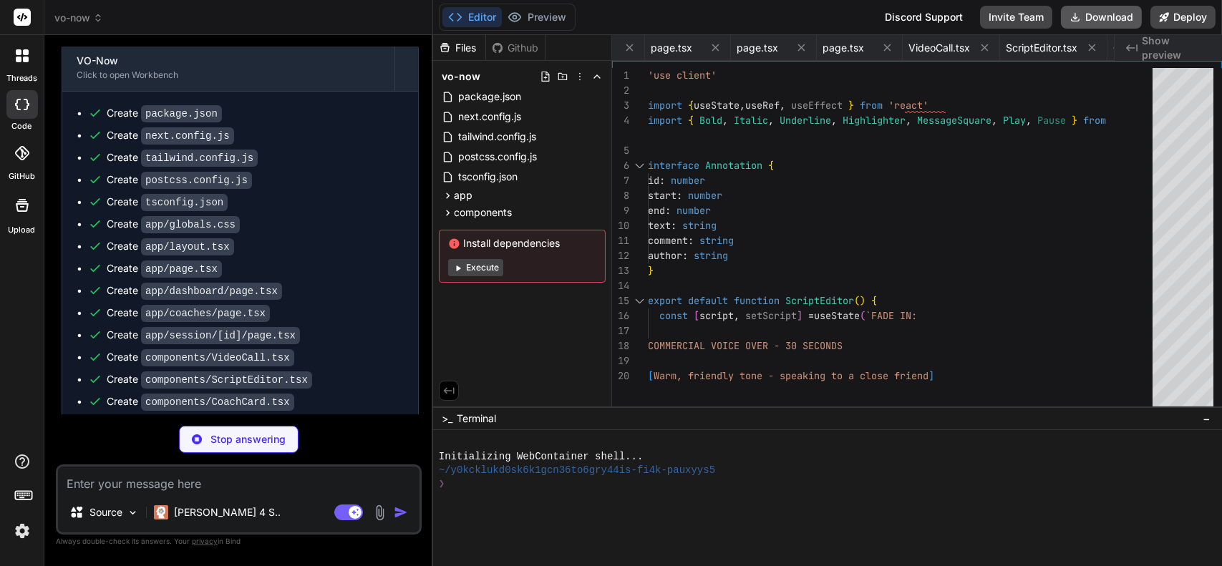
type textarea "if (this.socket && this.isConnected) { this.socket.emit('session-end') } } } ex…"
type textarea "x"
type textarea "export default new WebRTCManager()"
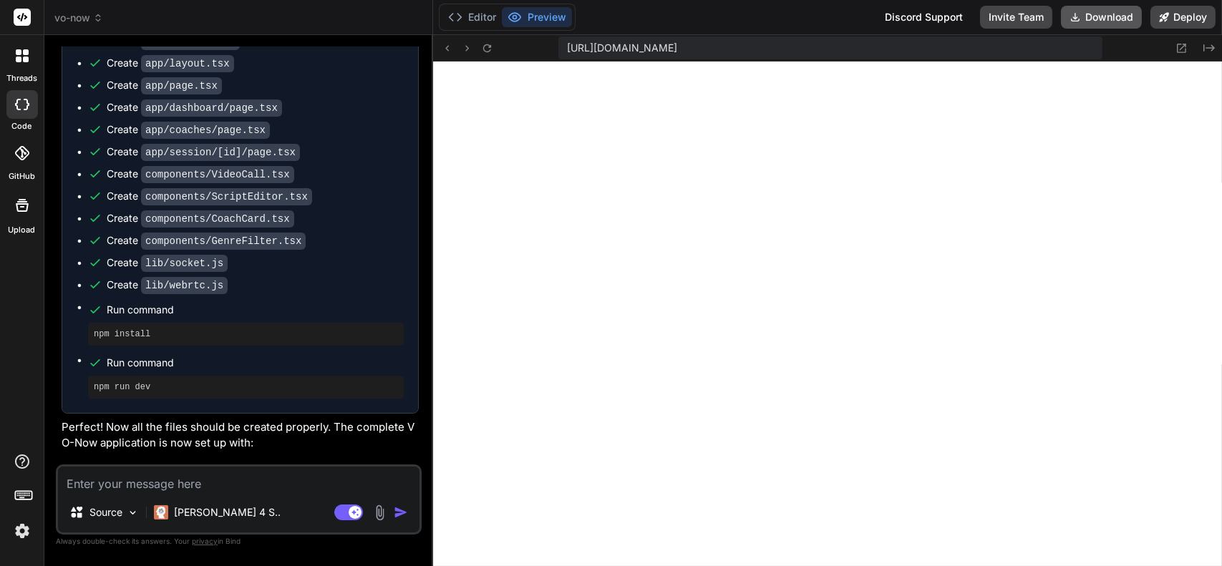
scroll to position [753, 0]
click at [536, 11] on button "Preview" at bounding box center [537, 17] width 70 height 20
click at [484, 16] on button "Editor" at bounding box center [472, 17] width 59 height 20
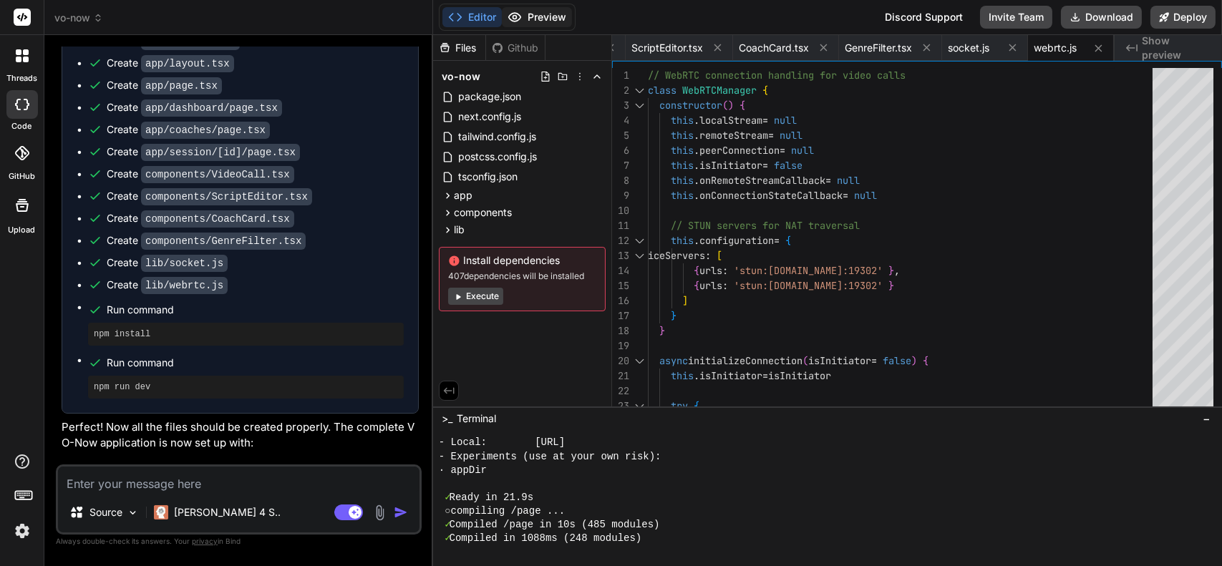
click at [536, 21] on button "Preview" at bounding box center [537, 17] width 70 height 20
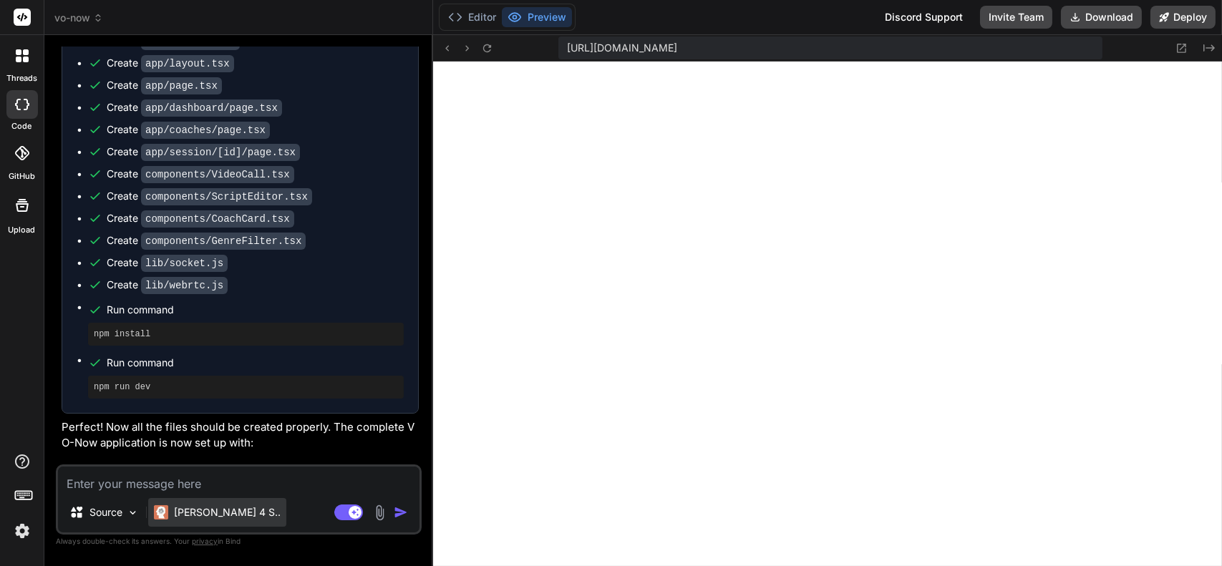
click at [201, 507] on p "[PERSON_NAME] 4 S.." at bounding box center [227, 513] width 107 height 14
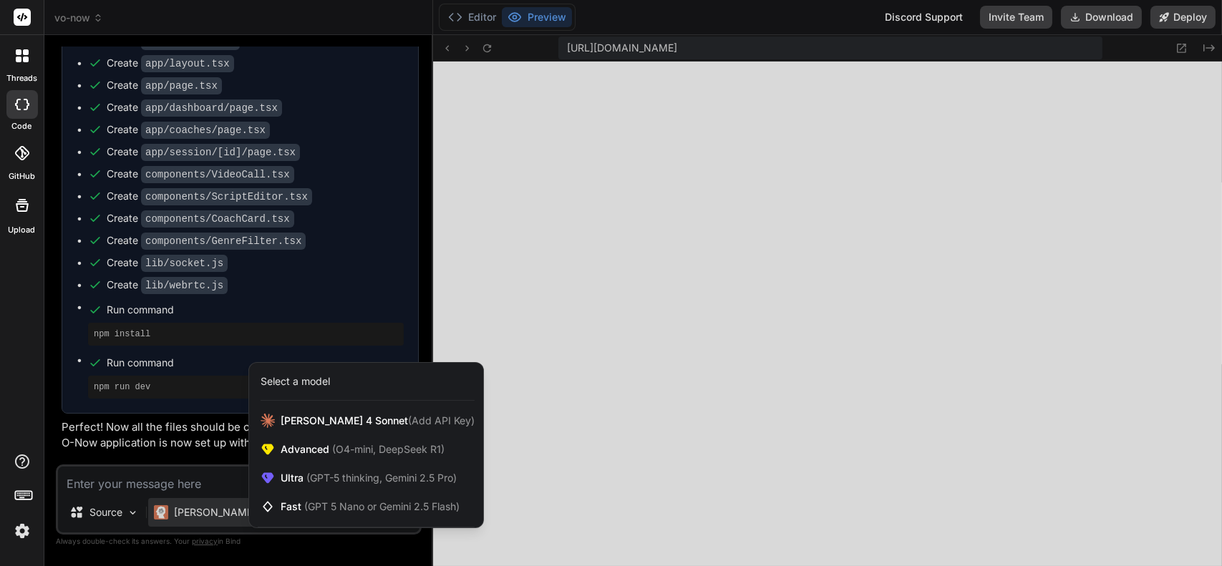
click at [218, 483] on div at bounding box center [611, 283] width 1222 height 566
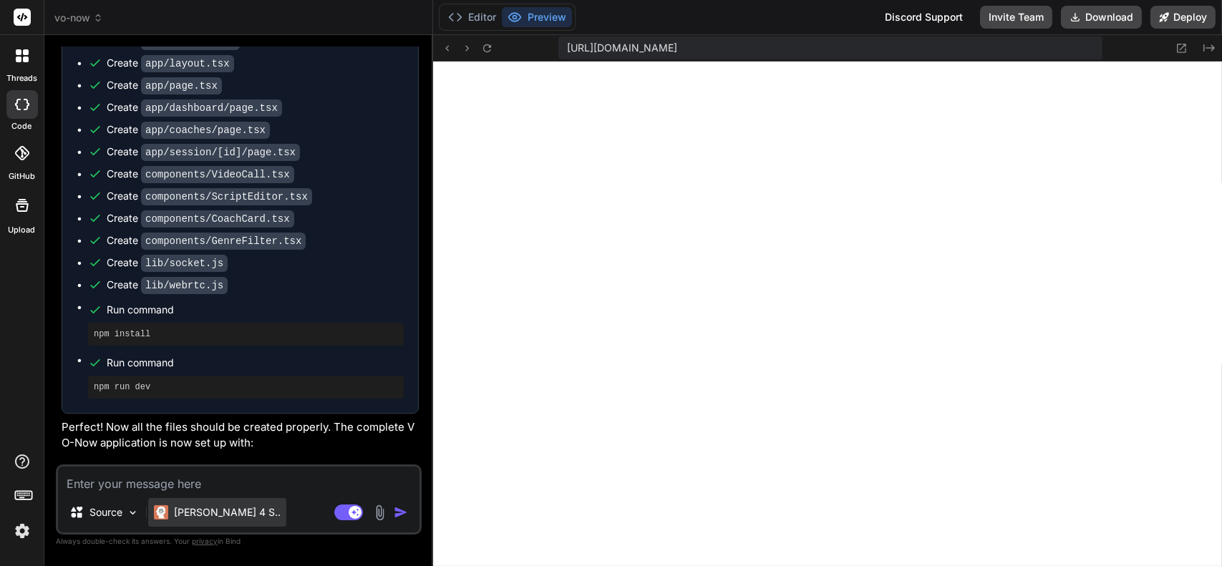
click at [188, 511] on p "[PERSON_NAME] 4 S.." at bounding box center [227, 513] width 107 height 14
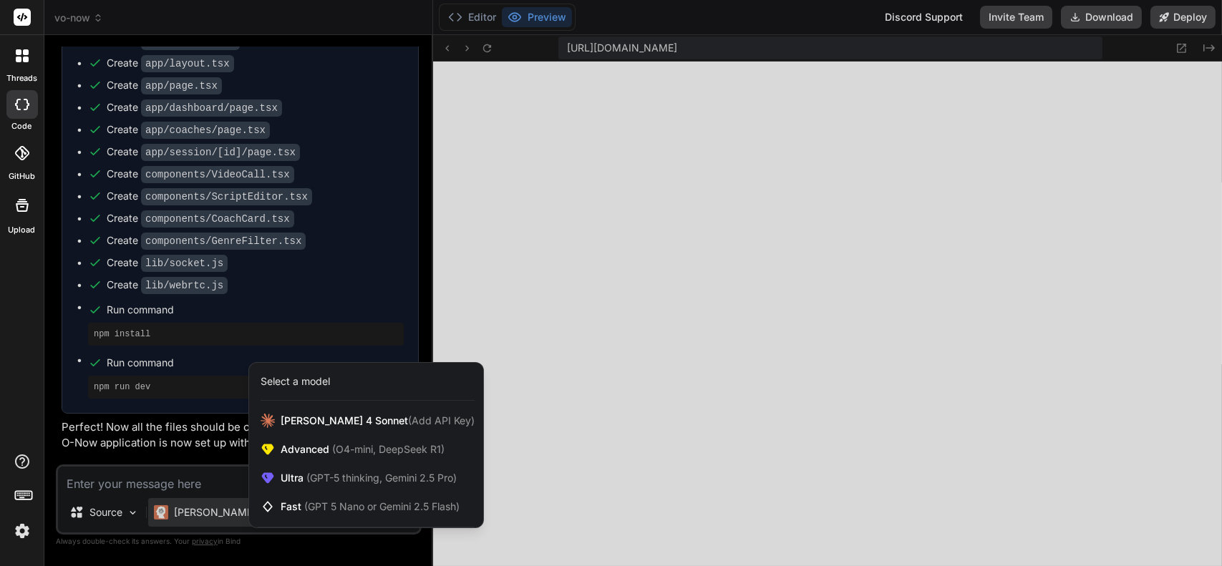
click at [311, 538] on div at bounding box center [611, 283] width 1222 height 566
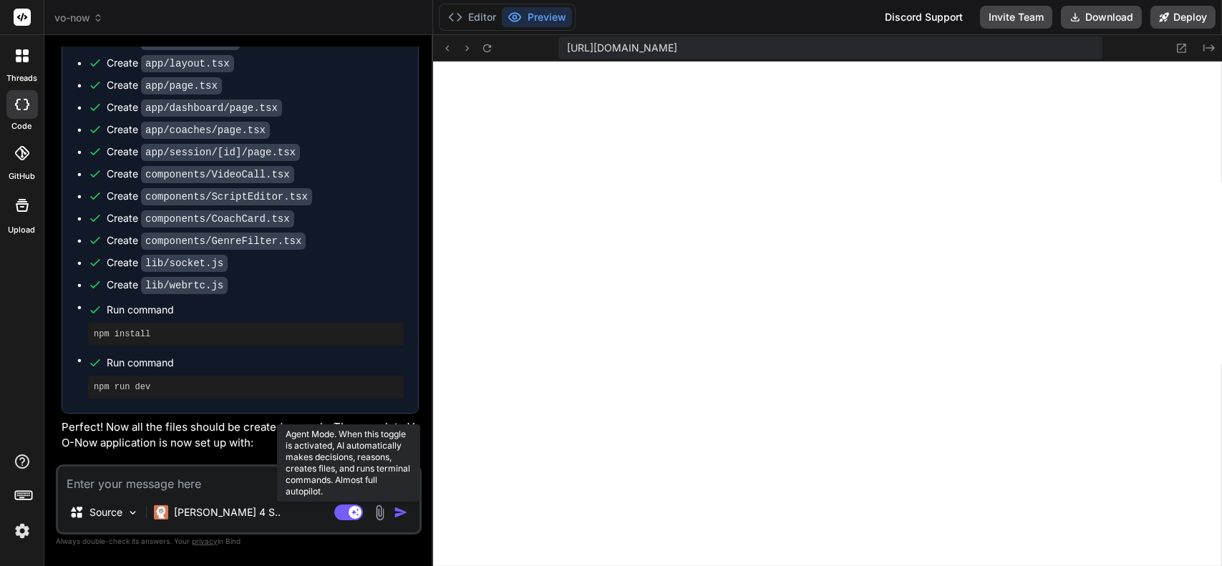
click at [345, 513] on rect at bounding box center [348, 513] width 29 height 16
click at [347, 510] on rect at bounding box center [342, 512] width 13 height 13
type textarea "x"
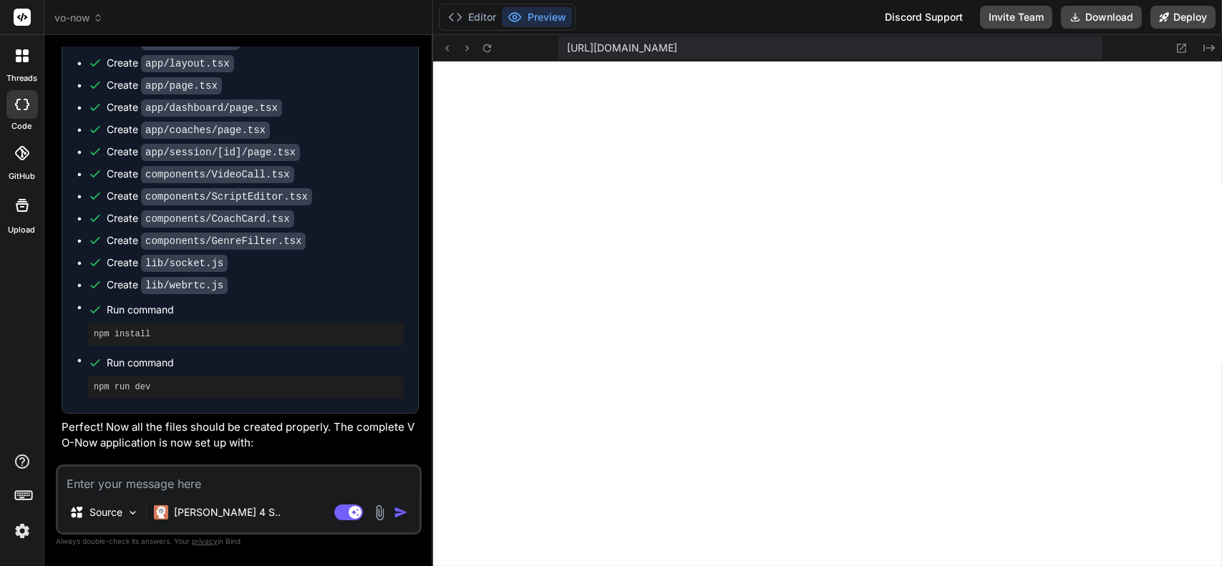
click at [170, 483] on textarea at bounding box center [239, 480] width 362 height 26
paste textarea "Can you use this picture as the logo brand for the platform? May redesign the s…"
type textarea "Can you use this picture as the logo brand for the platform? May redesign the s…"
type textarea "x"
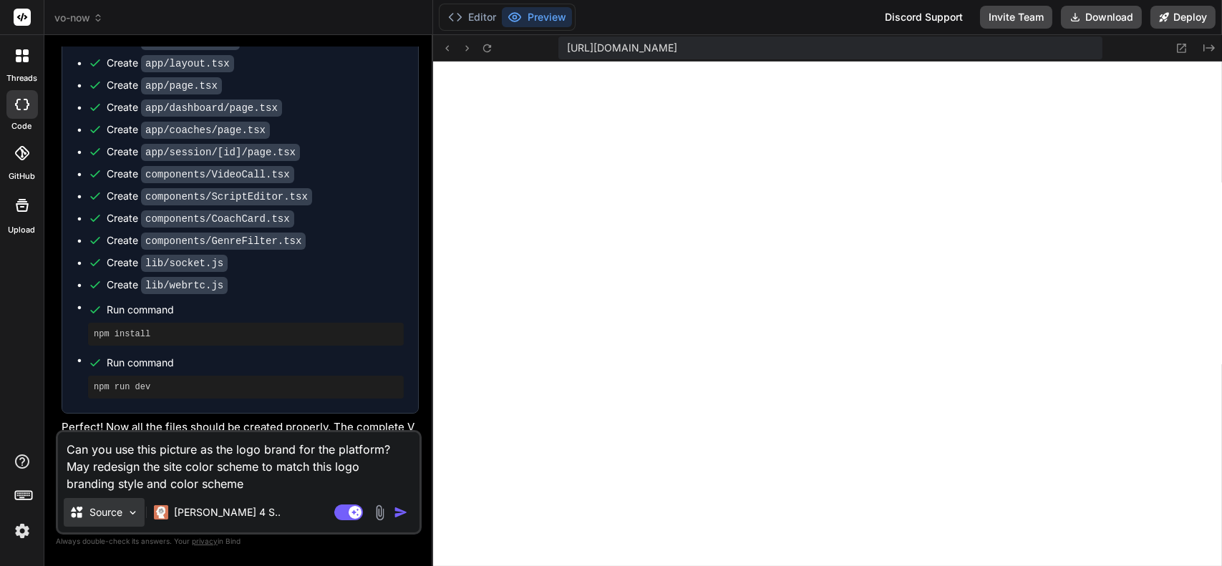
type textarea "Can you use this picture as the logo brand for the platform? May redesign the s…"
click at [118, 509] on p "Source" at bounding box center [106, 513] width 33 height 14
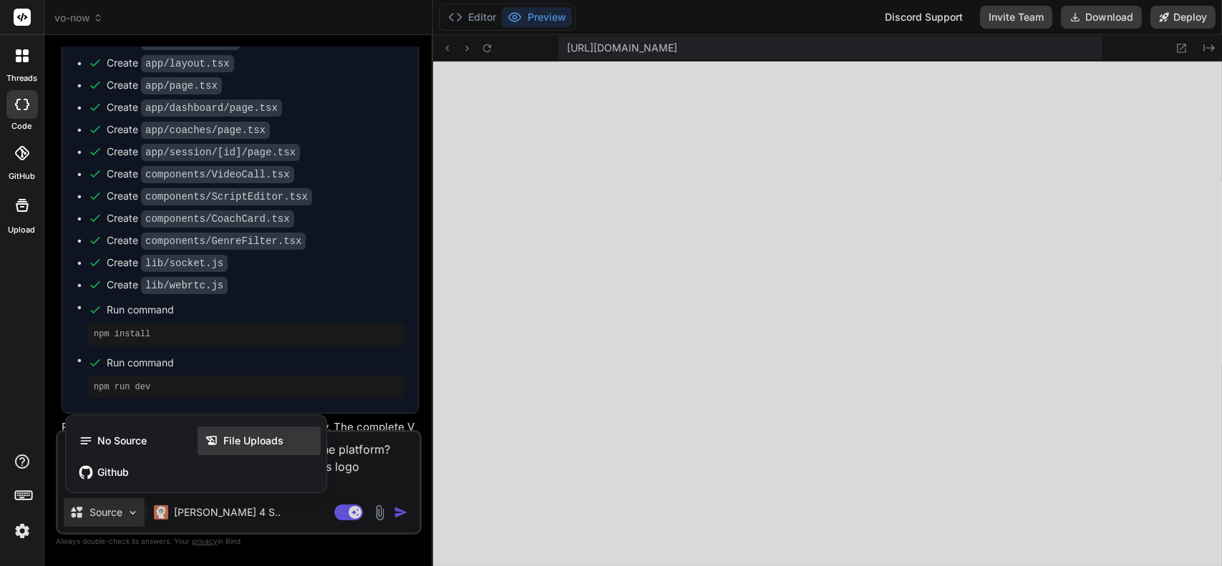
click at [206, 443] on icon at bounding box center [212, 441] width 14 height 14
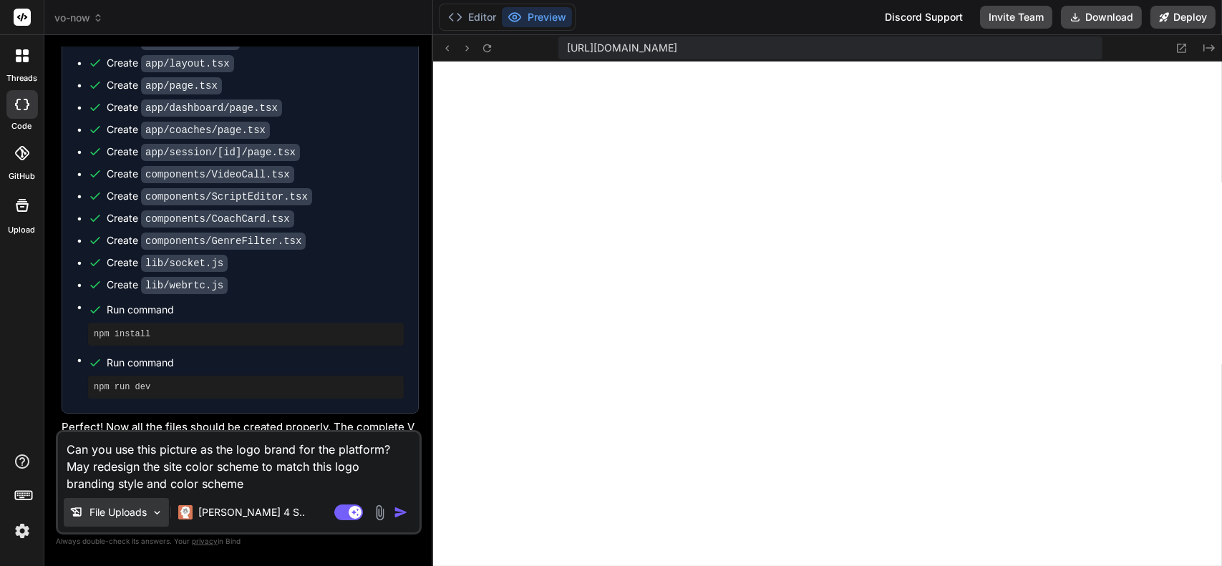
click at [126, 506] on p "File Uploads" at bounding box center [118, 513] width 57 height 14
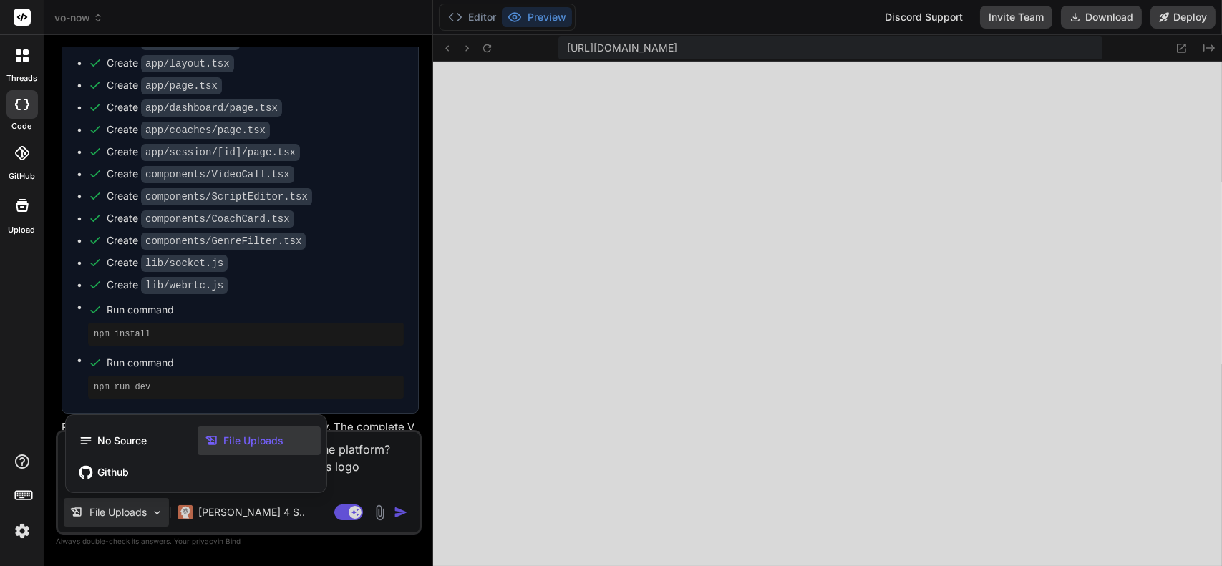
click at [241, 440] on span "File Uploads" at bounding box center [253, 441] width 60 height 14
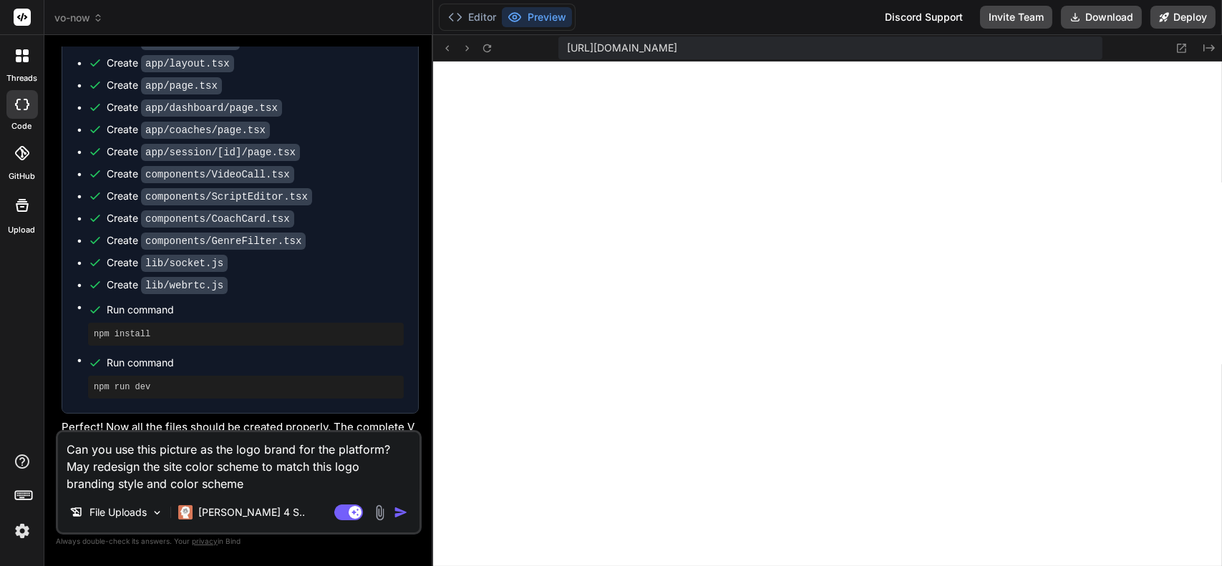
click at [251, 470] on textarea "Can you use this picture as the logo brand for the platform? May redesign the s…" at bounding box center [239, 462] width 362 height 60
click at [378, 509] on img at bounding box center [380, 513] width 16 height 16
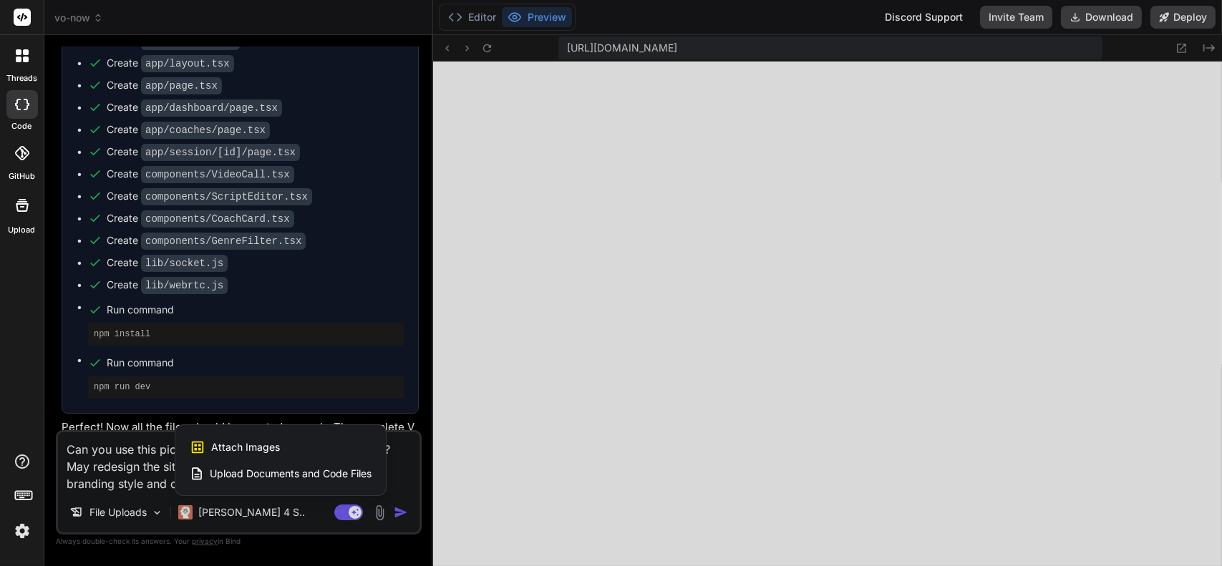
click at [310, 443] on div "Attach Images Image attachments are only supported in Claude and Gemini models." at bounding box center [281, 447] width 182 height 27
type textarea "x"
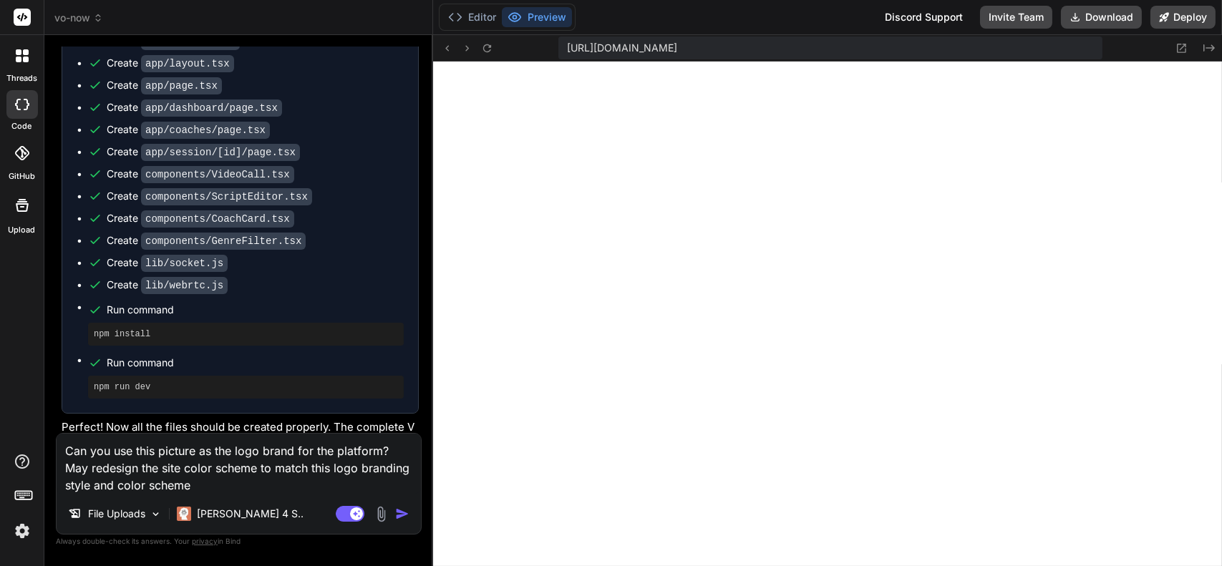
type input "C:\fakepath\VO Now App Logo with Background.png"
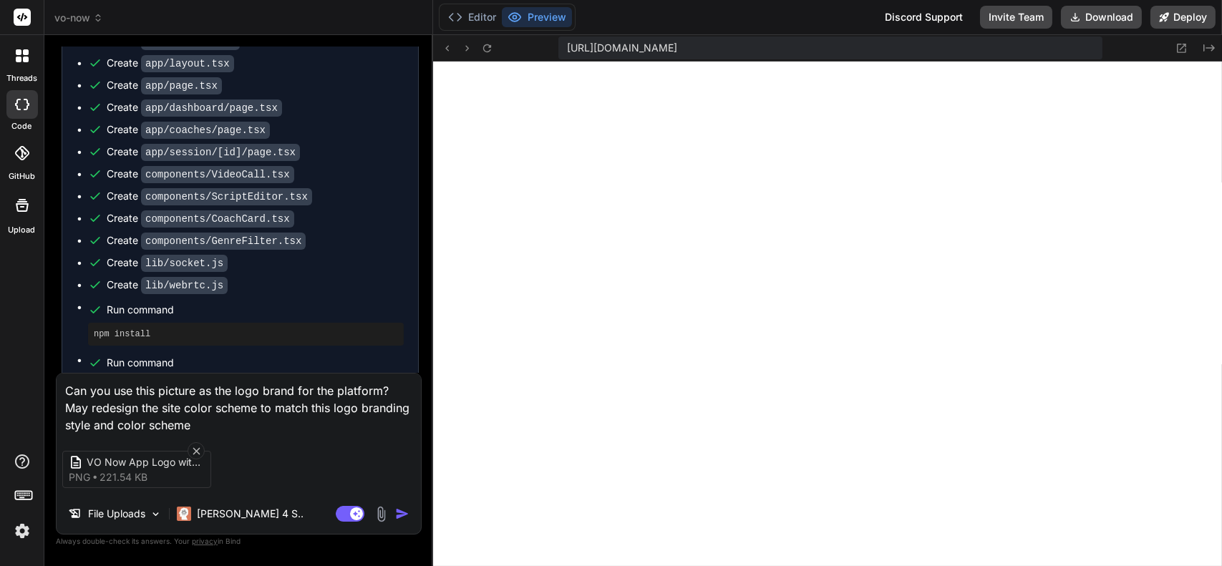
click at [264, 422] on textarea "Can you use this picture as the logo brand for the platform? May redesign the s…" at bounding box center [239, 404] width 364 height 60
click at [391, 390] on textarea "Can you use this picture as the logo brand for the platform? May redesign the s…" at bounding box center [239, 404] width 364 height 60
click at [395, 516] on img "button" at bounding box center [402, 514] width 14 height 14
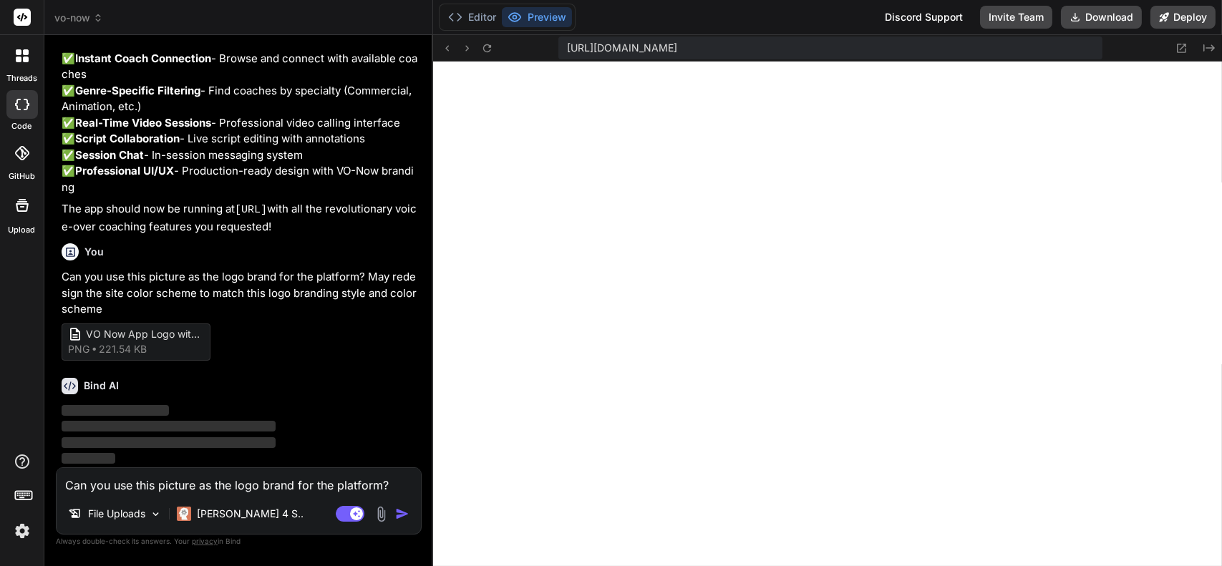
scroll to position [3224, 0]
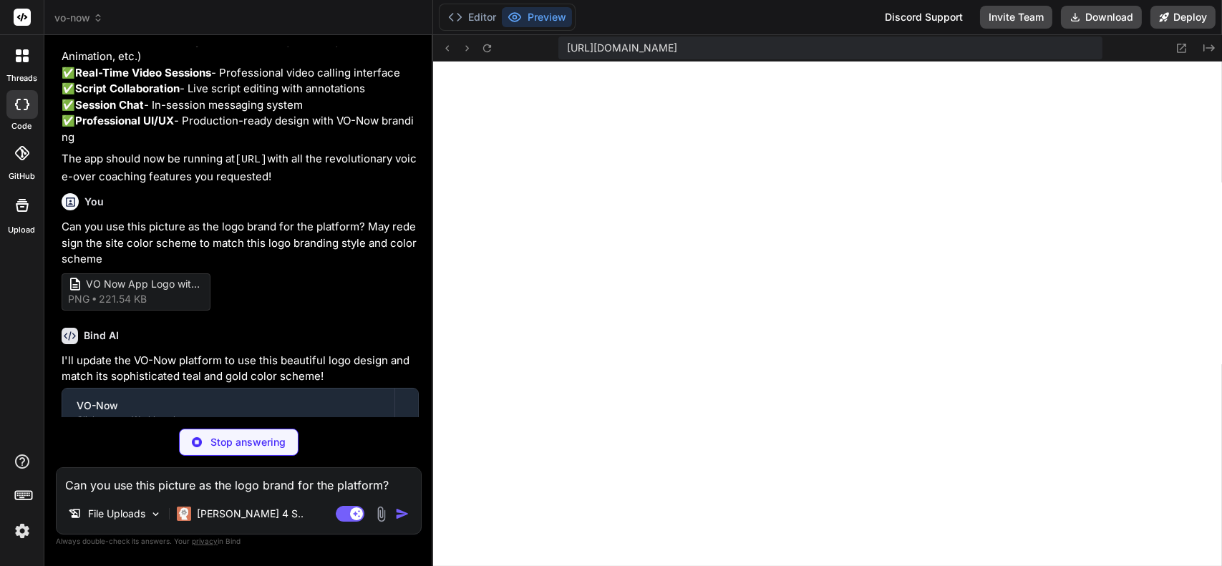
type textarea "x"
type textarea "', 'vo-gradient-reverse': 'linear-gradient(135deg, #F59E0B 0%, #2DD4BF 50%, #14…"
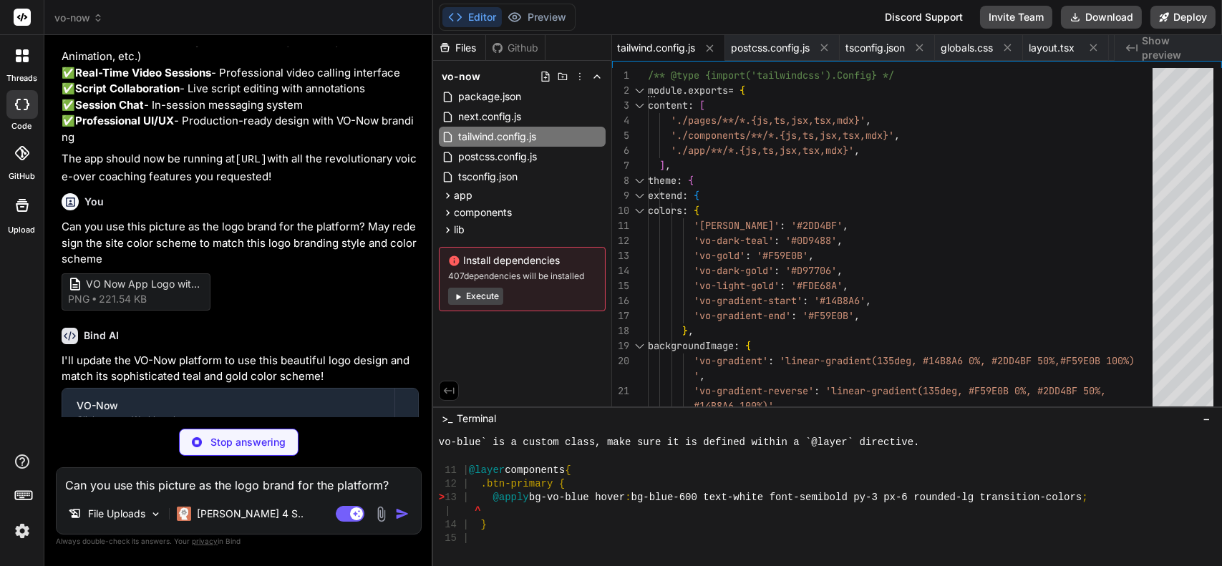
scroll to position [889, 0]
click at [542, 12] on button "Preview" at bounding box center [537, 17] width 70 height 20
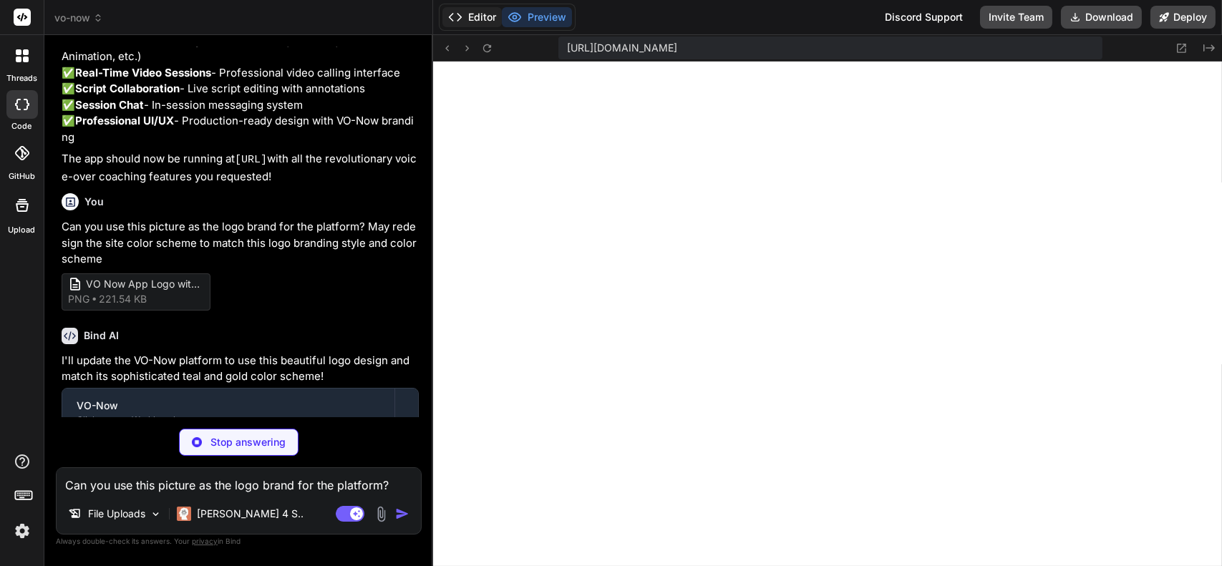
click at [485, 17] on button "Editor" at bounding box center [472, 17] width 59 height 20
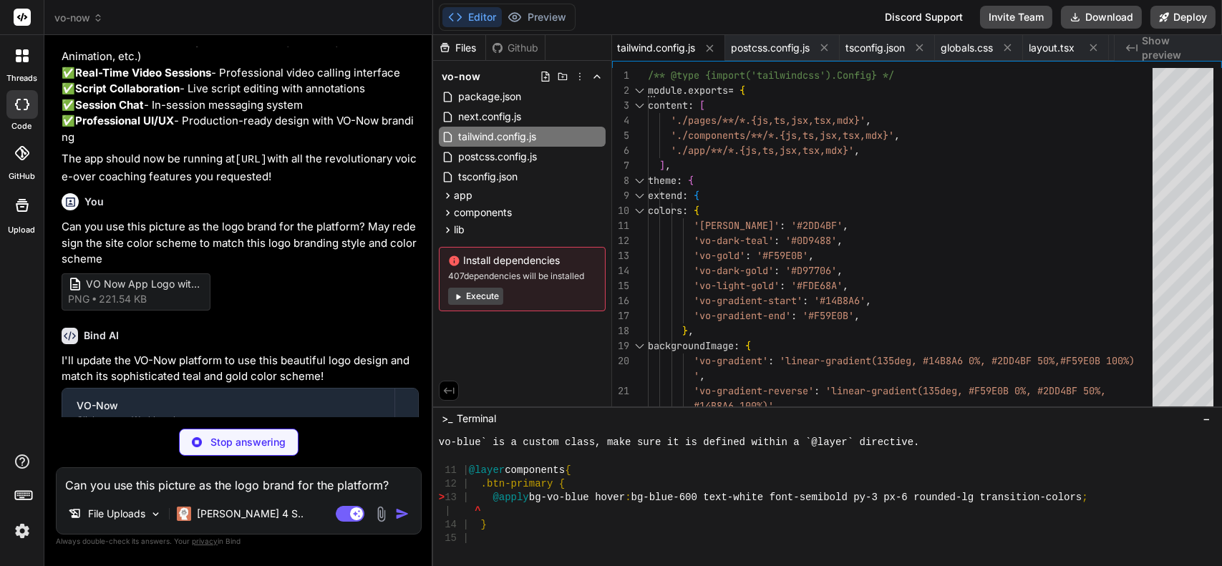
type textarea "x"
type textarea "}"
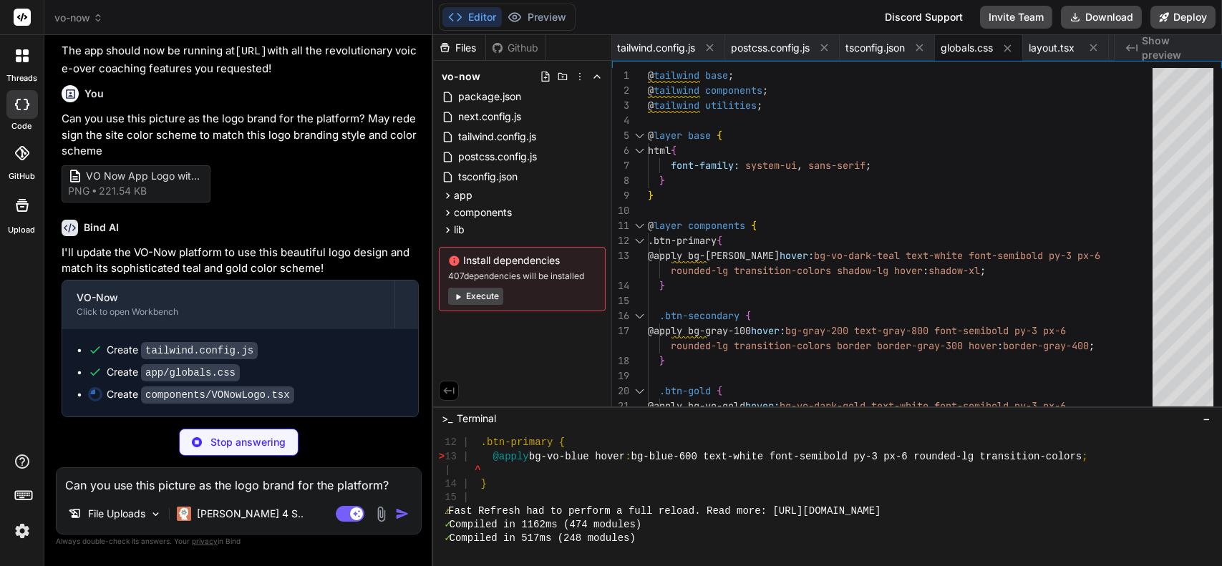
scroll to position [3375, 0]
type textarea "x"
type textarea "</div> ) }"
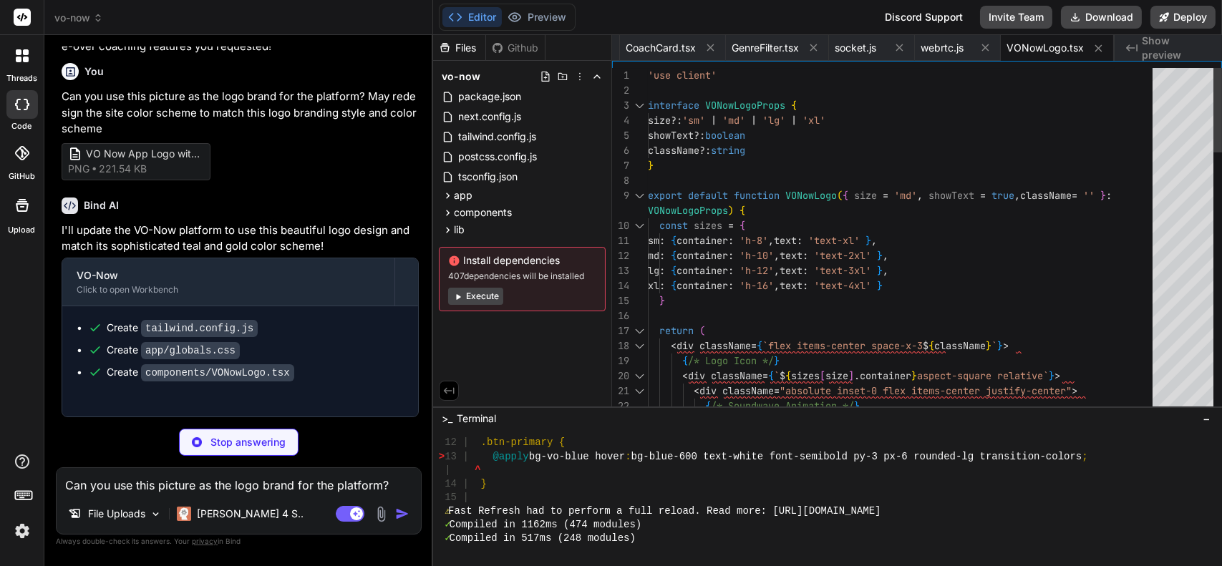
scroll to position [944, 0]
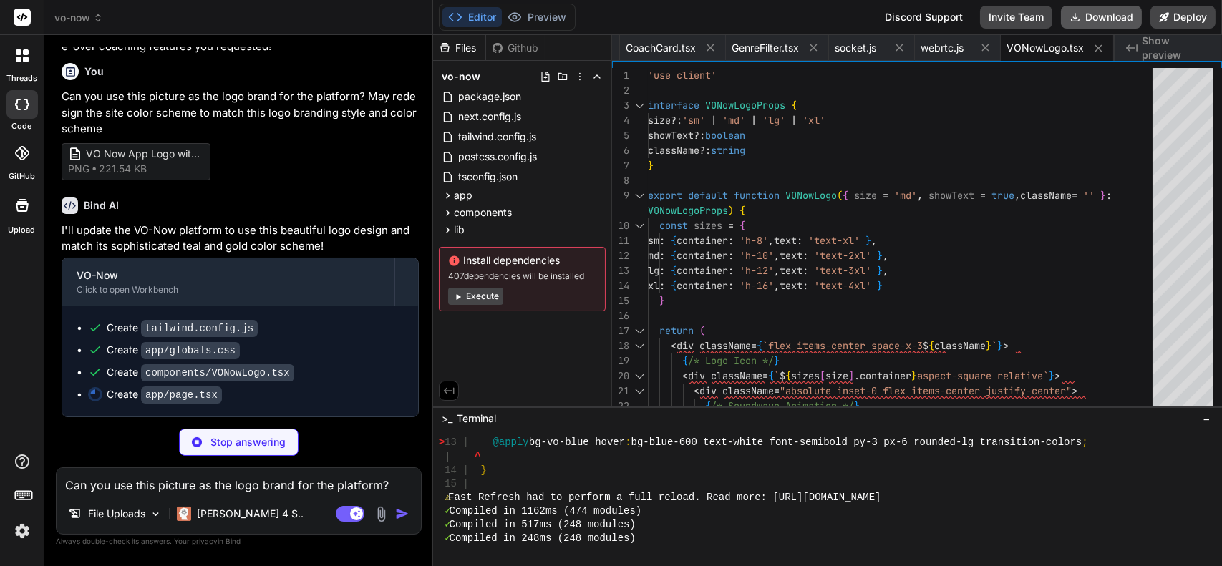
type textarea "x"
type textarea "text-gray-400"> <p>&copy; 2024 VO-Now. All rights reserved.</p> </div> </div> <…"
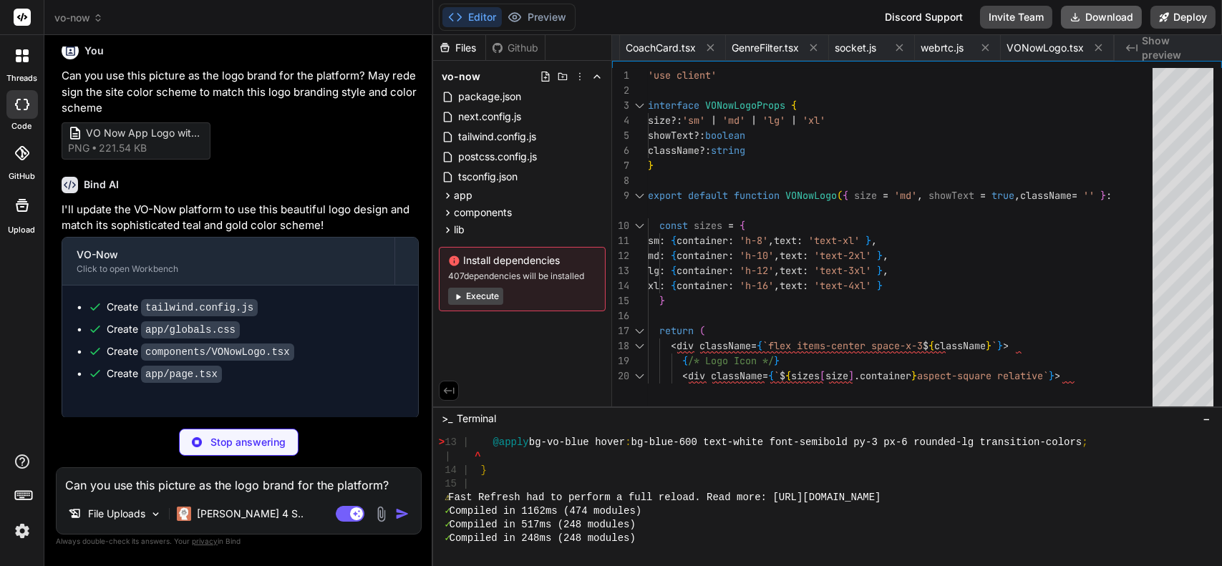
type textarea "x"
type textarea "</div> </div> </div> </div> </div> ) }"
type textarea "x"
type textarea "<span>Connect</span> </Link> </div> </div> ) }"
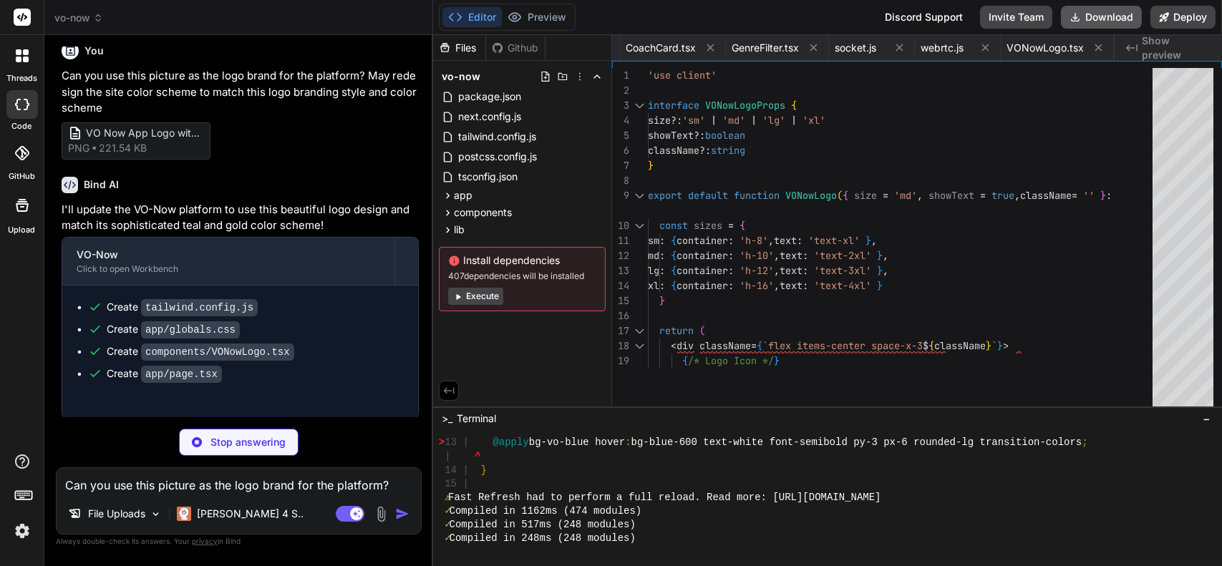
type textarea "x"
type textarea "</div> ) }"
type textarea "x"
type textarea "</div> </div> ) }"
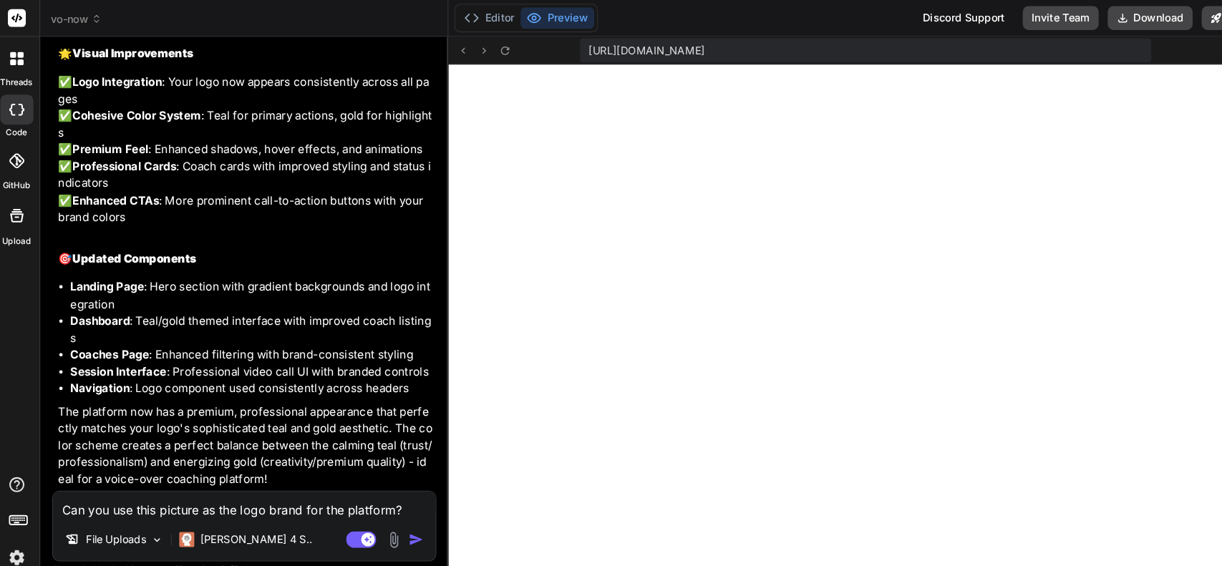
scroll to position [4260, 0]
click at [134, 516] on p "File Uploads" at bounding box center [116, 514] width 57 height 14
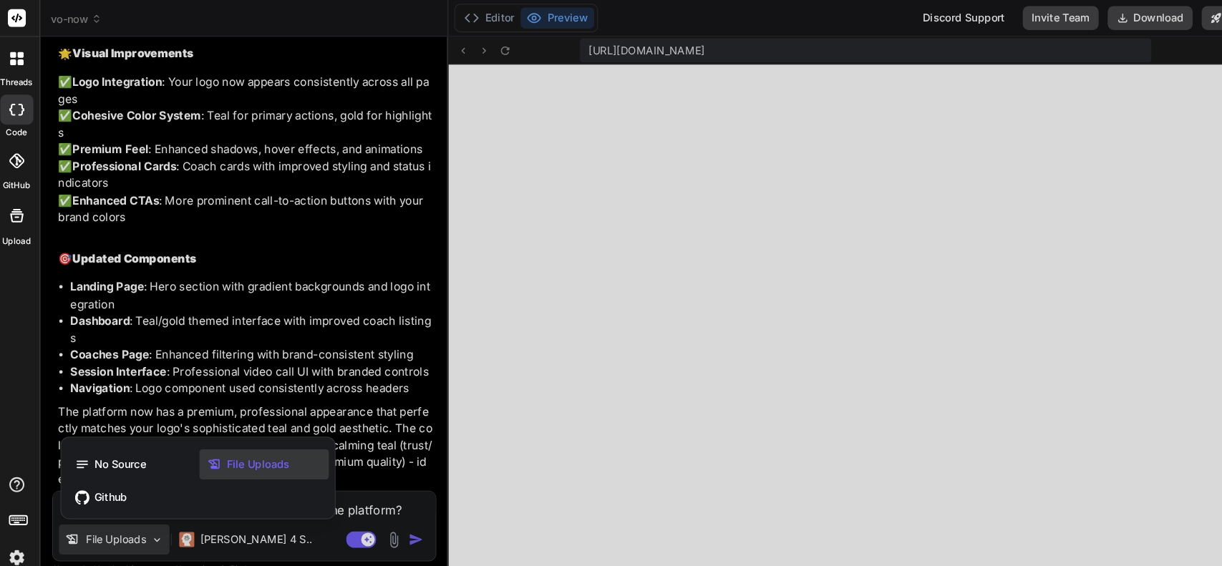
click at [364, 484] on div at bounding box center [611, 283] width 1222 height 566
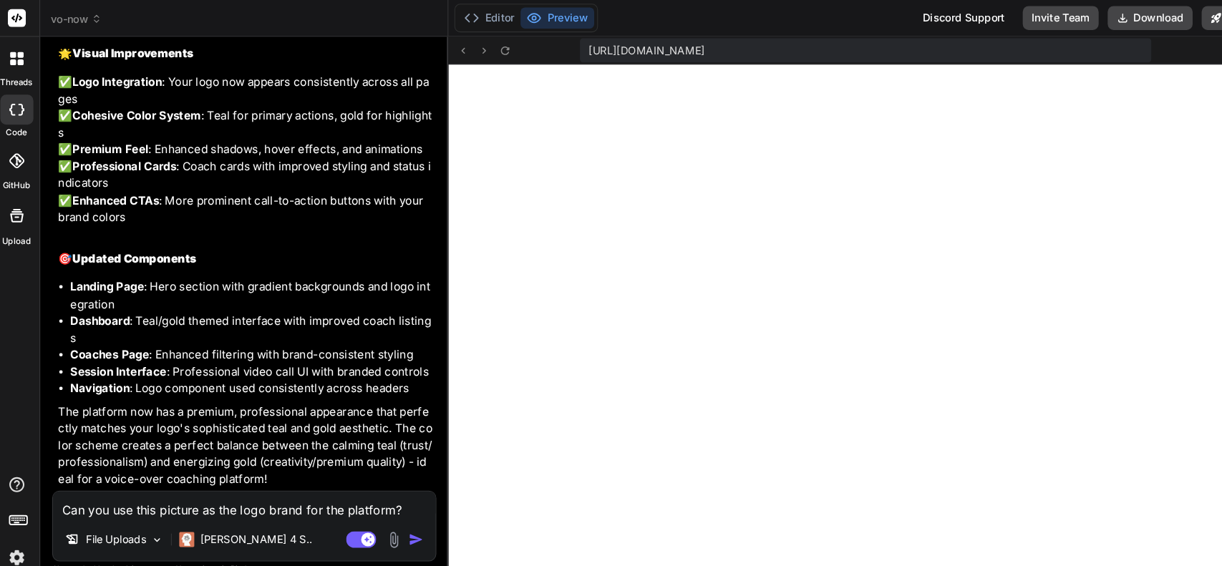
click at [383, 513] on img at bounding box center [381, 514] width 16 height 16
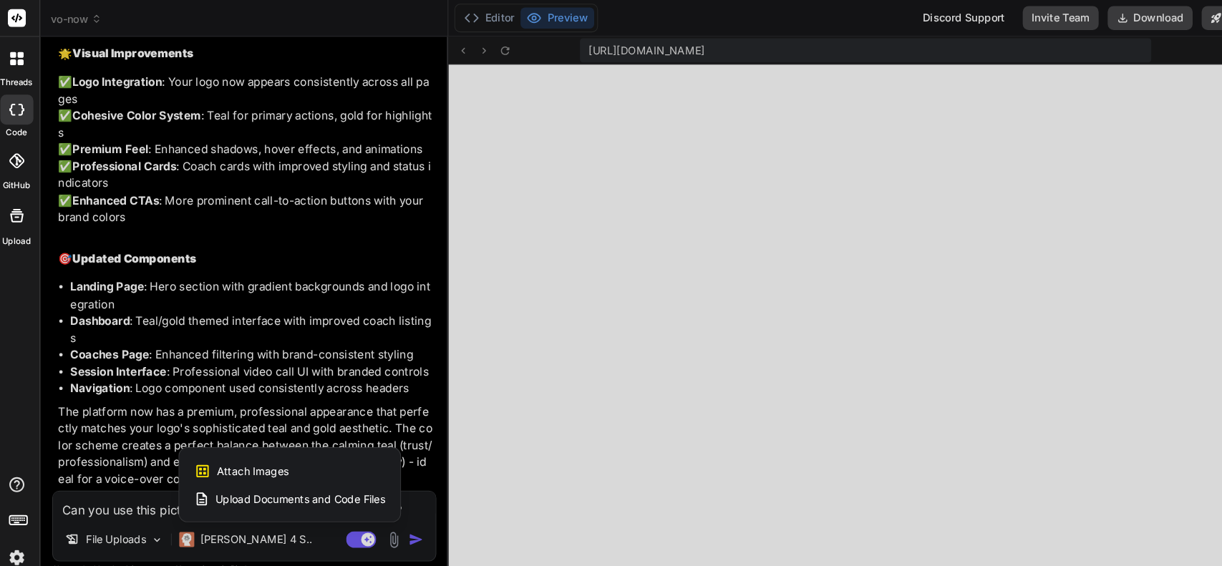
click at [329, 441] on div "Attach Images Image attachments are only supported in Claude and Gemini models." at bounding box center [282, 448] width 182 height 27
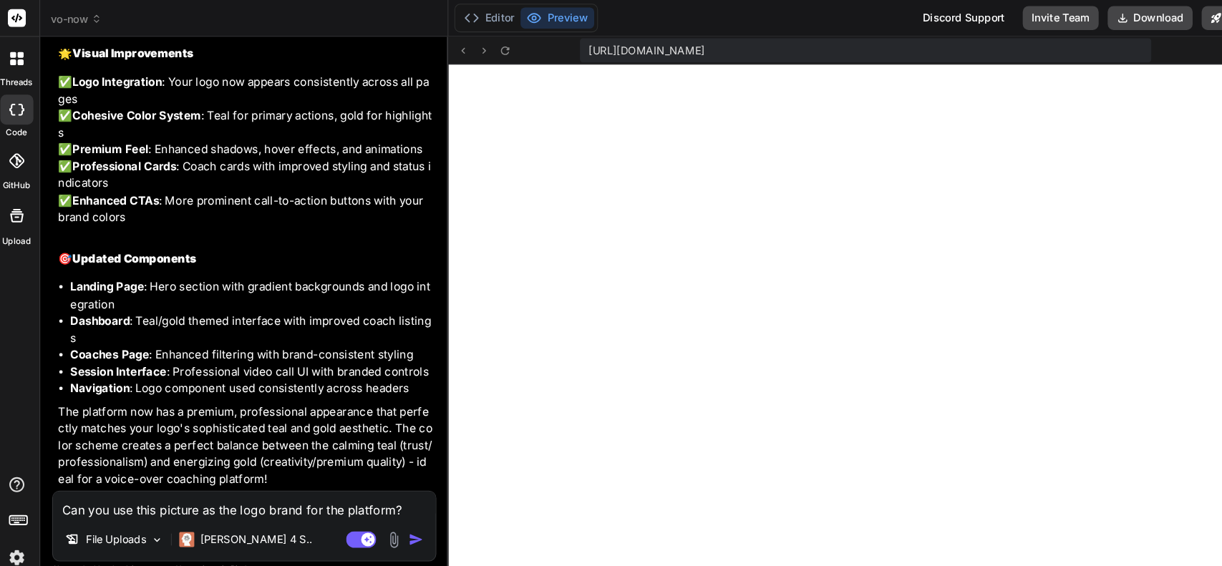
click at [181, 484] on textarea "Can you use this picture as the logo brand for the platform? May redesign the s…" at bounding box center [239, 481] width 364 height 26
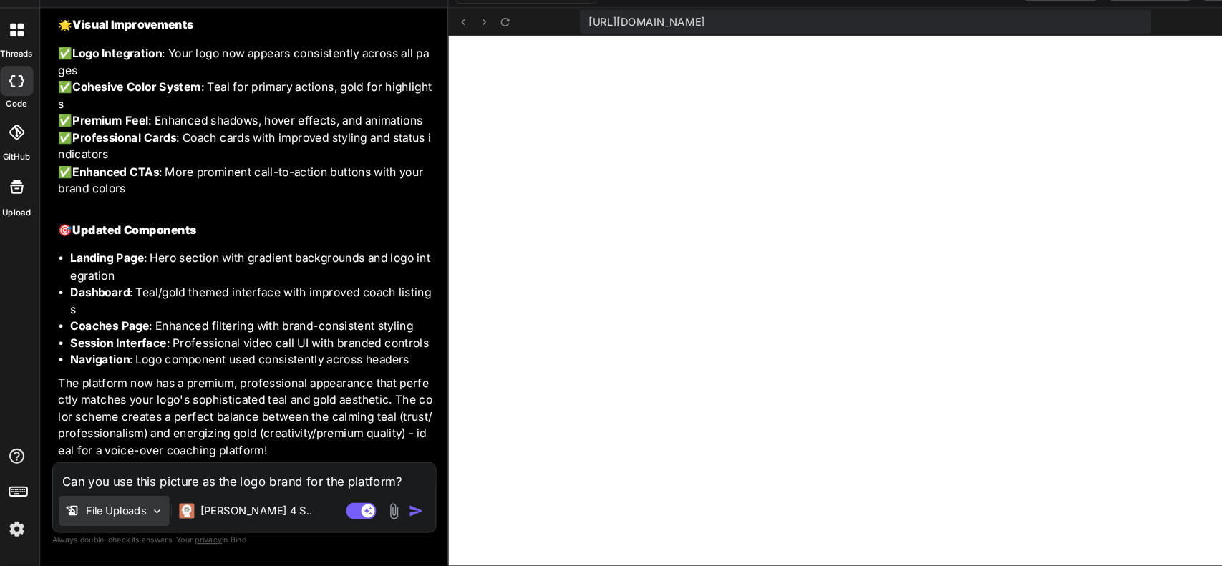
click at [130, 520] on p "File Uploads" at bounding box center [116, 514] width 57 height 14
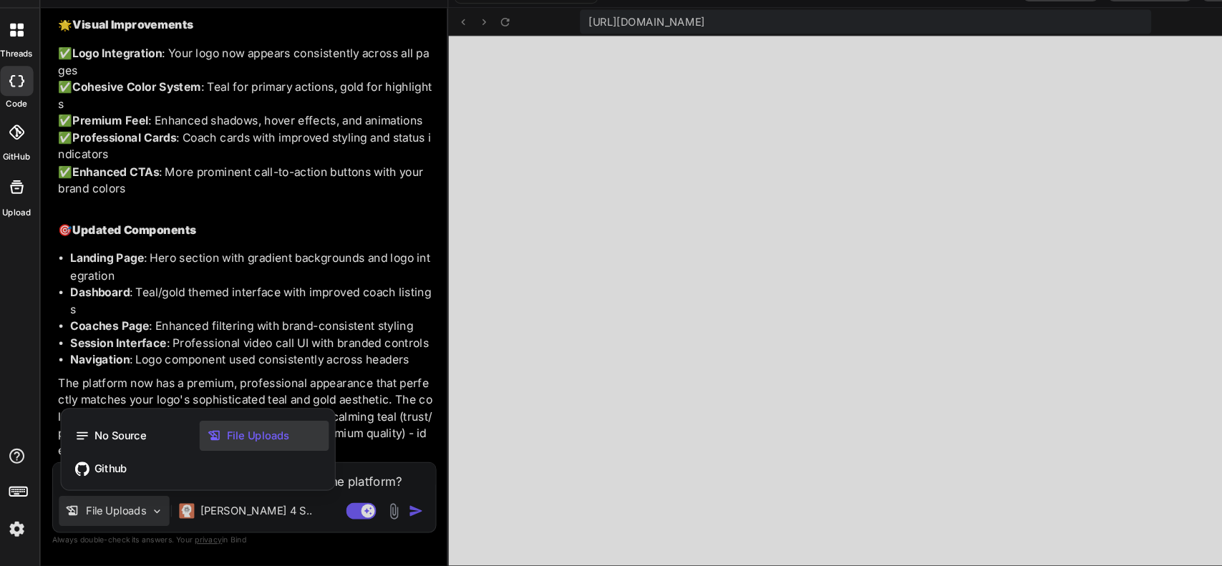
click at [337, 483] on div at bounding box center [611, 283] width 1222 height 566
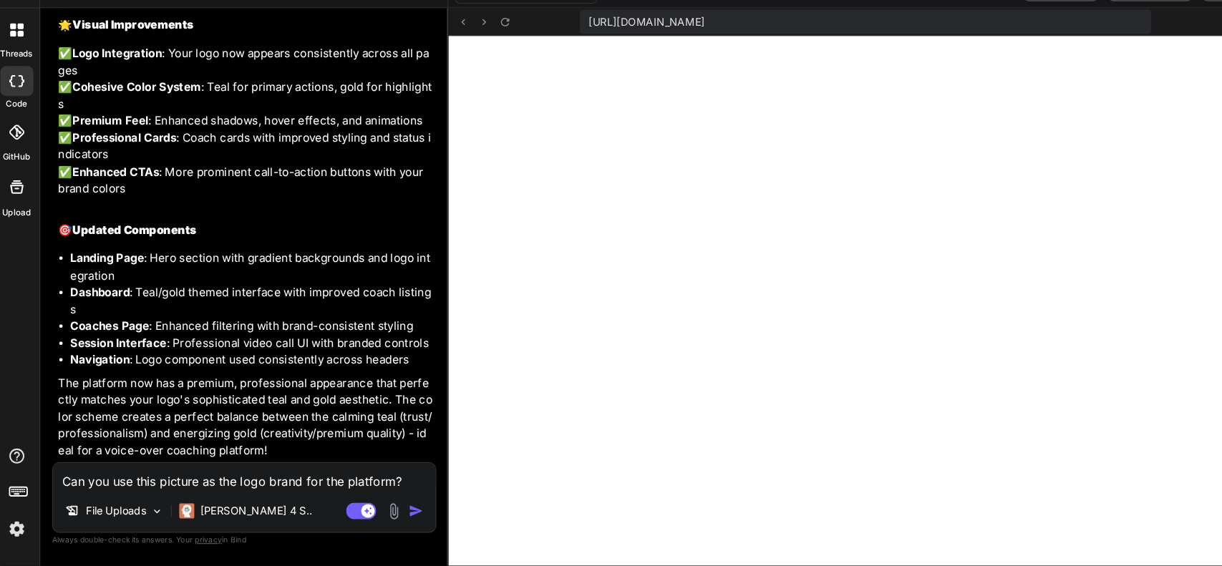
click at [385, 516] on img at bounding box center [381, 514] width 16 height 16
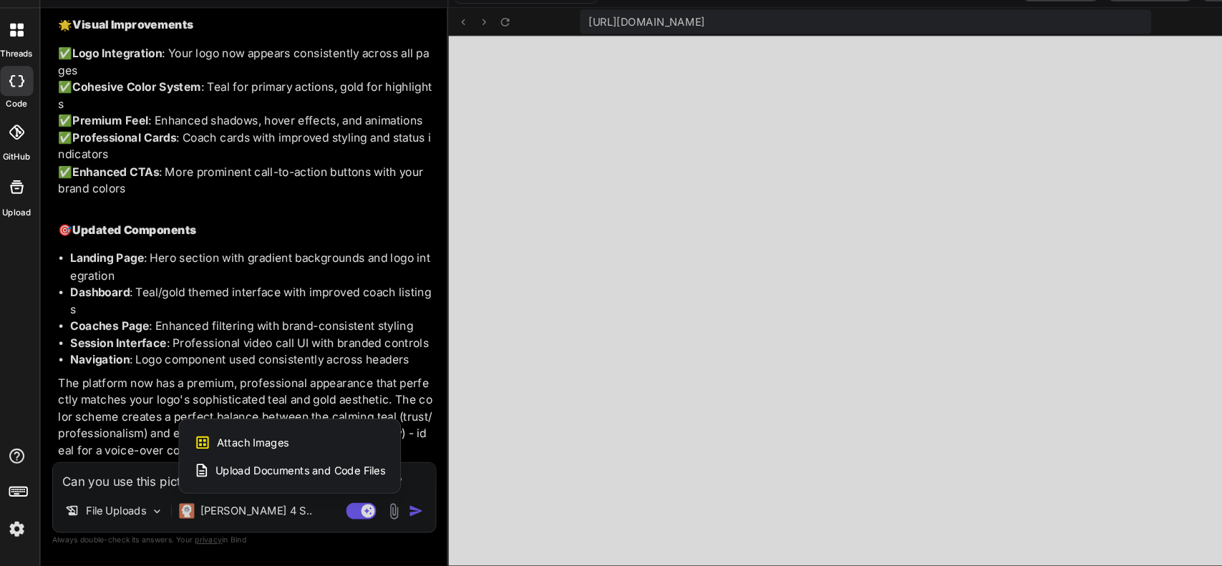
click at [308, 450] on div "Attach Images Image attachments are only supported in Claude and Gemini models." at bounding box center [282, 448] width 182 height 27
type textarea "x"
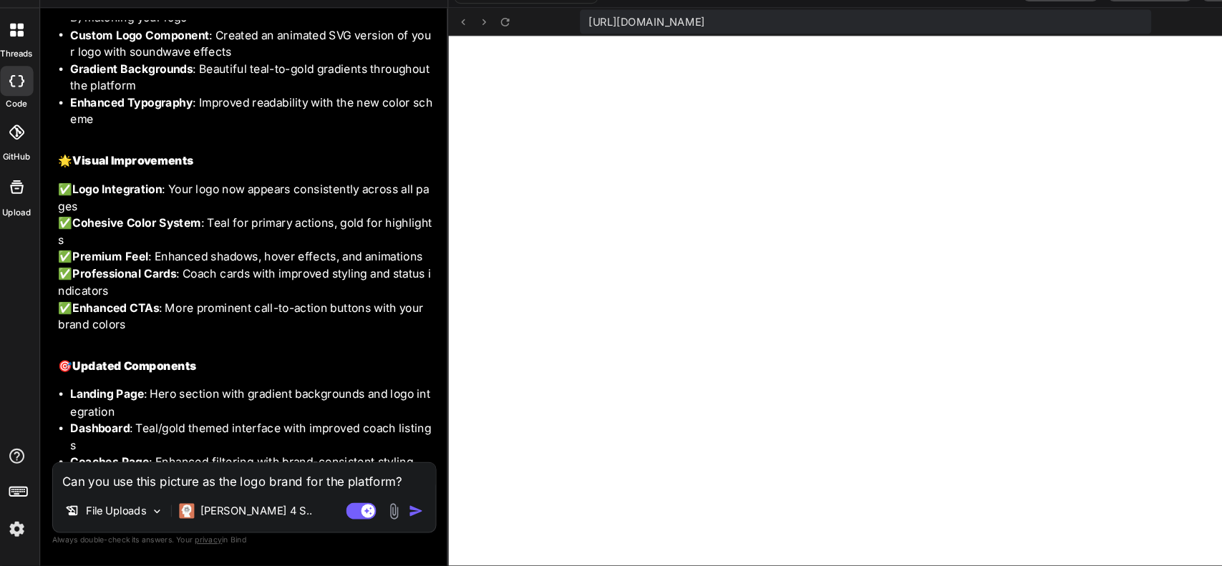
scroll to position [4260, 0]
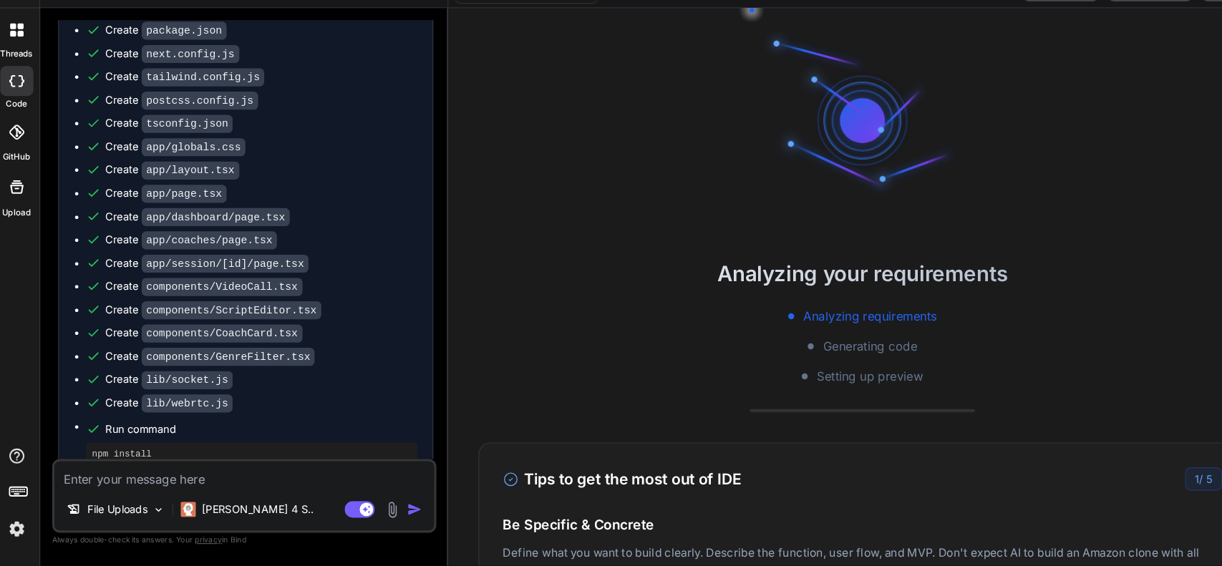
scroll to position [2419, 0]
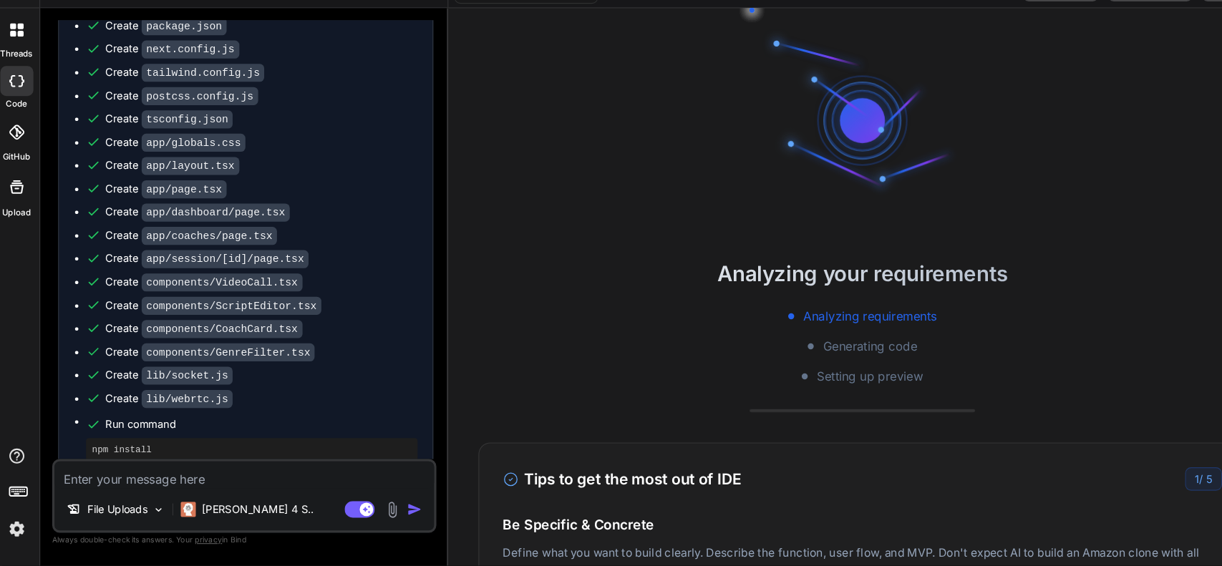
click at [374, 512] on img at bounding box center [380, 513] width 16 height 16
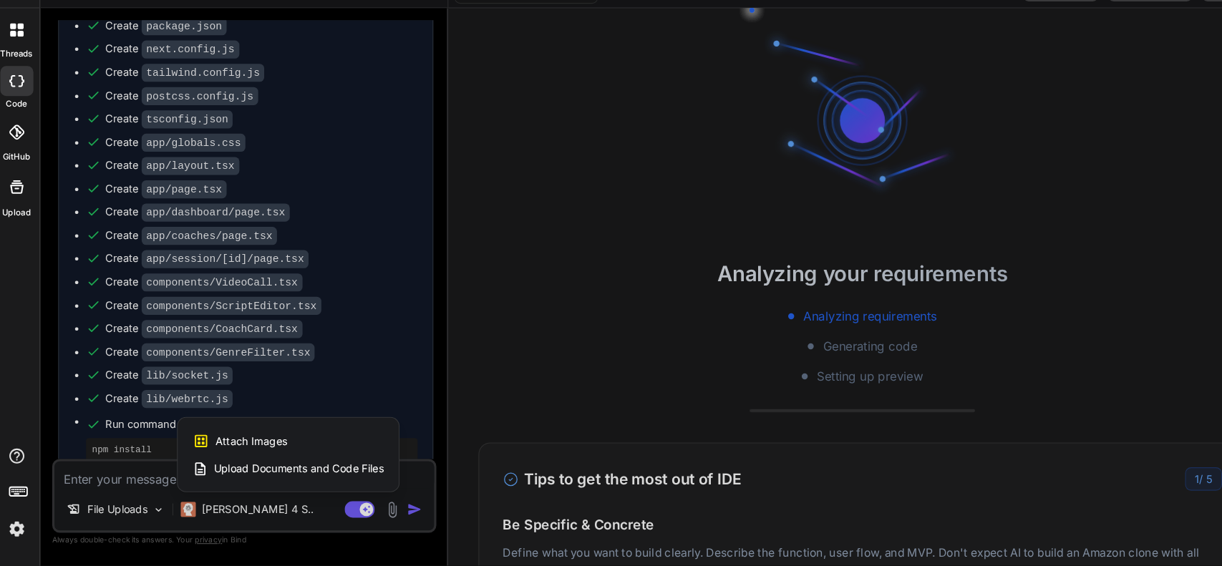
click at [305, 443] on div "Attach Images Image attachments are only supported in Claude and Gemini models." at bounding box center [281, 447] width 182 height 27
type textarea "x"
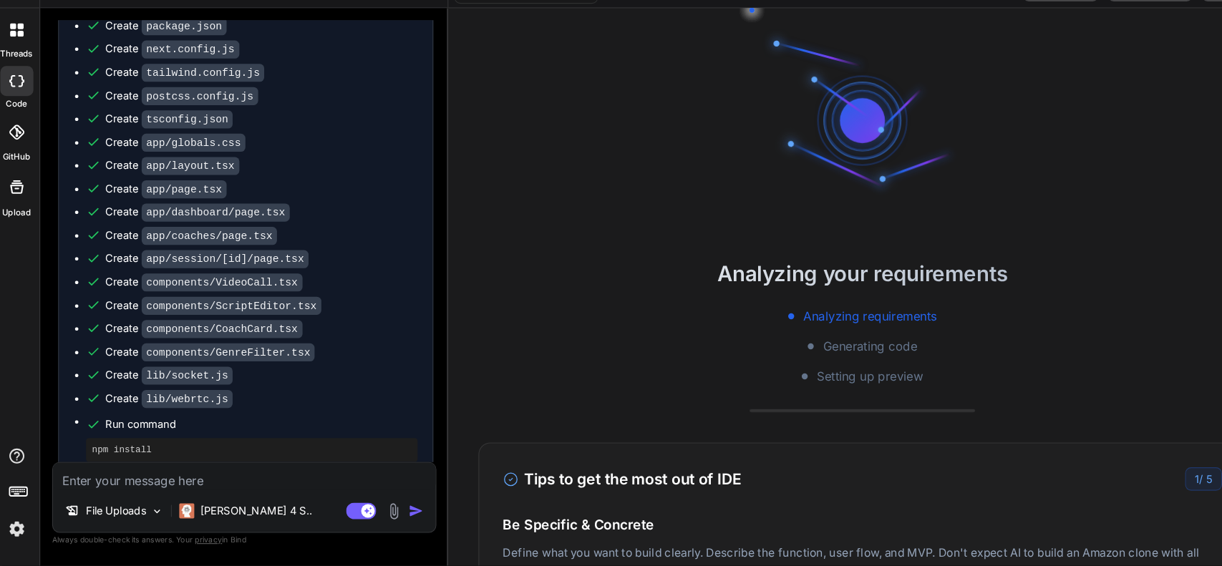
type input "C:\fakepath\VO Now App Logo with Background.png"
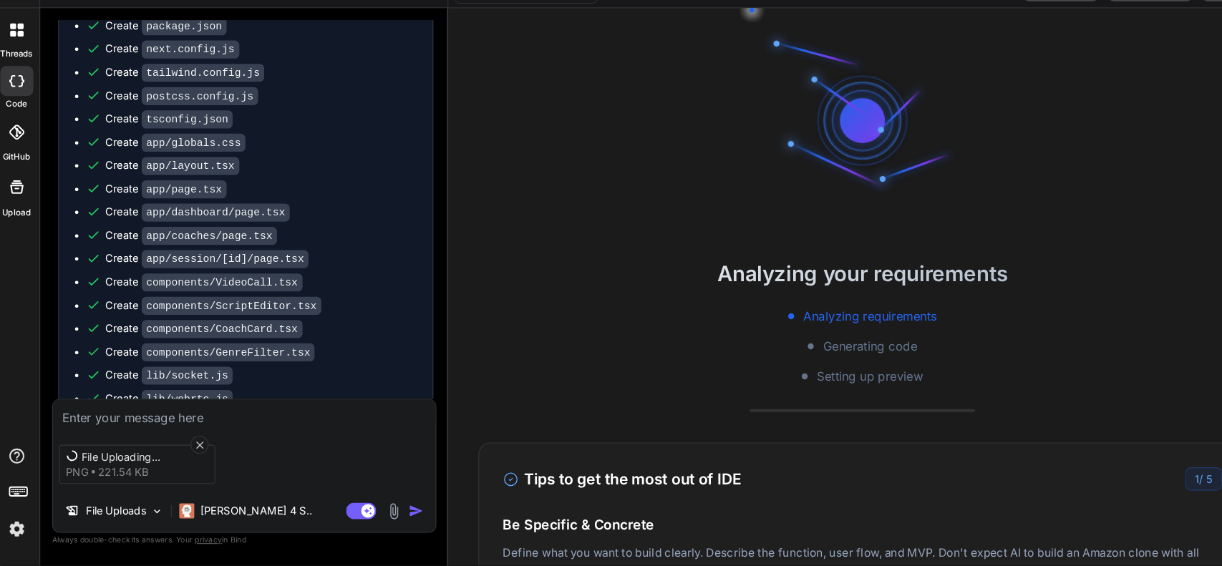
click at [143, 419] on textarea at bounding box center [239, 421] width 364 height 26
type textarea "x"
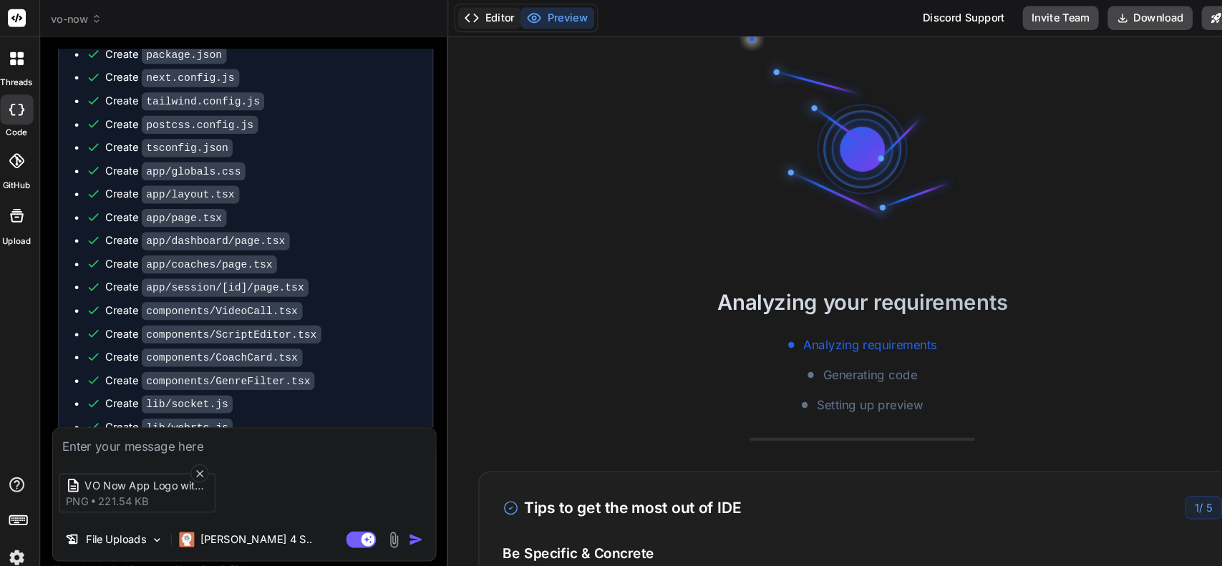
click at [483, 19] on button "Editor" at bounding box center [472, 17] width 59 height 20
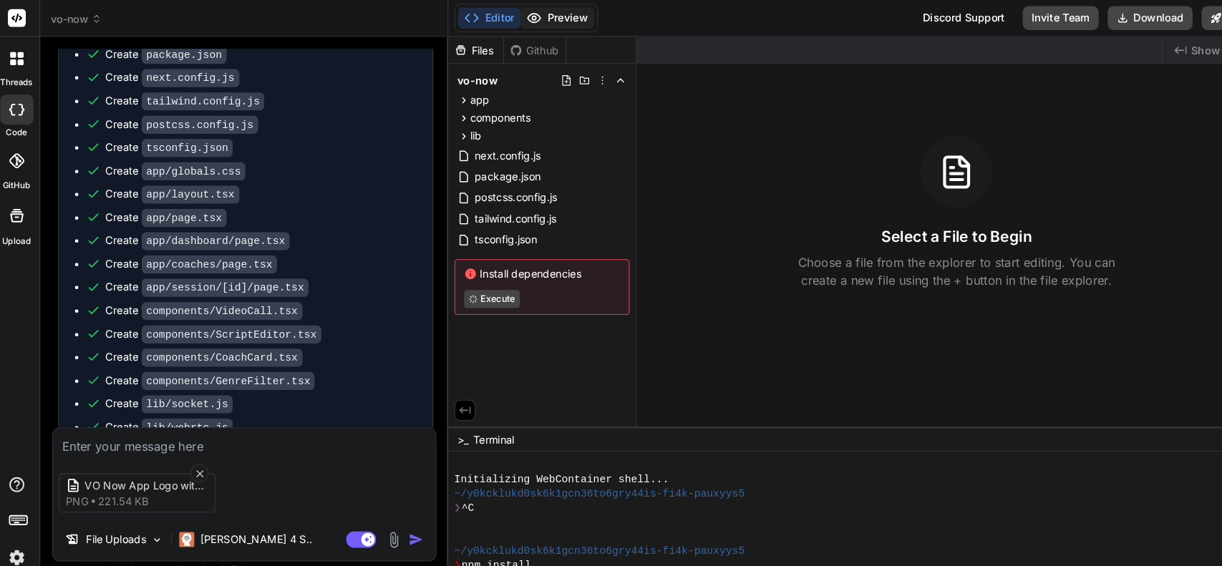
click at [548, 13] on button "Preview" at bounding box center [537, 17] width 70 height 20
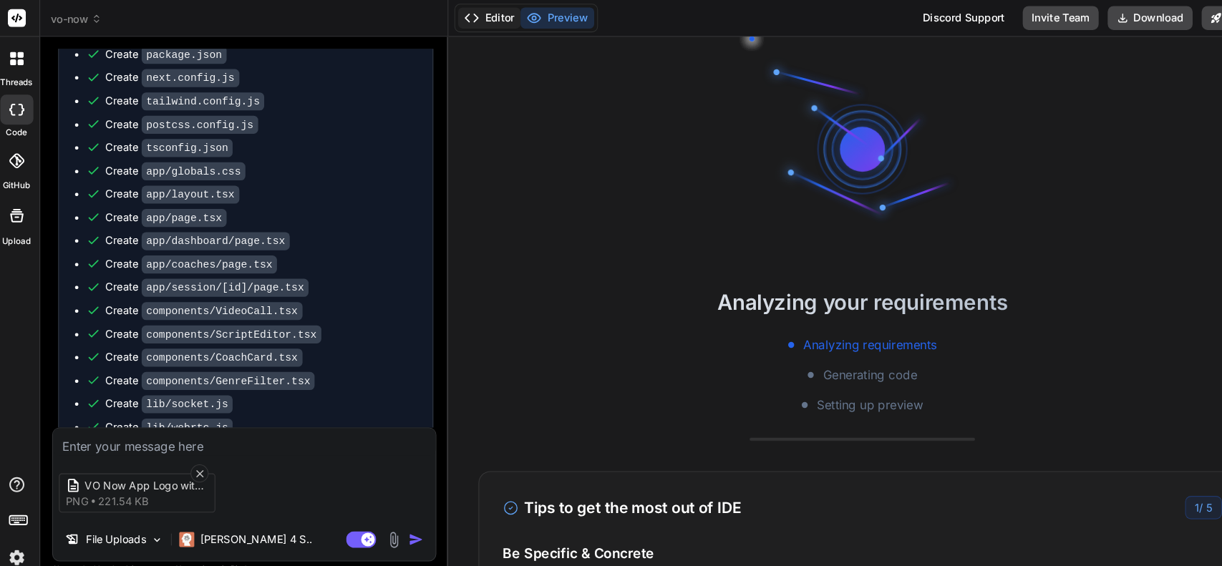
click at [473, 21] on button "Editor" at bounding box center [472, 17] width 59 height 20
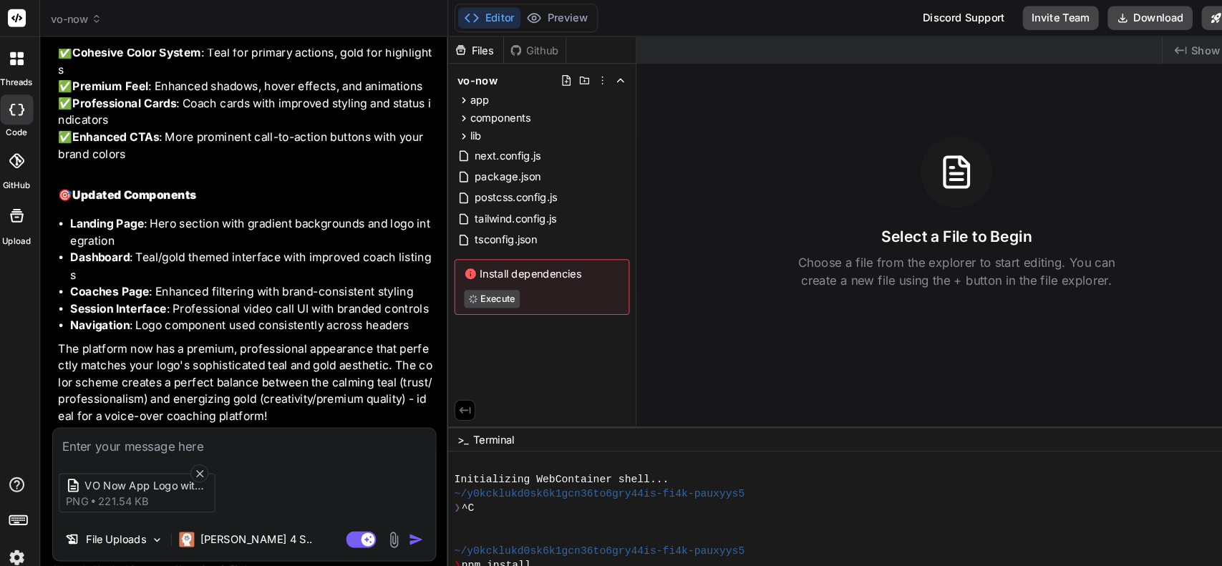
scroll to position [4323, 0]
click at [540, 21] on button "Preview" at bounding box center [537, 17] width 70 height 20
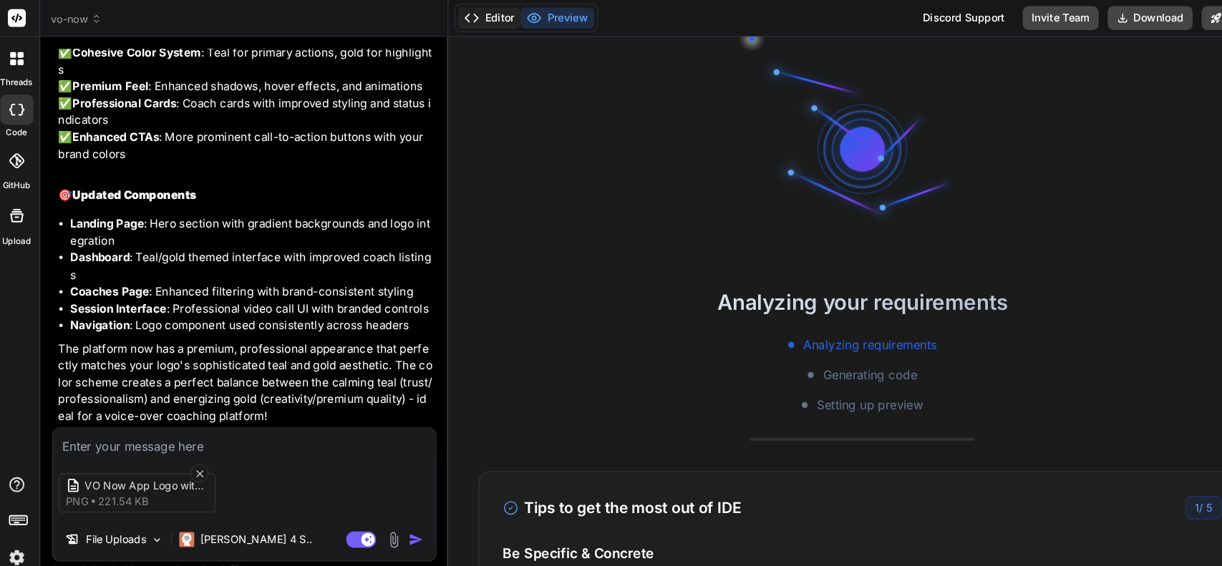
click at [461, 18] on icon at bounding box center [455, 17] width 14 height 14
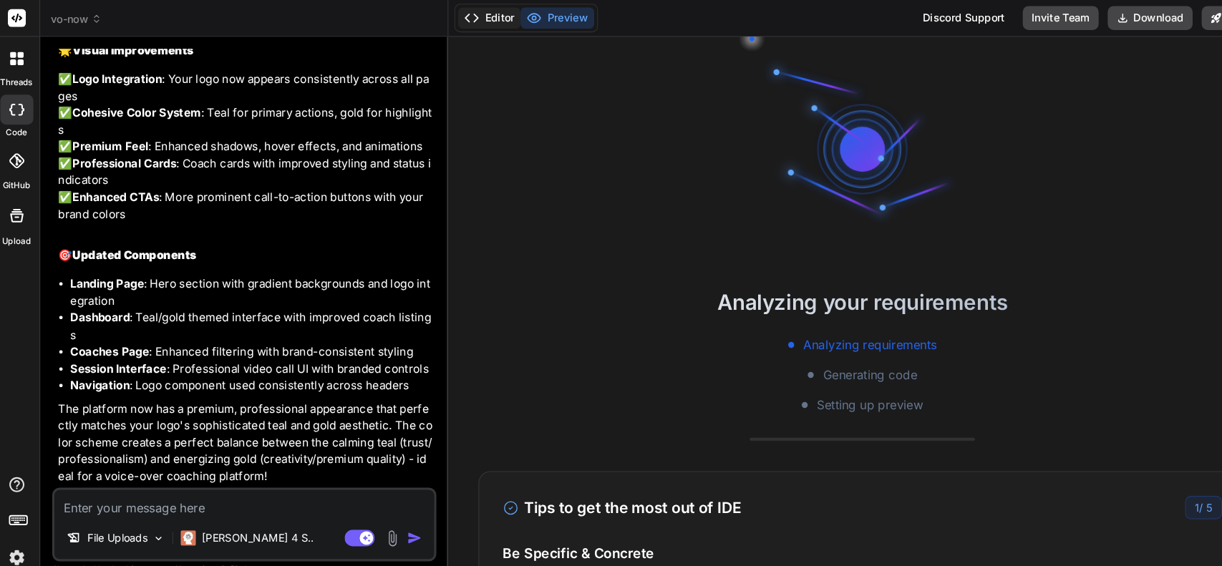
click at [475, 19] on button "Editor" at bounding box center [472, 17] width 59 height 20
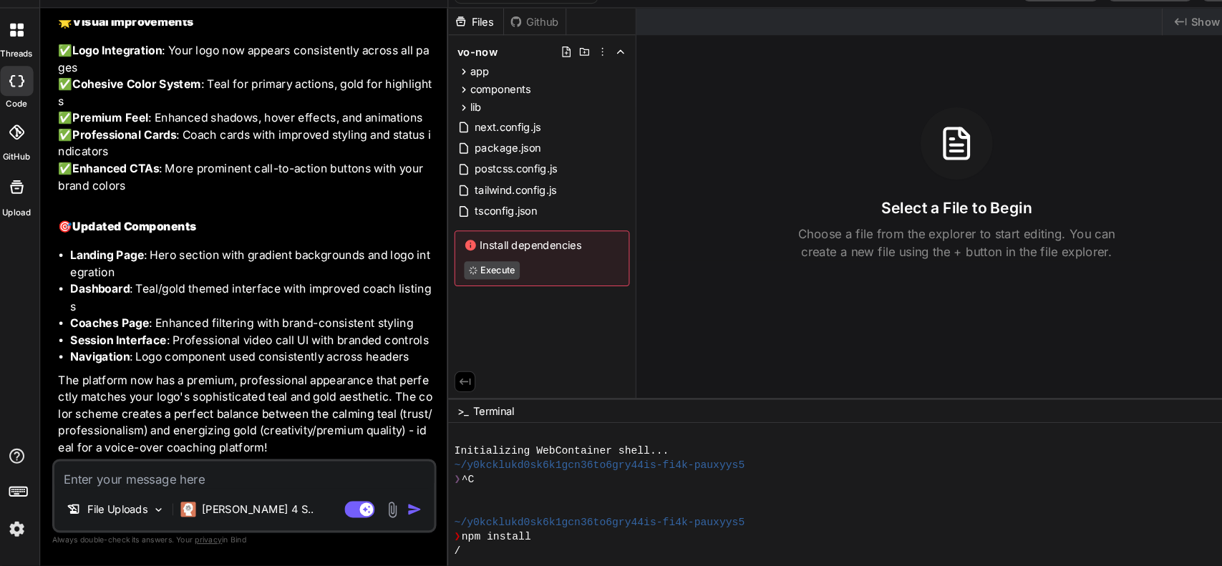
click at [523, 47] on div "Github" at bounding box center [515, 48] width 59 height 14
click at [521, 45] on div "Github" at bounding box center [515, 48] width 59 height 14
click at [458, 45] on div "Files" at bounding box center [459, 48] width 52 height 14
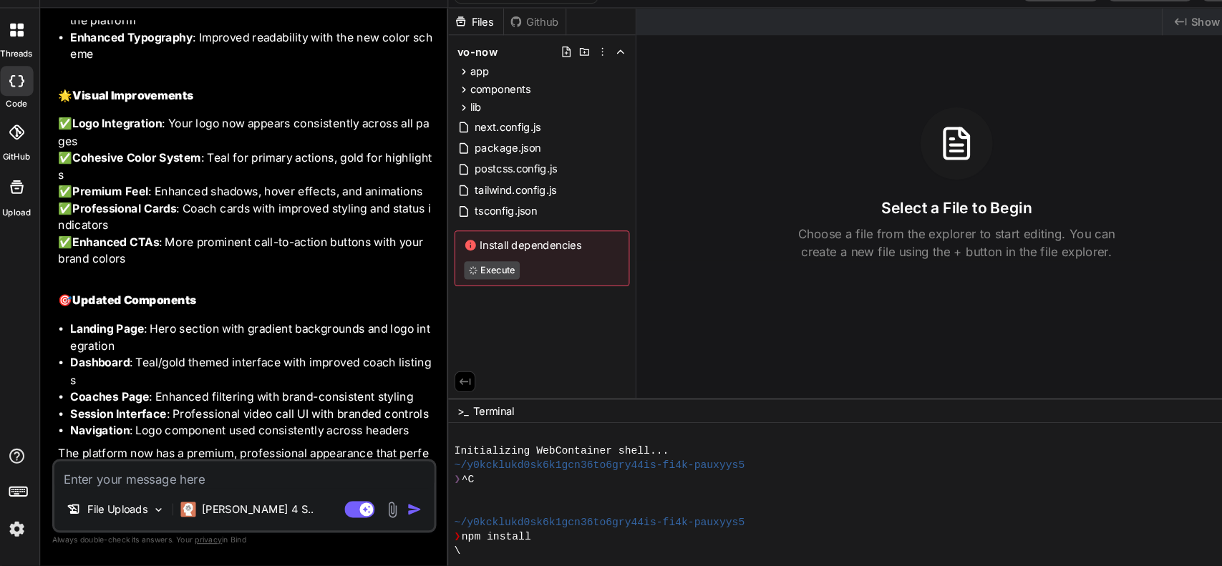
scroll to position [4263, 0]
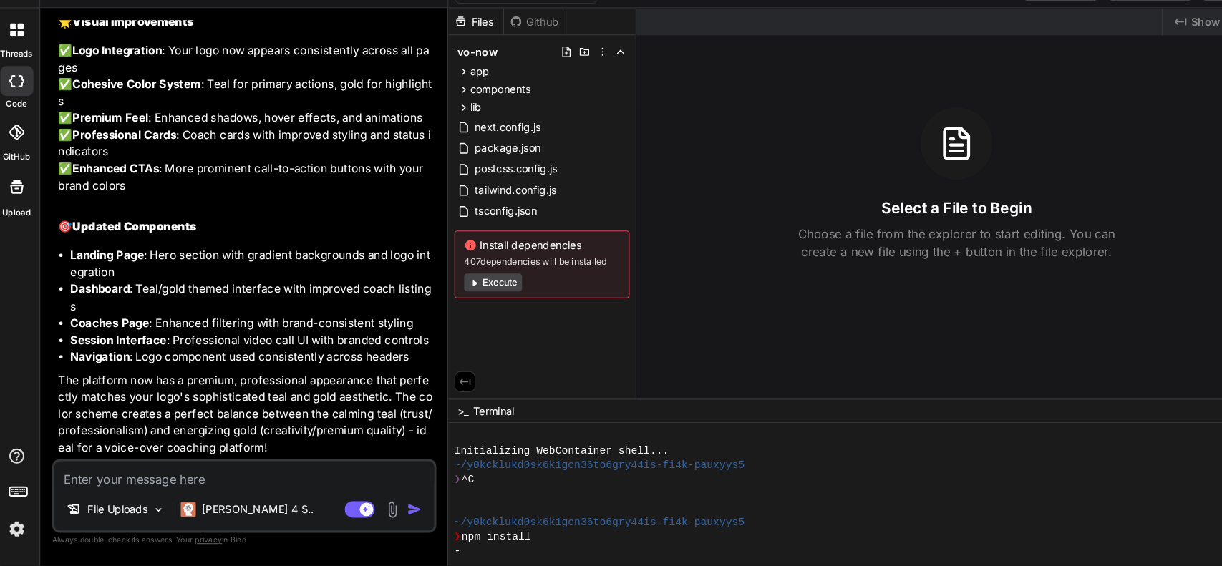
type textarea "x"
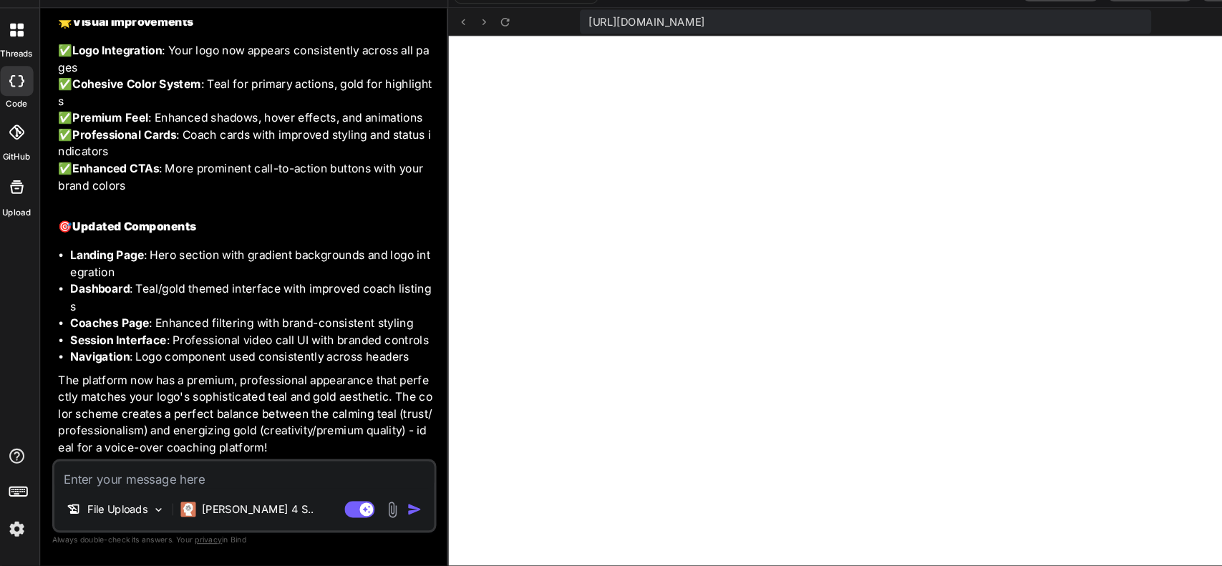
scroll to position [0, 0]
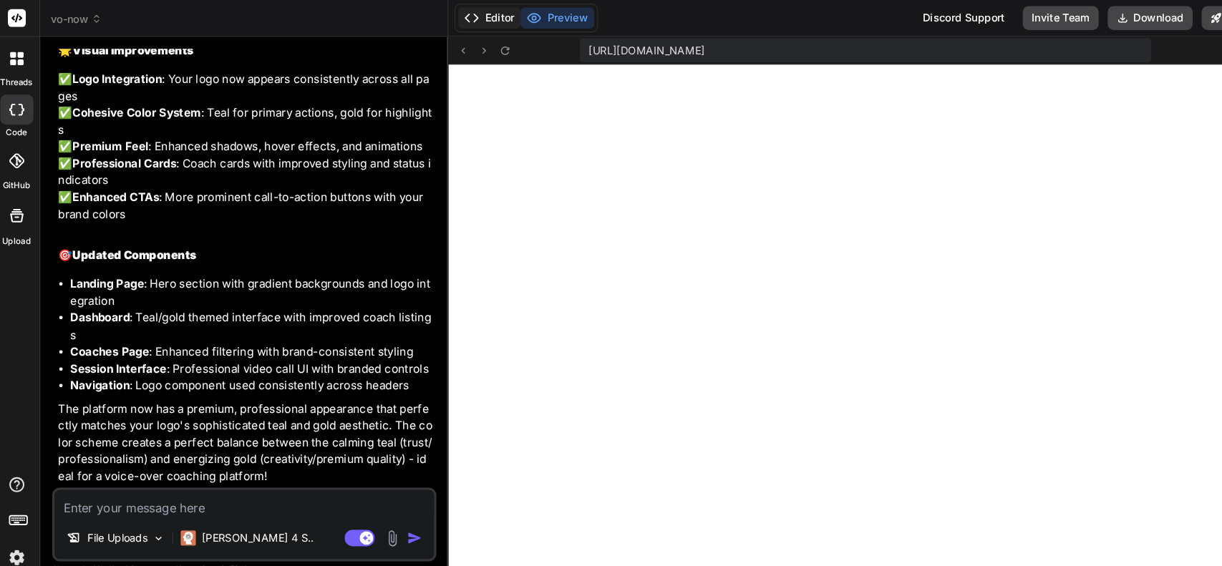
click at [480, 25] on button "Editor" at bounding box center [472, 17] width 59 height 20
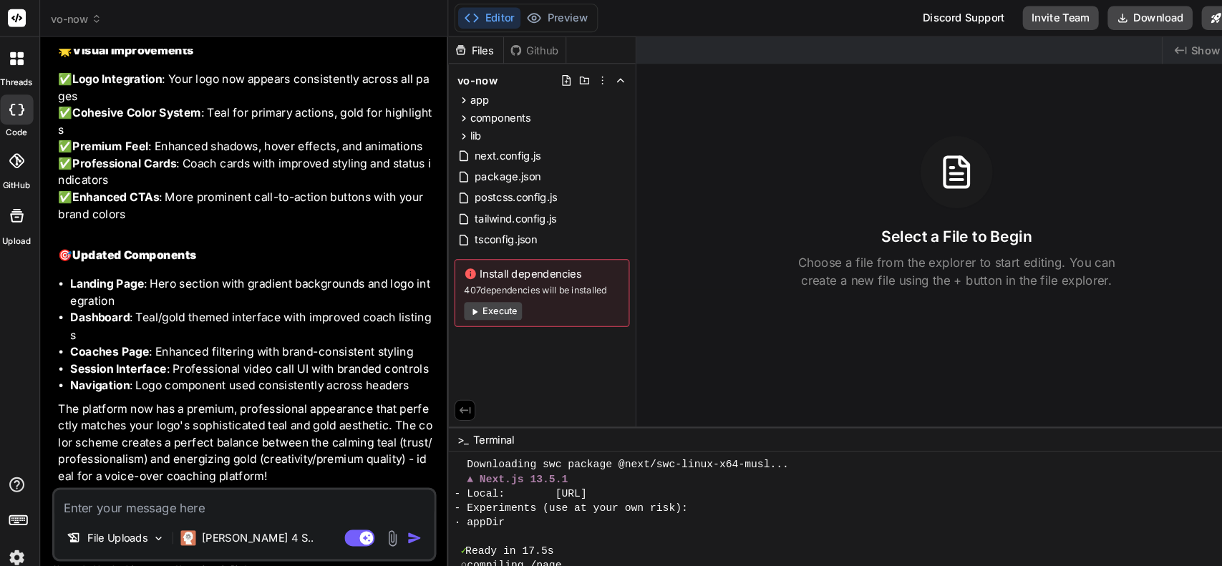
scroll to position [588, 0]
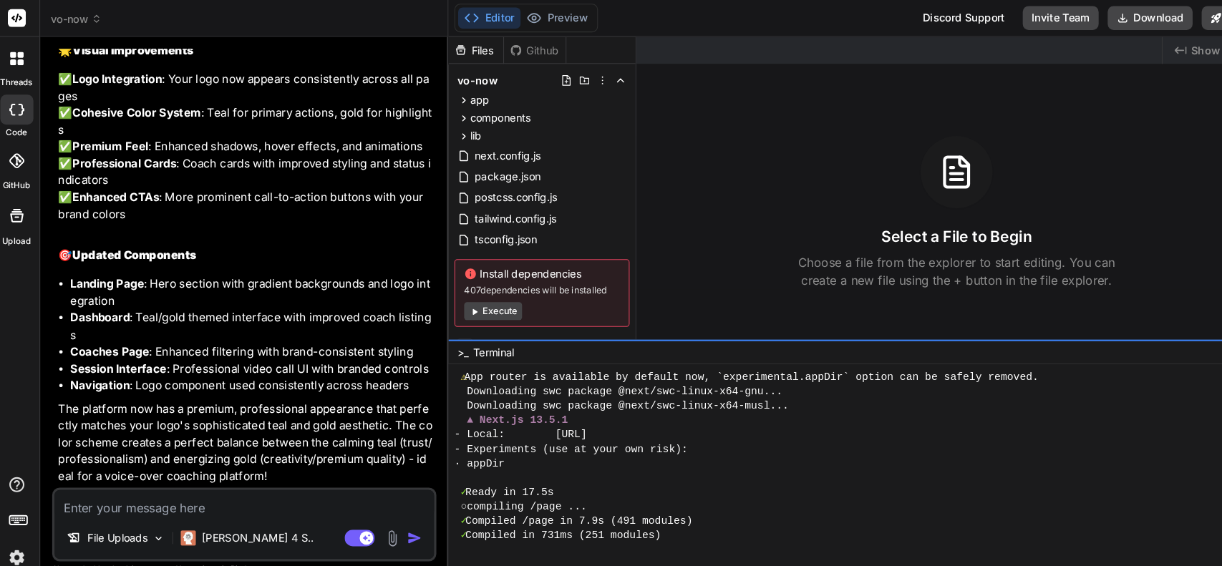
drag, startPoint x: 526, startPoint y: 407, endPoint x: 526, endPoint y: 323, distance: 83.8
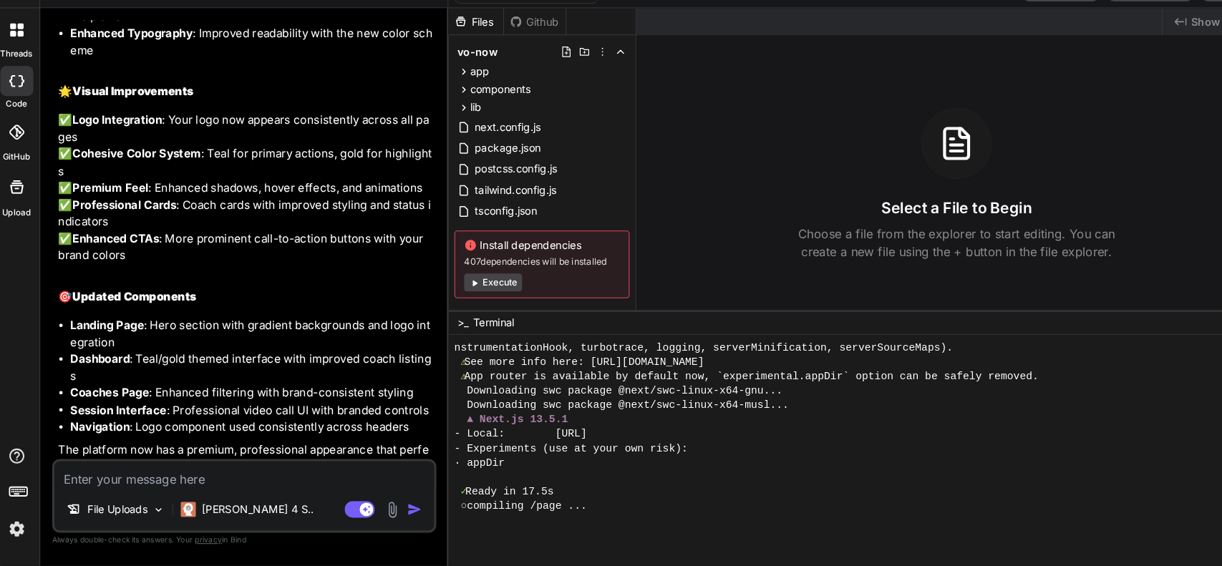
scroll to position [4263, 0]
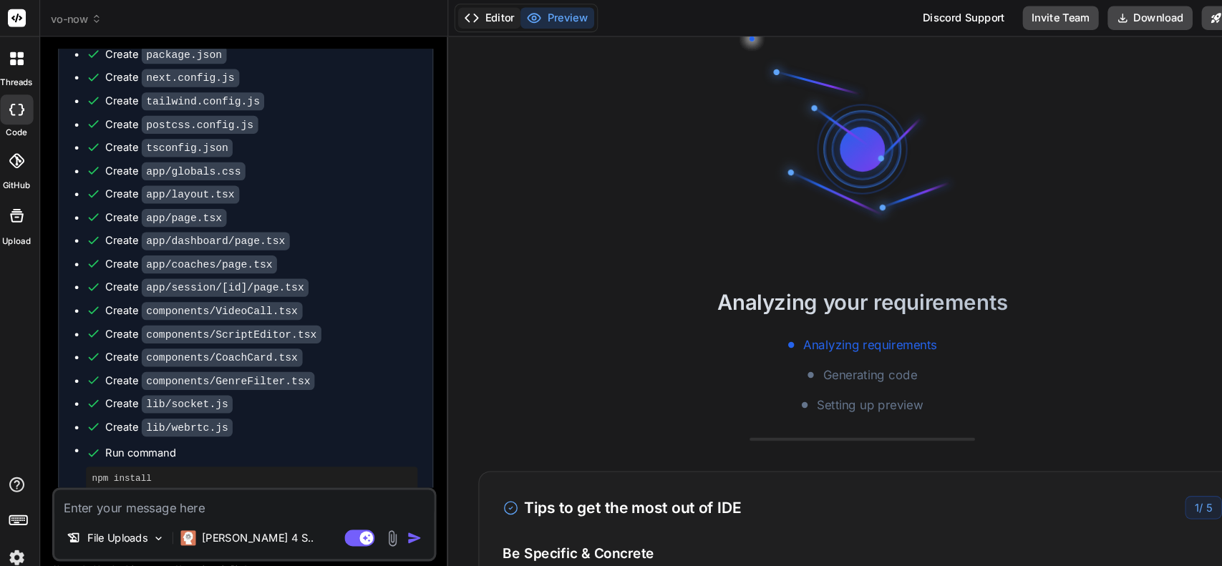
click at [473, 17] on button "Editor" at bounding box center [472, 17] width 59 height 20
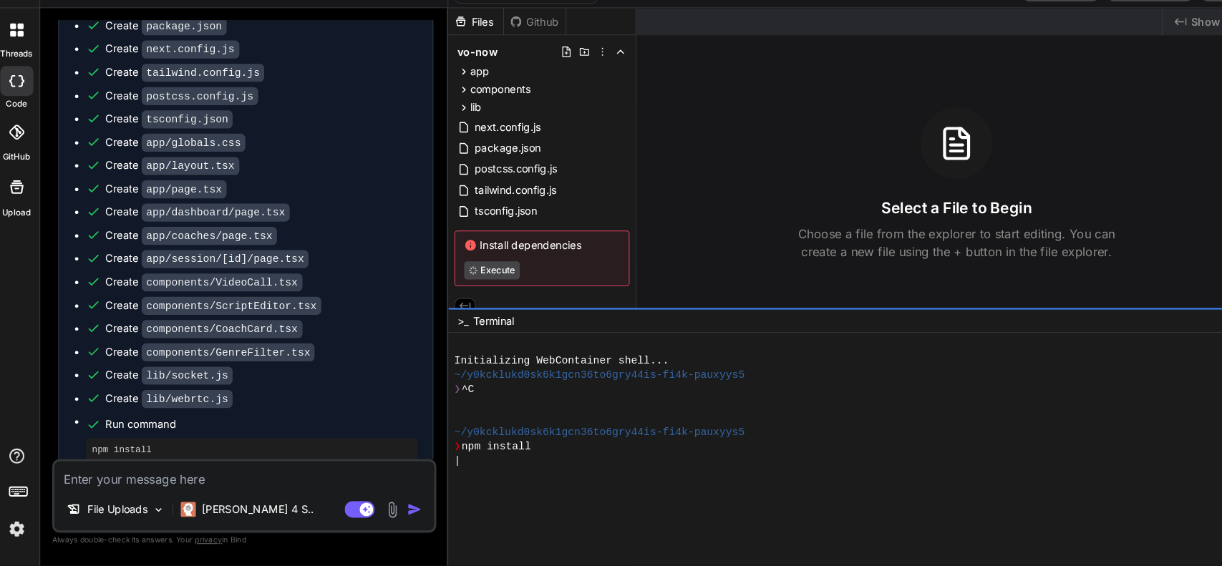
drag, startPoint x: 543, startPoint y: 408, endPoint x: 564, endPoint y: 312, distance: 98.0
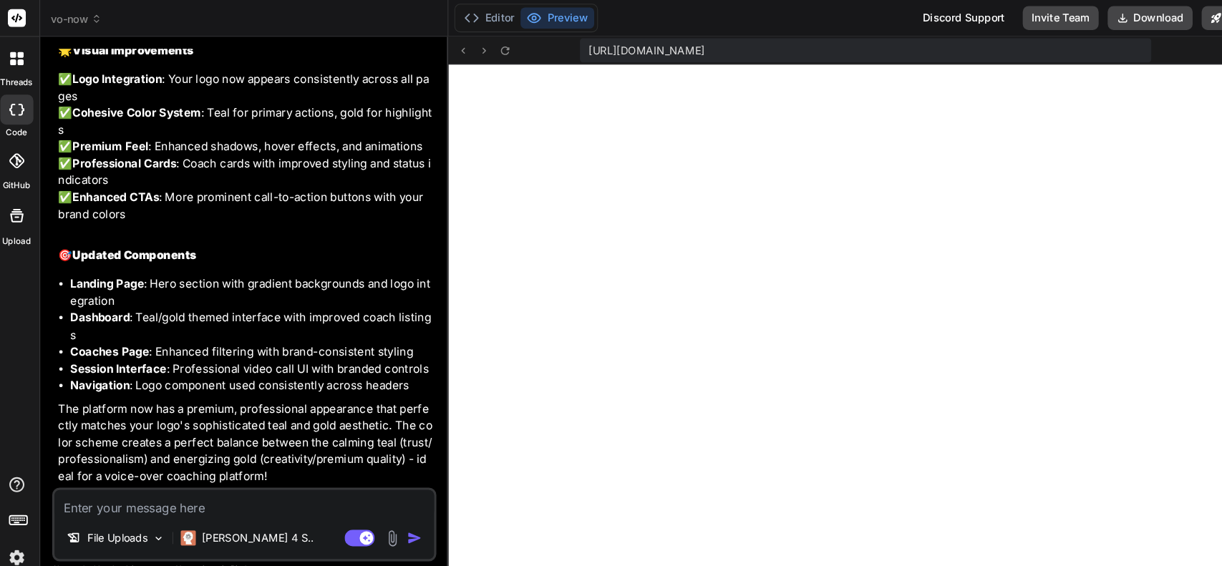
scroll to position [561, 0]
click at [465, 17] on button "Editor" at bounding box center [472, 17] width 59 height 20
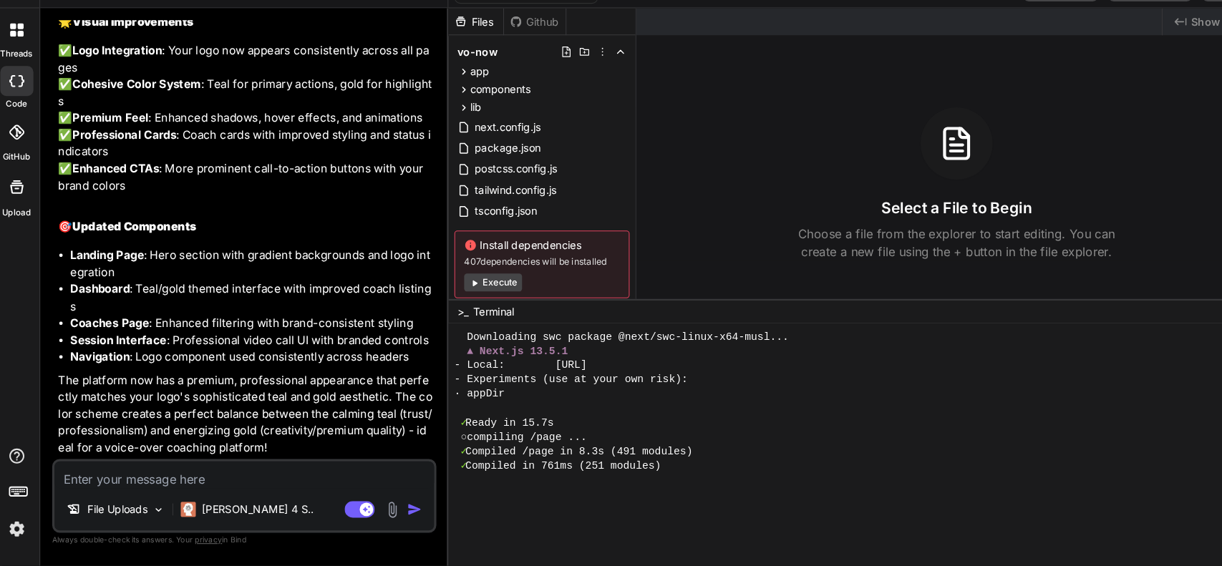
scroll to position [0, 0]
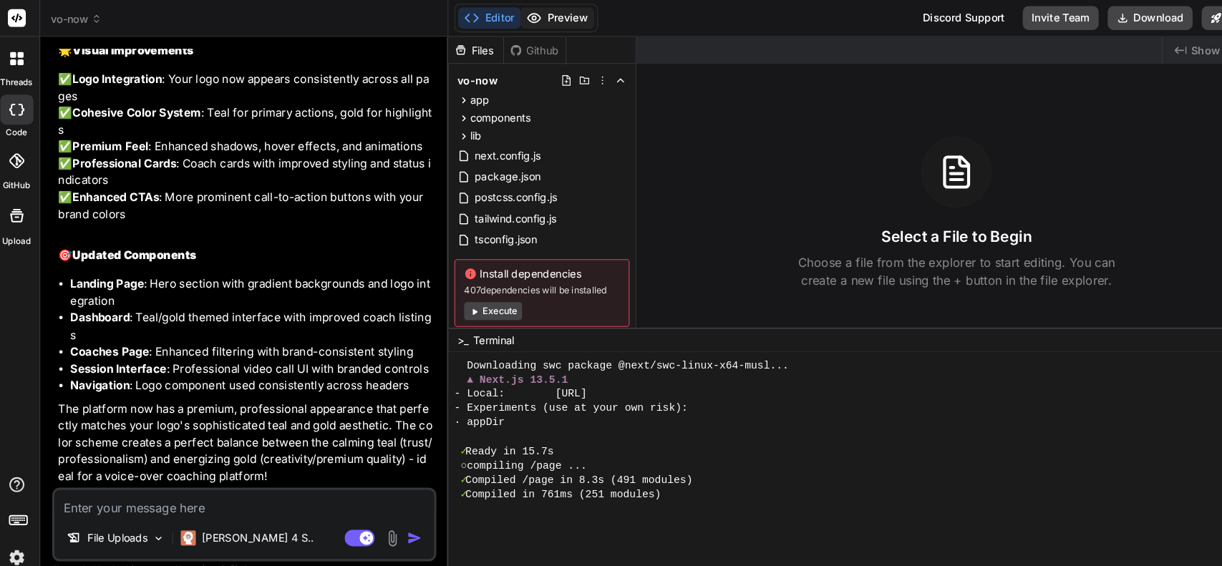
click at [543, 14] on button "Preview" at bounding box center [537, 17] width 70 height 20
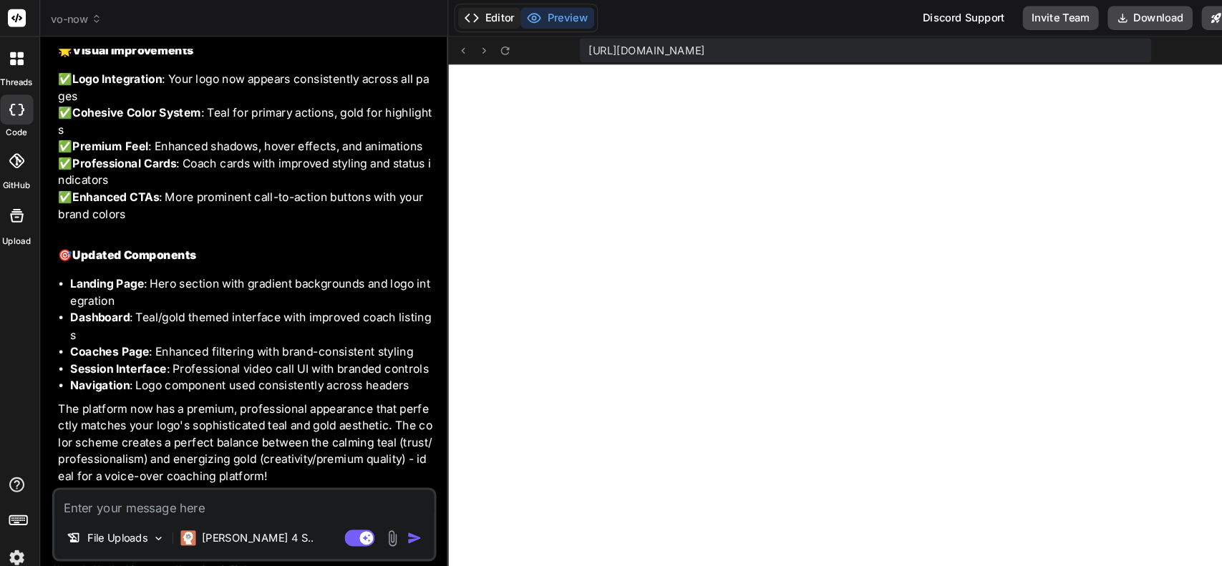
click at [461, 13] on icon at bounding box center [455, 17] width 14 height 14
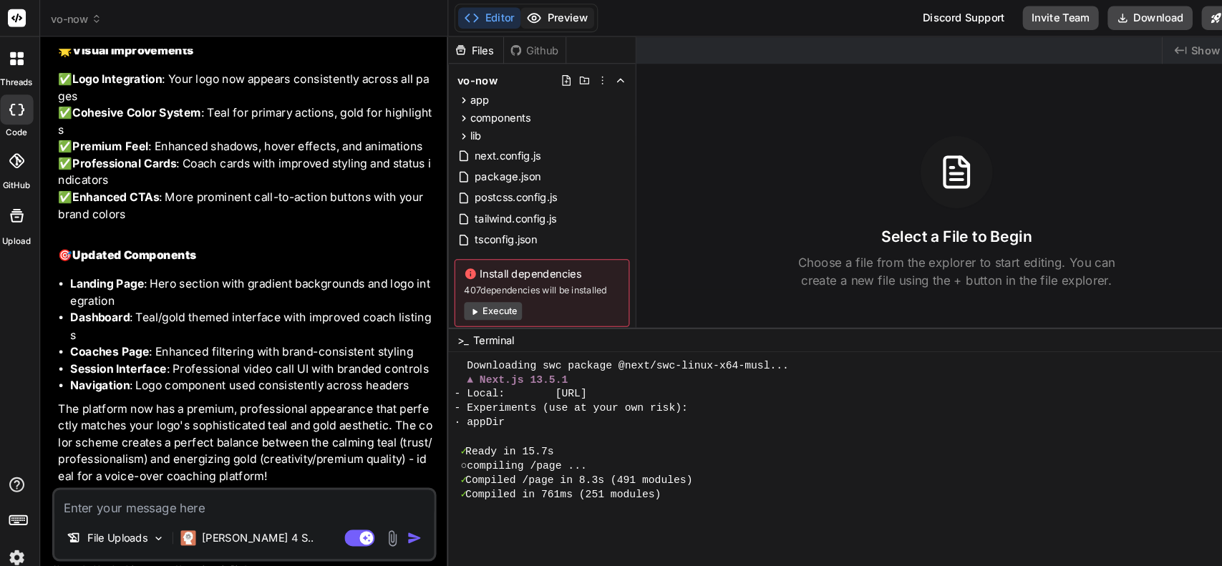
click at [550, 17] on button "Preview" at bounding box center [537, 17] width 70 height 20
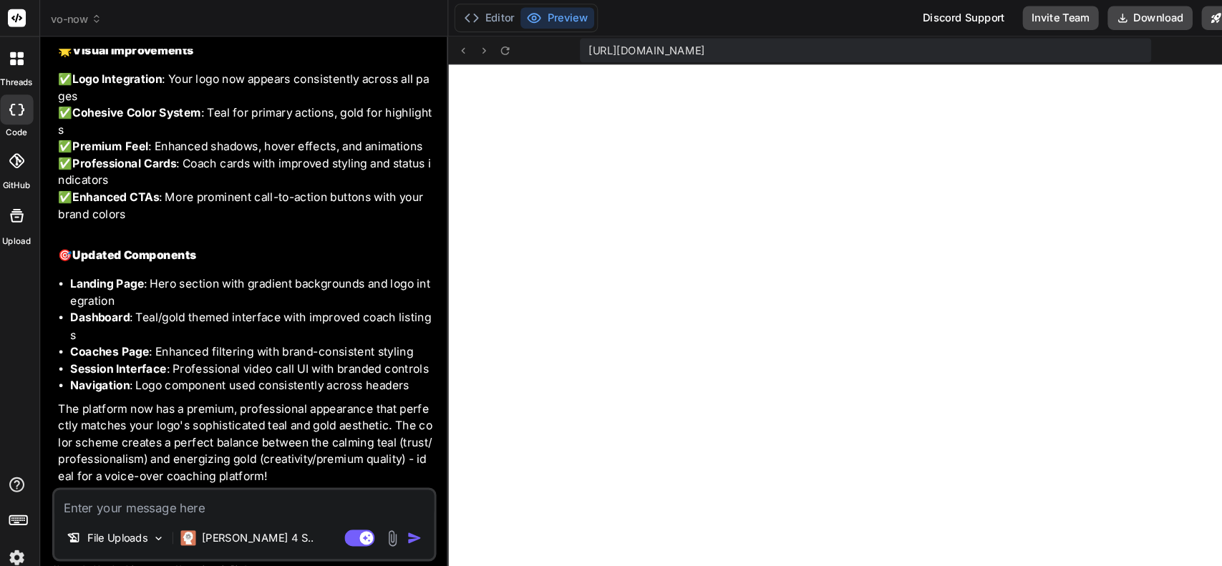
click at [382, 509] on img at bounding box center [380, 513] width 16 height 16
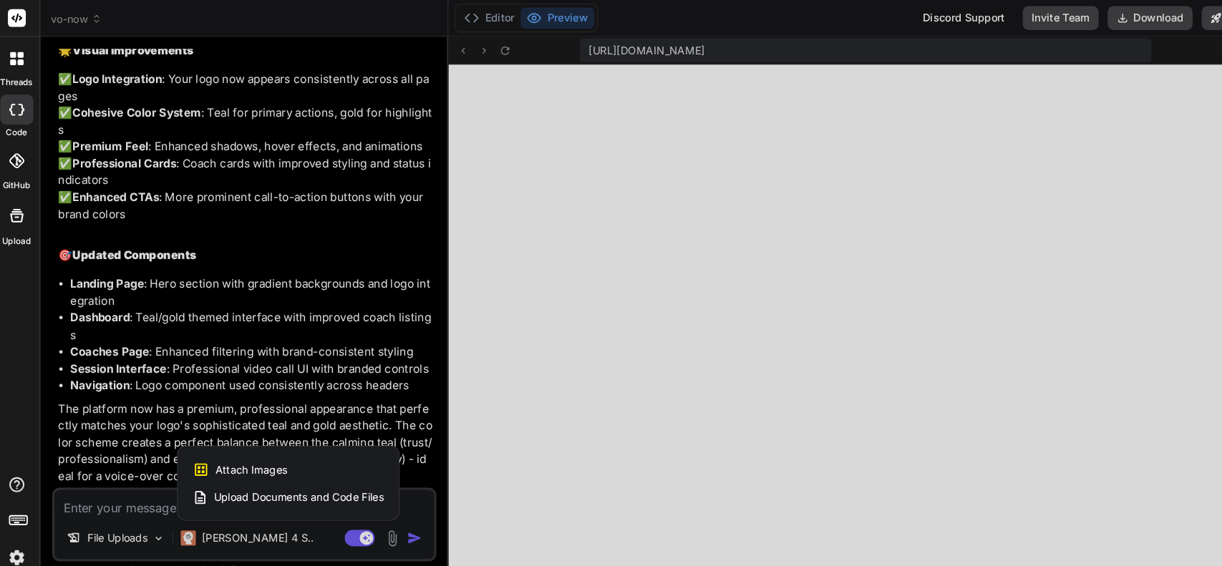
click at [316, 449] on div "Attach Images Image attachments are only supported in Claude and Gemini models." at bounding box center [281, 447] width 182 height 27
type textarea "x"
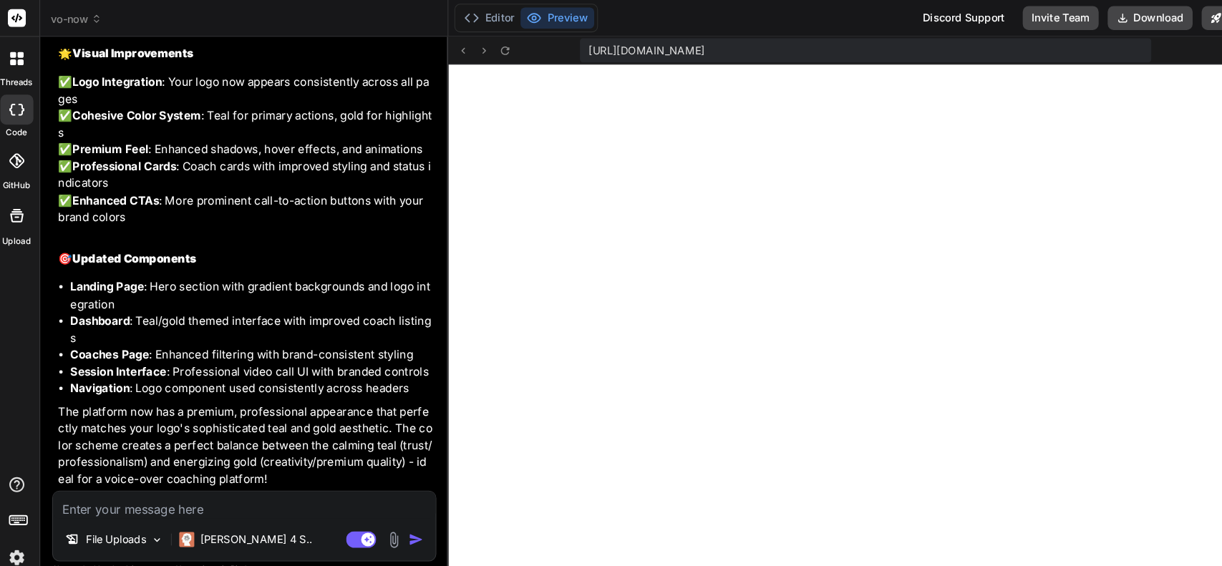
type input "C:\fakepath\VO Now App Logo with Background.png"
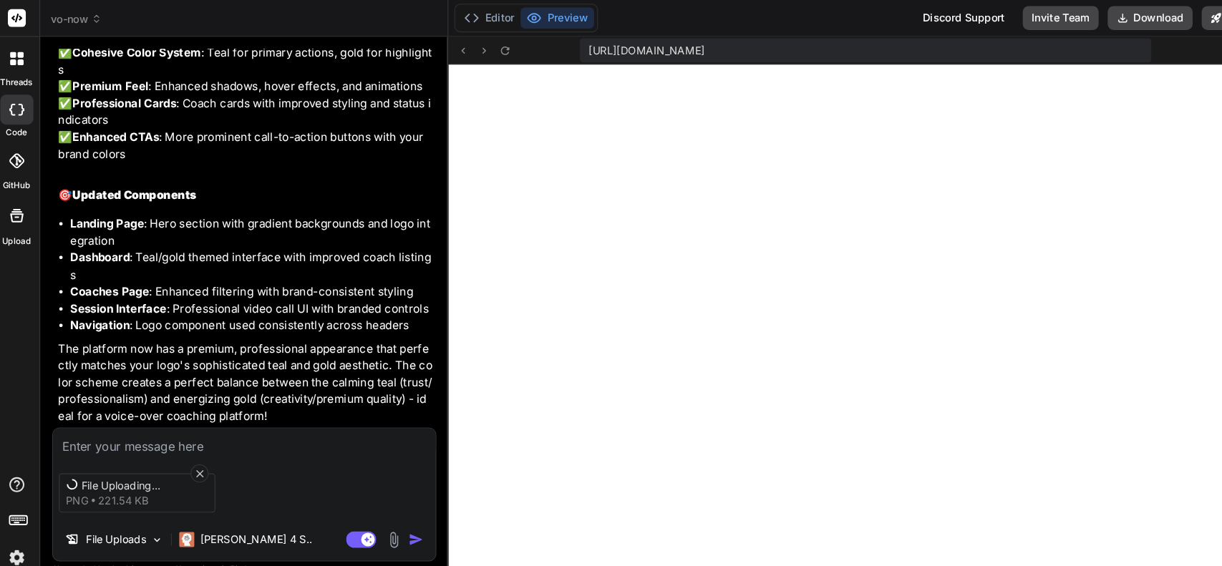
click at [196, 420] on textarea at bounding box center [239, 421] width 364 height 26
type textarea "x"
type textarea "C"
type textarea "x"
type textarea "Ca"
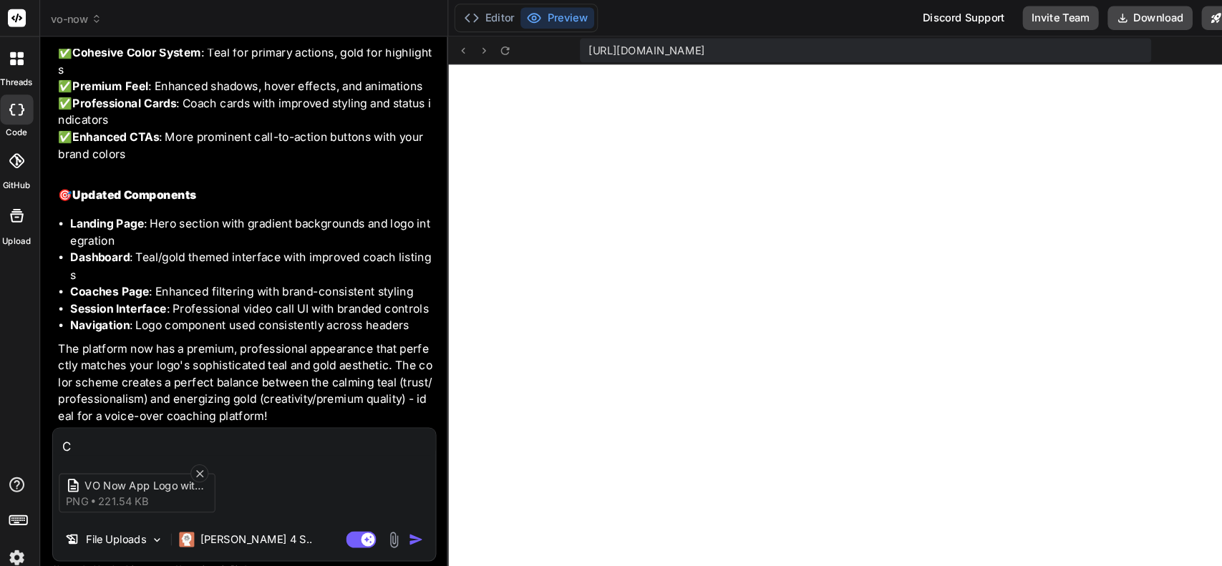
type textarea "x"
type textarea "Can"
type textarea "x"
type textarea "Can"
type textarea "x"
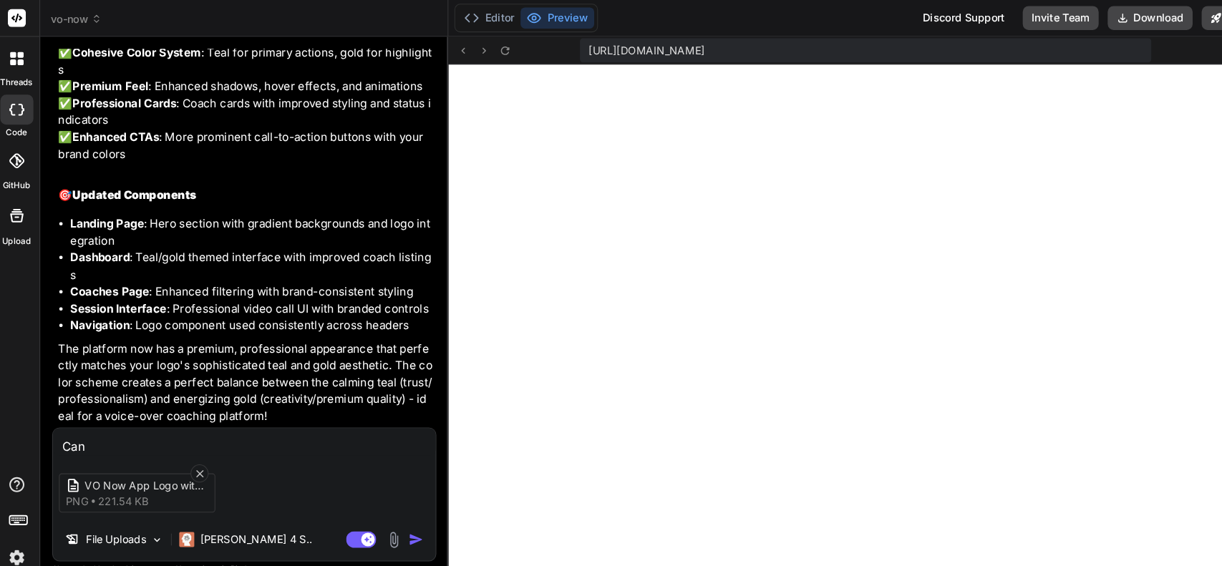
type textarea "Can y"
type textarea "x"
type textarea "Can yo"
type textarea "x"
type textarea "Can you"
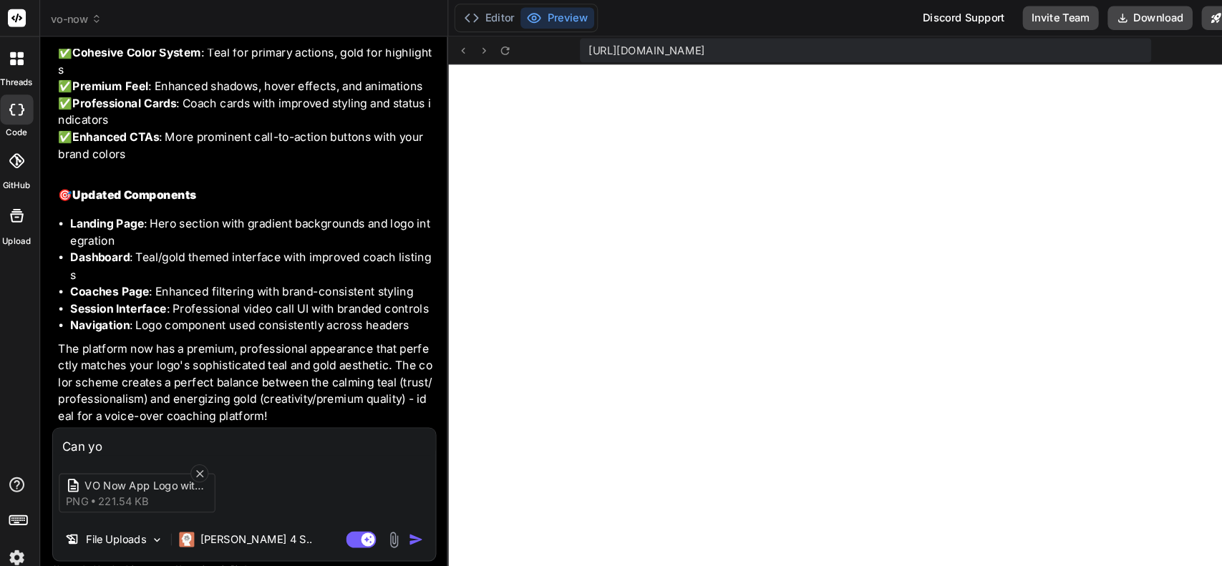
type textarea "x"
type textarea "Can you"
type textarea "x"
type textarea "Can you p"
type textarea "x"
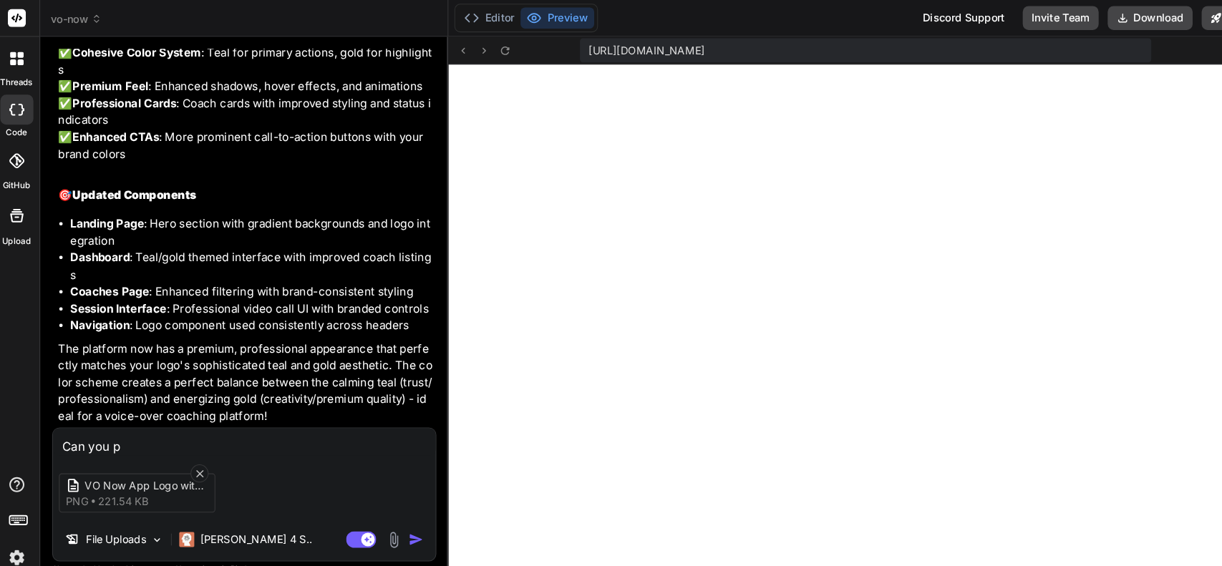
type textarea "Can you pl"
type textarea "x"
type textarea "Can you ple"
type textarea "x"
type textarea "Can you plea"
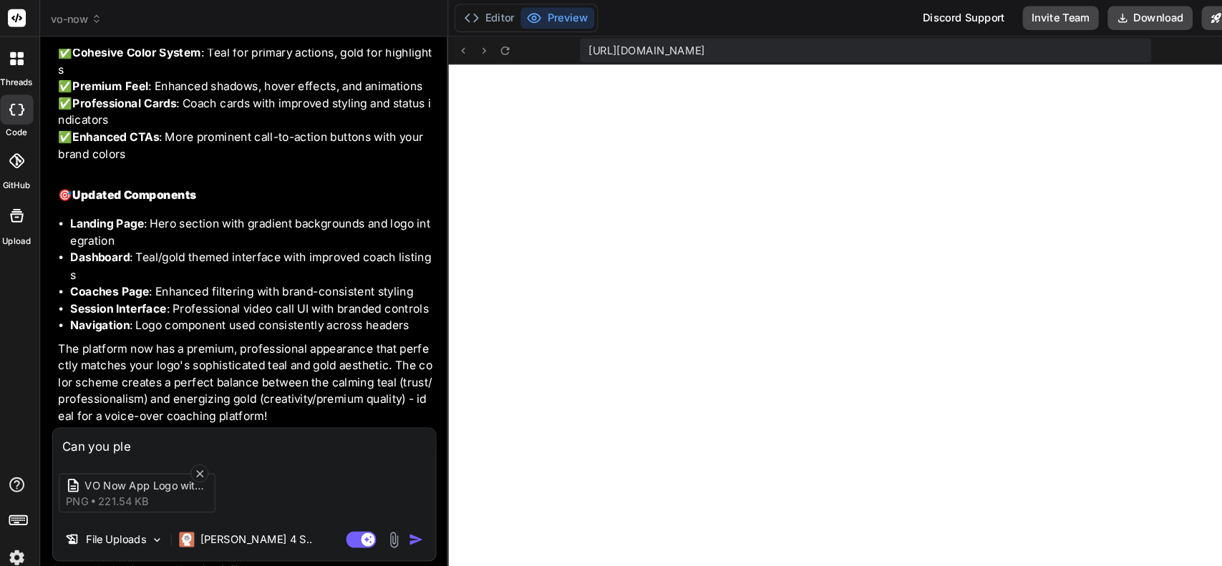
type textarea "x"
type textarea "Can you pleas"
type textarea "x"
type textarea "Can you please"
type textarea "x"
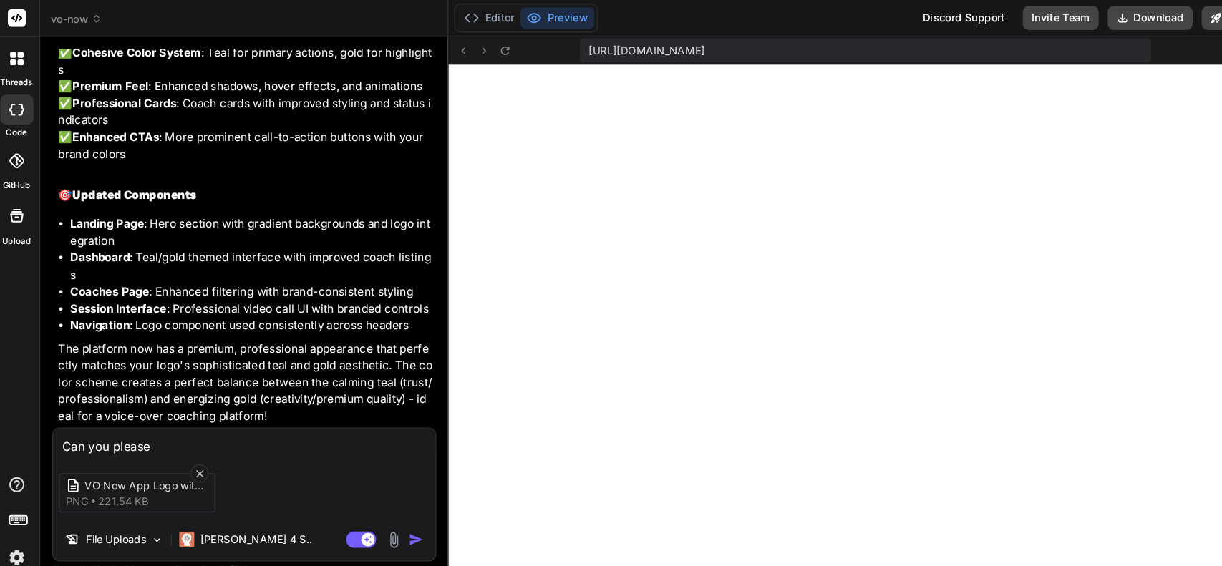
type textarea "Can you please"
type textarea "x"
type textarea "Can you please u"
type textarea "x"
type textarea "Can you please us"
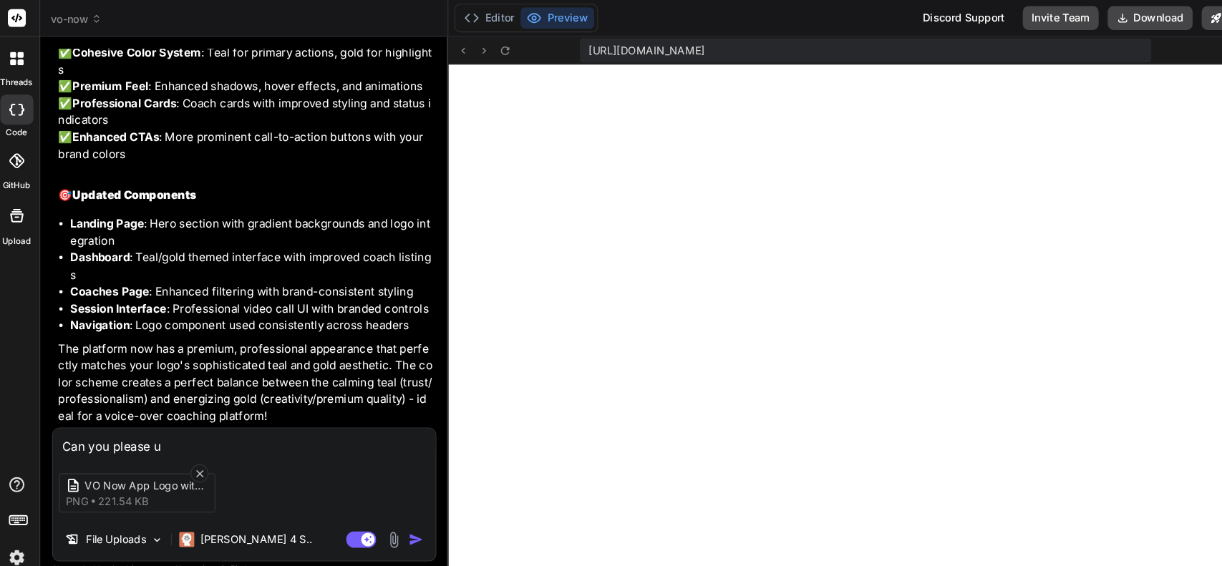
type textarea "x"
type textarea "Can you please use"
type textarea "x"
type textarea "Can you please use"
type textarea "x"
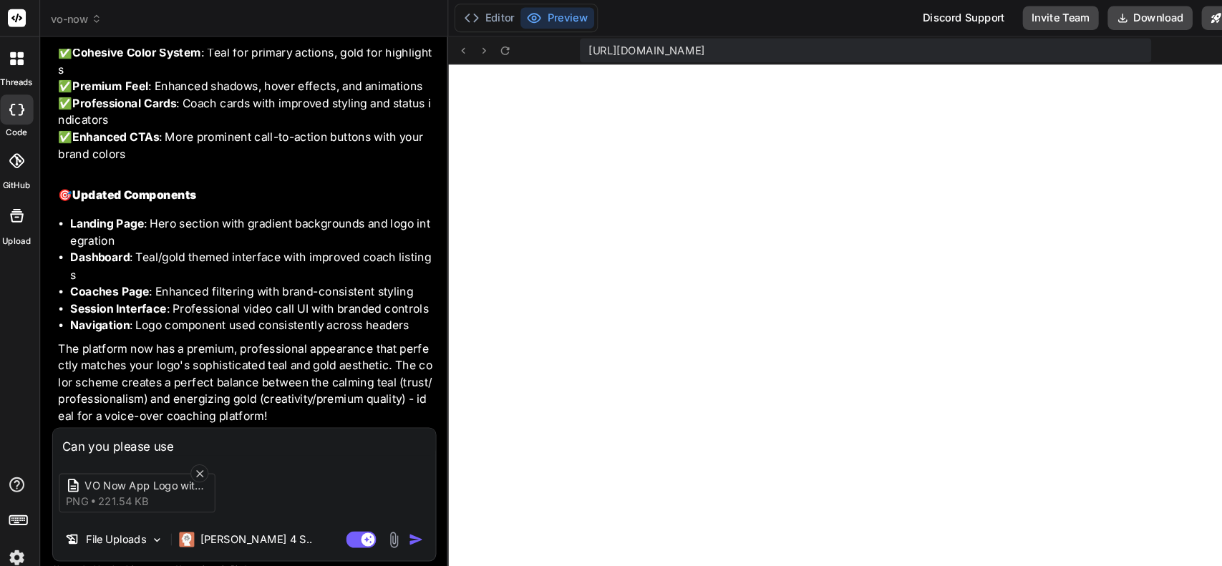
type textarea "Can you please use t"
type textarea "x"
type textarea "Can you please use th"
type textarea "x"
type textarea "Can you please use the"
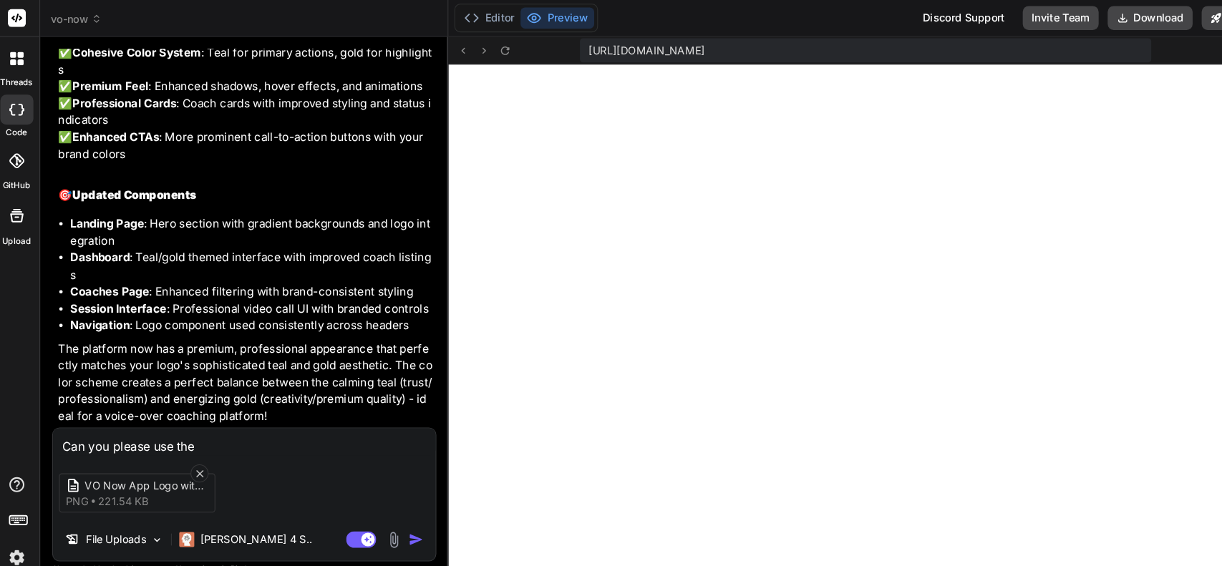
type textarea "x"
type textarea "Can you please use the"
type textarea "x"
type textarea "Can you please use the e"
type textarea "x"
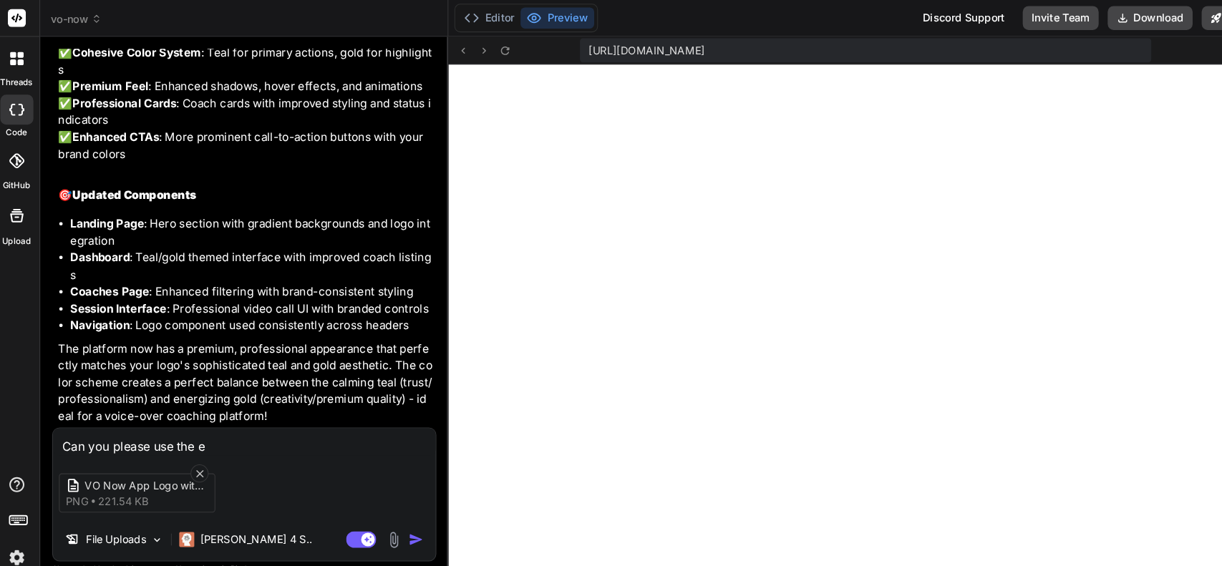
type textarea "Can you please use the ex"
type textarea "x"
type textarea "Can you please use the exa"
type textarea "x"
type textarea "Can you please use the exac"
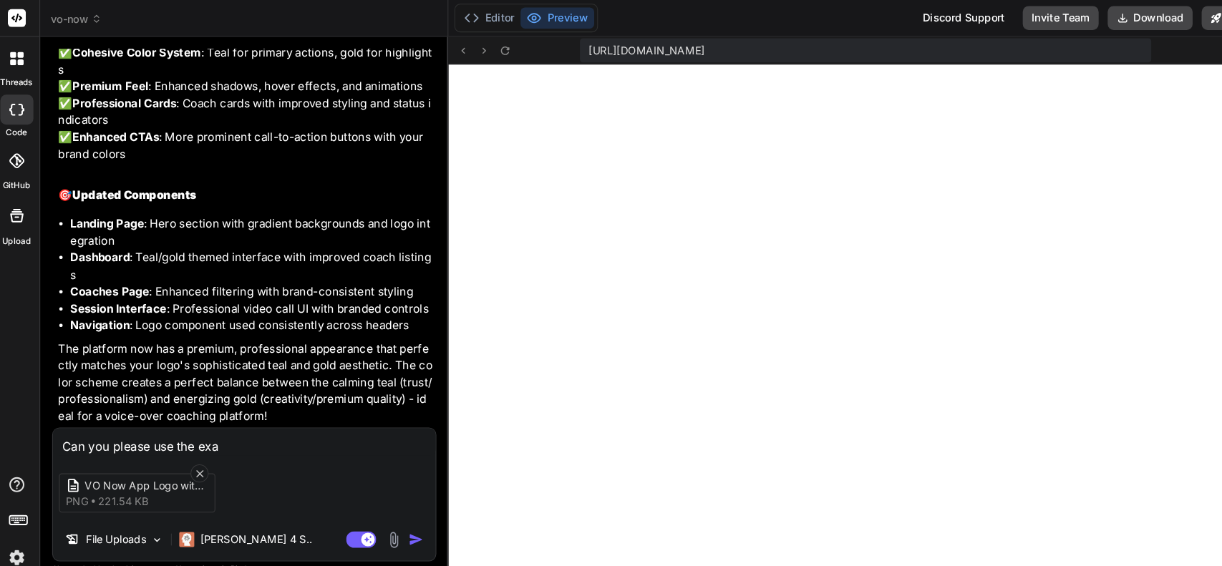
type textarea "x"
type textarea "Can you please use the exact"
type textarea "x"
type textarea "Can you please use the exact"
type textarea "x"
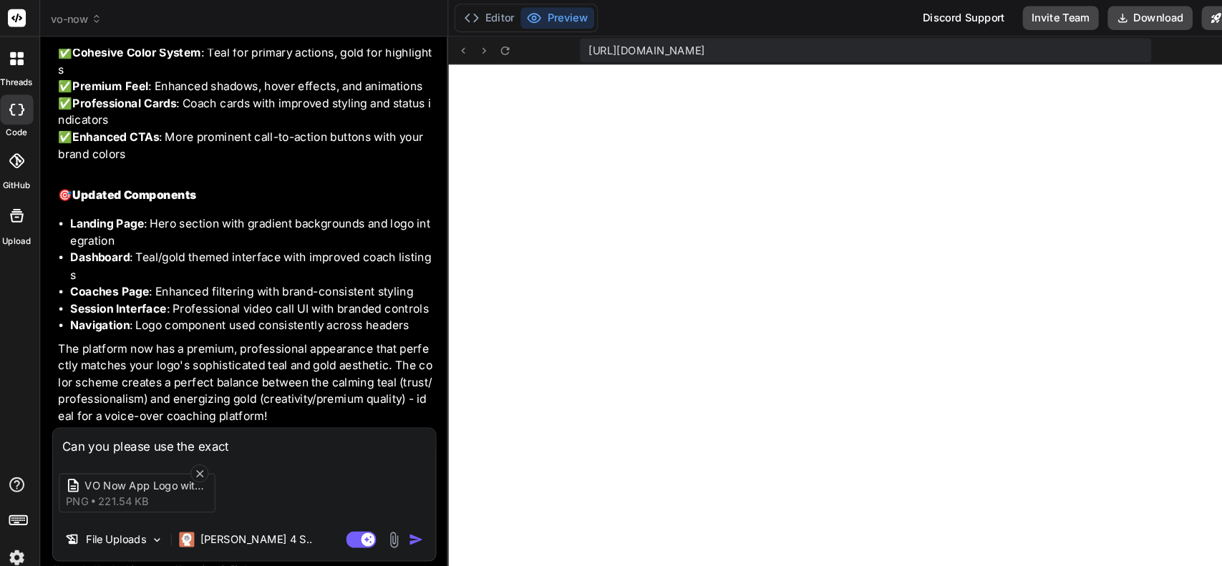
type textarea "Can you please use the exact i"
type textarea "x"
type textarea "Can you please use the exact im"
type textarea "x"
type textarea "Can you please use the exact ima"
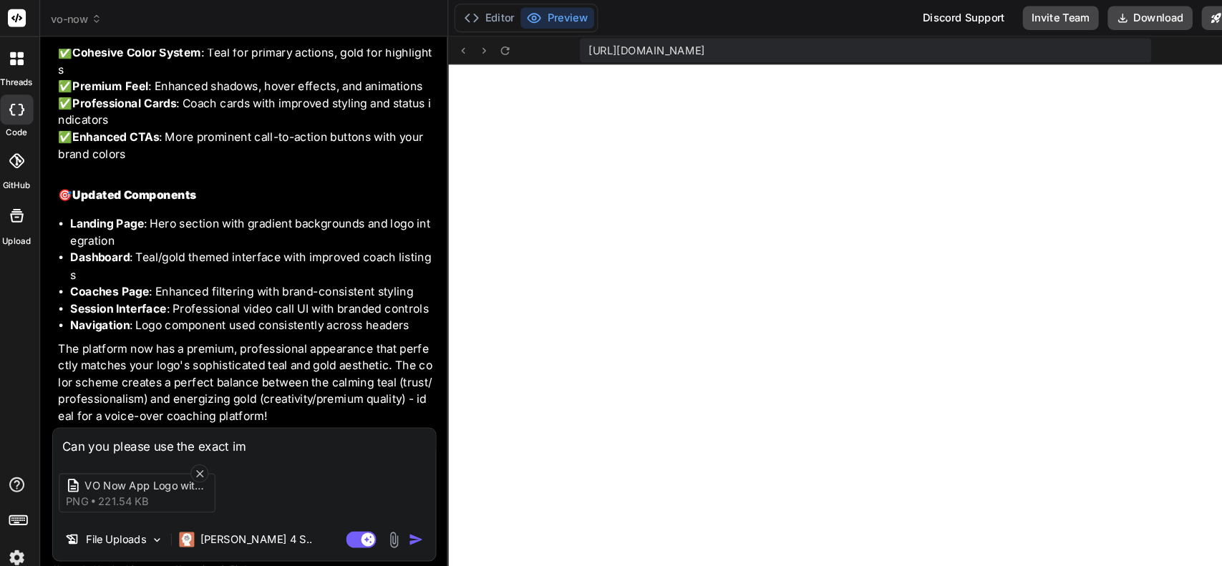
type textarea "x"
type textarea "Can you please use the exact imag"
type textarea "x"
type textarea "Can you please use the exact image"
type textarea "x"
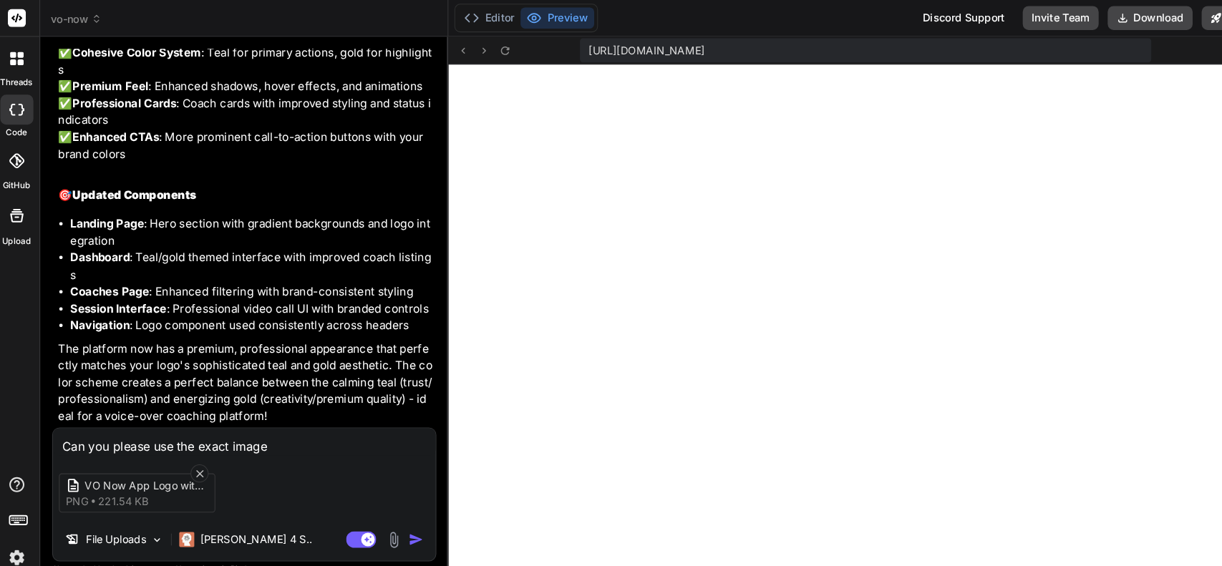
type textarea "Can you please use the exact image"
type textarea "x"
type textarea "Can you please use the exact image f"
type textarea "x"
type textarea "Can you please use the exact image fr"
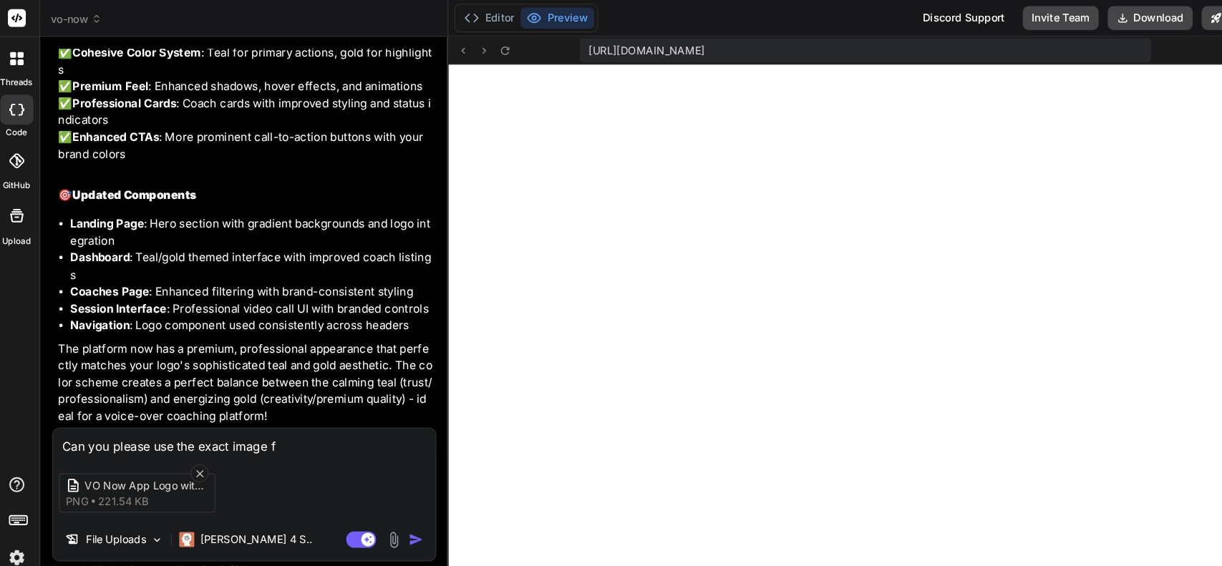
type textarea "x"
type textarea "Can you please use the exact image fro"
type textarea "x"
type textarea "Can you please use the exact image from"
type textarea "x"
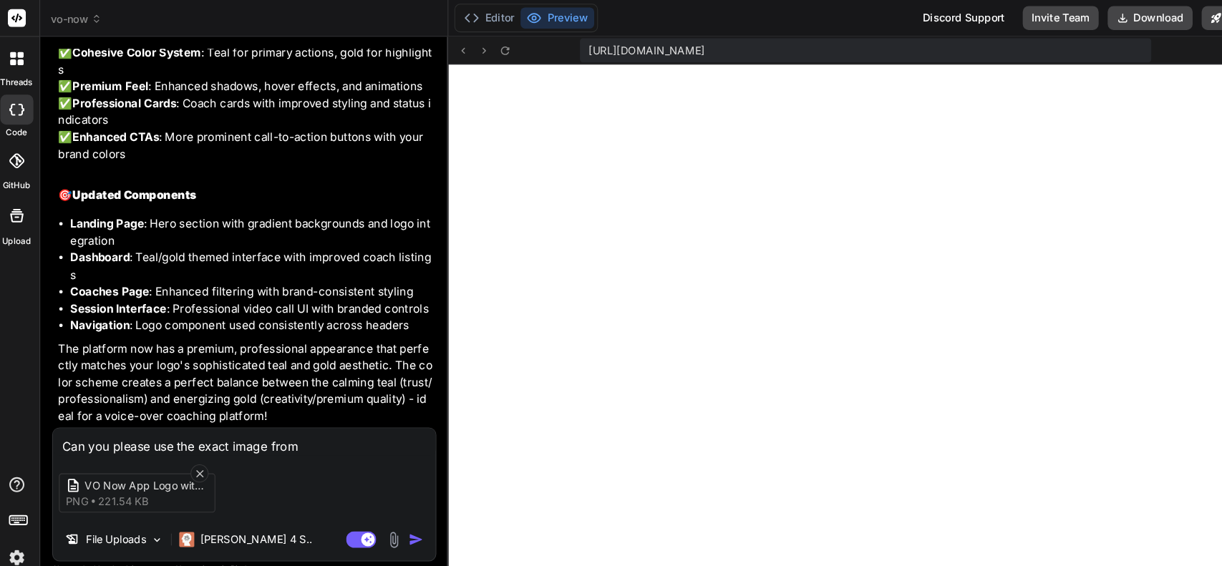
type textarea "Can you please use the exact image from t"
type textarea "x"
type textarea "Can you please use the exact image from th"
type textarea "x"
type textarea "Can you please use the exact image from the"
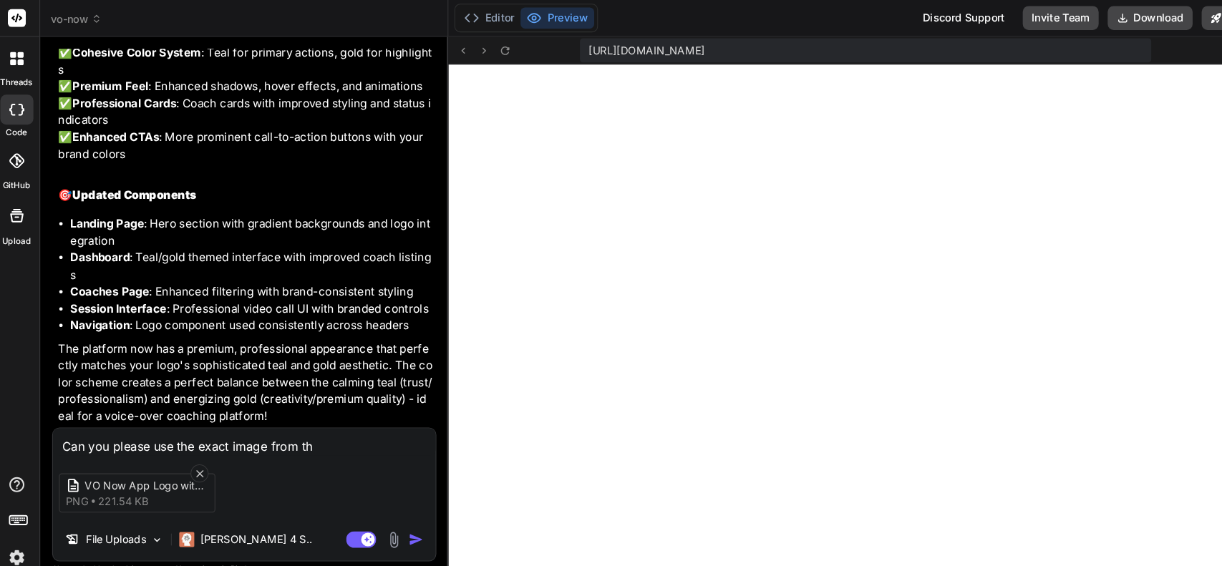
type textarea "x"
type textarea "Can you please use the exact image from the"
type textarea "x"
type textarea "Can you please use the exact image from the a"
type textarea "x"
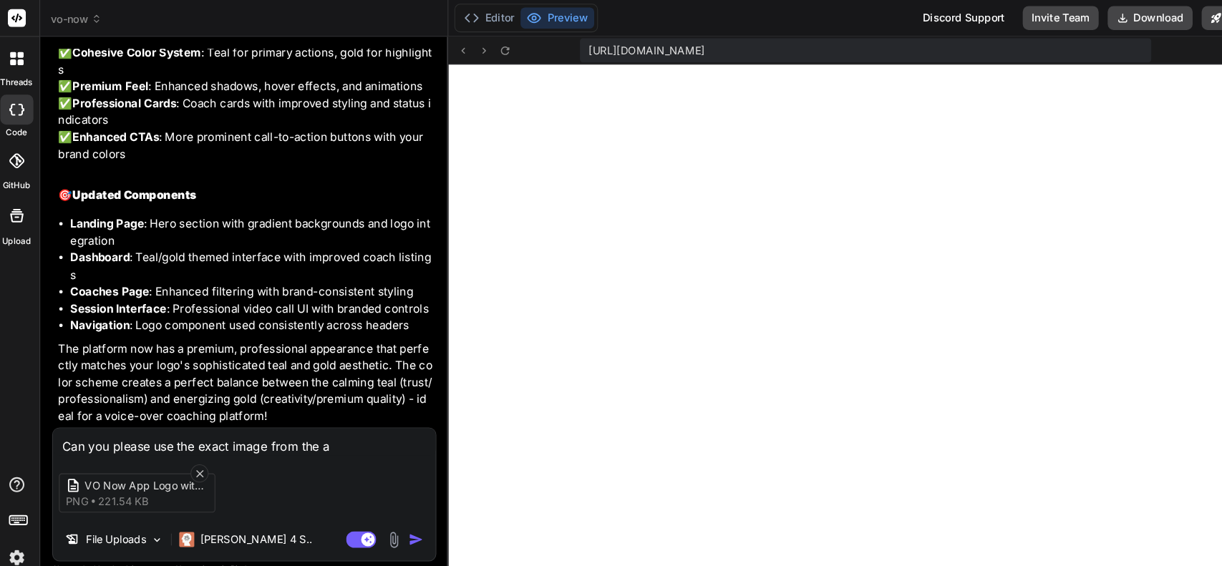
type textarea "Can you please use the exact image from the at"
type textarea "x"
type textarea "Can you please use the exact image from the att"
type textarea "x"
type textarea "Can you please use the exact image from the at"
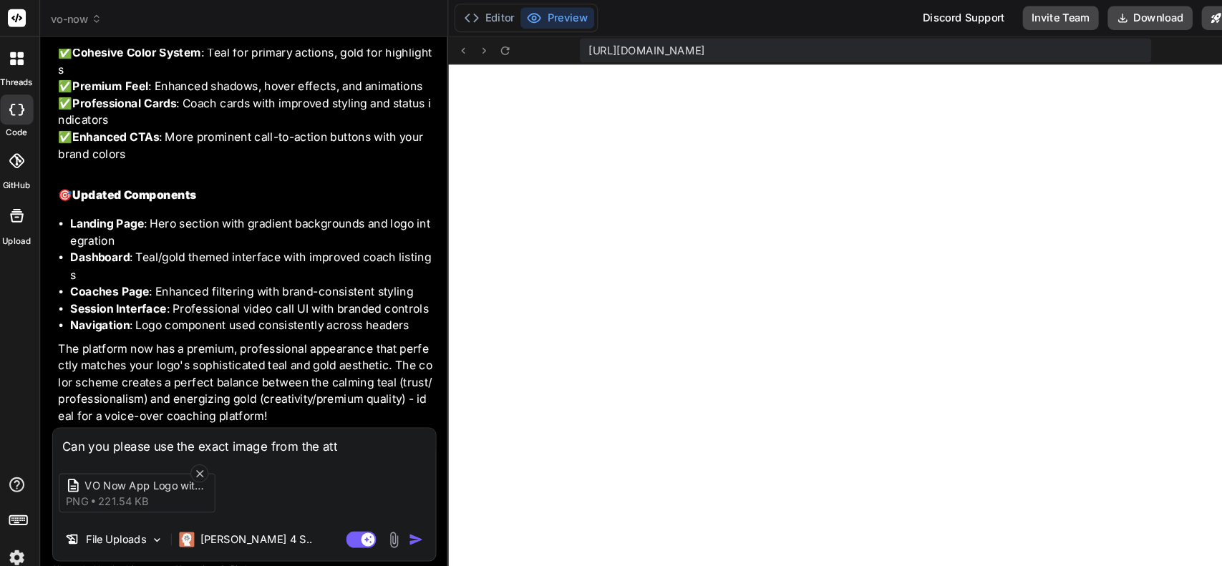
type textarea "x"
type textarea "Can you please use the exact image from the a"
type textarea "x"
type textarea "Can you please use the exact image from the"
type textarea "x"
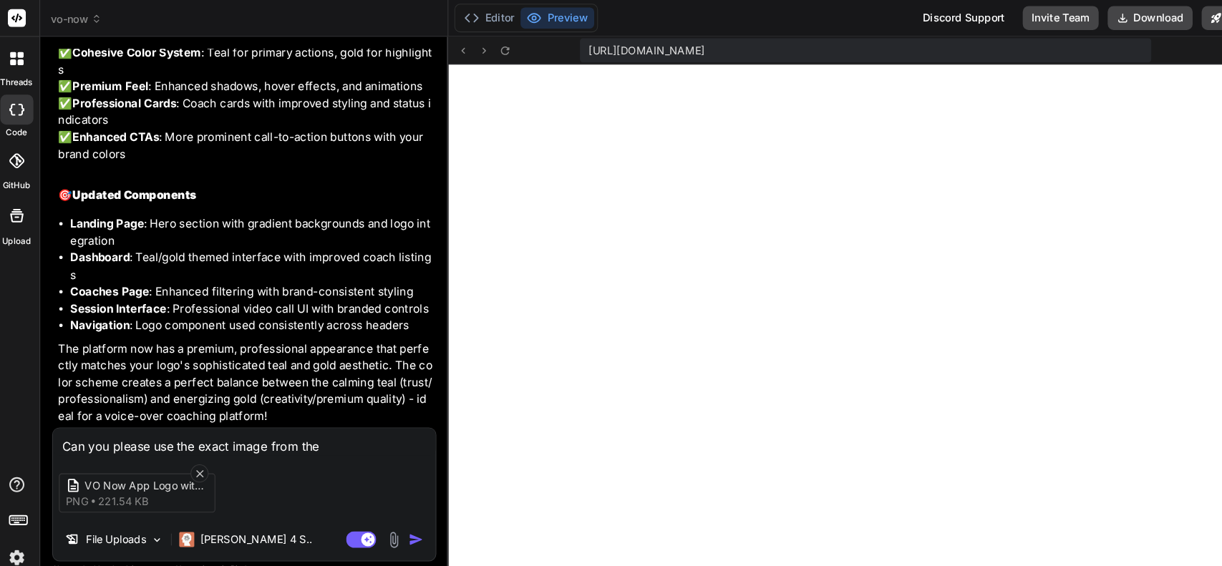
type textarea "Can you please use the exact image from the"
type textarea "x"
type textarea "Can you please use the exact image from th"
type textarea "x"
type textarea "Can you please use the exact image from t"
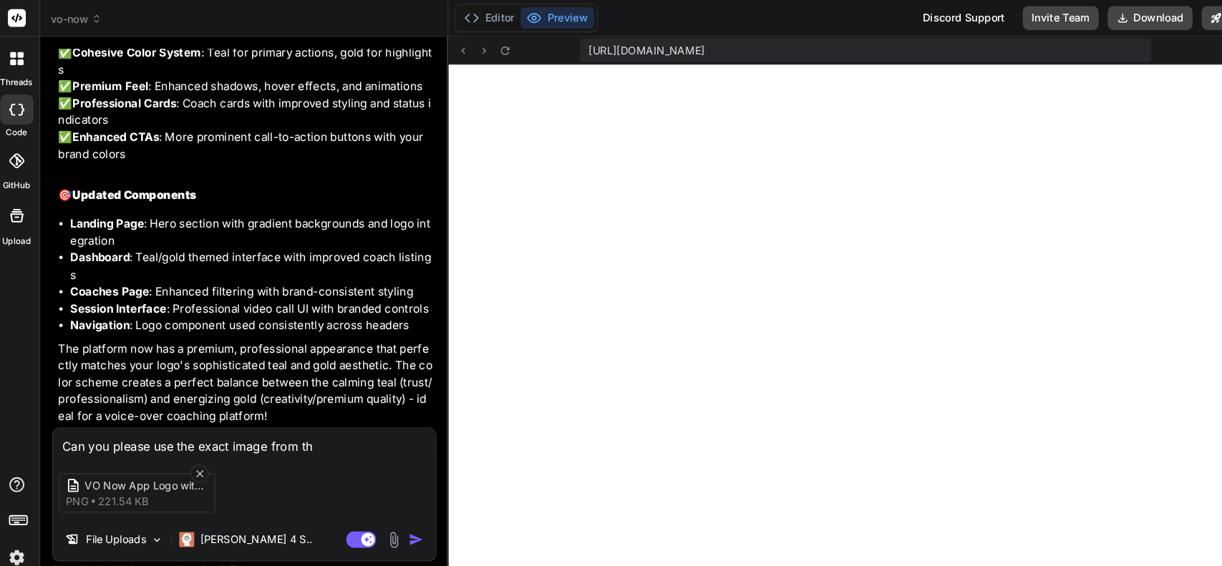
type textarea "x"
type textarea "Can you please use the exact image from"
type textarea "x"
type textarea "Can you please use the exact image fro"
type textarea "x"
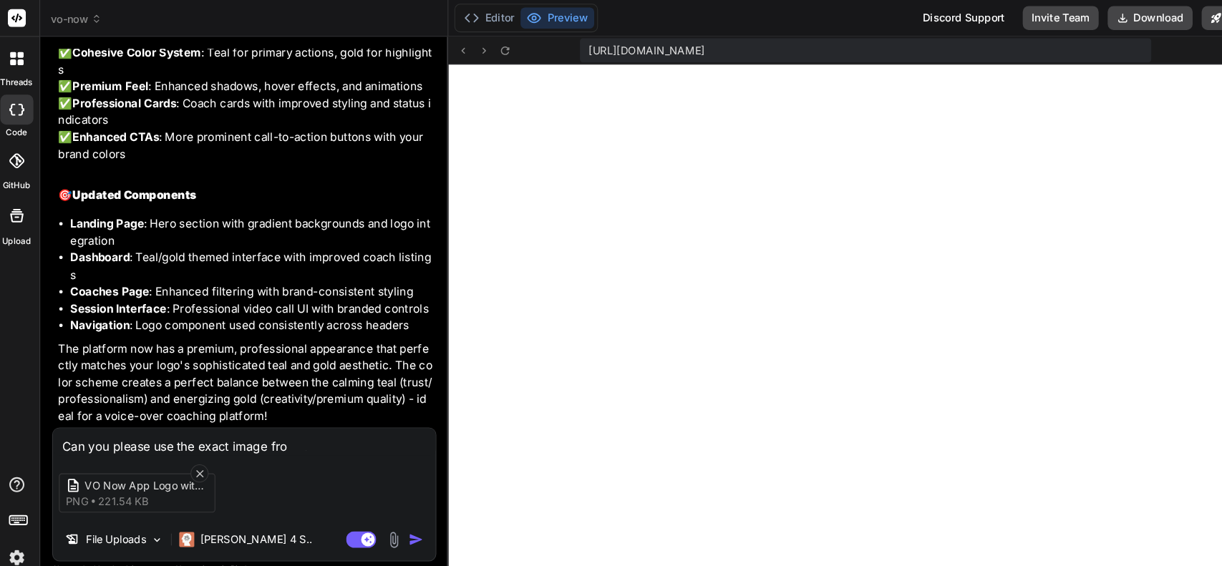
type textarea "Can you please use the exact image fr"
type textarea "x"
type textarea "Can you please use the exact image f"
type textarea "x"
type textarea "Can you please use the exact image"
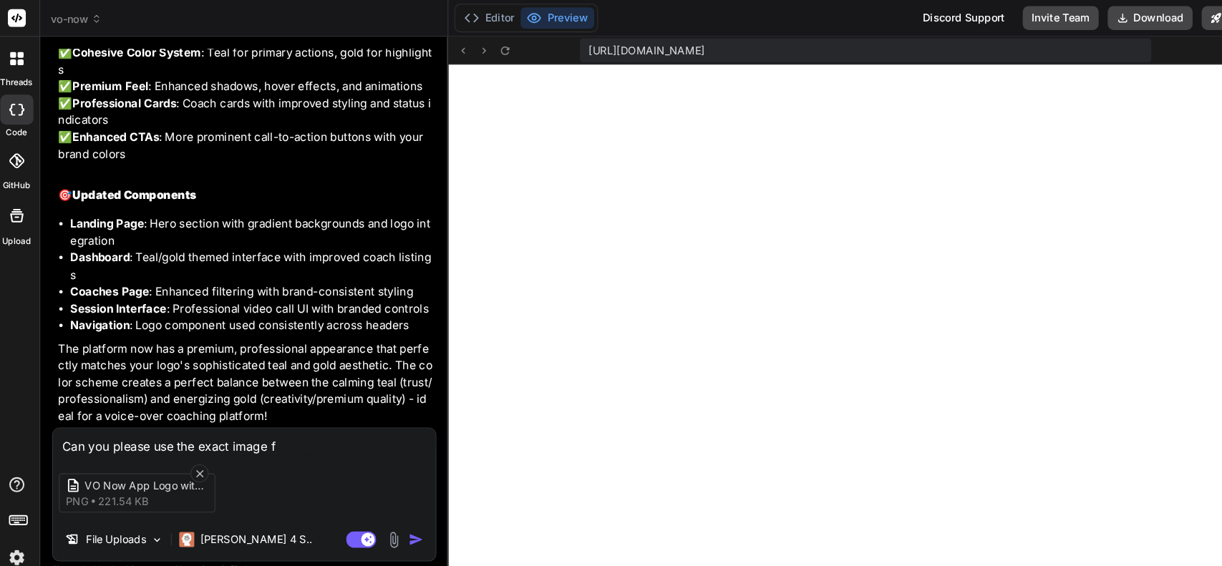
type textarea "x"
type textarea "Can you please use the exact image"
type textarea "x"
type textarea "Can you please use the exact image"
type textarea "x"
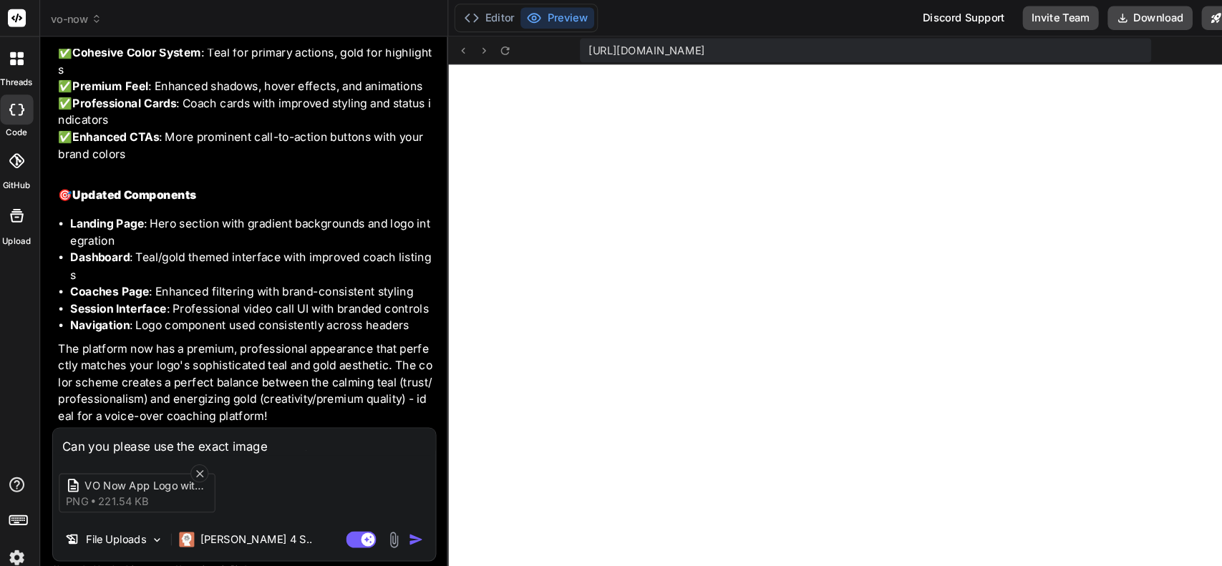
type textarea "Can you please use the exact image a"
type textarea "x"
type textarea "Can you please use the exact image at"
type textarea "x"
type textarea "Can you please use the exact image att"
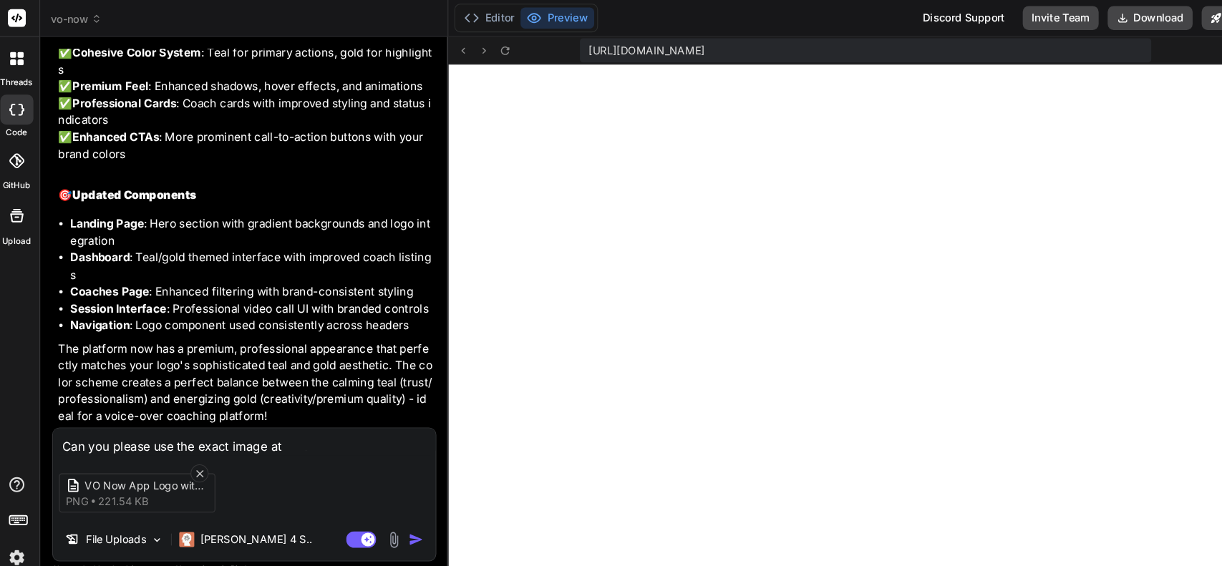
type textarea "x"
type textarea "Can you please use the exact image attac"
type textarea "x"
type textarea "Can you please use the exact image attach"
type textarea "x"
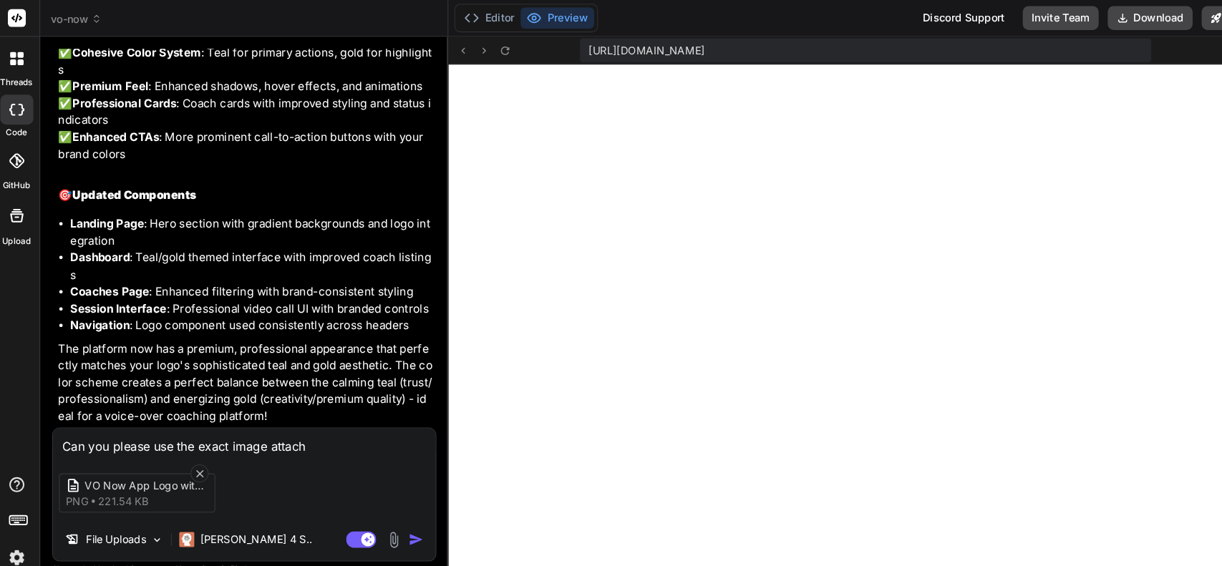
type textarea "Can you please use the exact image attache"
type textarea "x"
type textarea "Can you please use the exact image attached"
type textarea "x"
type textarea "Can you please use the exact image attached?"
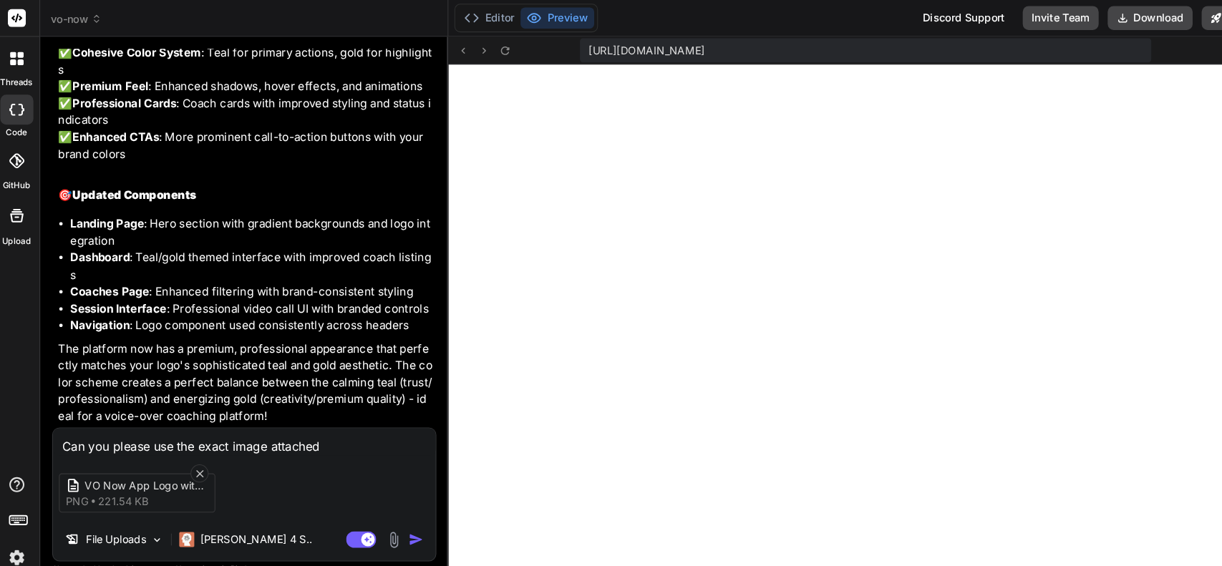
type textarea "x"
type textarea "Can you please use the exact image attached?"
type textarea "x"
type textarea "Can you please use the exact image attached? I"
type textarea "x"
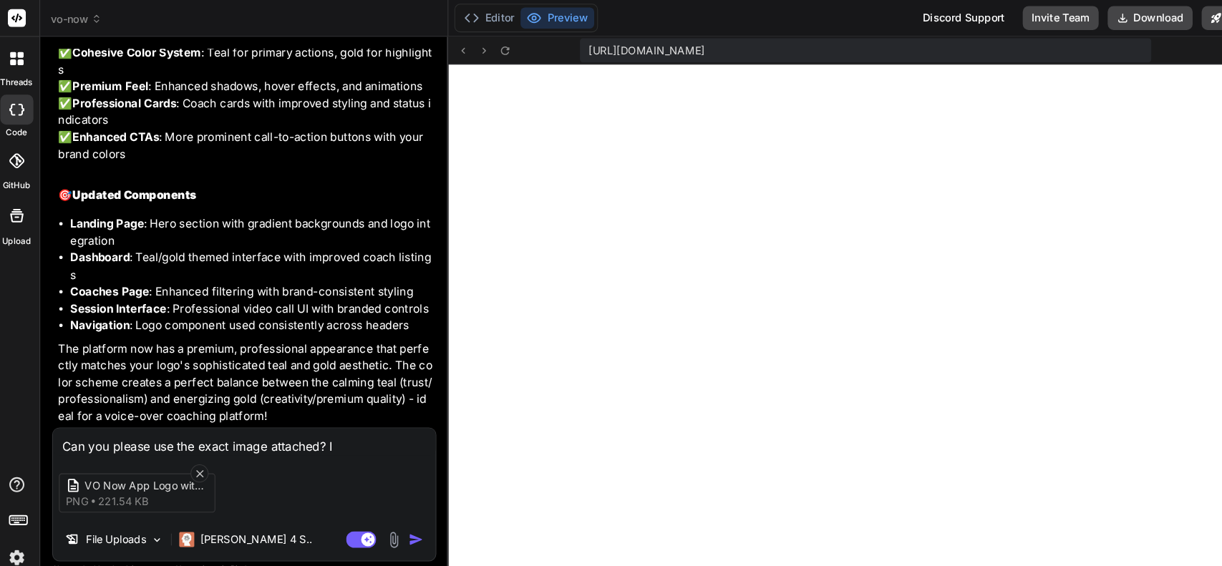
type textarea "Can you please use the exact image attached? I"
type textarea "x"
type textarea "Can you please use the exact image attached? I s"
type textarea "x"
type textarea "Can you please use the exact image attached? I se"
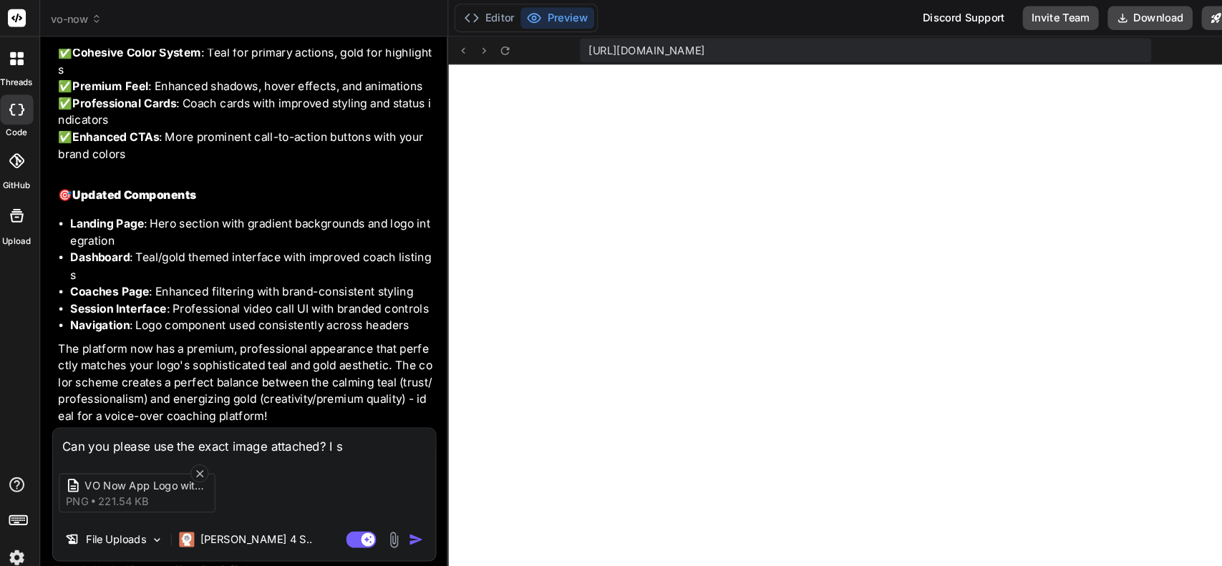
type textarea "x"
type textarea "Can you please use the exact image attached? I see"
type textarea "x"
type textarea "Can you please use the exact image attached? I see"
type textarea "x"
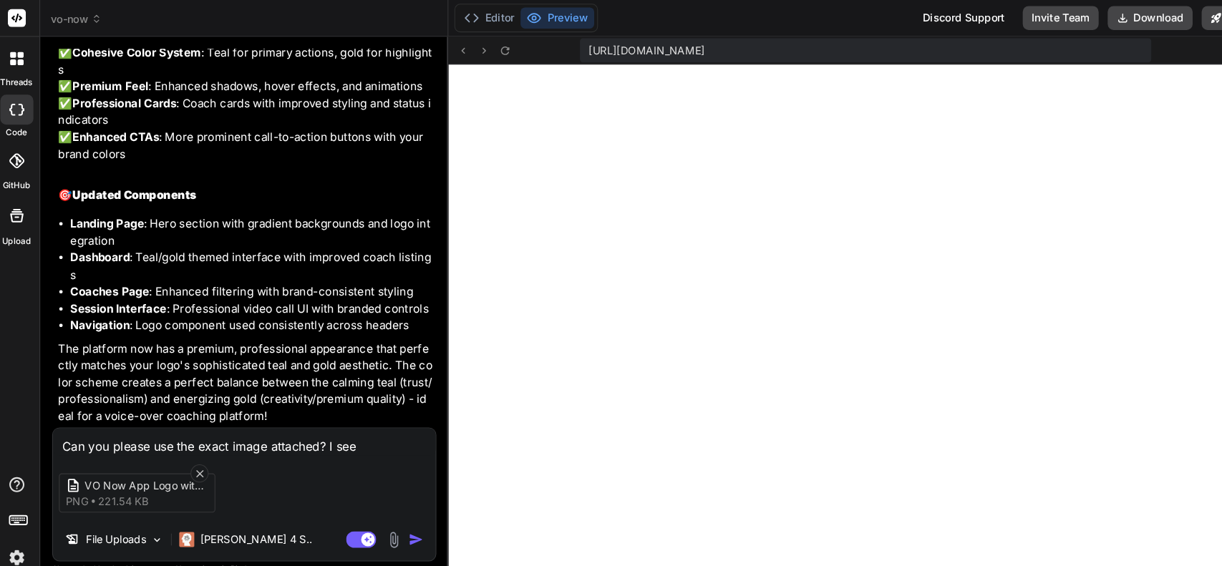
type textarea "Can you please use the exact image attached? I see t"
type textarea "x"
type textarea "Can you please use the exact image attached? I see th"
type textarea "x"
type textarea "Can you please use the exact image attached? I see tha"
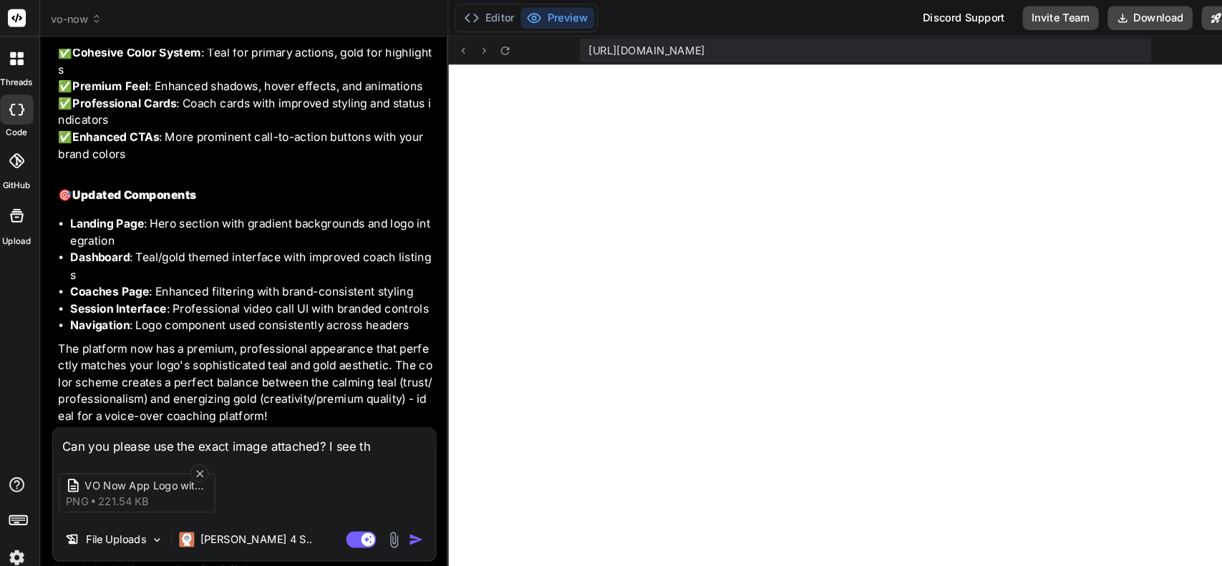
type textarea "x"
type textarea "Can you please use the exact image attached? I see that"
type textarea "x"
type textarea "Can you please use the exact image attached? I see that"
type textarea "x"
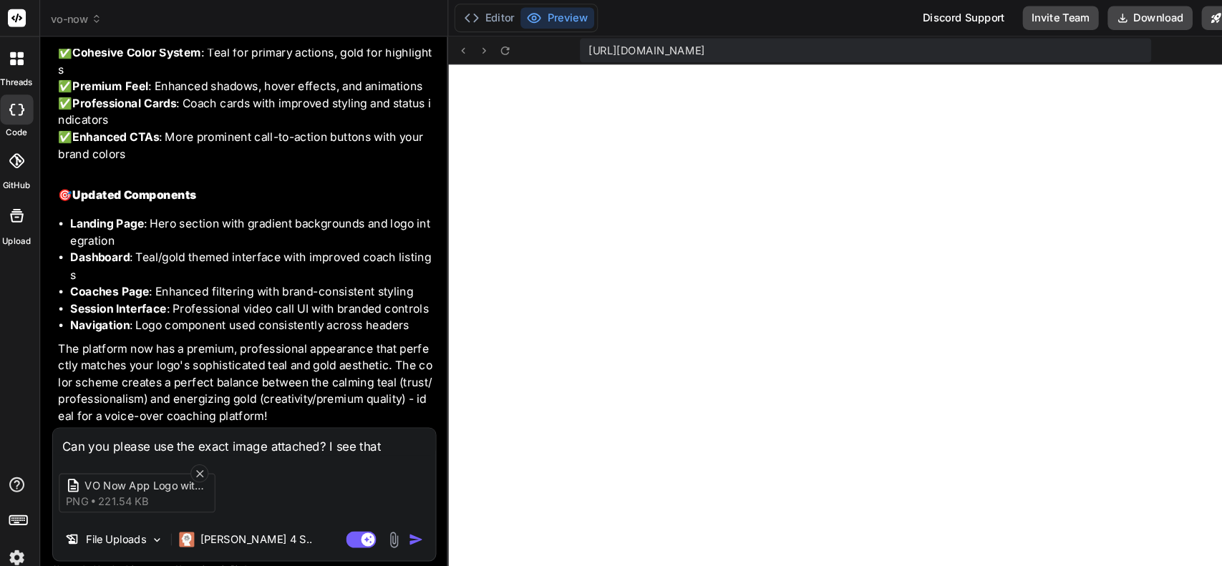
type textarea "Can you please use the exact image attached? I see that i"
type textarea "x"
type textarea "Can you please use the exact image attached? I see that it"
type textarea "x"
type textarea "Can you please use the exact image attached? I see that it"
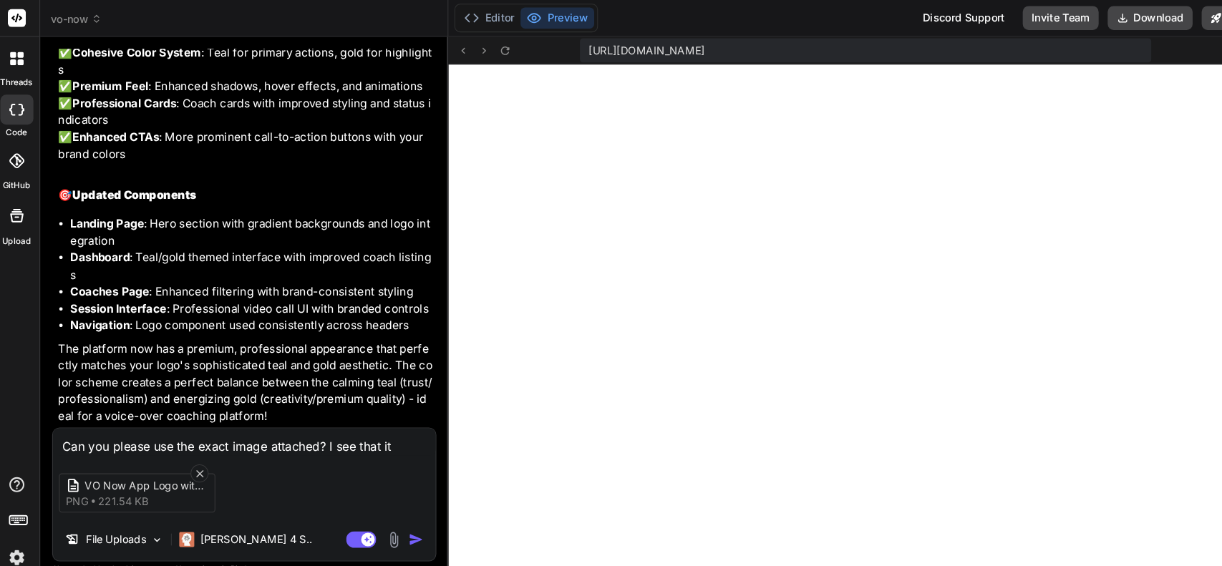
type textarea "x"
type textarea "Can you please use the exact image attached? I see that it i"
type textarea "x"
type textarea "Can you please use the exact image attached? I see that it is"
type textarea "x"
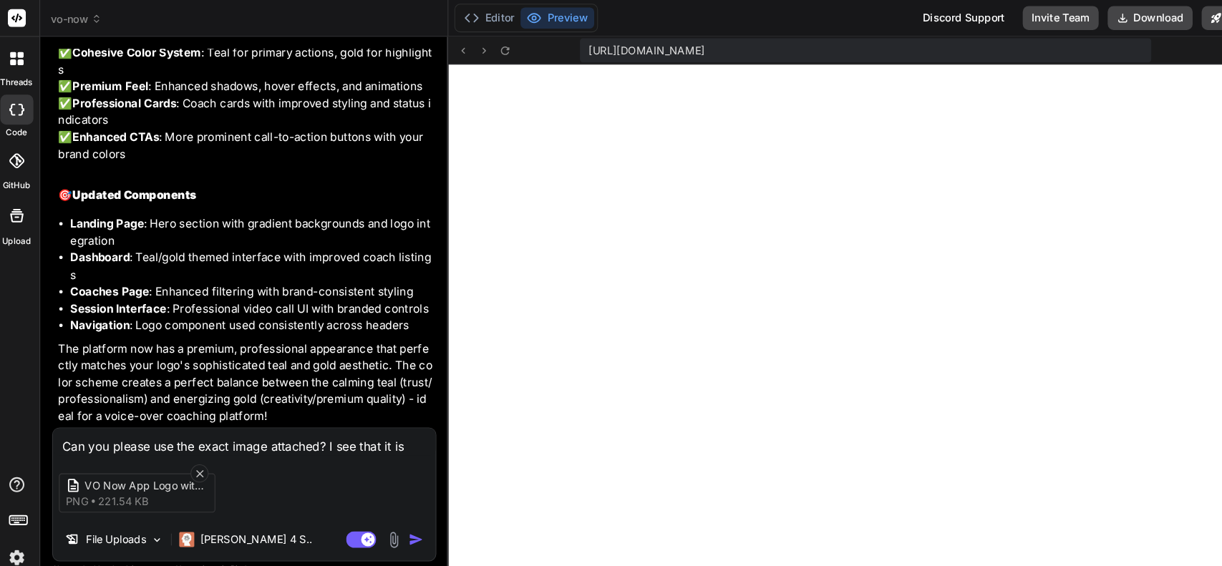
type textarea "Can you please use the exact image attached? I see that it i"
type textarea "x"
type textarea "Can you please use the exact image attached? I see that it"
type textarea "x"
type textarea "Can you please use the exact image attached? I see that it l"
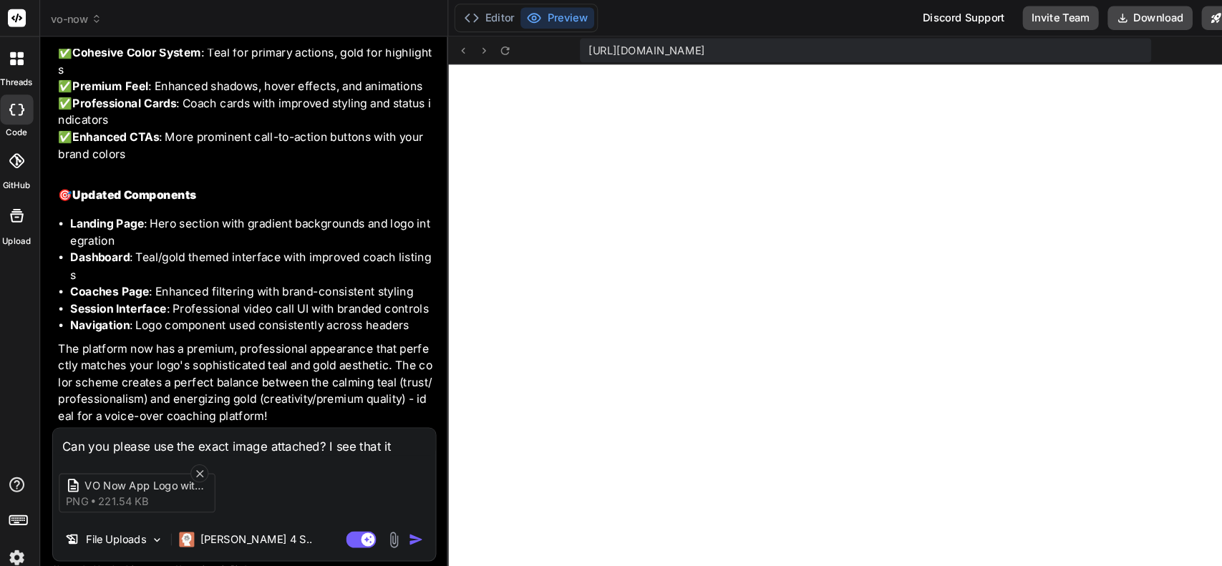
type textarea "x"
type textarea "Can you please use the exact image attached? I see that it lo"
type textarea "x"
type textarea "Can you please use the exact image attached? I see that it loo"
type textarea "x"
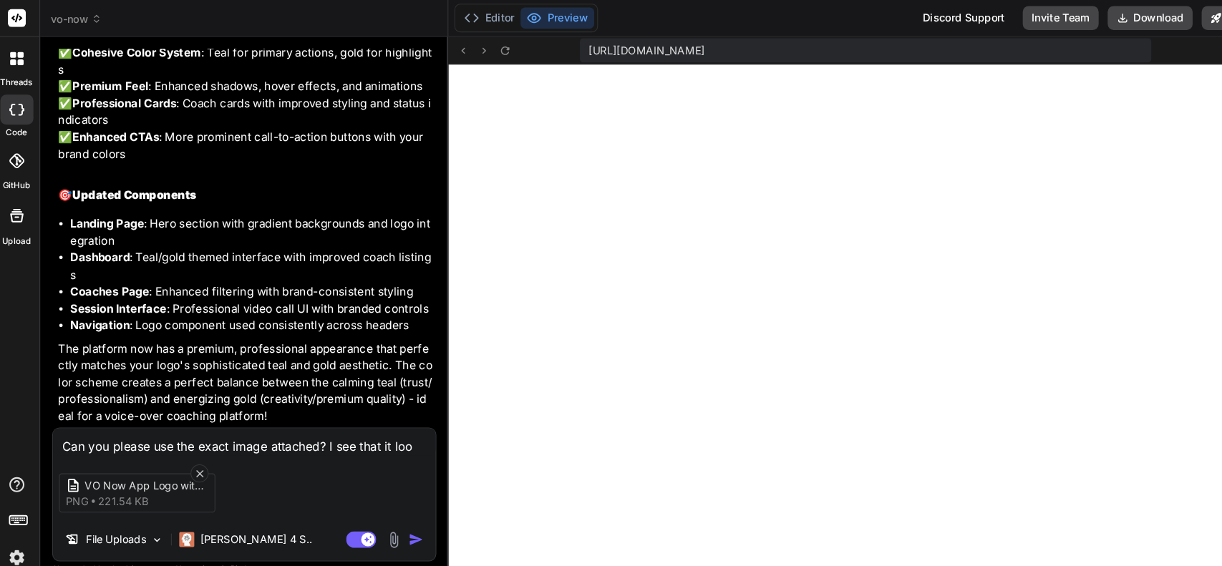
type textarea "Can you please use the exact image attached? I see that it look"
type textarea "x"
type textarea "Can you please use the exact image attached? I see that it looks"
type textarea "x"
type textarea "Can you please use the exact image attached? I see that it looks"
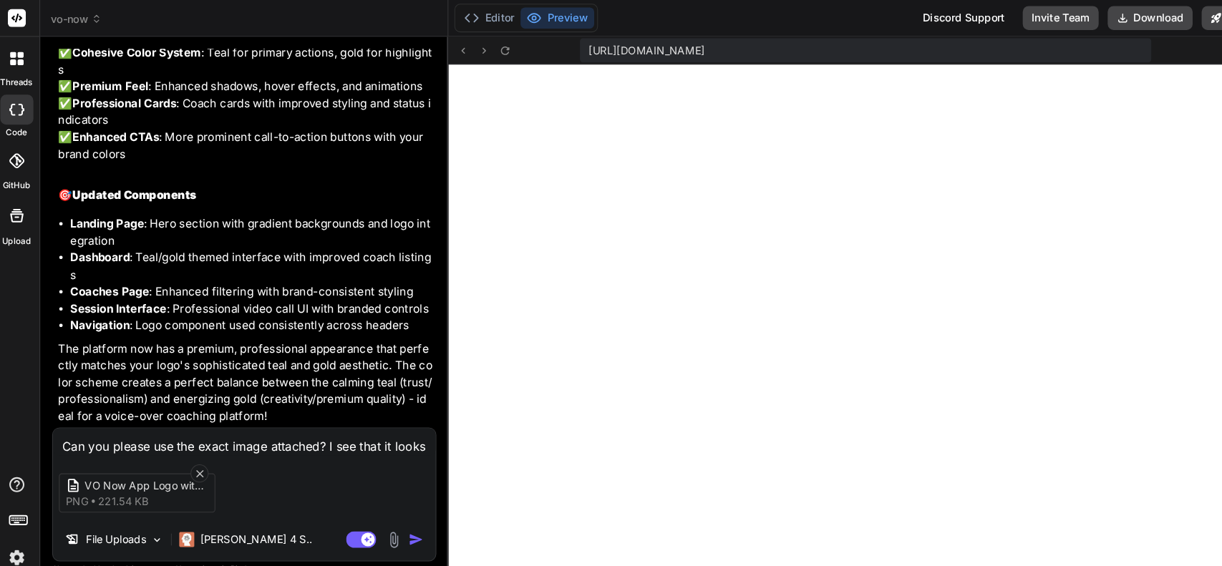
type textarea "x"
type textarea "Can you please use the exact image attached? I see that it looks d"
type textarea "x"
type textarea "Can you please use the exact image attached? I see that it looks di"
type textarea "x"
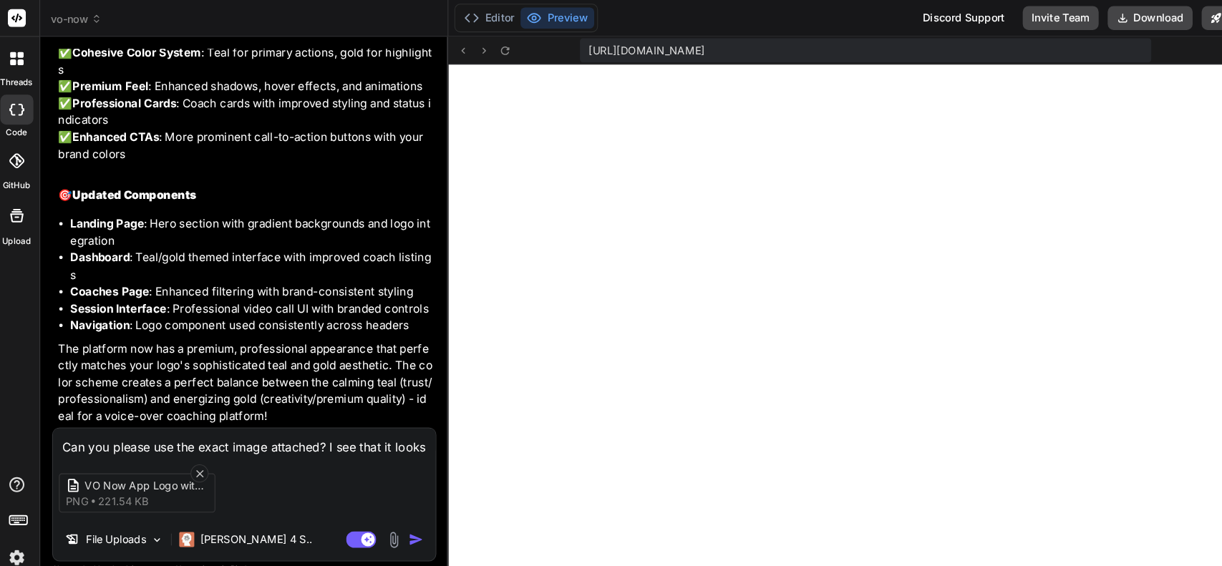
type textarea "Can you please use the exact image attached? I see that it looks dif"
type textarea "x"
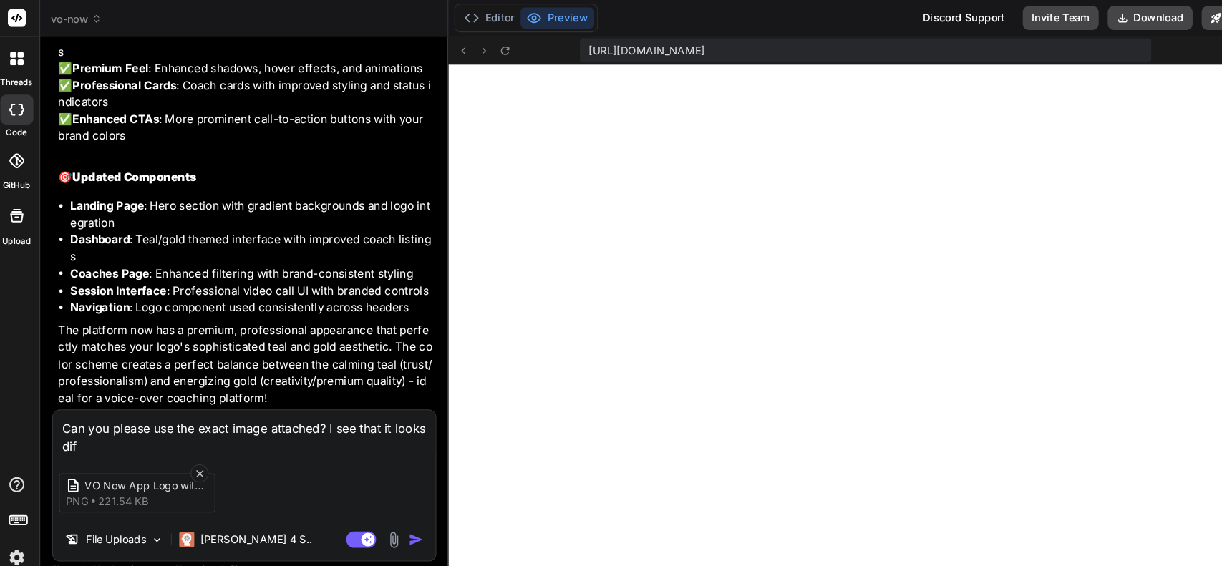
type textarea "Can you please use the exact image attached? I see that it looks diff"
type textarea "x"
type textarea "Can you please use the exact image attached? I see that it looks diffe"
type textarea "x"
type textarea "Can you please use the exact image attached? I see that it looks differ"
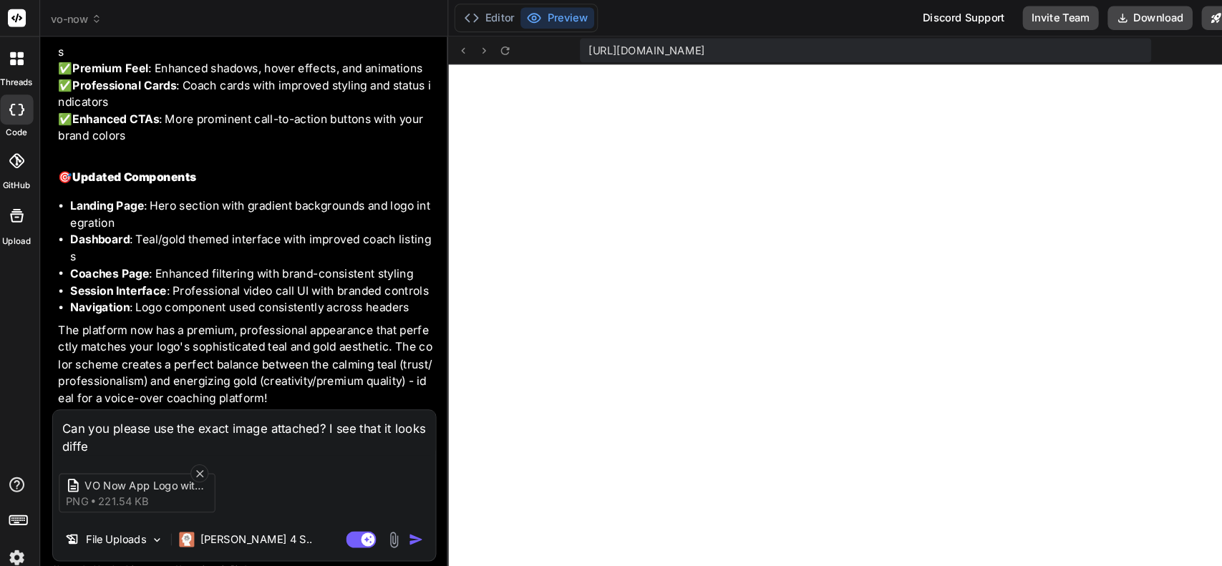
type textarea "x"
type textarea "Can you please use the exact image attached? I see that it looks differe"
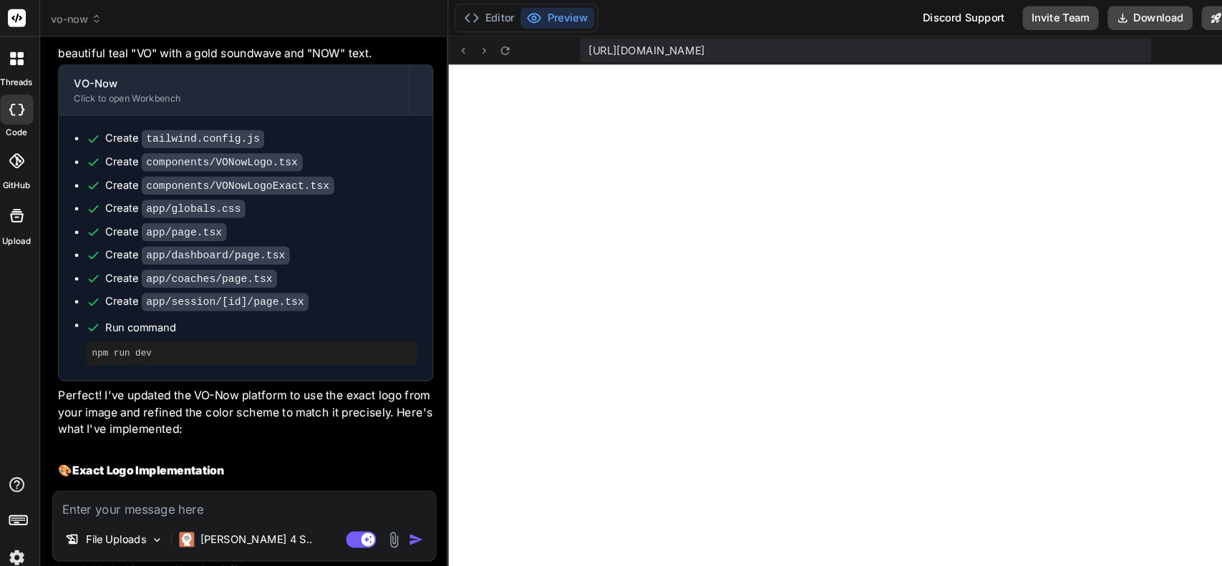
scroll to position [0, 0]
